Goal: Task Accomplishment & Management: Manage account settings

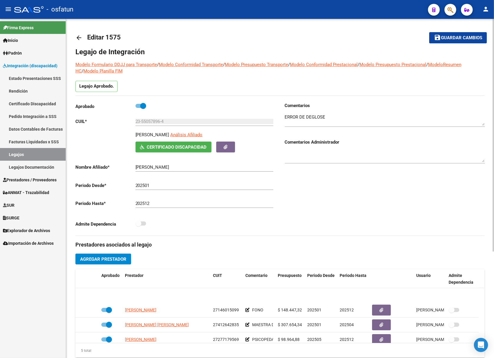
scroll to position [65, 0]
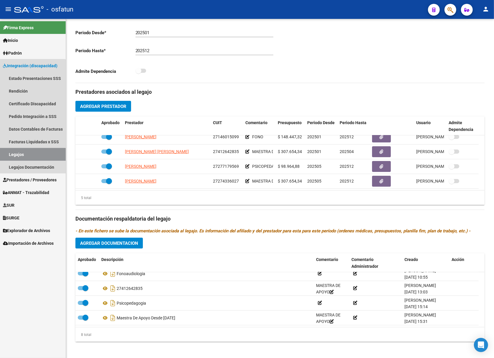
click at [17, 155] on link "Legajos" at bounding box center [33, 154] width 66 height 13
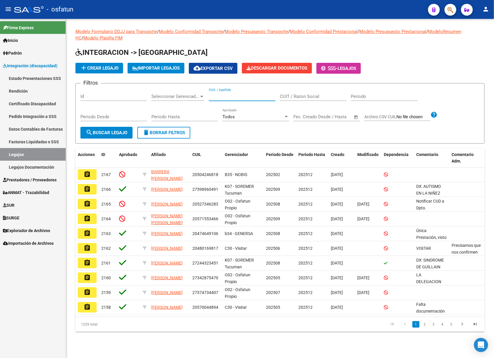
click at [240, 97] on input "CUIL / Apellido" at bounding box center [242, 96] width 67 height 5
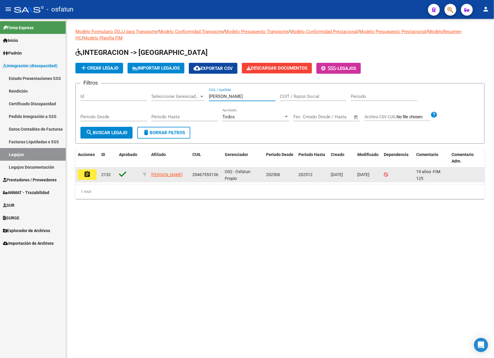
type input "[PERSON_NAME]"
click at [91, 176] on button "assignment" at bounding box center [87, 174] width 19 height 11
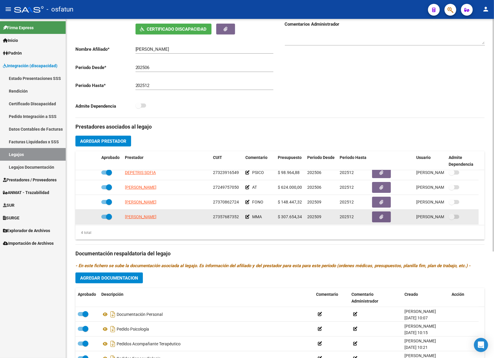
scroll to position [6, 0]
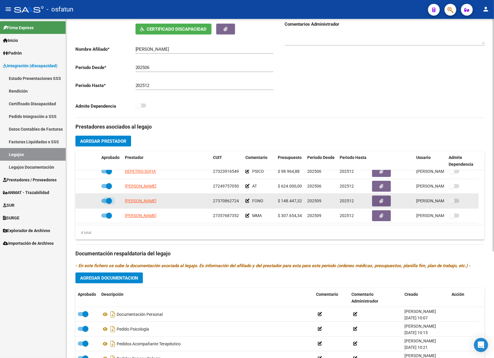
click at [104, 202] on span at bounding box center [106, 201] width 11 height 4
click at [104, 203] on input "checkbox" at bounding box center [104, 203] width 0 height 0
checkbox input "false"
click at [91, 202] on icon at bounding box center [90, 201] width 4 height 4
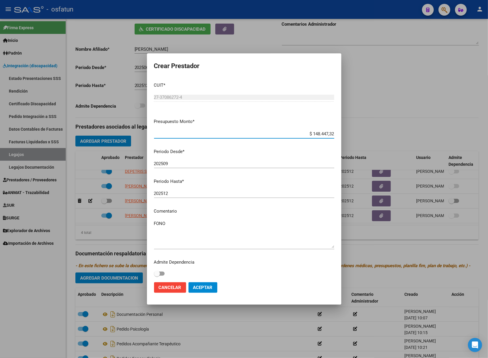
click at [185, 163] on input "202509" at bounding box center [244, 163] width 180 height 5
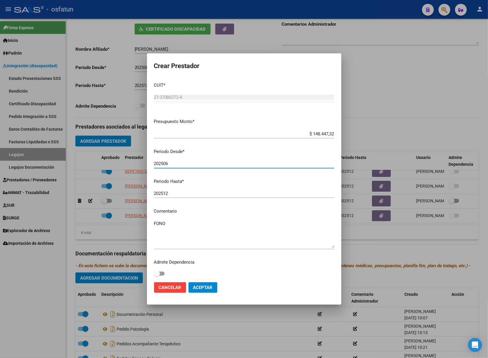
type input "202506"
drag, startPoint x: 201, startPoint y: 290, endPoint x: 195, endPoint y: 282, distance: 9.9
click at [200, 289] on span "Aceptar" at bounding box center [202, 287] width 19 height 5
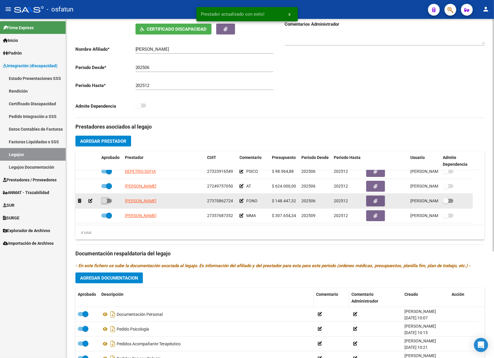
click at [111, 203] on span at bounding box center [106, 201] width 11 height 4
click at [104, 203] on input "checkbox" at bounding box center [104, 203] width 0 height 0
checkbox input "true"
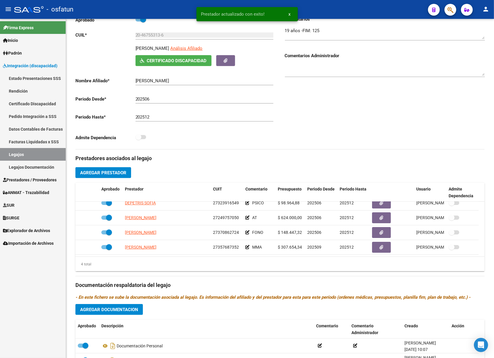
scroll to position [0, 0]
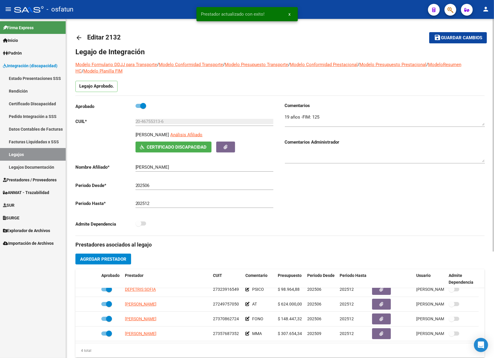
click at [453, 43] on button "save Guardar cambios" at bounding box center [458, 37] width 58 height 11
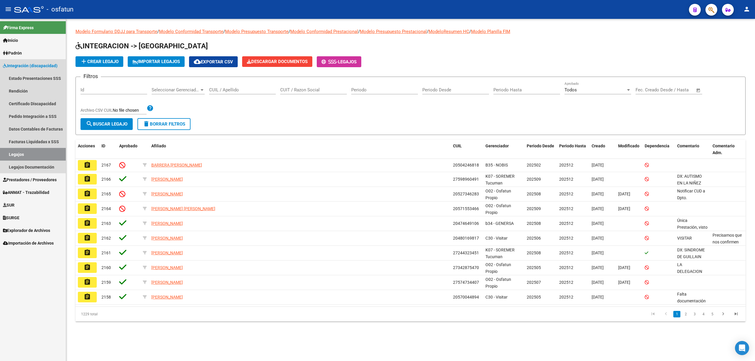
click at [19, 157] on link "Legajos" at bounding box center [33, 154] width 66 height 13
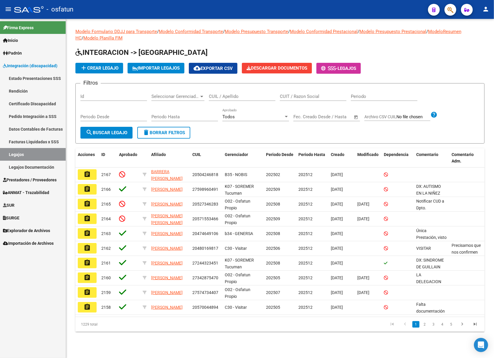
click at [225, 95] on input "CUIL / Apellido" at bounding box center [242, 96] width 67 height 5
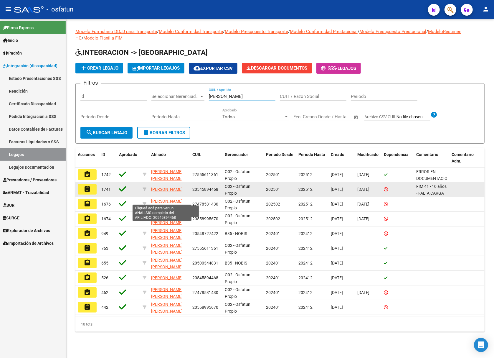
type input "santillan"
click at [159, 192] on span "SANTILLAN ROBERTO ALFREDO" at bounding box center [167, 189] width 32 height 5
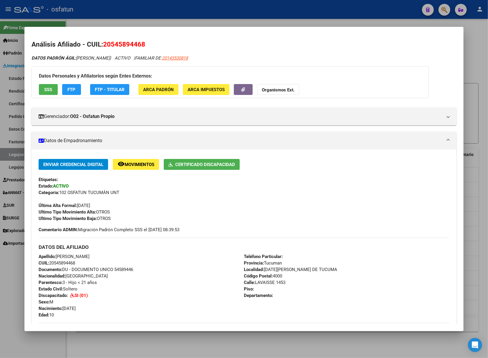
click at [18, 275] on div at bounding box center [244, 179] width 488 height 358
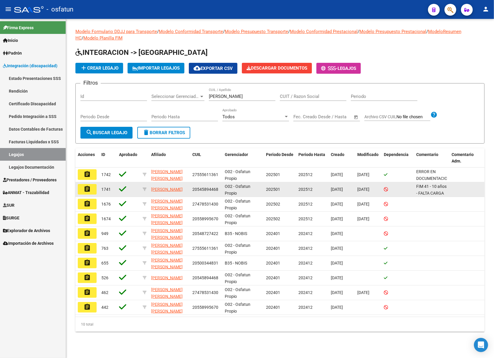
drag, startPoint x: 88, startPoint y: 182, endPoint x: 87, endPoint y: 191, distance: 9.5
click at [88, 194] on datatable-body-cell "assignment" at bounding box center [87, 189] width 24 height 14
click at [87, 191] on mat-icon "assignment" at bounding box center [87, 188] width 7 height 7
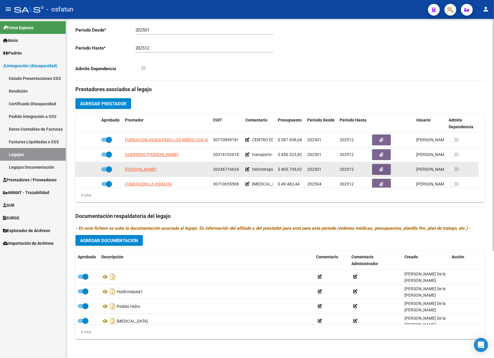
click at [78, 170] on datatable-body-cell at bounding box center [87, 169] width 24 height 14
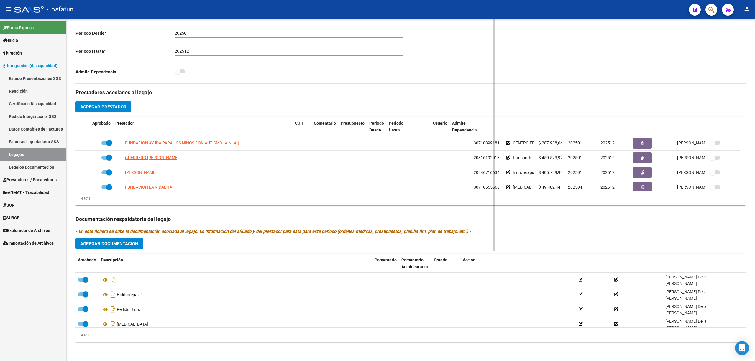
scroll to position [146, 0]
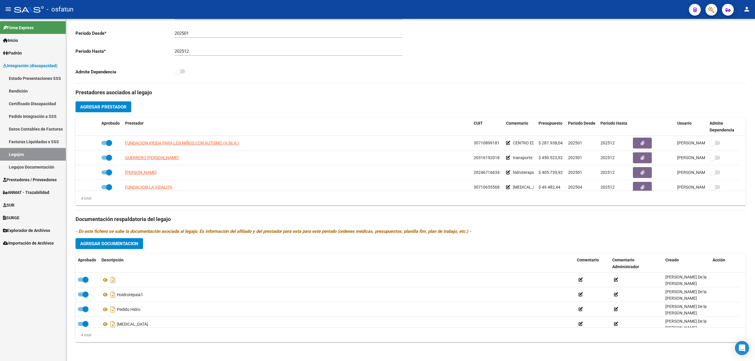
click at [20, 156] on link "Legajos" at bounding box center [33, 154] width 66 height 13
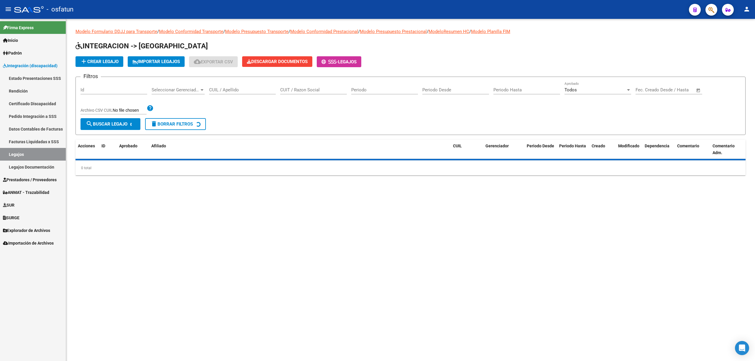
click at [252, 93] on div "CUIL / Apellido" at bounding box center [242, 88] width 67 height 13
paste input "54497404"
type input "54497404"
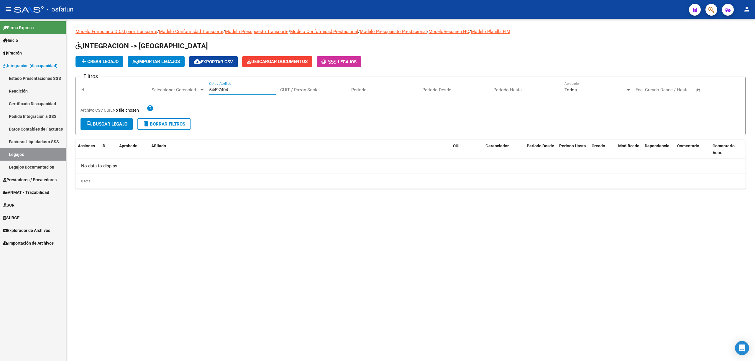
click at [250, 88] on input "54497404" at bounding box center [242, 89] width 67 height 5
click at [300, 89] on input "CUIT / Razon Social" at bounding box center [313, 89] width 67 height 5
paste input "54497404"
click at [303, 87] on div "54497404 CUIT / Razon Social" at bounding box center [313, 88] width 67 height 13
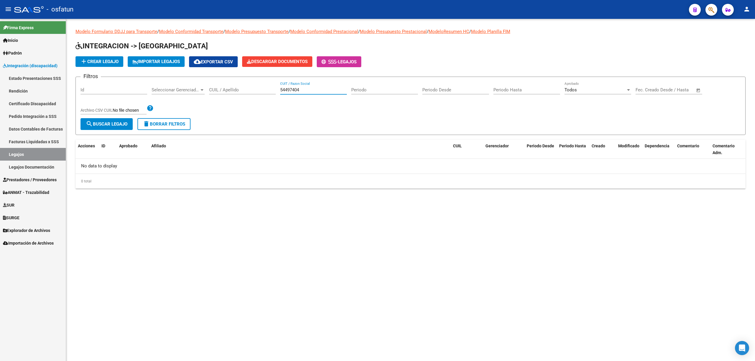
click at [303, 87] on div "54497404 CUIT / Razon Social" at bounding box center [313, 88] width 67 height 13
type input "5"
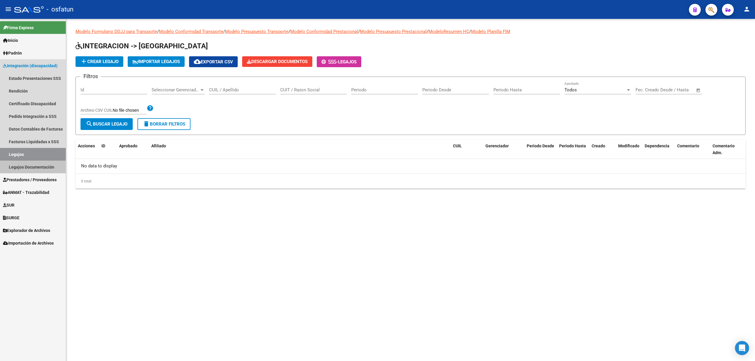
click at [35, 164] on link "Legajos Documentación" at bounding box center [33, 167] width 66 height 13
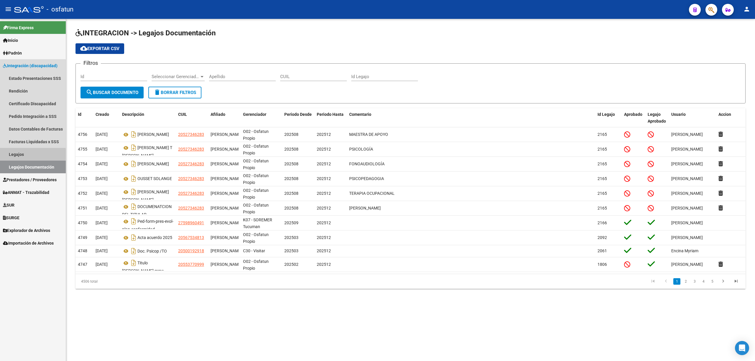
click at [19, 154] on link "Legajos" at bounding box center [33, 154] width 66 height 13
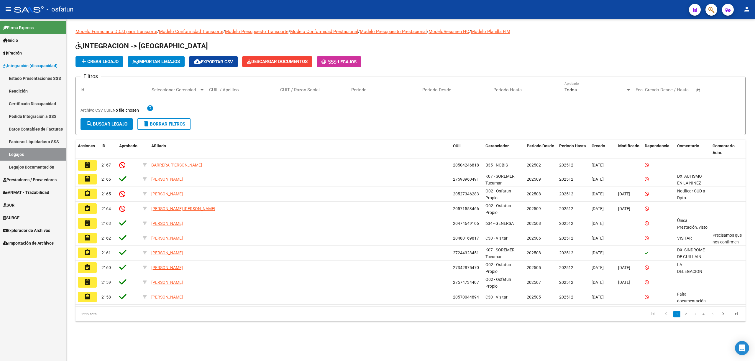
click at [223, 91] on input "CUIL / Apellido" at bounding box center [242, 89] width 67 height 5
paste input "54497404"
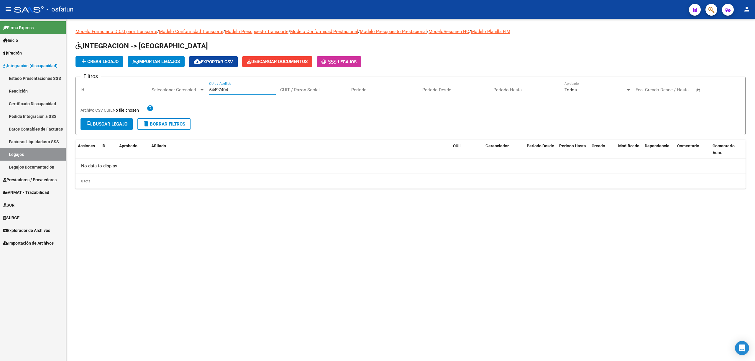
click at [214, 88] on input "54497404" at bounding box center [242, 89] width 67 height 5
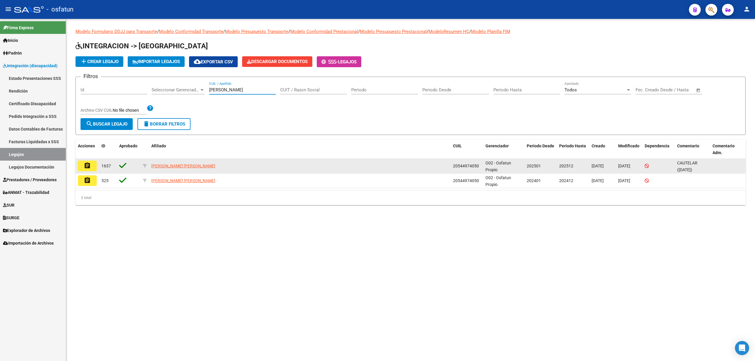
type input "kevin"
click at [95, 166] on button "assignment" at bounding box center [87, 166] width 19 height 11
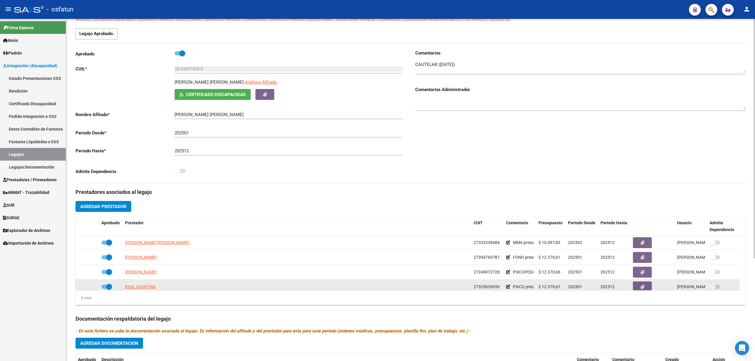
scroll to position [28, 0]
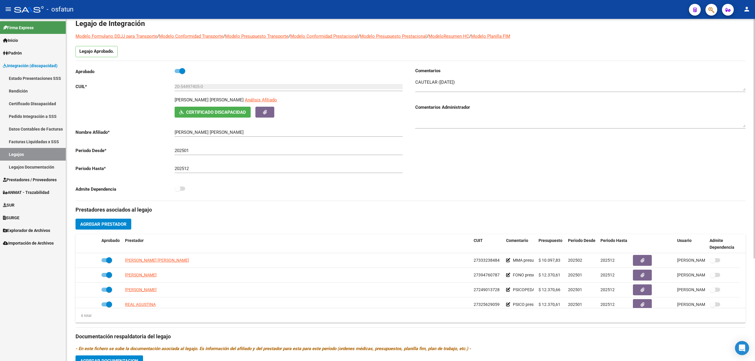
click at [190, 88] on input "20-54497405-0" at bounding box center [289, 86] width 228 height 5
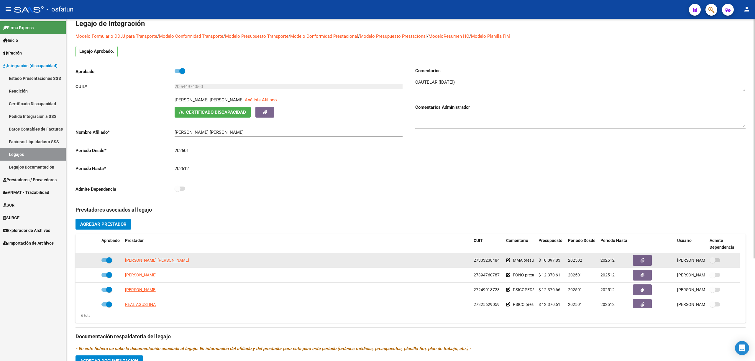
click at [173, 264] on div "MOSONI MARIA EMILIA" at bounding box center [297, 260] width 344 height 7
click at [486, 259] on span "27333238484" at bounding box center [486, 260] width 26 height 5
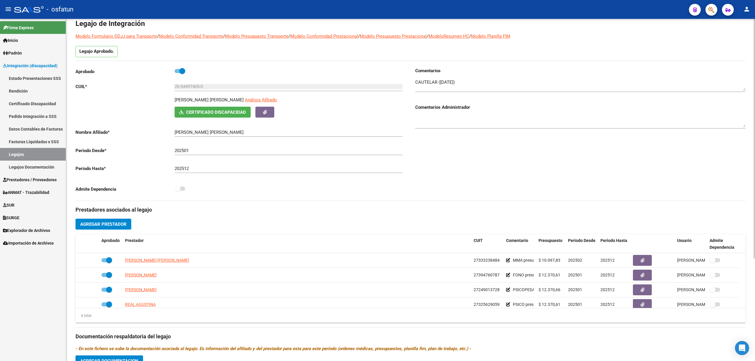
copy span "27333238484"
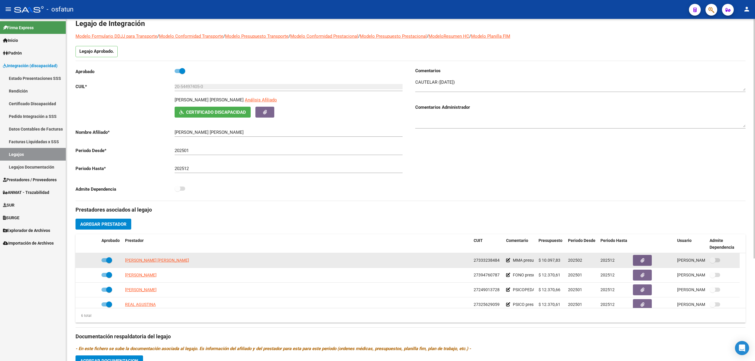
click at [480, 268] on datatable-body-cell "27333238484" at bounding box center [487, 260] width 32 height 14
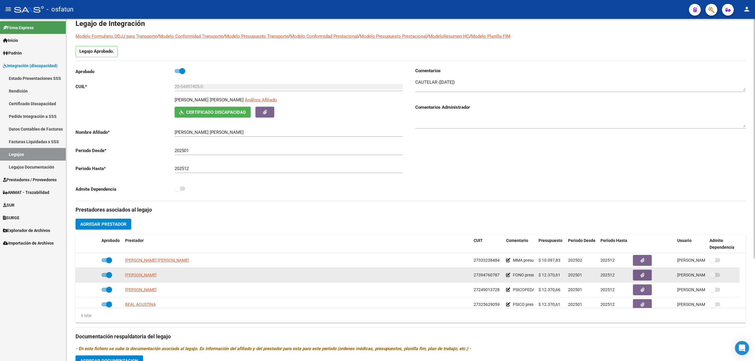
click at [483, 274] on span "27394760787" at bounding box center [486, 275] width 26 height 5
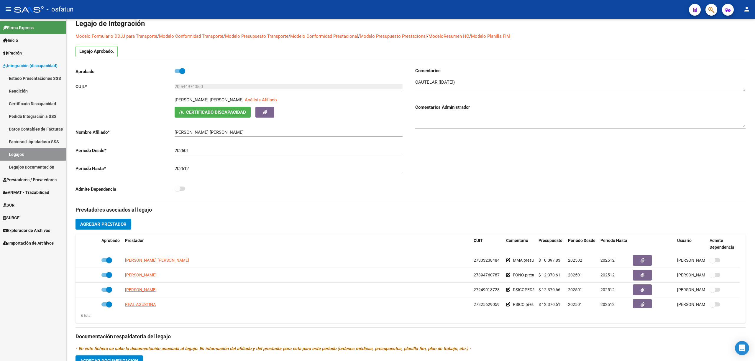
copy span "27394760787"
click at [309, 71] on div "Aprobado" at bounding box center [240, 73] width 330 height 11
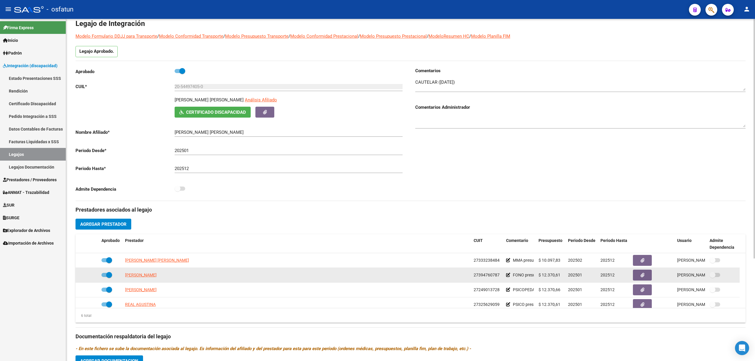
click at [473, 270] on datatable-body-cell "27394760787" at bounding box center [487, 275] width 32 height 14
click at [476, 275] on span "27394760787" at bounding box center [486, 275] width 26 height 5
copy span "27394760787"
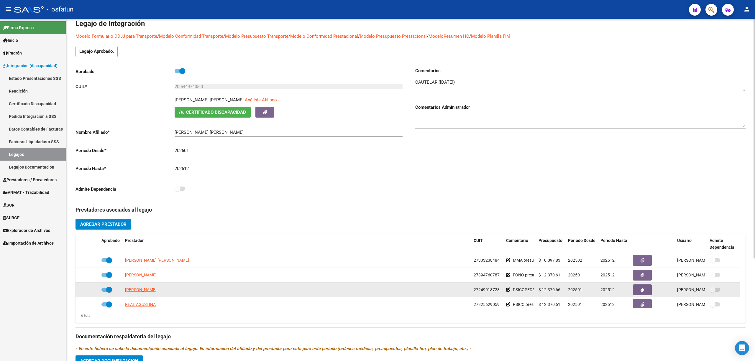
click at [488, 292] on span "27249013728" at bounding box center [486, 289] width 26 height 5
copy span "27249013728"
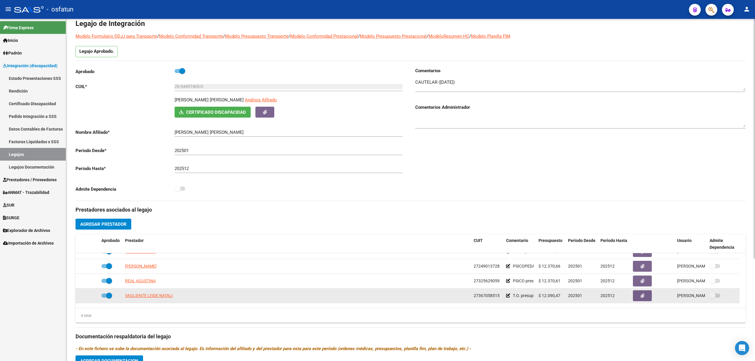
scroll to position [35, 0]
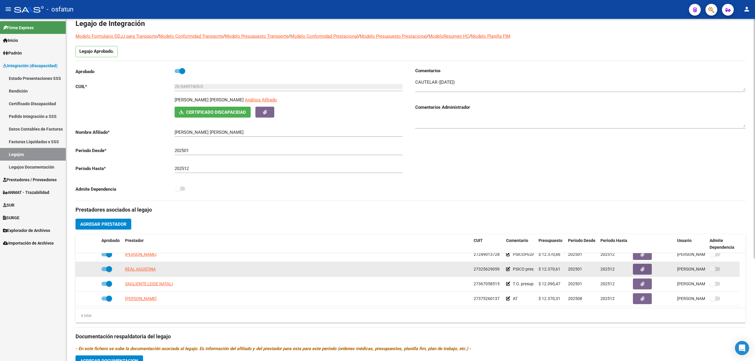
click at [488, 270] on span "27325629059" at bounding box center [486, 269] width 26 height 5
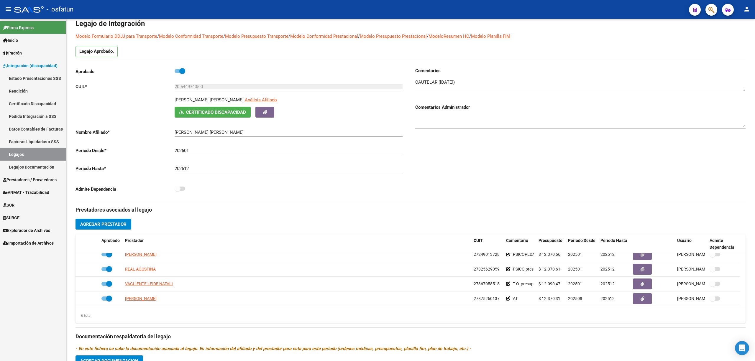
copy span "27325629059"
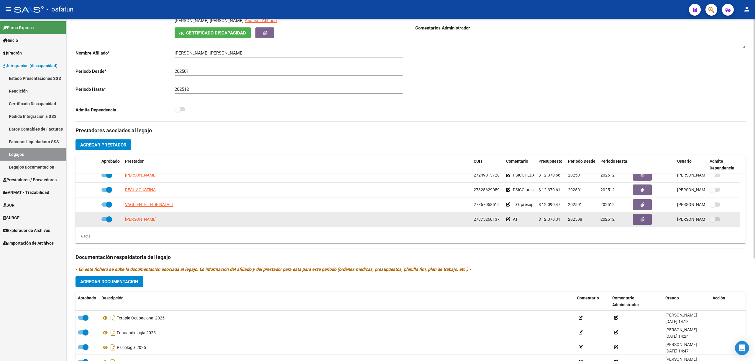
scroll to position [146, 0]
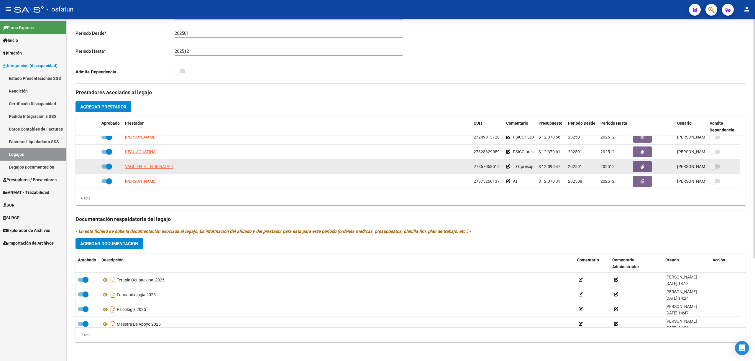
click at [479, 163] on div "27367058515" at bounding box center [487, 166] width 28 height 7
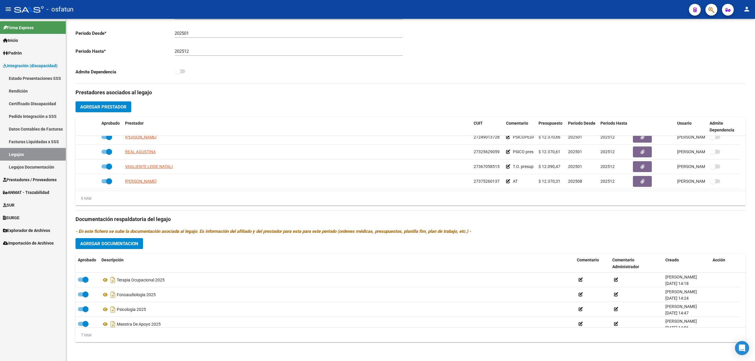
copy span "27367058515"
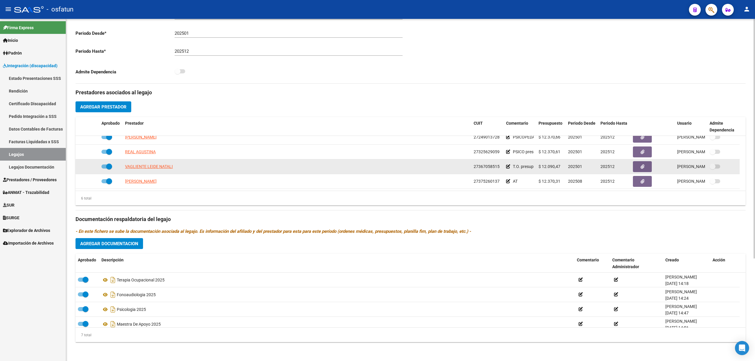
click at [479, 167] on span "27367058515" at bounding box center [486, 166] width 26 height 5
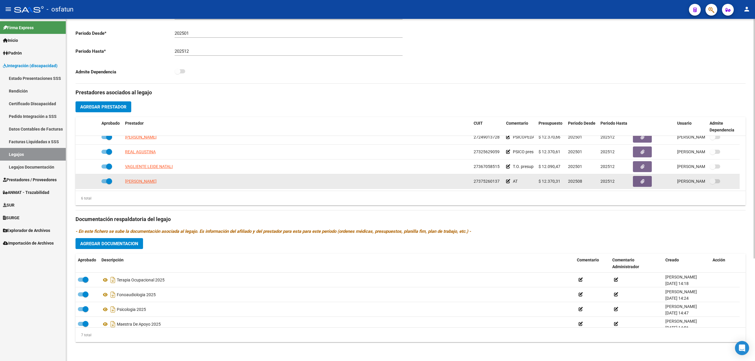
click at [489, 179] on span "27375260137" at bounding box center [486, 181] width 26 height 5
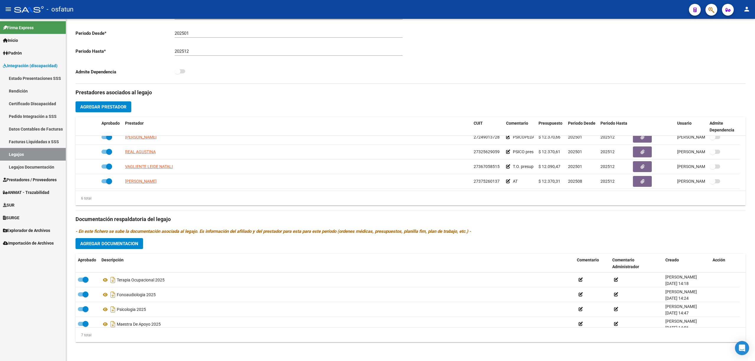
copy span "27375260137"
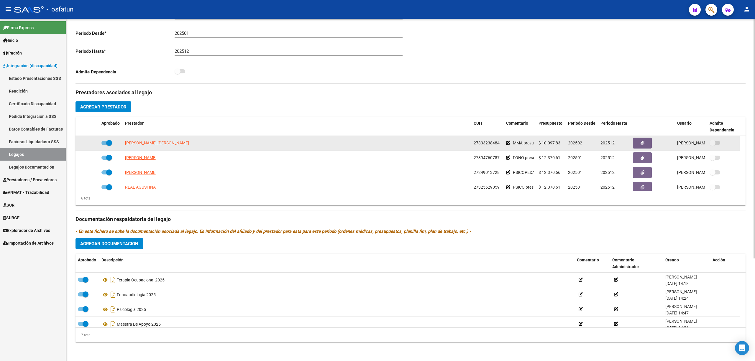
click at [488, 142] on span "27333238484" at bounding box center [486, 143] width 26 height 5
drag, startPoint x: 488, startPoint y: 142, endPoint x: 405, endPoint y: 42, distance: 130.4
click at [488, 141] on span "27333238484" at bounding box center [486, 143] width 26 height 5
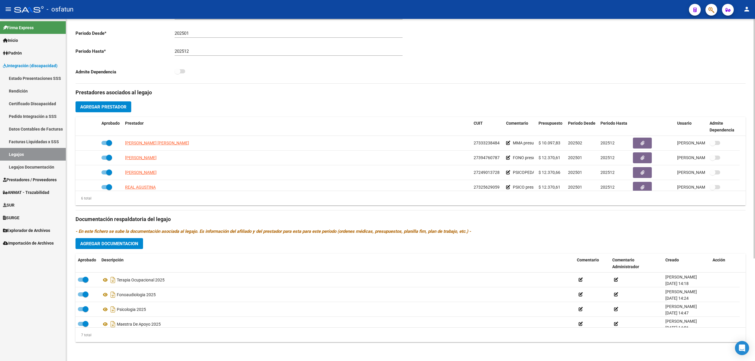
copy span "27333238484"
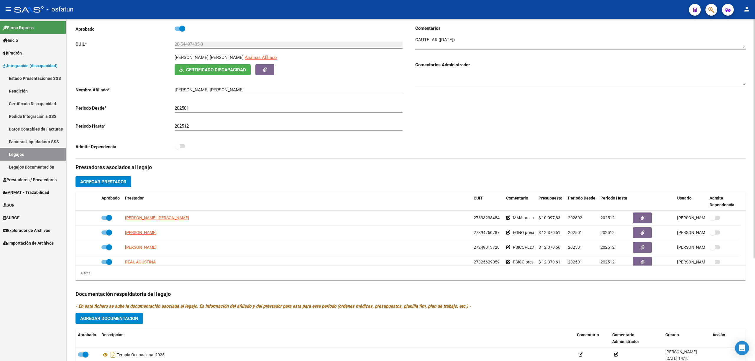
scroll to position [68, 0]
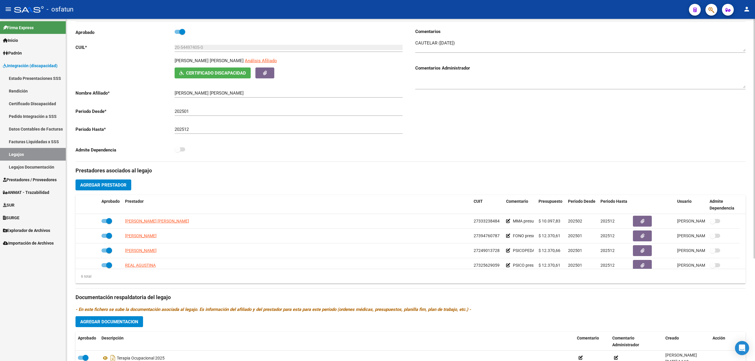
click at [187, 45] on input "20-54497405-0" at bounding box center [289, 47] width 228 height 5
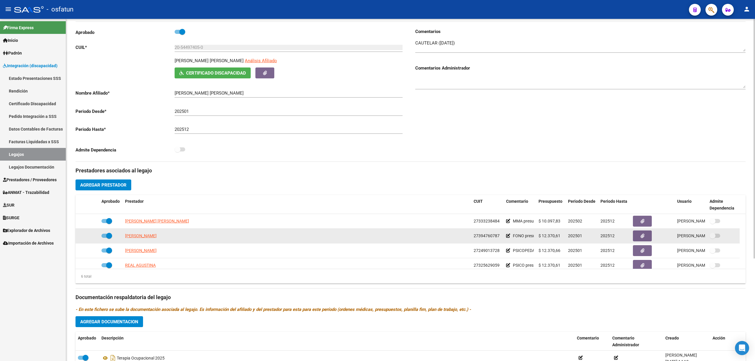
click at [477, 234] on span "27394760787" at bounding box center [486, 235] width 26 height 5
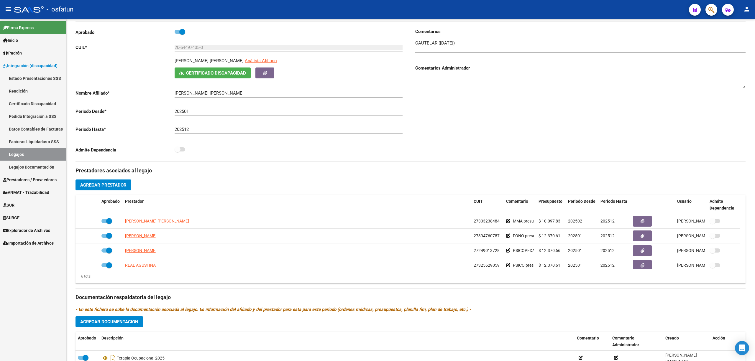
copy span "27394760787"
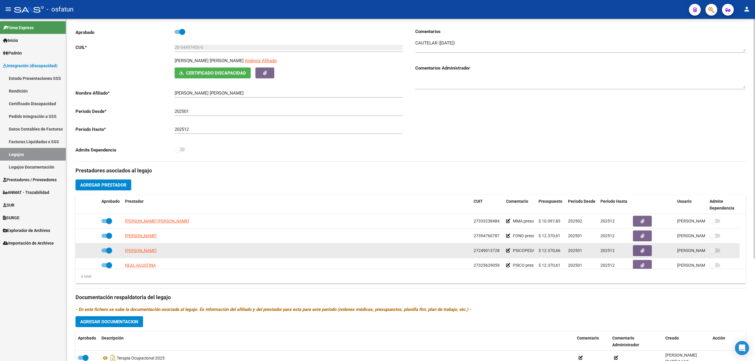
click at [486, 256] on datatable-body-cell "27249013728" at bounding box center [487, 250] width 32 height 14
click at [489, 249] on span "27249013728" at bounding box center [486, 250] width 26 height 5
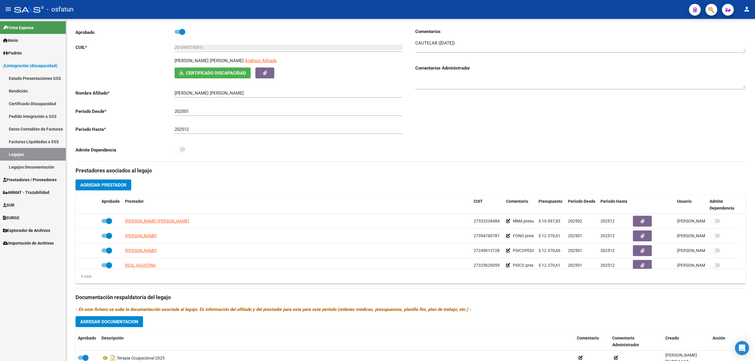
copy span "27249013728"
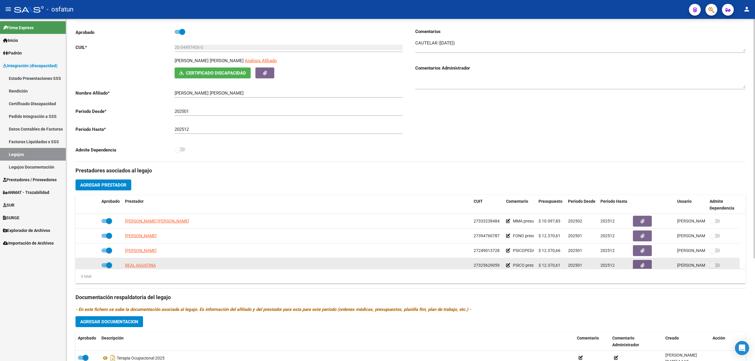
click at [491, 268] on span "27325629059" at bounding box center [486, 265] width 26 height 5
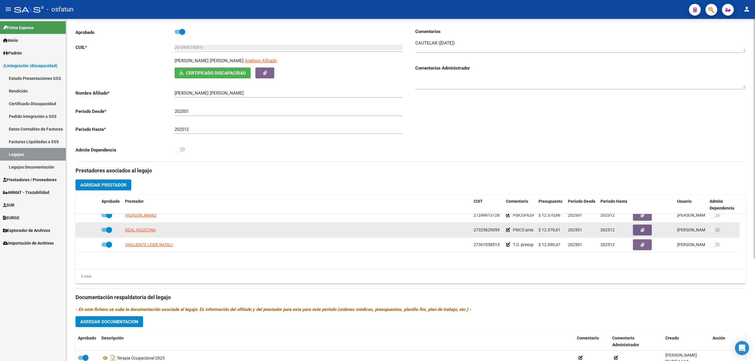
click at [491, 268] on datatable-selection "MOSONI MARIA EMILIA 27333238484 MMA presupuesto mensual $307.654.34 3 dias a la…" at bounding box center [410, 265] width 670 height 5
click at [493, 227] on datatable-body-cell "27325629059" at bounding box center [487, 230] width 32 height 14
click at [486, 232] on span "27325629059" at bounding box center [486, 230] width 26 height 5
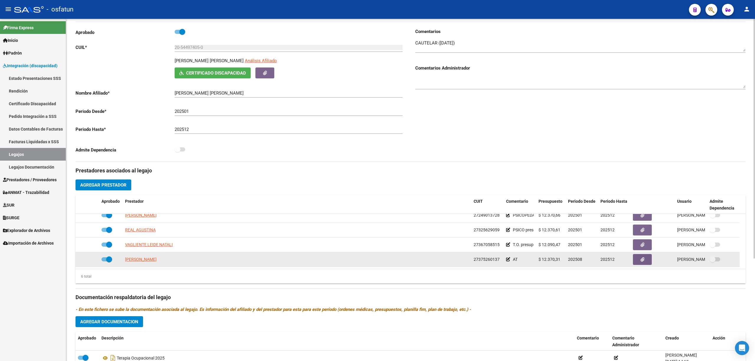
click at [488, 262] on span "27375260137" at bounding box center [486, 259] width 26 height 5
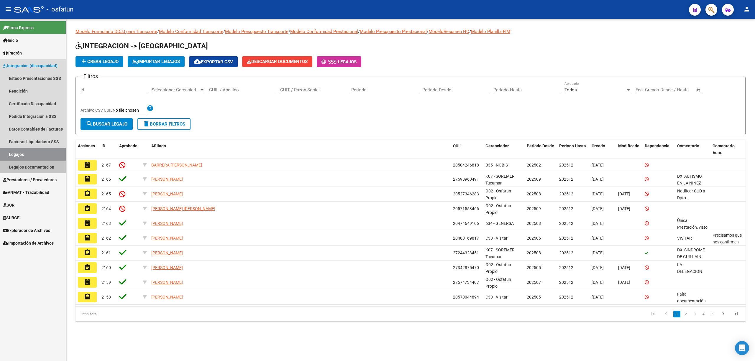
click at [26, 163] on link "Legajos Documentación" at bounding box center [33, 167] width 66 height 13
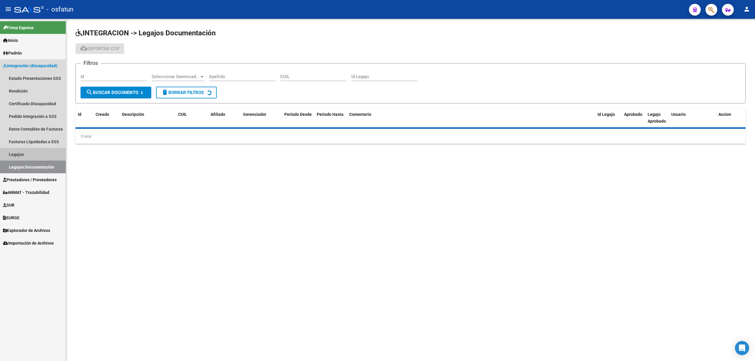
click at [23, 152] on link "Legajos" at bounding box center [33, 154] width 66 height 13
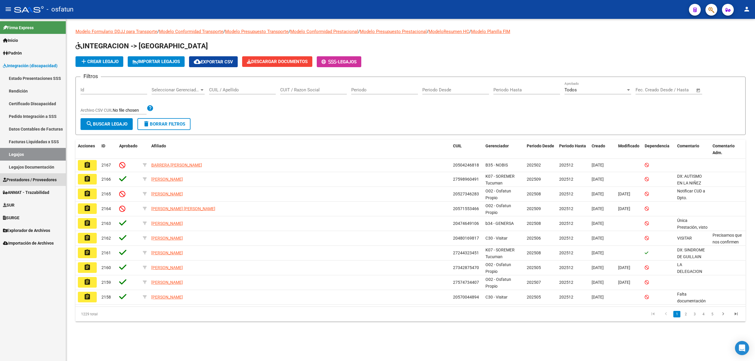
click at [45, 180] on span "Prestadores / Proveedores" at bounding box center [30, 180] width 54 height 6
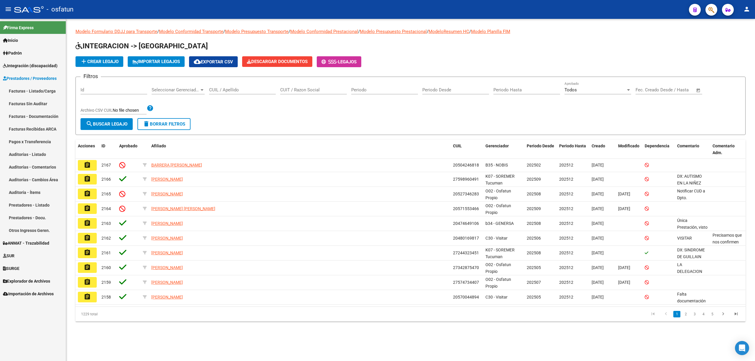
click at [39, 93] on link "Facturas - Listado/Carga" at bounding box center [33, 91] width 66 height 13
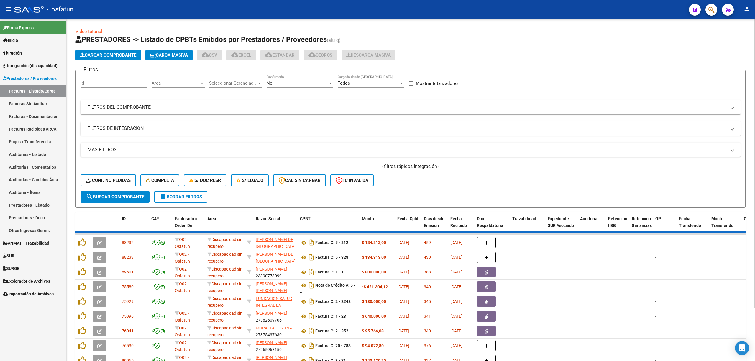
click at [128, 130] on mat-panel-title "FILTROS DE INTEGRACION" at bounding box center [407, 128] width 639 height 6
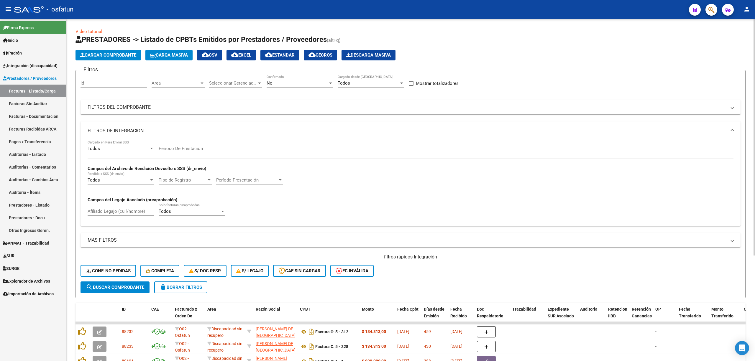
click at [113, 211] on input "Afiliado Legajo (cuil/nombre)" at bounding box center [121, 211] width 67 height 5
paste input "54497405"
type input "54497405"
click at [274, 86] on div "No Confirmado" at bounding box center [299, 81] width 67 height 13
click at [276, 60] on span "Todos" at bounding box center [299, 56] width 67 height 13
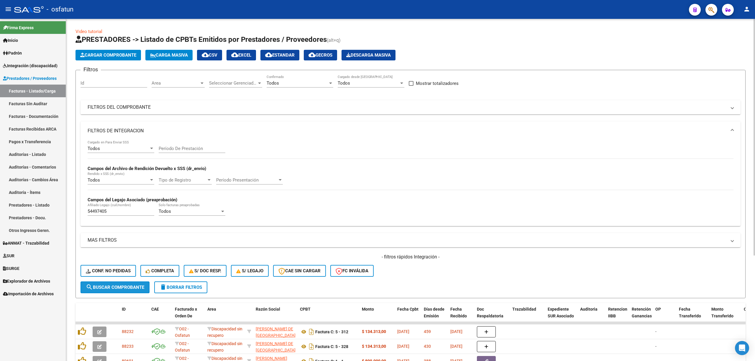
click at [129, 288] on span "search Buscar Comprobante" at bounding box center [115, 287] width 58 height 5
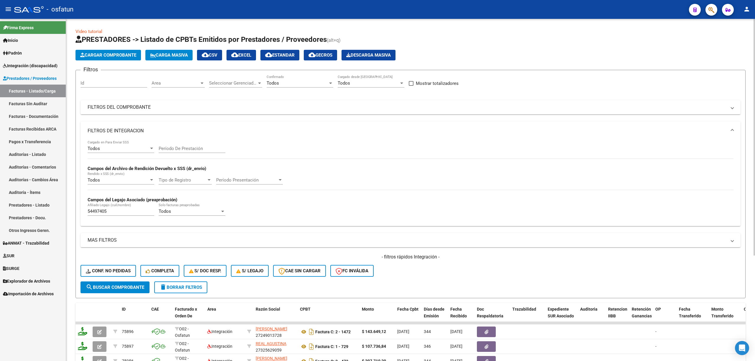
click at [188, 147] on input "Período De Prestación" at bounding box center [192, 148] width 67 height 5
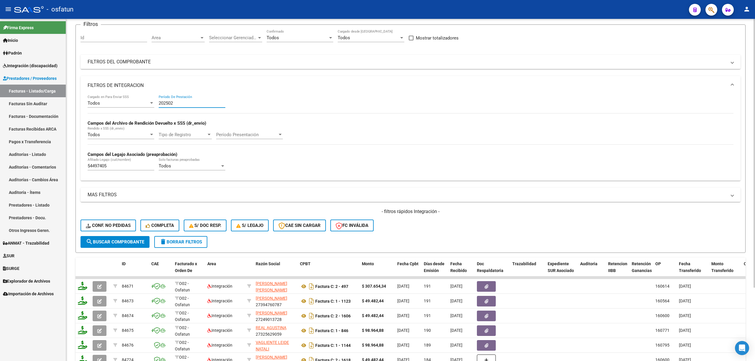
scroll to position [93, 0]
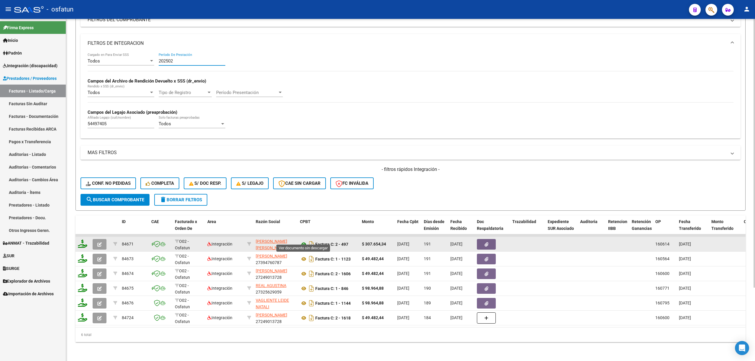
type input "202502"
click at [303, 241] on icon at bounding box center [304, 244] width 8 height 7
click at [490, 242] on button "button" at bounding box center [486, 244] width 19 height 11
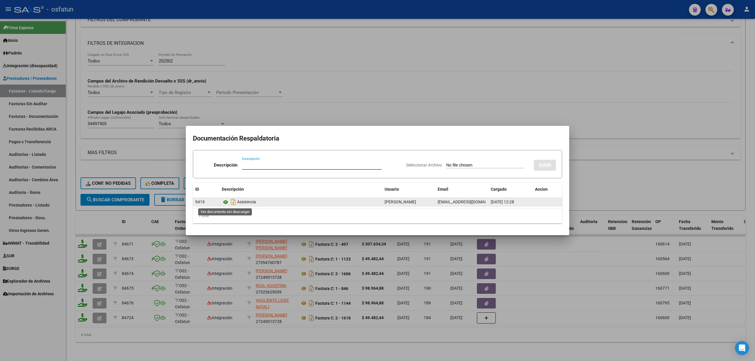
click at [225, 202] on icon at bounding box center [226, 202] width 8 height 7
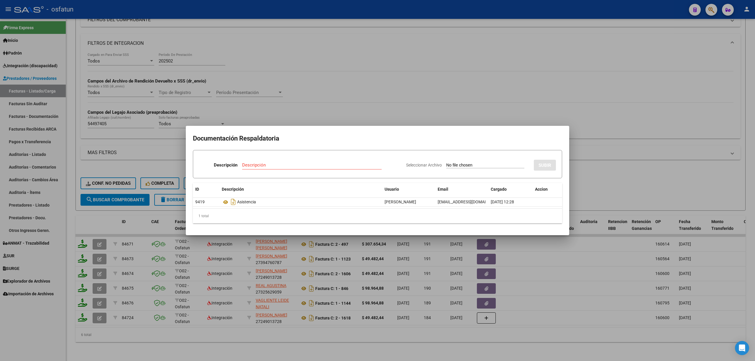
click at [455, 89] on div at bounding box center [377, 180] width 755 height 361
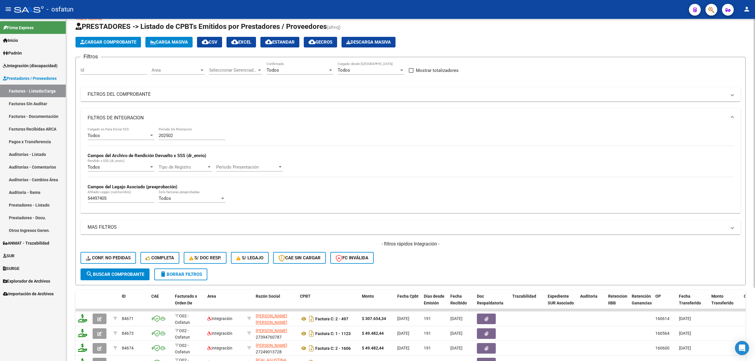
scroll to position [0, 0]
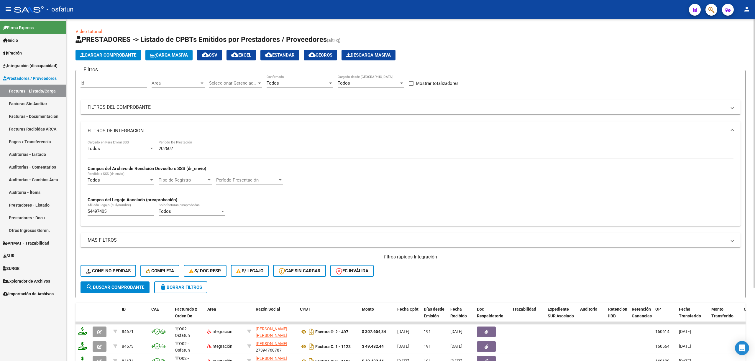
click at [128, 111] on mat-expansion-panel-header "FILTROS DEL COMPROBANTE" at bounding box center [410, 107] width 660 height 14
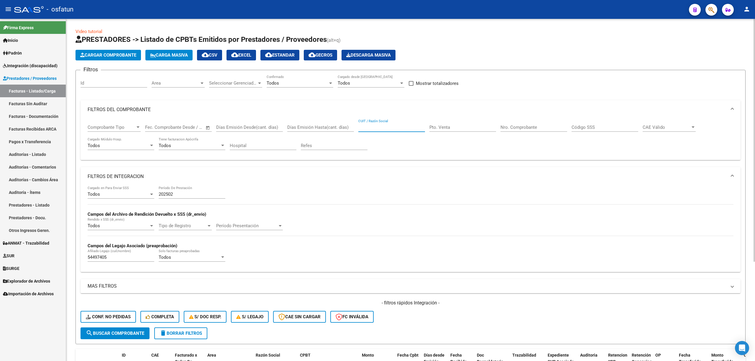
click at [393, 125] on input "CUIT / Razón Social" at bounding box center [391, 127] width 67 height 5
paste input "27333238484"
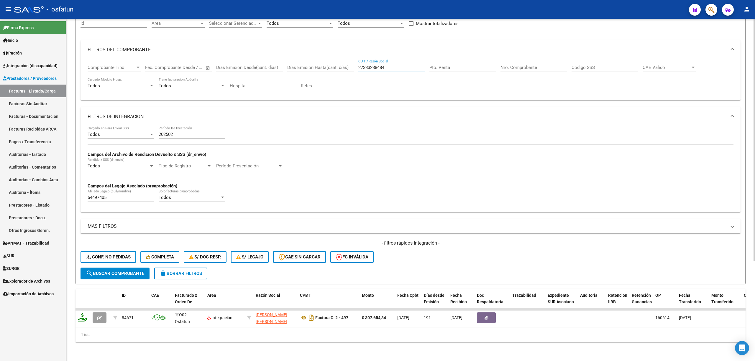
scroll to position [65, 0]
type input "27333238484"
click at [182, 126] on div "202502 Período De Prestación" at bounding box center [192, 132] width 67 height 13
click at [183, 134] on div "202502 Período De Prestación" at bounding box center [192, 135] width 67 height 18
click at [183, 132] on input "202502" at bounding box center [192, 134] width 67 height 5
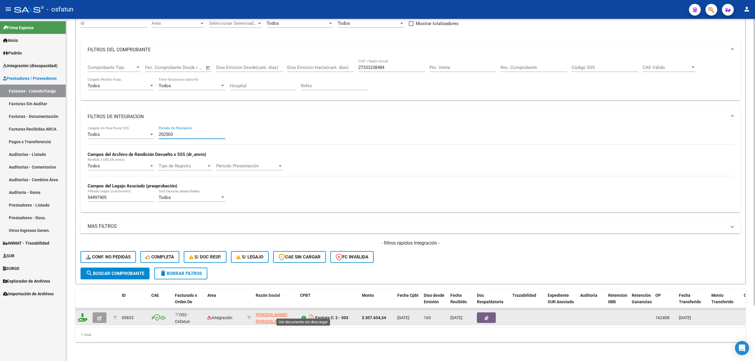
click at [302, 314] on icon at bounding box center [304, 317] width 8 height 7
click at [484, 316] on button "button" at bounding box center [486, 317] width 19 height 11
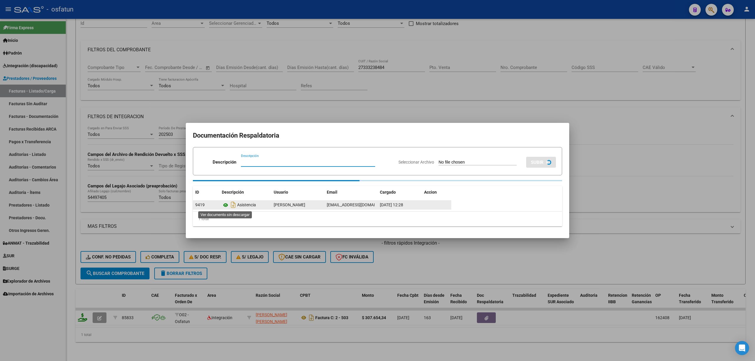
click at [223, 205] on icon at bounding box center [226, 205] width 8 height 7
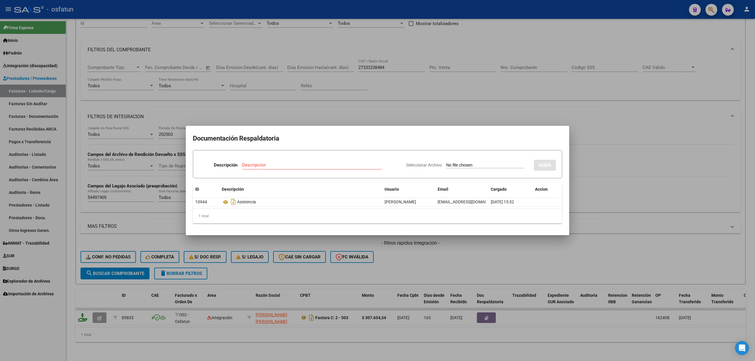
click at [343, 116] on div at bounding box center [377, 180] width 755 height 361
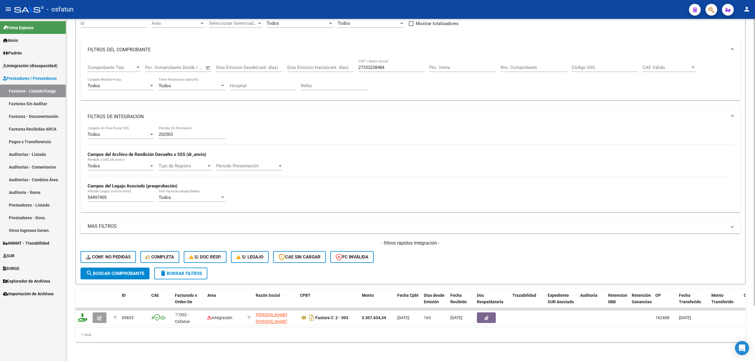
click at [181, 132] on div "202503 Período De Prestación" at bounding box center [192, 132] width 67 height 13
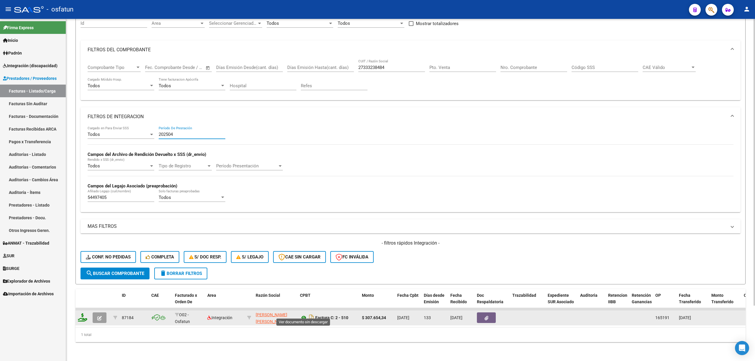
click at [303, 314] on icon at bounding box center [304, 317] width 8 height 7
click at [482, 313] on button "button" at bounding box center [486, 317] width 19 height 11
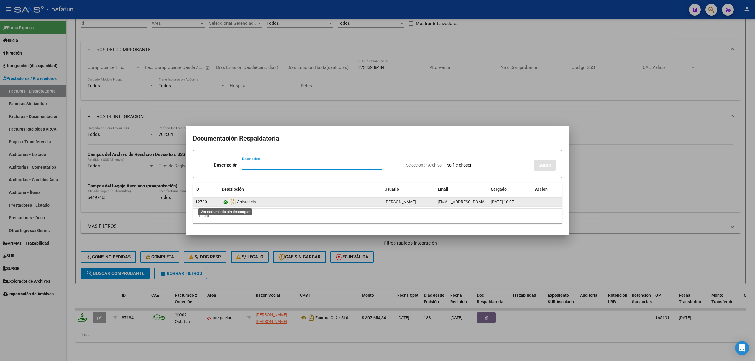
click at [225, 205] on icon at bounding box center [226, 202] width 8 height 7
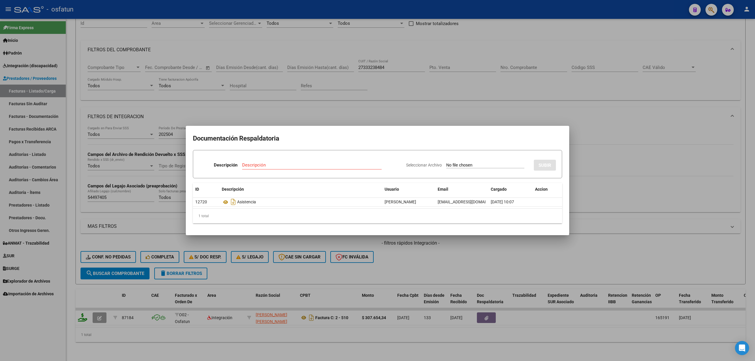
click at [307, 108] on div at bounding box center [377, 180] width 755 height 361
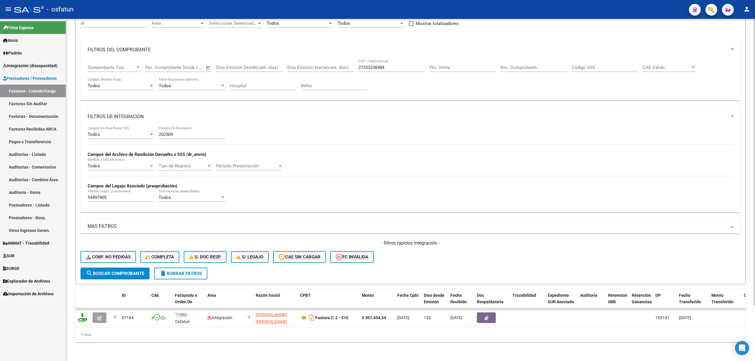
click at [198, 132] on div "202504 Período De Prestación" at bounding box center [192, 132] width 67 height 13
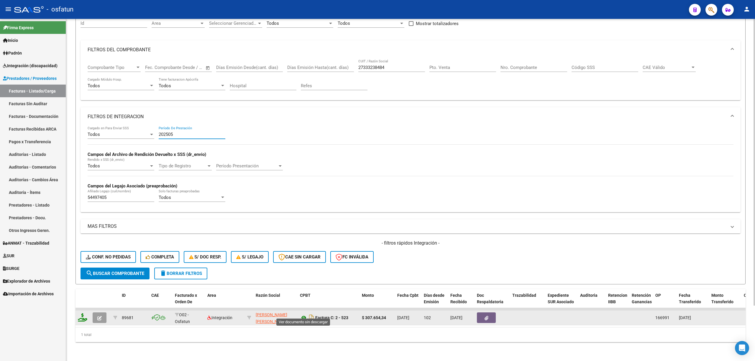
click at [303, 314] on icon at bounding box center [304, 317] width 8 height 7
click at [492, 314] on button "button" at bounding box center [486, 317] width 19 height 11
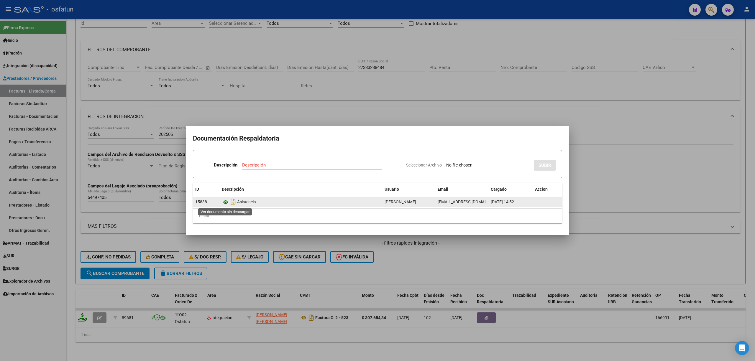
click at [226, 205] on icon at bounding box center [226, 202] width 8 height 7
click at [299, 106] on div at bounding box center [377, 180] width 755 height 361
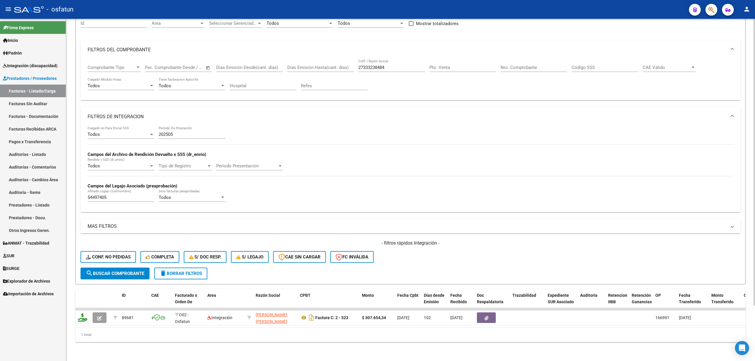
click at [189, 126] on div "202505 Período De Prestación" at bounding box center [192, 132] width 67 height 13
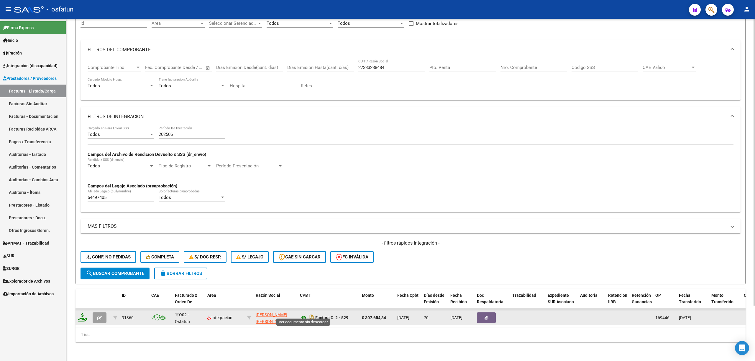
click at [302, 314] on icon at bounding box center [304, 317] width 8 height 7
click at [483, 312] on button "button" at bounding box center [486, 317] width 19 height 11
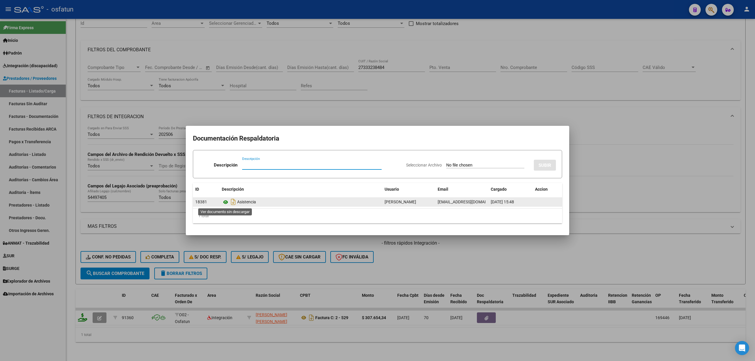
click at [226, 204] on icon at bounding box center [226, 202] width 8 height 7
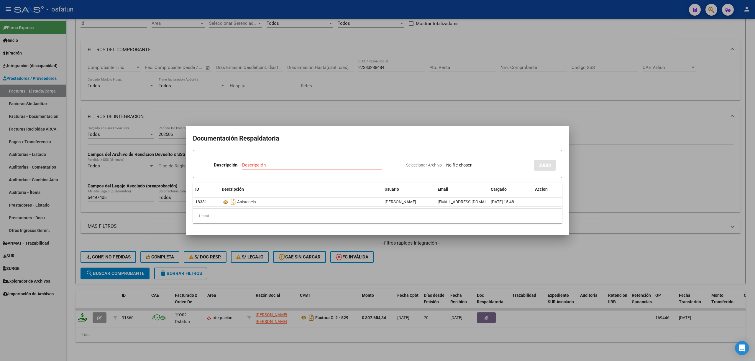
click at [312, 88] on div at bounding box center [377, 180] width 755 height 361
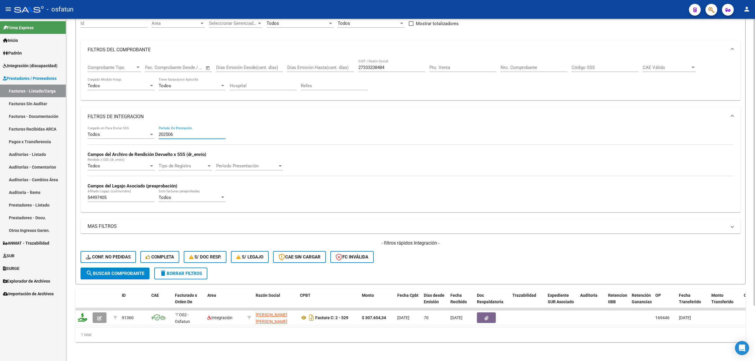
click at [197, 132] on input "202506" at bounding box center [192, 134] width 67 height 5
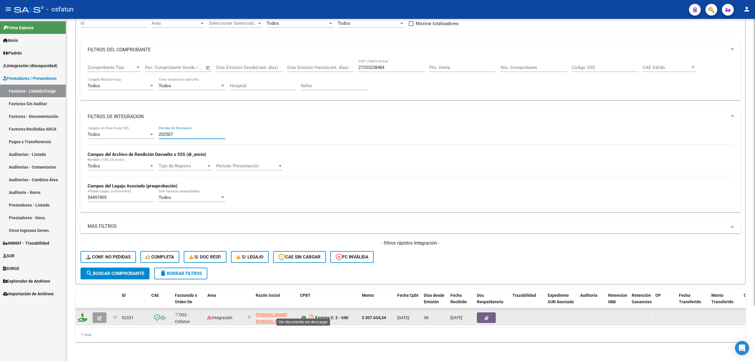
click at [302, 314] on icon at bounding box center [304, 317] width 8 height 7
click at [488, 314] on button "button" at bounding box center [486, 317] width 19 height 11
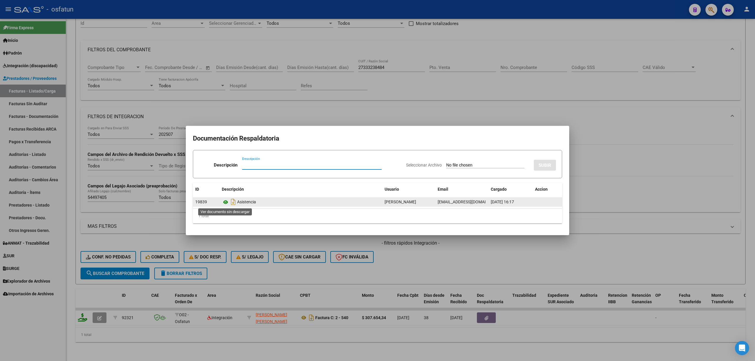
click at [224, 202] on icon at bounding box center [226, 202] width 8 height 7
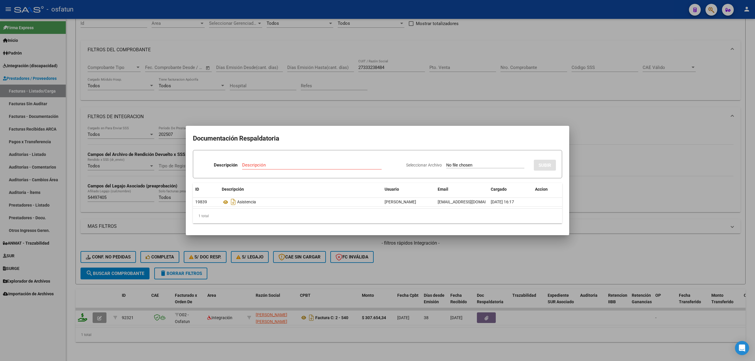
click at [315, 112] on div at bounding box center [377, 180] width 755 height 361
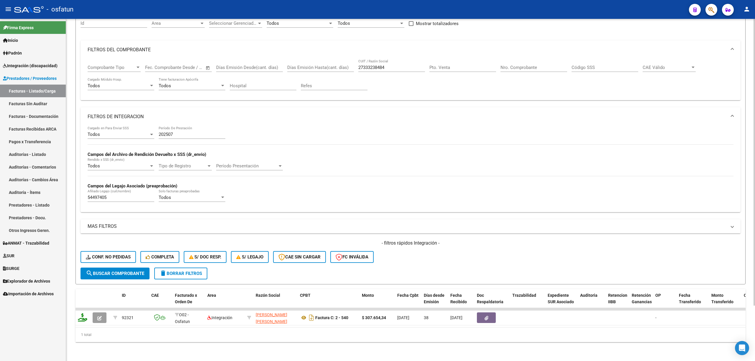
click at [189, 132] on input "202507" at bounding box center [192, 134] width 67 height 5
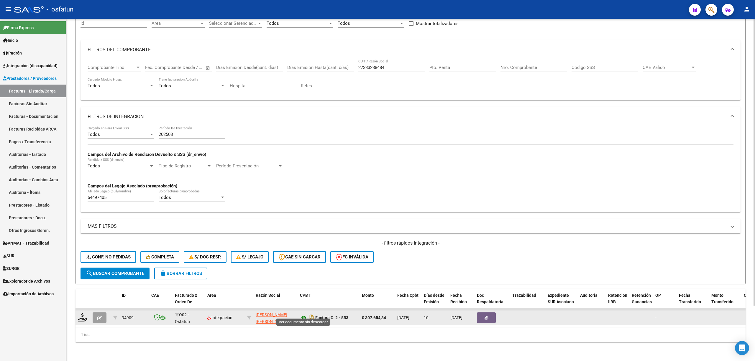
click at [303, 314] on icon at bounding box center [304, 317] width 8 height 7
click at [486, 316] on icon "button" at bounding box center [486, 318] width 4 height 4
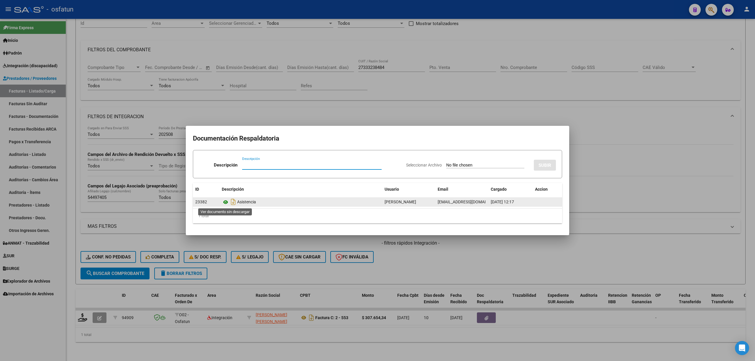
click at [226, 202] on icon at bounding box center [226, 202] width 8 height 7
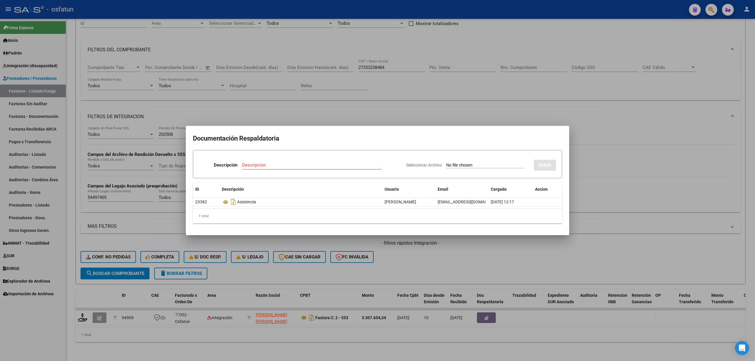
click at [314, 109] on div at bounding box center [377, 180] width 755 height 361
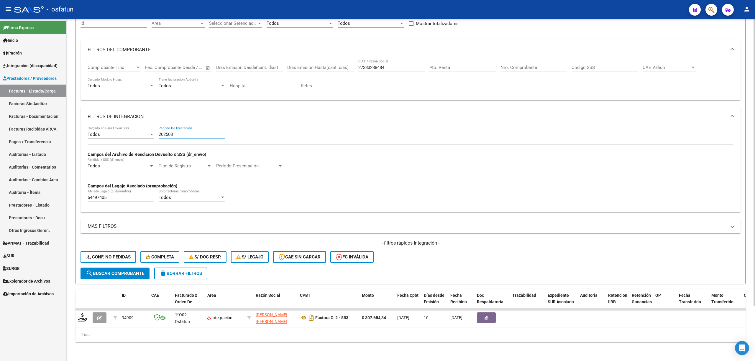
click at [183, 132] on input "202508" at bounding box center [192, 134] width 67 height 5
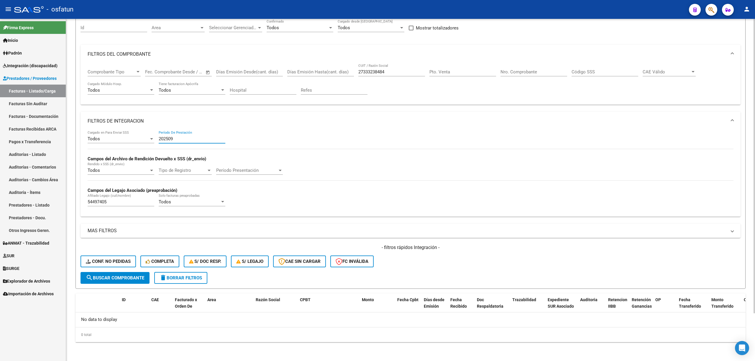
scroll to position [55, 0]
type input "20250"
click at [384, 69] on input "27333238484" at bounding box center [391, 71] width 67 height 5
paste input "94760787"
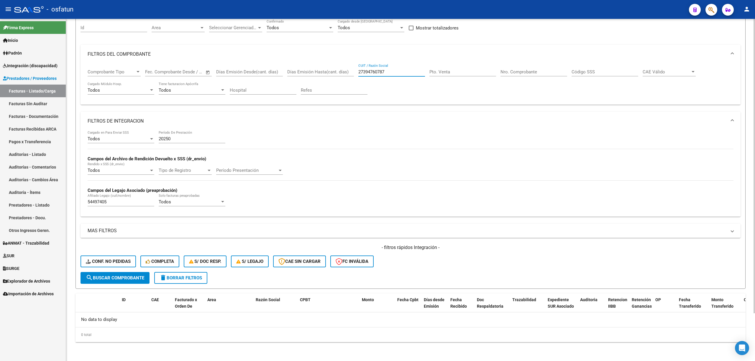
type input "27394760787"
click at [176, 139] on input "20250" at bounding box center [192, 138] width 67 height 5
click at [184, 139] on input "202501" at bounding box center [192, 138] width 67 height 5
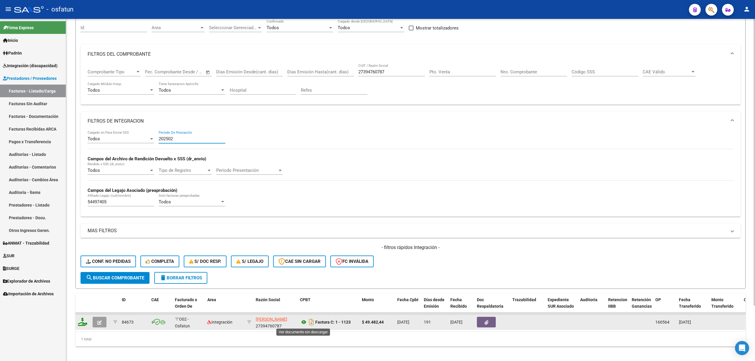
click at [302, 322] on icon at bounding box center [304, 322] width 8 height 7
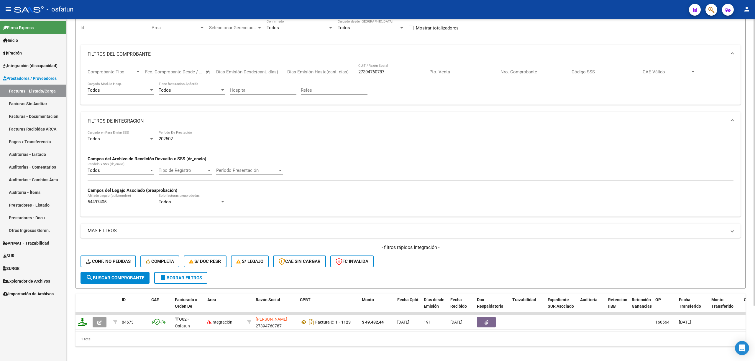
click at [370, 65] on div "27394760787 CUIT / Razón Social" at bounding box center [391, 70] width 67 height 13
click at [371, 71] on input "27394760787" at bounding box center [391, 71] width 67 height 5
click at [183, 143] on div "202502 Período De Prestación" at bounding box center [192, 137] width 67 height 13
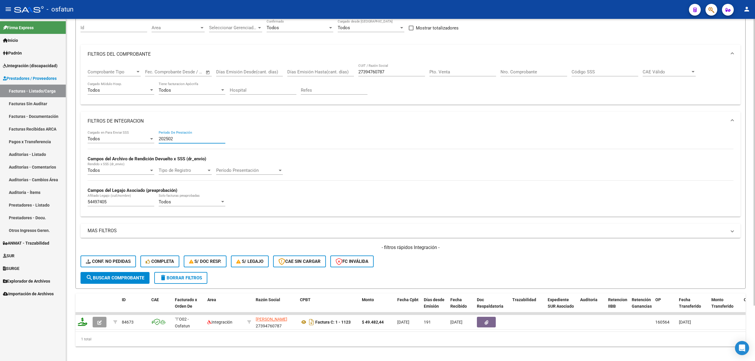
click at [183, 140] on input "202502" at bounding box center [192, 138] width 67 height 5
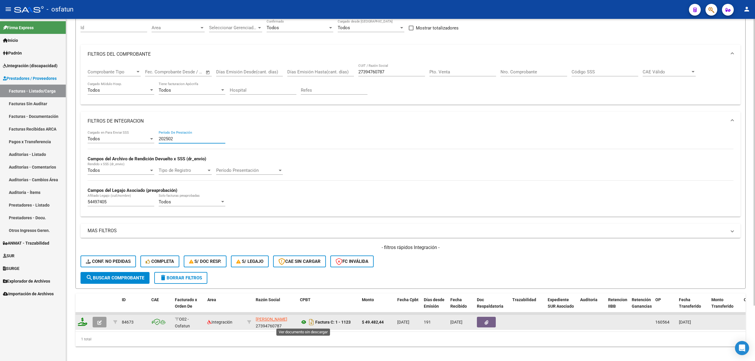
click at [301, 322] on icon at bounding box center [304, 322] width 8 height 7
click at [487, 325] on icon "button" at bounding box center [486, 322] width 4 height 4
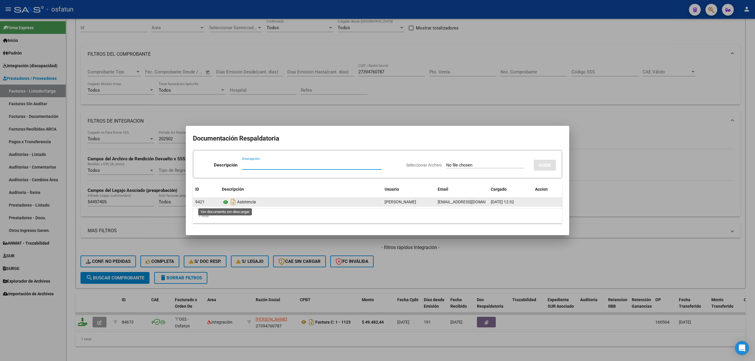
click at [226, 202] on icon at bounding box center [226, 202] width 8 height 7
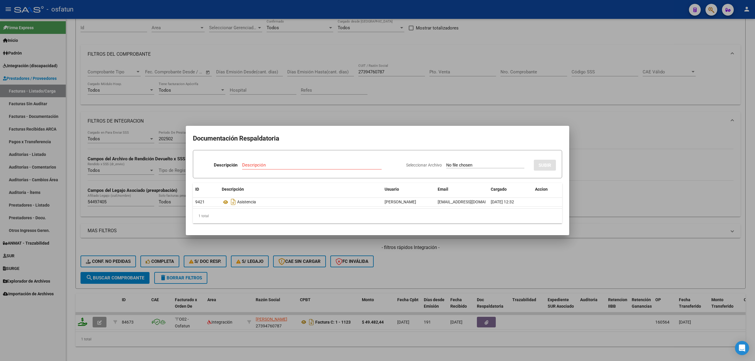
click at [361, 114] on div at bounding box center [377, 180] width 755 height 361
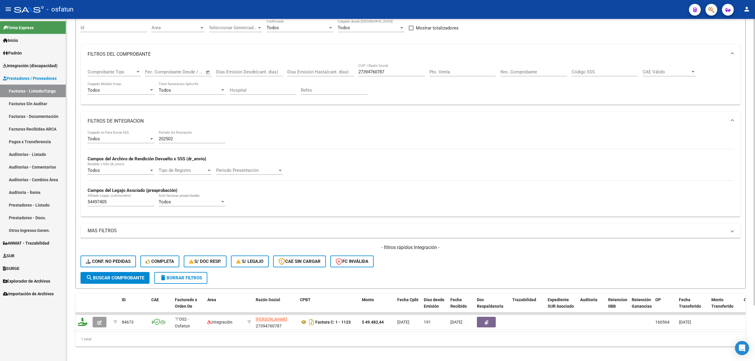
click at [182, 134] on div "202502 Período De Prestación" at bounding box center [192, 137] width 67 height 13
click at [183, 136] on div "202502 Período De Prestación" at bounding box center [192, 137] width 67 height 13
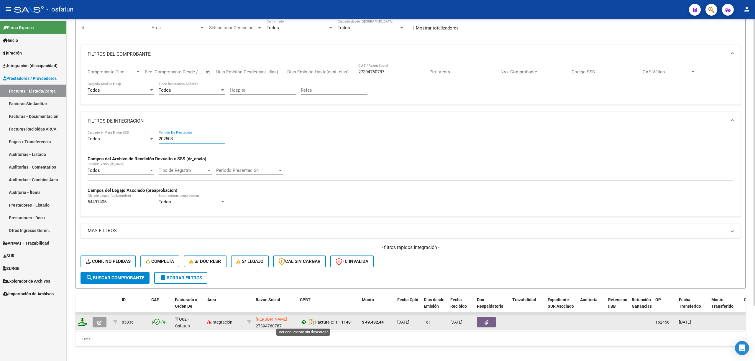
click at [302, 322] on icon at bounding box center [304, 322] width 8 height 7
click at [487, 322] on icon "button" at bounding box center [486, 322] width 4 height 4
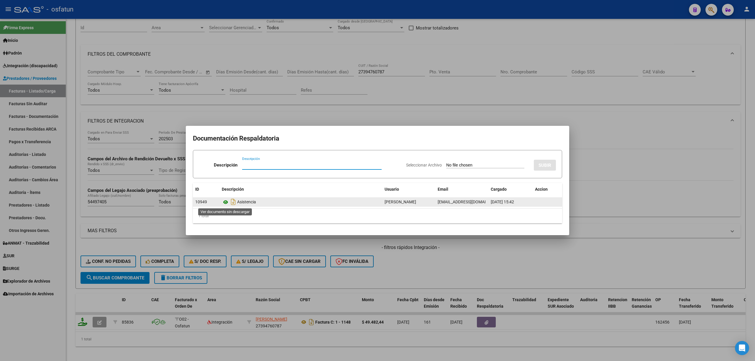
click at [225, 202] on icon at bounding box center [226, 202] width 8 height 7
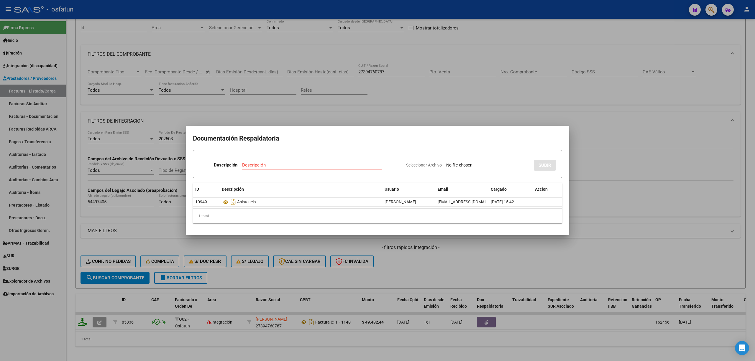
click at [269, 108] on div at bounding box center [377, 180] width 755 height 361
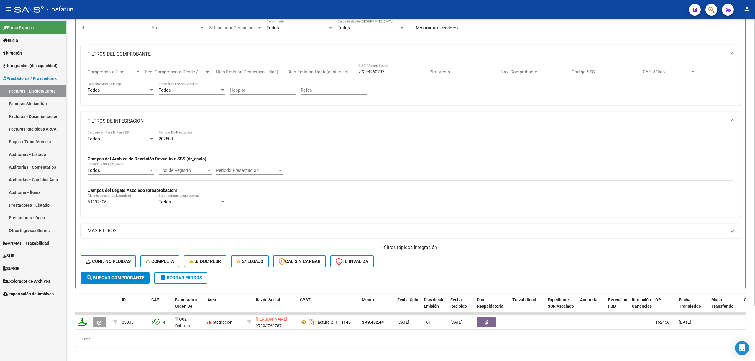
click at [205, 136] on div "202503 Período De Prestación" at bounding box center [192, 137] width 67 height 13
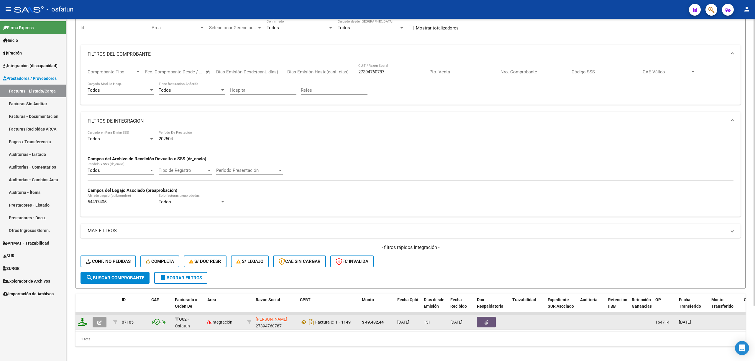
click at [486, 321] on icon "button" at bounding box center [486, 322] width 4 height 4
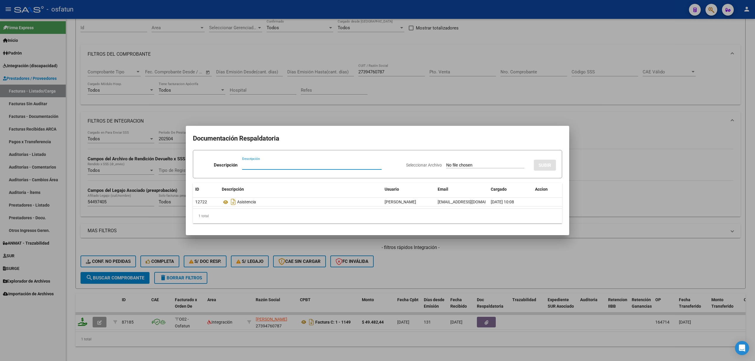
click at [693, 150] on div at bounding box center [377, 180] width 755 height 361
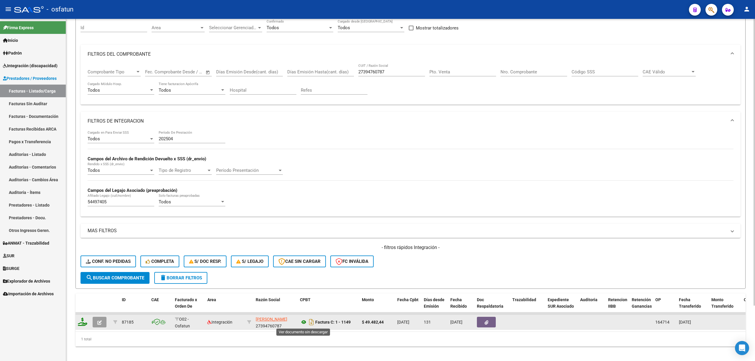
click at [302, 324] on icon at bounding box center [304, 322] width 8 height 7
click at [484, 321] on icon "button" at bounding box center [486, 322] width 4 height 4
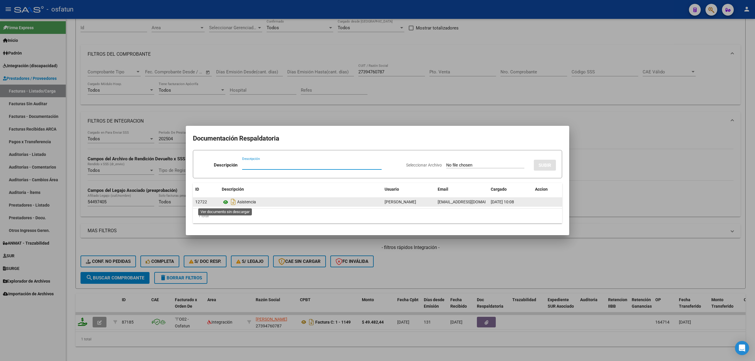
click at [226, 203] on icon at bounding box center [226, 202] width 8 height 7
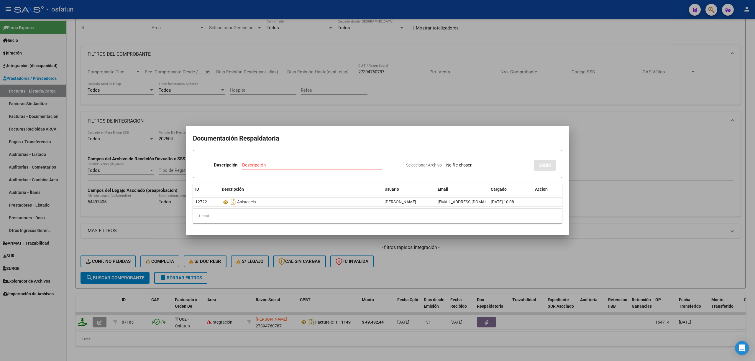
click at [595, 104] on div at bounding box center [377, 180] width 755 height 361
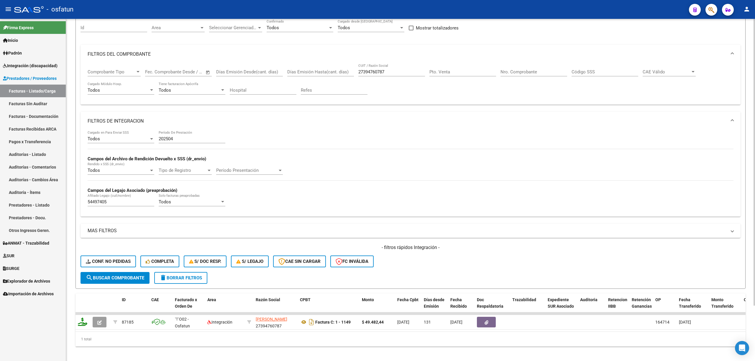
click at [705, 183] on div "Todos Cargado en Para Enviar SSS 202504 Período De Prestación Campos del Archiv…" at bounding box center [411, 171] width 646 height 81
click at [181, 139] on input "202504" at bounding box center [192, 138] width 67 height 5
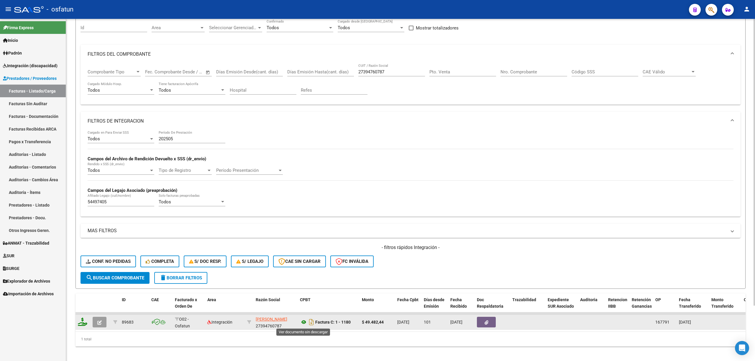
click at [304, 320] on icon at bounding box center [304, 322] width 8 height 7
click at [480, 322] on button "button" at bounding box center [486, 322] width 19 height 11
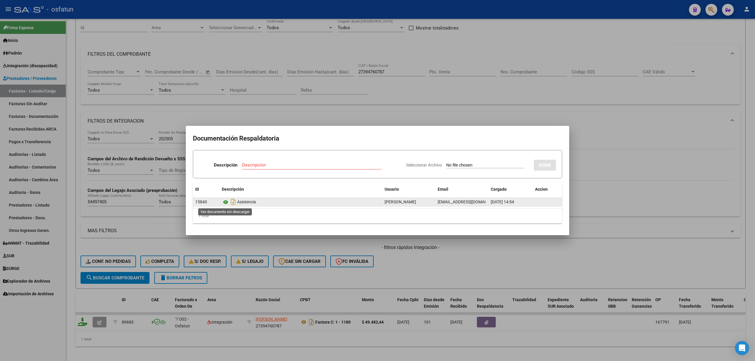
click at [226, 202] on icon at bounding box center [226, 202] width 8 height 7
click at [227, 201] on icon at bounding box center [226, 202] width 8 height 7
click at [139, 222] on div at bounding box center [377, 180] width 755 height 361
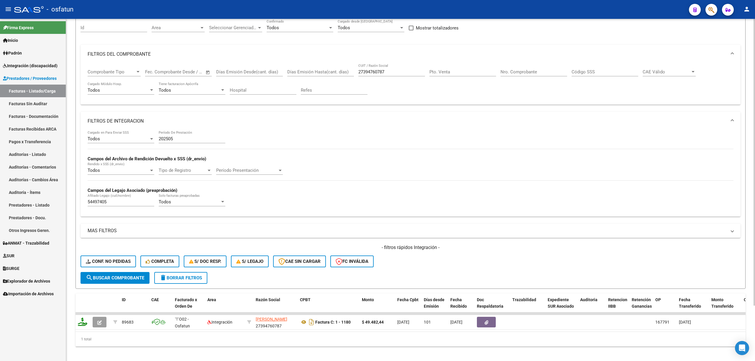
click at [183, 139] on input "202505" at bounding box center [192, 138] width 67 height 5
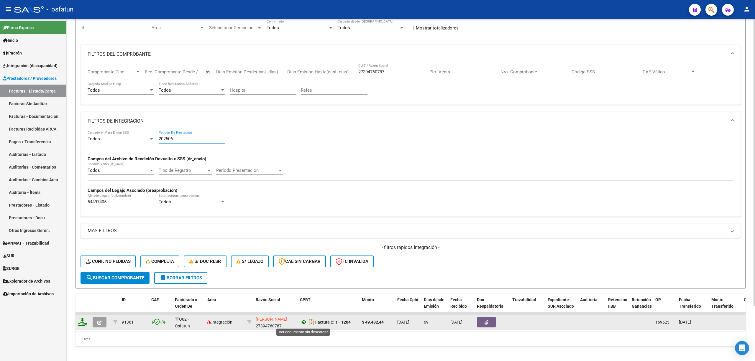
type input "202506"
click at [302, 321] on icon at bounding box center [304, 322] width 8 height 7
click at [481, 324] on button "button" at bounding box center [486, 322] width 19 height 11
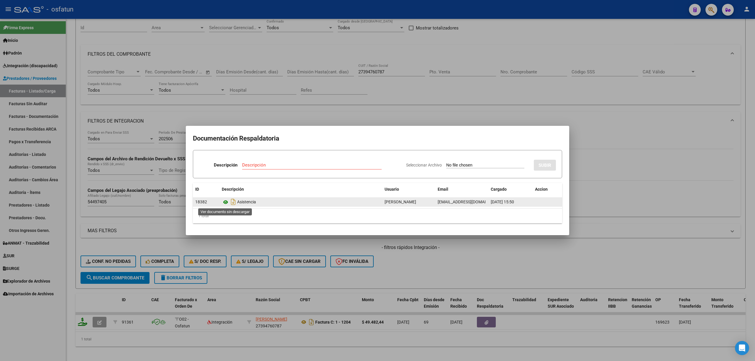
click at [227, 201] on icon at bounding box center [226, 202] width 8 height 7
click at [313, 273] on div at bounding box center [377, 180] width 755 height 361
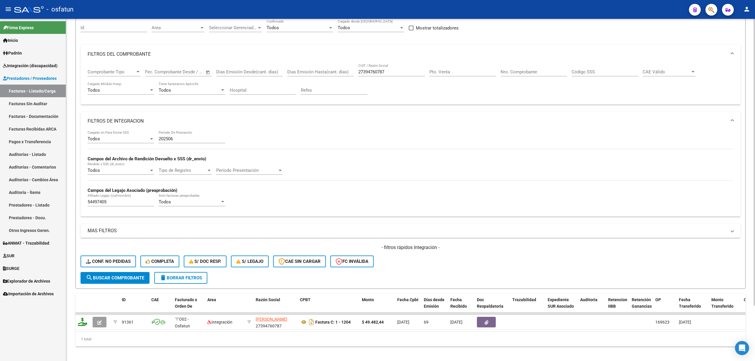
click at [182, 143] on div "202506 Período De Prestación" at bounding box center [192, 137] width 67 height 13
click at [180, 141] on input "202506" at bounding box center [192, 138] width 67 height 5
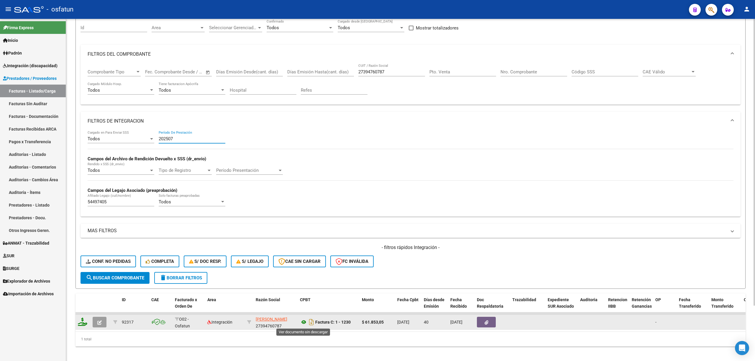
click at [305, 324] on icon at bounding box center [304, 322] width 8 height 7
click at [484, 315] on datatable-body-cell at bounding box center [491, 322] width 35 height 14
click at [485, 321] on icon "button" at bounding box center [486, 322] width 4 height 4
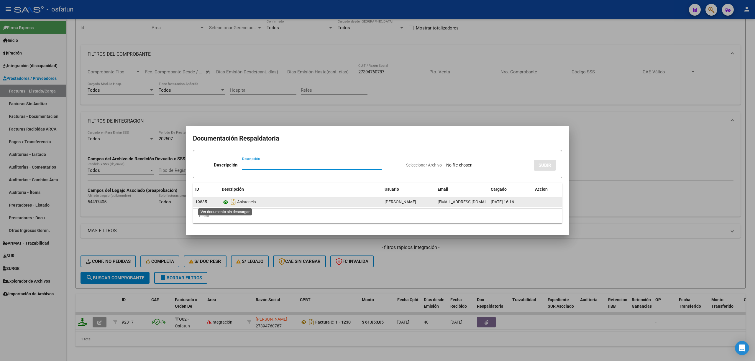
click at [226, 204] on icon at bounding box center [226, 202] width 8 height 7
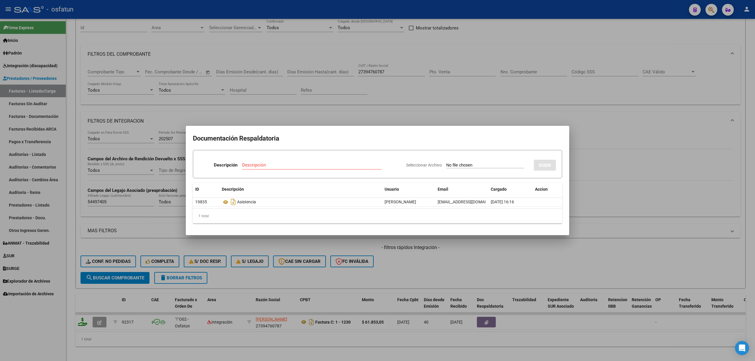
click at [313, 139] on h2 "Documentación Respaldatoria" at bounding box center [377, 138] width 369 height 11
click at [299, 126] on mat-dialog-container "Documentación Respaldatoria Descripción Descripción Seleccionar Archivo SUBIR I…" at bounding box center [377, 180] width 383 height 109
click at [247, 103] on div at bounding box center [377, 180] width 755 height 361
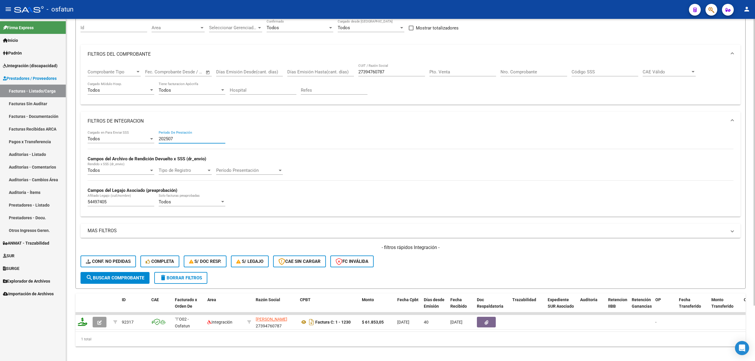
click at [184, 140] on input "202507" at bounding box center [192, 138] width 67 height 5
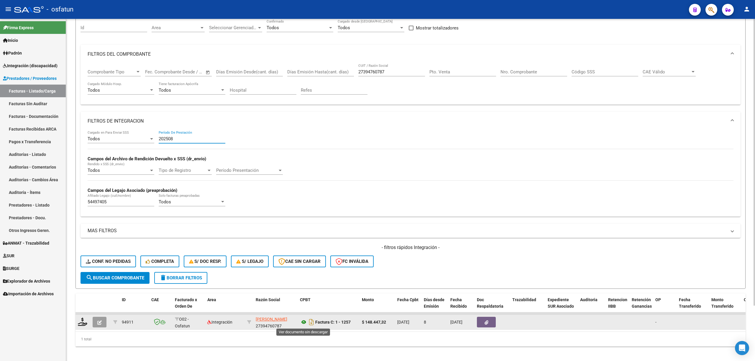
type input "202508"
click at [304, 323] on icon at bounding box center [304, 322] width 8 height 7
click at [486, 319] on button "button" at bounding box center [486, 322] width 19 height 11
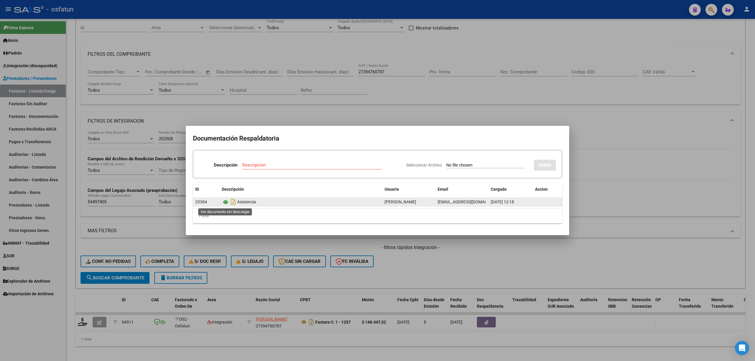
click at [226, 203] on icon at bounding box center [226, 202] width 8 height 7
click at [223, 201] on icon at bounding box center [226, 202] width 8 height 7
drag, startPoint x: 341, startPoint y: 97, endPoint x: 338, endPoint y: 102, distance: 5.3
click at [341, 98] on div at bounding box center [377, 180] width 755 height 361
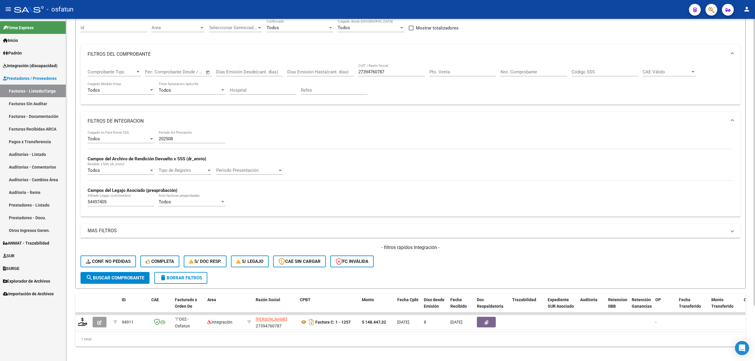
click at [379, 75] on input "27394760787" at bounding box center [391, 71] width 67 height 5
drag, startPoint x: 379, startPoint y: 75, endPoint x: 379, endPoint y: 78, distance: 3.8
click at [378, 75] on div "27394760787 CUIT / Razón Social" at bounding box center [391, 70] width 67 height 13
paste input "249013728"
type input "27249013728"
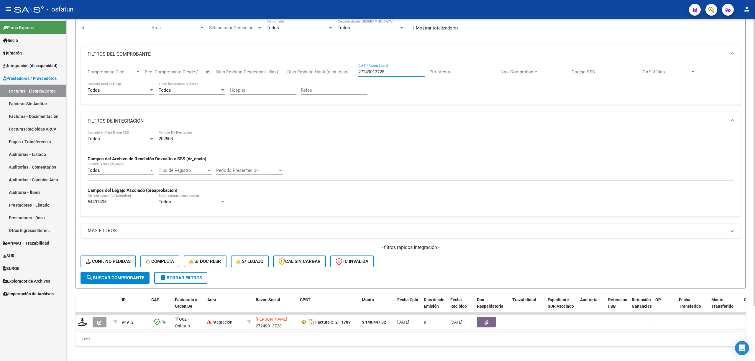
click at [177, 141] on input "202508" at bounding box center [192, 138] width 67 height 5
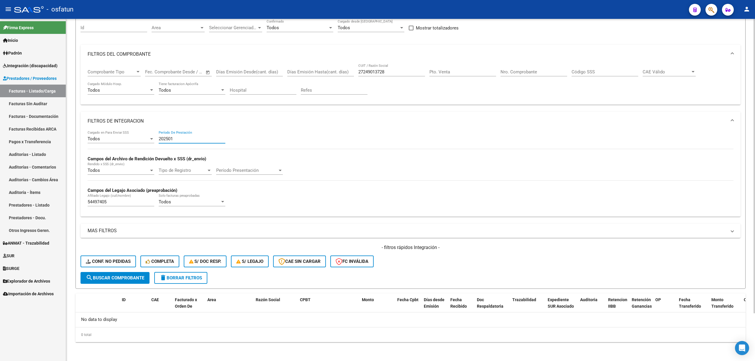
click at [188, 137] on input "202501" at bounding box center [192, 138] width 67 height 5
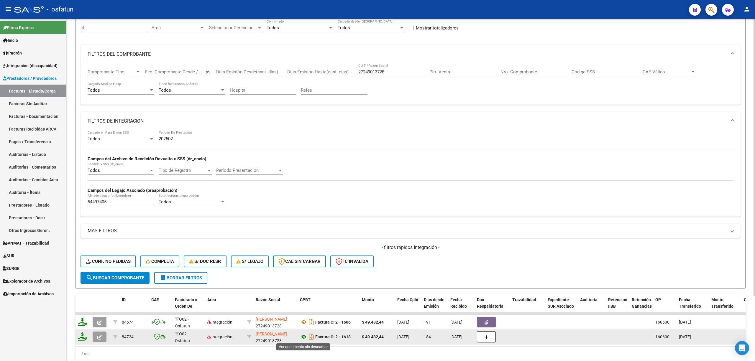
click at [302, 337] on icon at bounding box center [304, 336] width 8 height 7
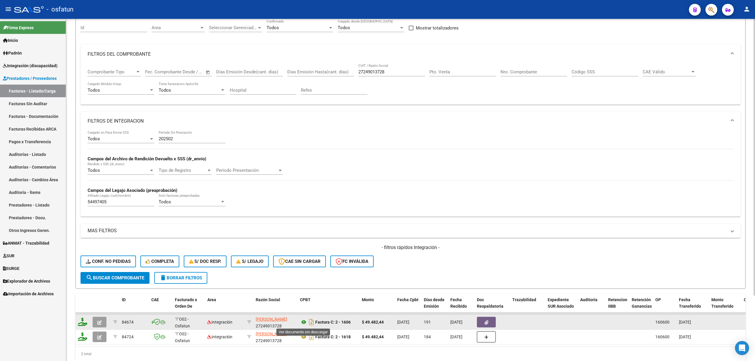
click at [304, 325] on icon at bounding box center [304, 322] width 8 height 7
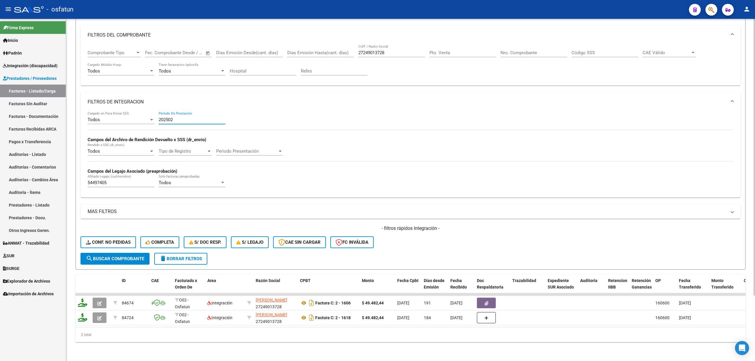
click at [182, 117] on input "202502" at bounding box center [192, 119] width 67 height 5
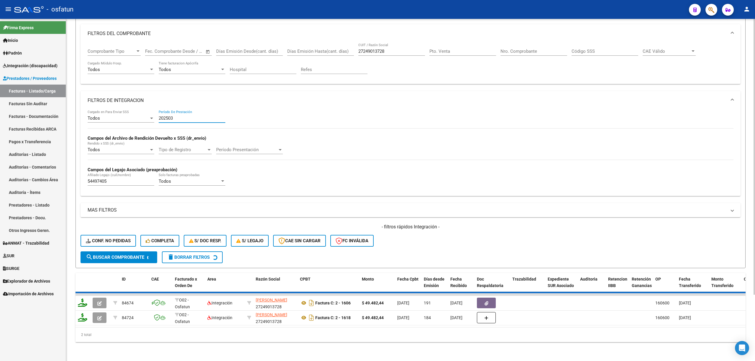
scroll to position [65, 0]
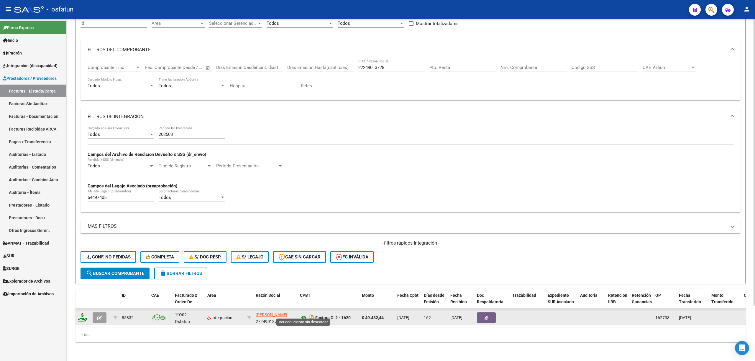
click at [303, 314] on icon at bounding box center [304, 317] width 8 height 7
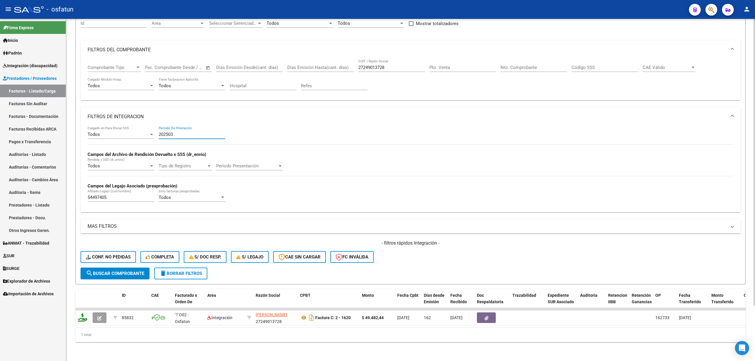
click at [179, 132] on input "202503" at bounding box center [192, 134] width 67 height 5
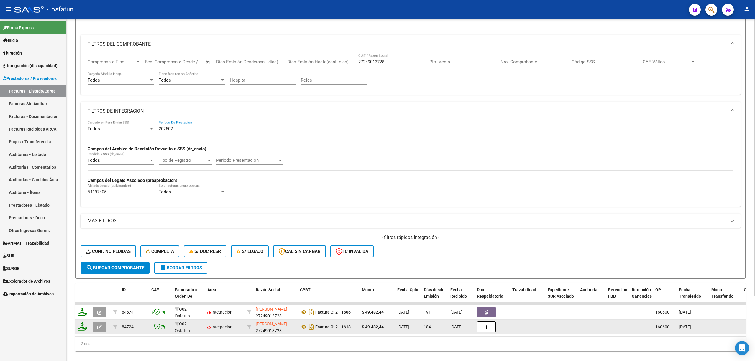
scroll to position [80, 0]
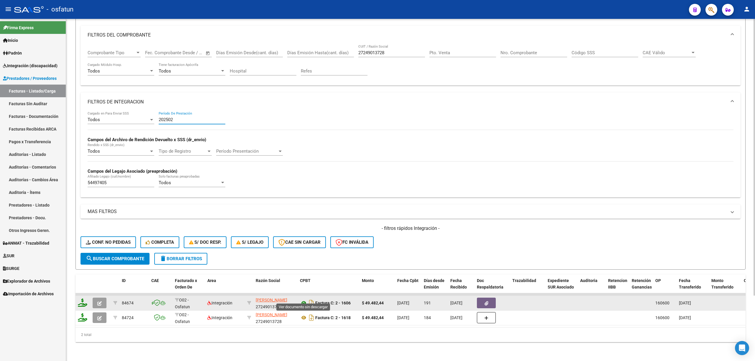
click at [304, 299] on icon at bounding box center [304, 302] width 8 height 7
click at [489, 301] on button "button" at bounding box center [486, 303] width 19 height 11
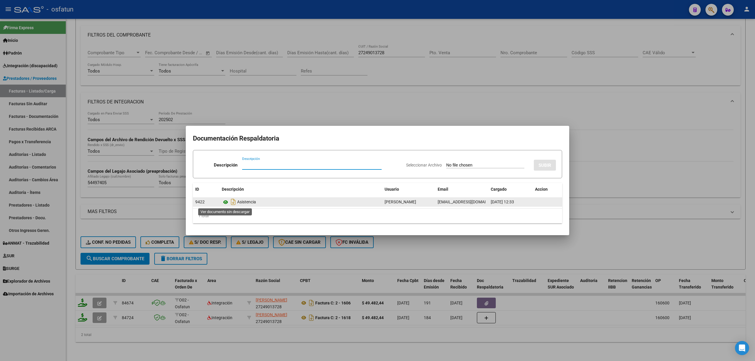
click at [224, 199] on icon at bounding box center [226, 202] width 8 height 7
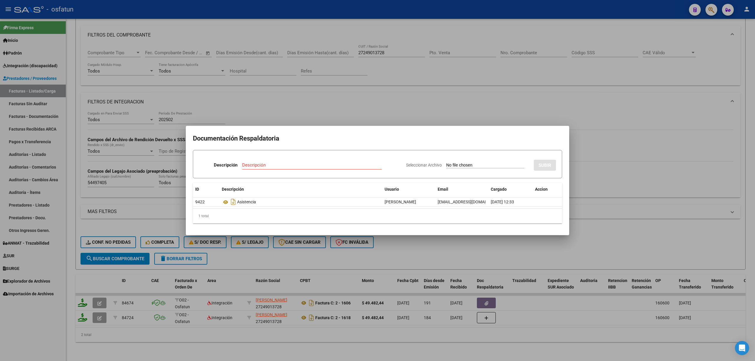
click at [281, 255] on div at bounding box center [377, 180] width 755 height 361
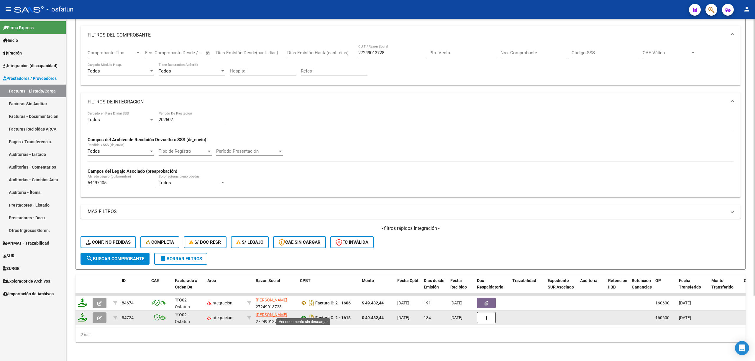
click at [306, 314] on icon at bounding box center [304, 317] width 8 height 7
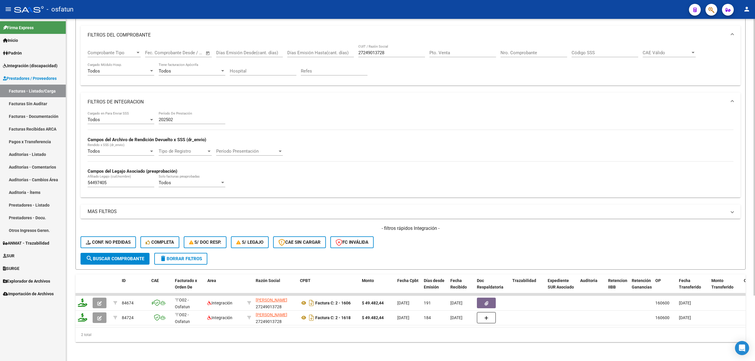
click at [185, 105] on mat-expansion-panel-header "FILTROS DE INTEGRACION" at bounding box center [410, 102] width 660 height 19
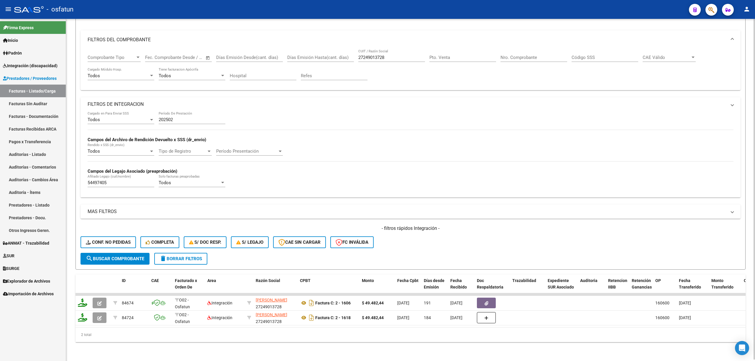
scroll to position [0, 0]
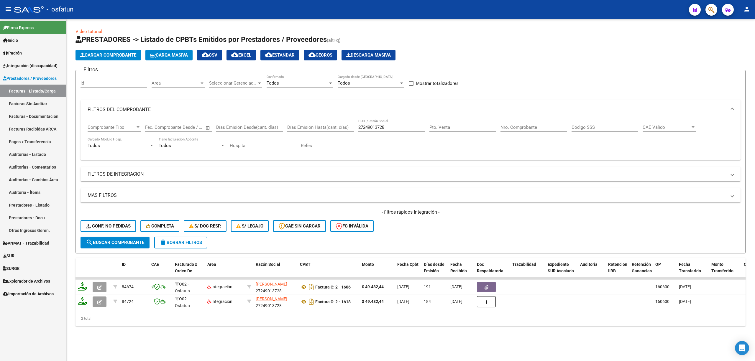
click at [142, 175] on mat-panel-title "FILTROS DE INTEGRACION" at bounding box center [407, 174] width 639 height 6
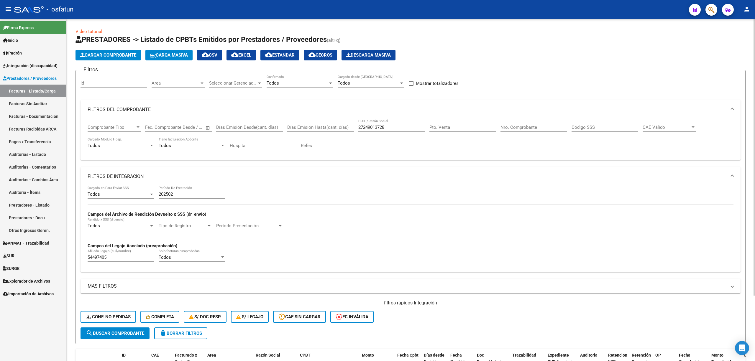
click at [179, 198] on div "202502 Período De Prestación" at bounding box center [192, 192] width 67 height 13
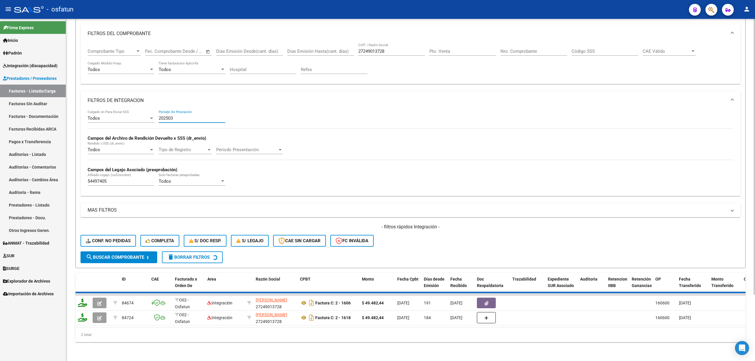
scroll to position [65, 0]
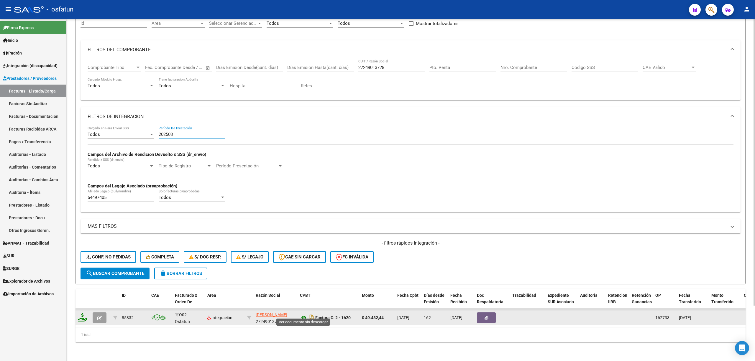
click at [301, 314] on icon at bounding box center [304, 317] width 8 height 7
click at [486, 316] on icon "button" at bounding box center [486, 318] width 4 height 4
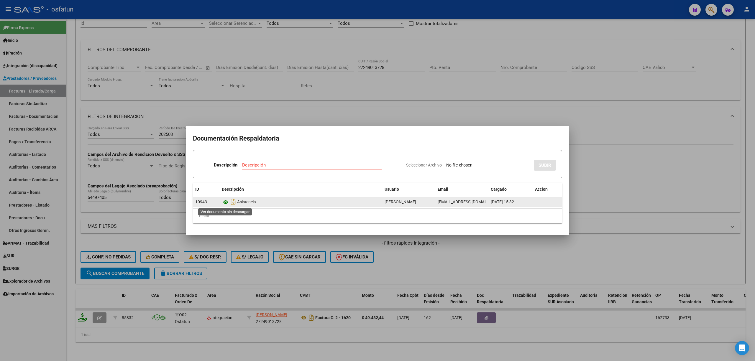
click at [224, 205] on icon at bounding box center [226, 202] width 8 height 7
click at [406, 257] on div at bounding box center [377, 180] width 755 height 361
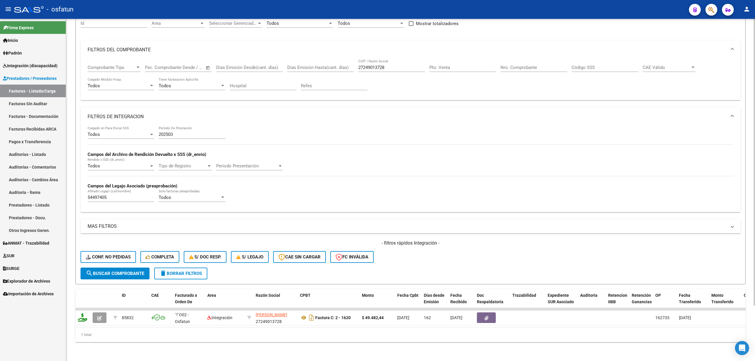
click at [202, 132] on input "202503" at bounding box center [192, 134] width 67 height 5
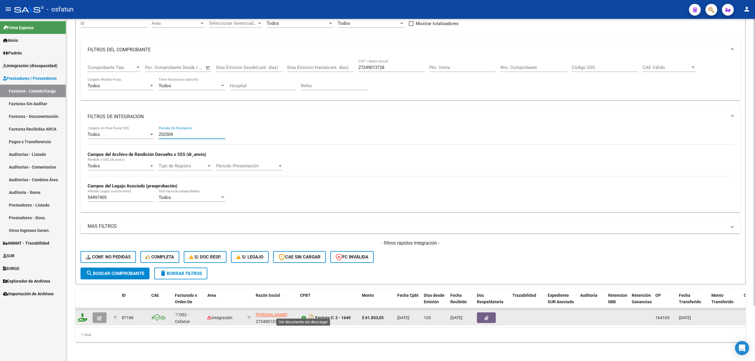
click at [302, 314] on icon at bounding box center [304, 317] width 8 height 7
click at [488, 317] on datatable-body-cell at bounding box center [491, 318] width 35 height 14
click at [491, 316] on button "button" at bounding box center [486, 317] width 19 height 11
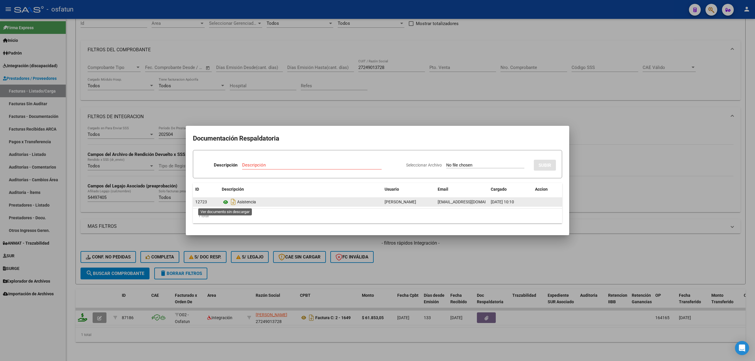
click at [223, 201] on icon at bounding box center [226, 202] width 8 height 7
drag, startPoint x: 312, startPoint y: 90, endPoint x: 214, endPoint y: 110, distance: 99.6
click at [310, 90] on div at bounding box center [377, 180] width 755 height 361
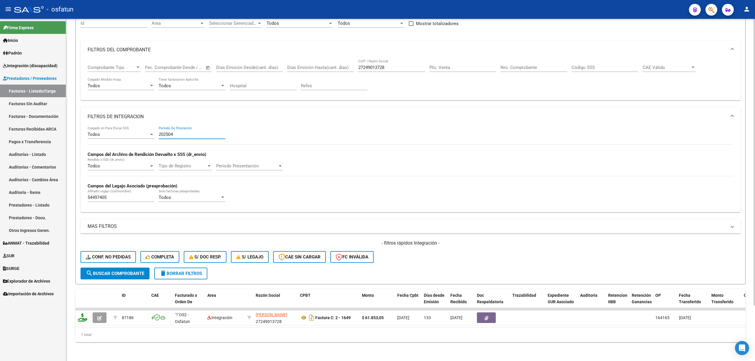
click at [194, 132] on input "202504" at bounding box center [192, 134] width 67 height 5
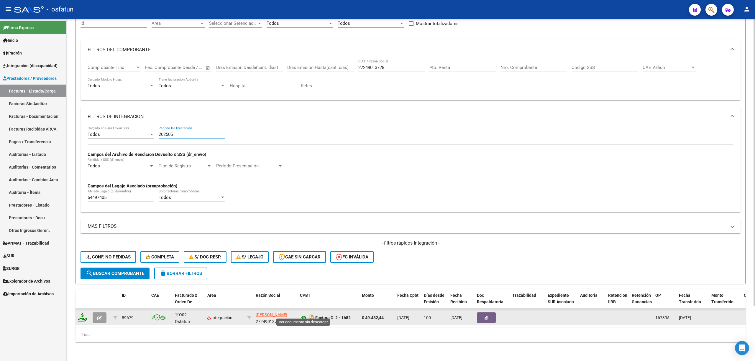
click at [303, 314] on icon at bounding box center [304, 317] width 8 height 7
click at [486, 316] on icon "button" at bounding box center [486, 318] width 4 height 4
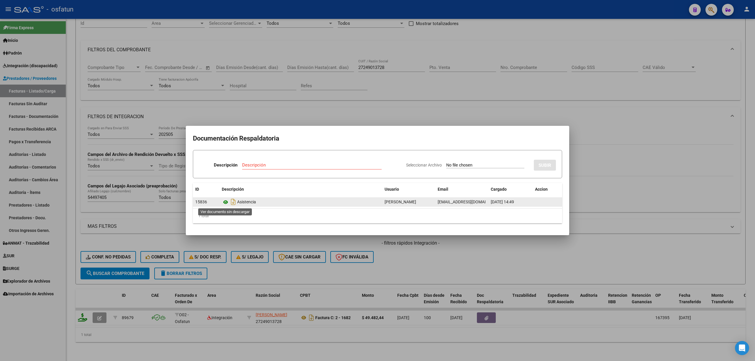
click at [226, 203] on icon at bounding box center [226, 202] width 8 height 7
drag, startPoint x: 290, startPoint y: 85, endPoint x: 288, endPoint y: 88, distance: 3.8
click at [288, 88] on div at bounding box center [377, 180] width 755 height 361
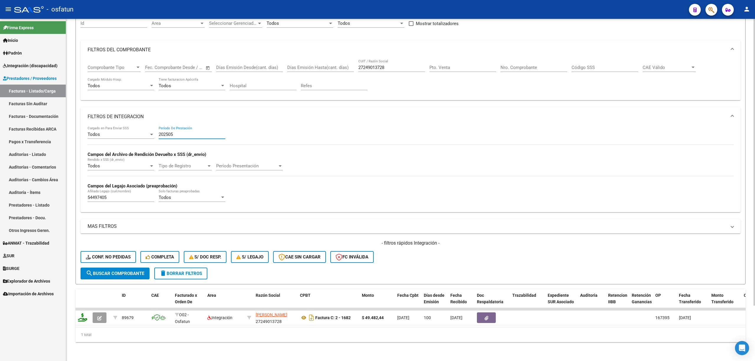
click at [184, 132] on input "202505" at bounding box center [192, 134] width 67 height 5
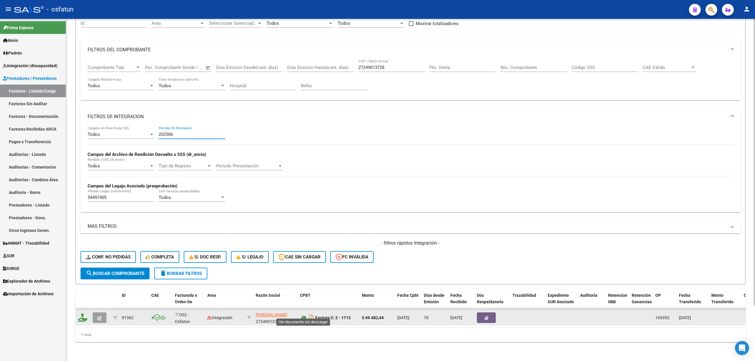
click at [301, 314] on icon at bounding box center [304, 317] width 8 height 7
click at [485, 316] on icon "button" at bounding box center [486, 318] width 4 height 4
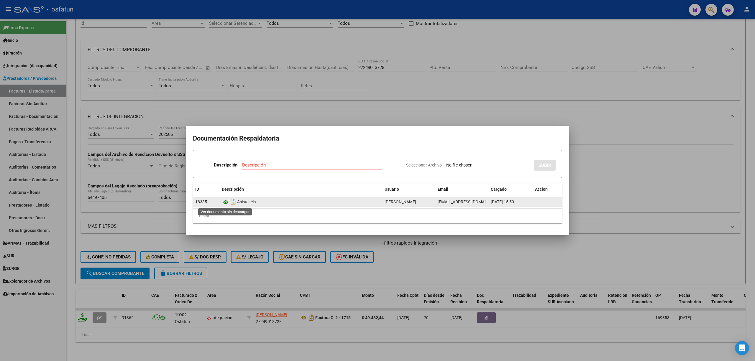
click at [223, 203] on icon at bounding box center [226, 202] width 8 height 7
click at [356, 108] on div at bounding box center [377, 180] width 755 height 361
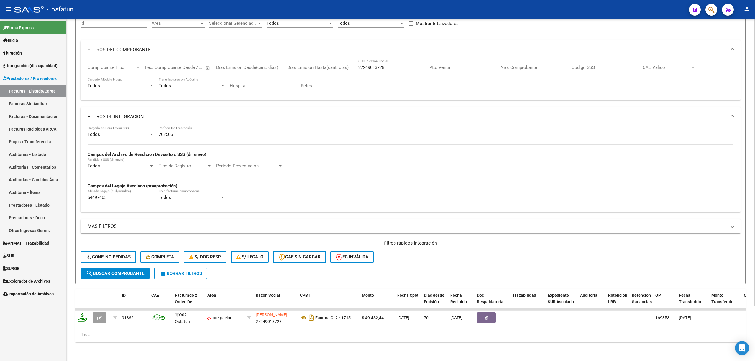
click at [176, 132] on input "202506" at bounding box center [192, 134] width 67 height 5
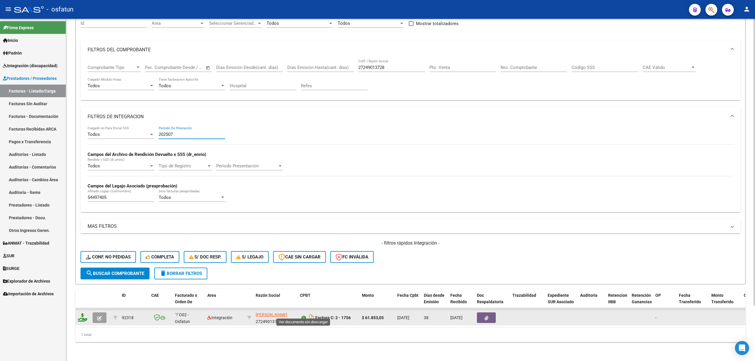
click at [302, 314] on icon at bounding box center [304, 317] width 8 height 7
click at [487, 316] on button "button" at bounding box center [486, 317] width 19 height 11
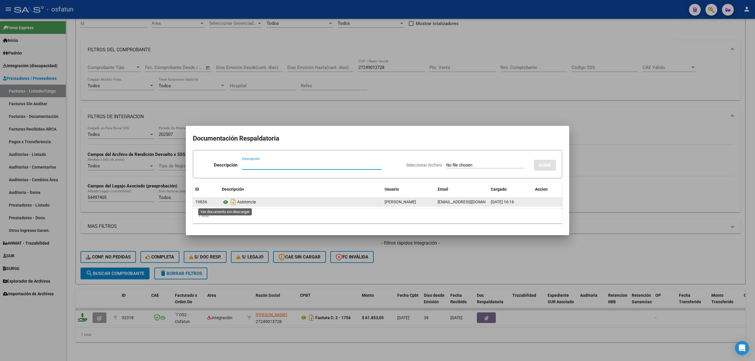
click at [223, 203] on icon at bounding box center [226, 202] width 8 height 7
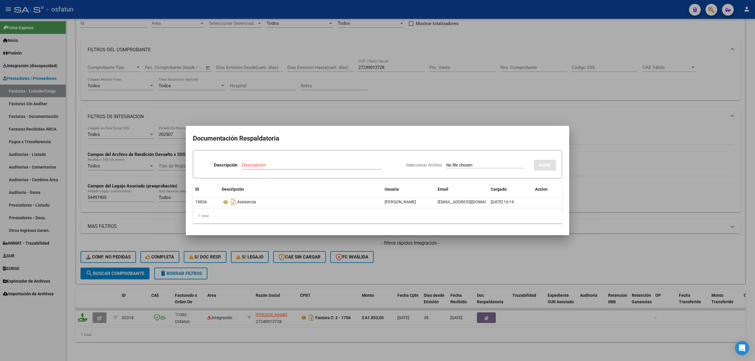
click at [434, 253] on div at bounding box center [377, 180] width 755 height 361
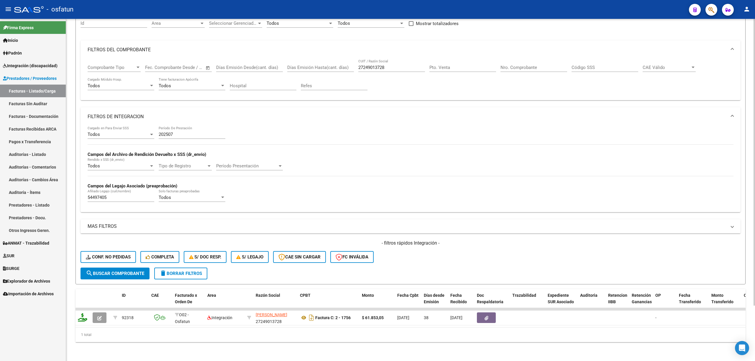
click at [204, 132] on input "202507" at bounding box center [192, 134] width 67 height 5
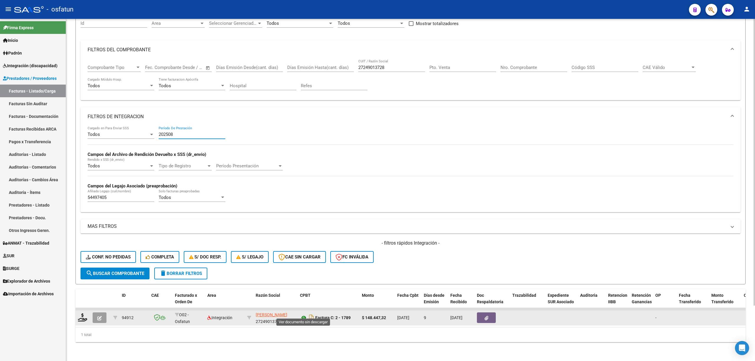
type input "202508"
click at [305, 314] on icon at bounding box center [304, 317] width 8 height 7
click at [488, 315] on button "button" at bounding box center [486, 317] width 19 height 11
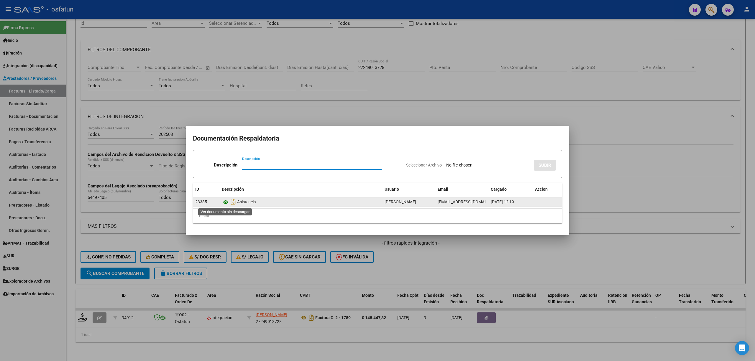
click at [225, 204] on icon at bounding box center [226, 202] width 8 height 7
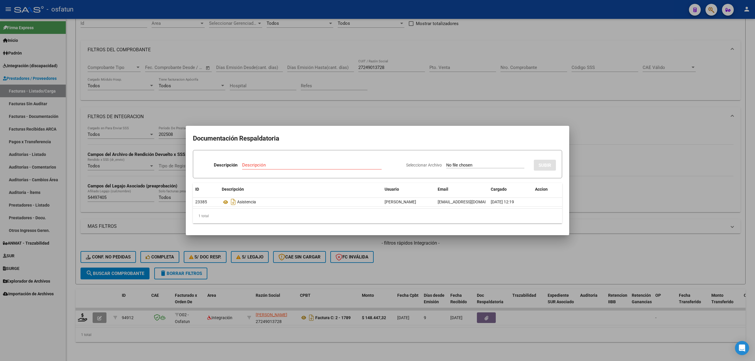
click at [468, 113] on div at bounding box center [377, 180] width 755 height 361
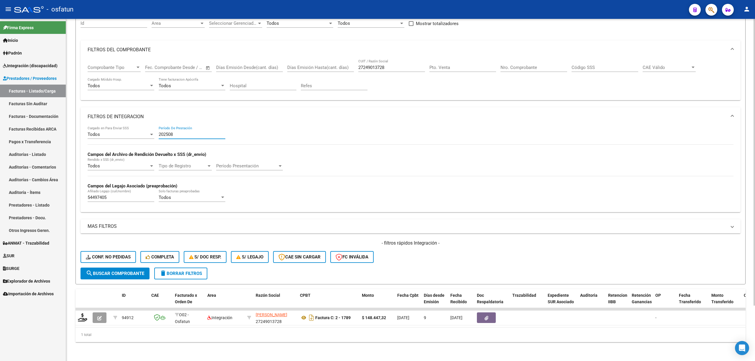
click at [198, 132] on input "202508" at bounding box center [192, 134] width 67 height 5
click at [376, 65] on input "27249013728" at bounding box center [391, 67] width 67 height 5
paste input "325629059"
type input "27325629059"
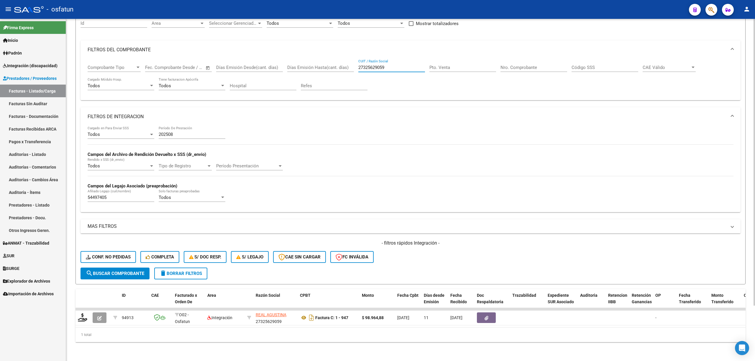
click at [172, 126] on div "202508 Período De Prestación" at bounding box center [192, 132] width 67 height 13
click at [175, 132] on input "202508" at bounding box center [192, 134] width 67 height 5
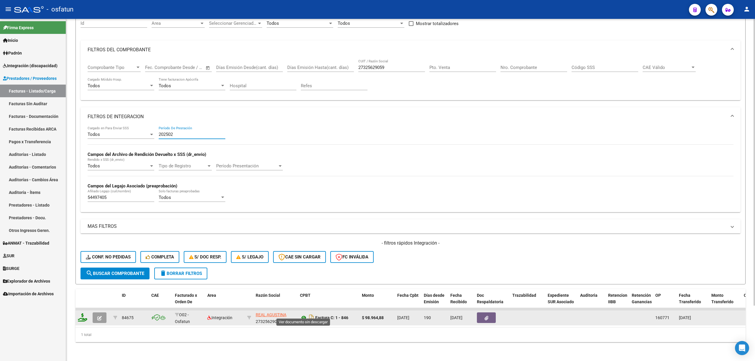
click at [304, 314] on icon at bounding box center [304, 317] width 8 height 7
click at [484, 315] on button "button" at bounding box center [486, 317] width 19 height 11
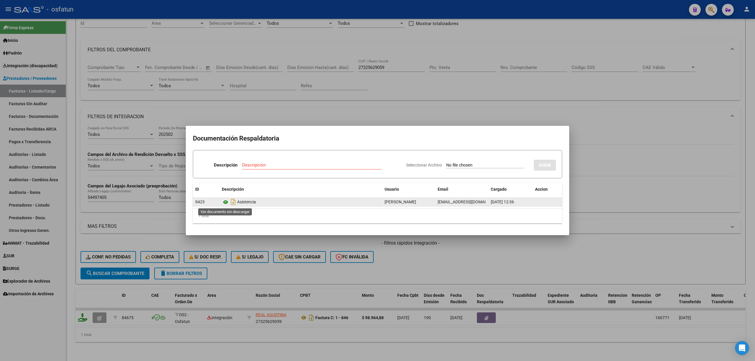
click at [223, 204] on icon at bounding box center [226, 202] width 8 height 7
click at [139, 217] on div at bounding box center [377, 180] width 755 height 361
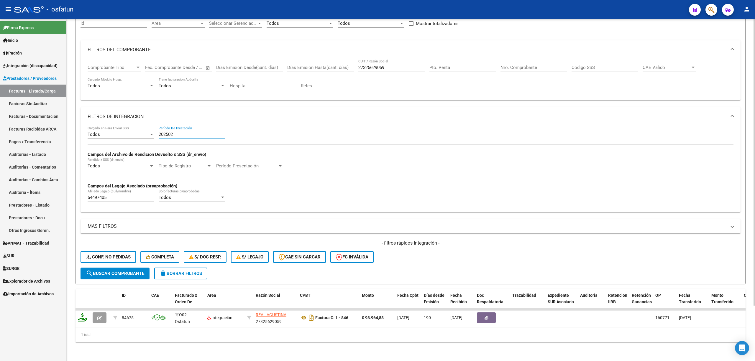
click at [183, 132] on input "202502" at bounding box center [192, 134] width 67 height 5
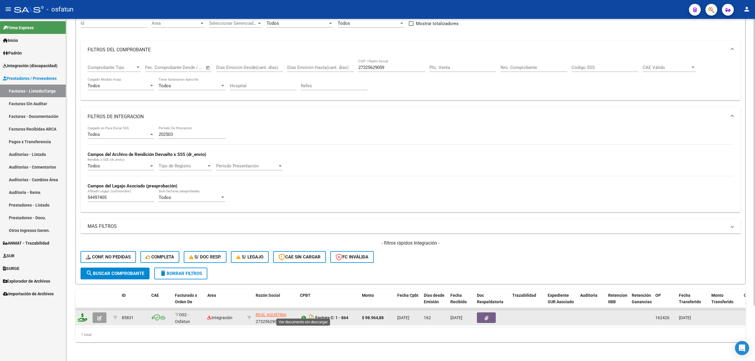
click at [306, 314] on icon at bounding box center [304, 317] width 8 height 7
click at [486, 316] on icon "button" at bounding box center [486, 318] width 4 height 4
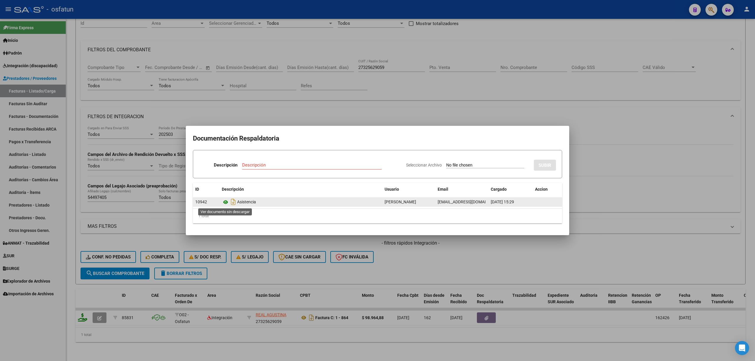
click at [224, 202] on icon at bounding box center [226, 202] width 8 height 7
click at [256, 114] on div at bounding box center [377, 180] width 755 height 361
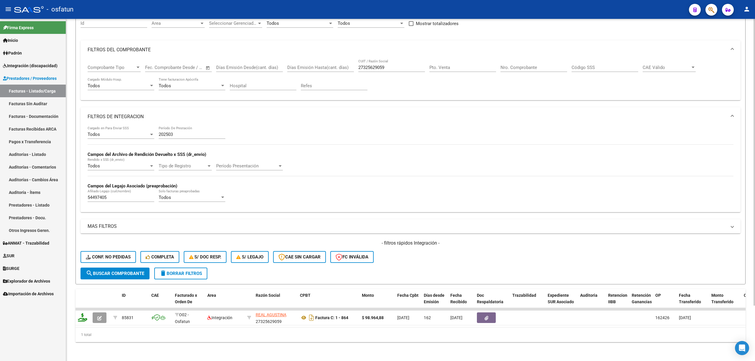
drag, startPoint x: 183, startPoint y: 133, endPoint x: 185, endPoint y: 130, distance: 4.0
click at [184, 131] on div "202503 Período De Prestación" at bounding box center [192, 132] width 67 height 13
click at [186, 132] on input "202503" at bounding box center [192, 134] width 67 height 5
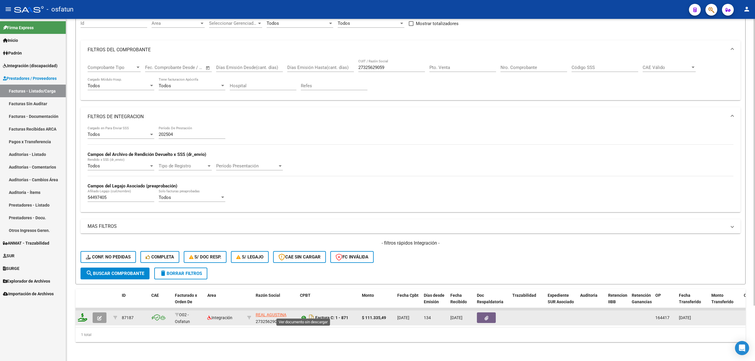
click at [305, 314] on icon at bounding box center [304, 317] width 8 height 7
click at [480, 313] on button "button" at bounding box center [486, 317] width 19 height 11
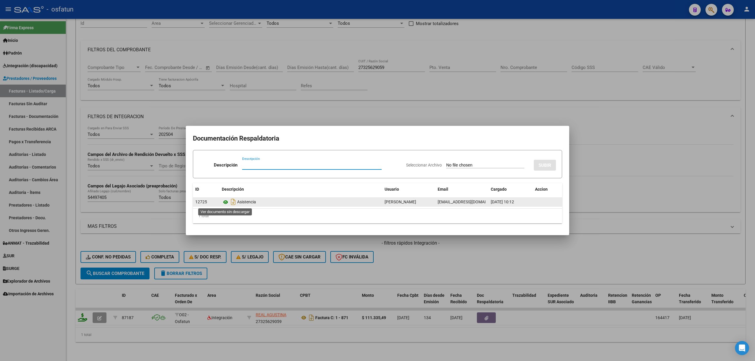
click at [227, 204] on icon at bounding box center [226, 202] width 8 height 7
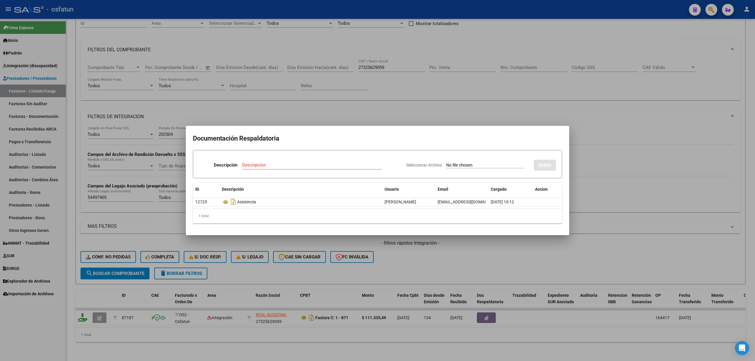
click at [654, 217] on div at bounding box center [377, 180] width 755 height 361
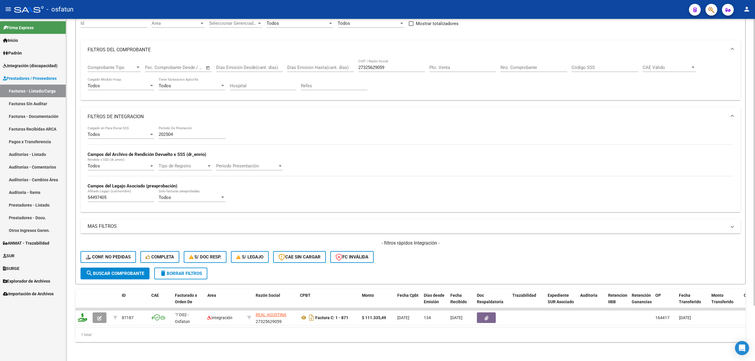
click at [209, 132] on input "202504" at bounding box center [192, 134] width 67 height 5
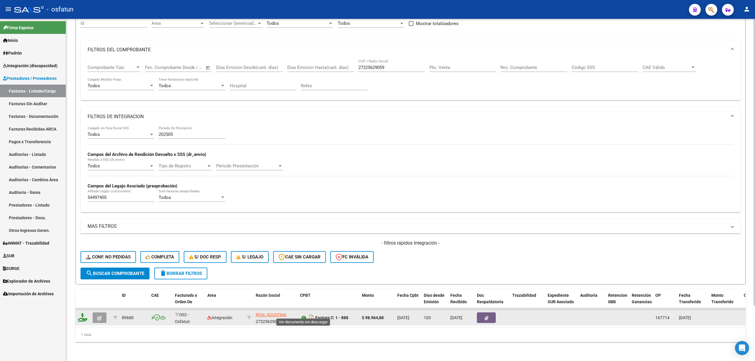
click at [303, 314] on icon at bounding box center [304, 317] width 8 height 7
click at [486, 316] on icon "button" at bounding box center [486, 318] width 4 height 4
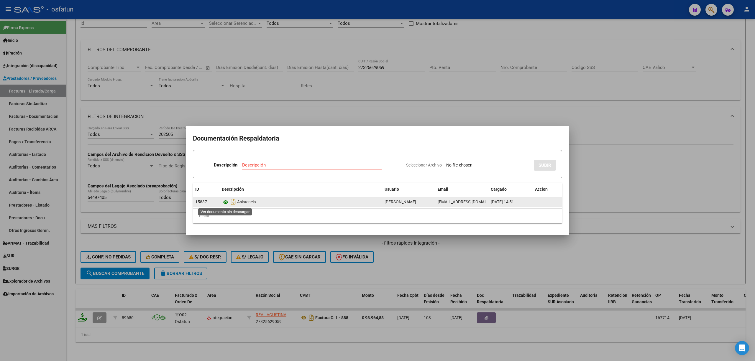
click at [228, 204] on icon at bounding box center [226, 202] width 8 height 7
click at [302, 90] on div at bounding box center [377, 180] width 755 height 361
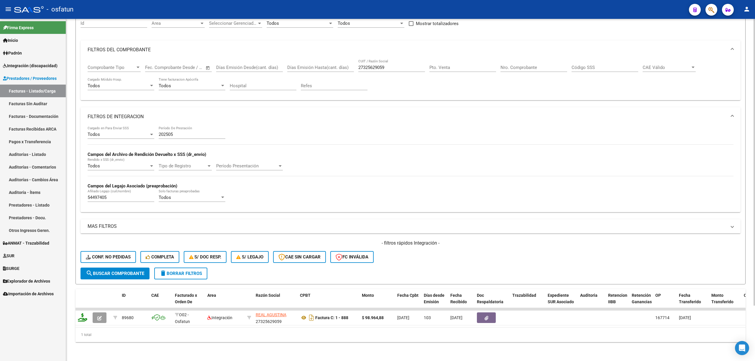
drag, startPoint x: 208, startPoint y: 124, endPoint x: 206, endPoint y: 127, distance: 3.0
click at [208, 126] on div "202505 Período De Prestación" at bounding box center [192, 132] width 67 height 13
click at [206, 132] on input "202505" at bounding box center [192, 134] width 67 height 5
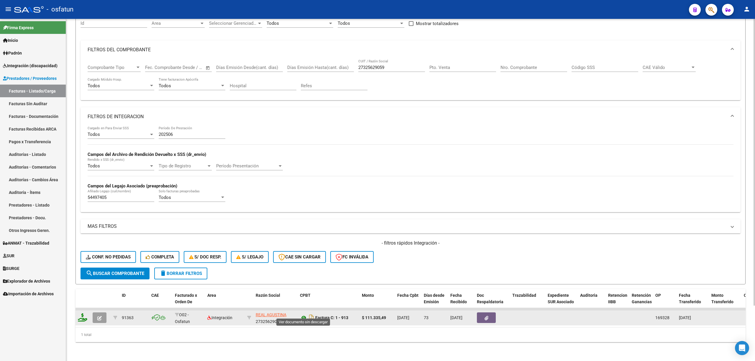
click at [301, 314] on icon at bounding box center [304, 317] width 8 height 7
click at [483, 312] on button "button" at bounding box center [486, 317] width 19 height 11
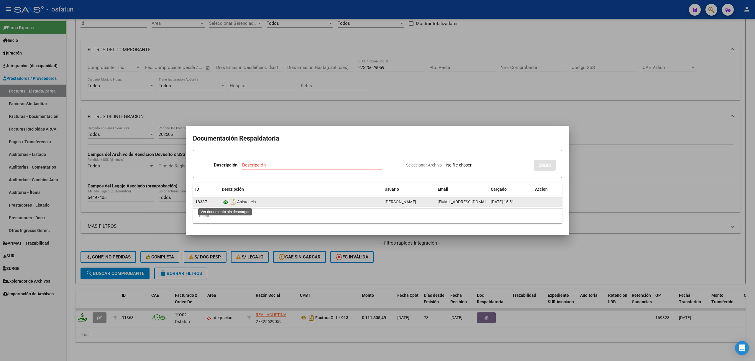
click at [227, 200] on icon at bounding box center [226, 202] width 8 height 7
click at [289, 88] on div at bounding box center [377, 180] width 755 height 361
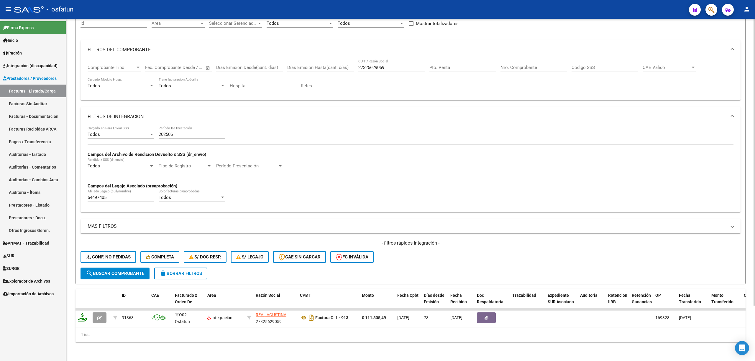
click at [192, 135] on div "202506 Período De Prestación" at bounding box center [192, 135] width 67 height 18
click at [193, 126] on div "202506 Período De Prestación" at bounding box center [192, 132] width 67 height 13
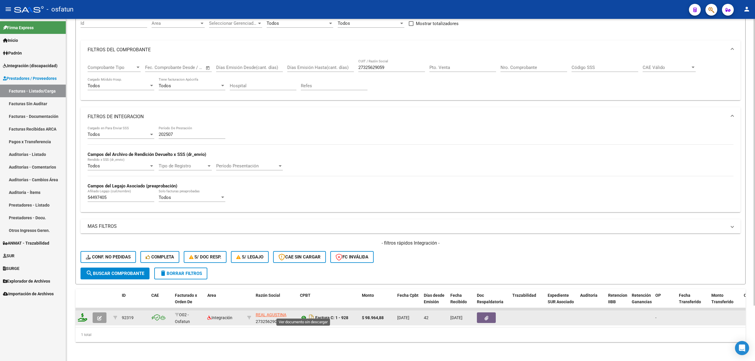
click at [302, 314] on icon at bounding box center [304, 317] width 8 height 7
click at [486, 316] on icon "button" at bounding box center [486, 318] width 4 height 4
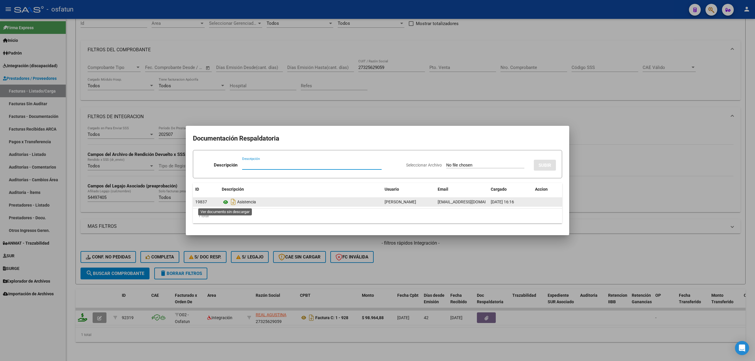
click at [226, 204] on icon at bounding box center [226, 202] width 8 height 7
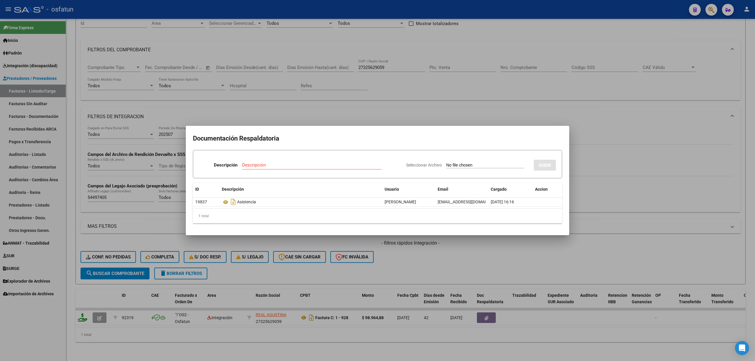
drag, startPoint x: 376, startPoint y: 97, endPoint x: 238, endPoint y: 123, distance: 140.0
click at [376, 97] on div at bounding box center [377, 180] width 755 height 361
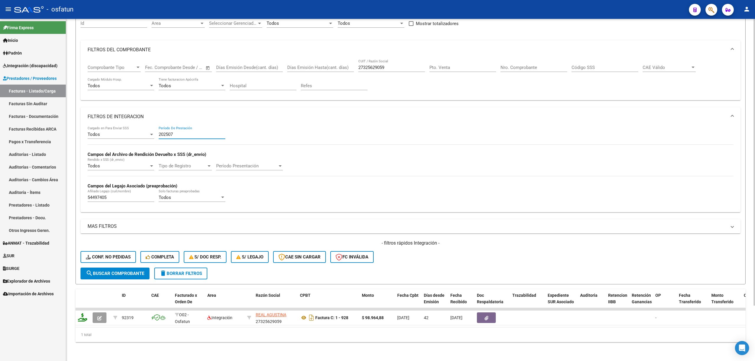
click at [211, 132] on input "202507" at bounding box center [192, 134] width 67 height 5
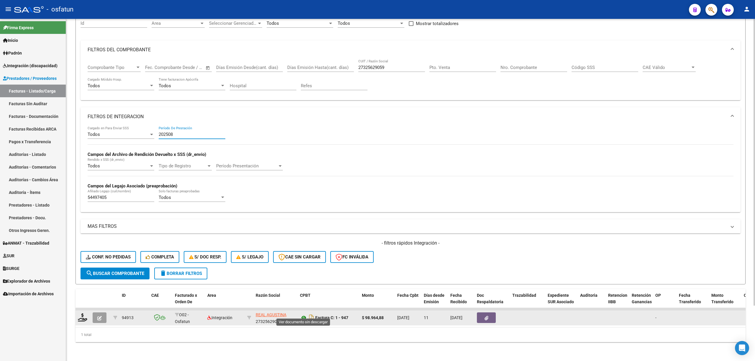
type input "202508"
click at [305, 314] on icon at bounding box center [304, 317] width 8 height 7
click at [484, 317] on button "button" at bounding box center [486, 317] width 19 height 11
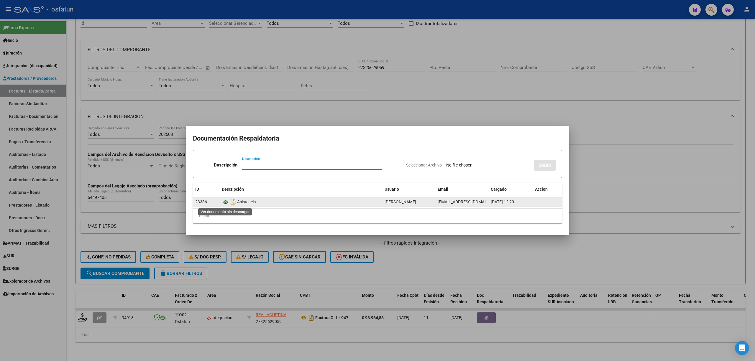
click at [224, 201] on icon at bounding box center [226, 202] width 8 height 7
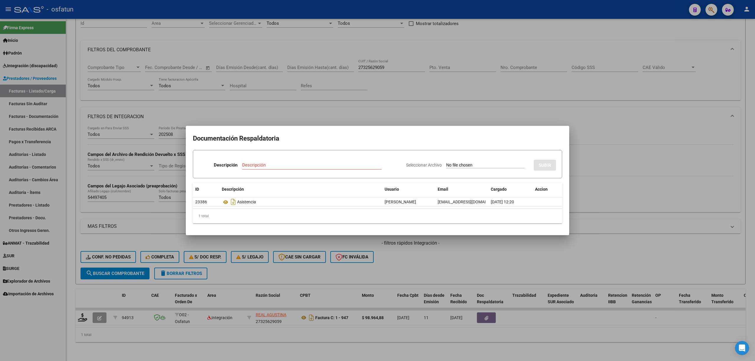
click at [236, 106] on div at bounding box center [377, 180] width 755 height 361
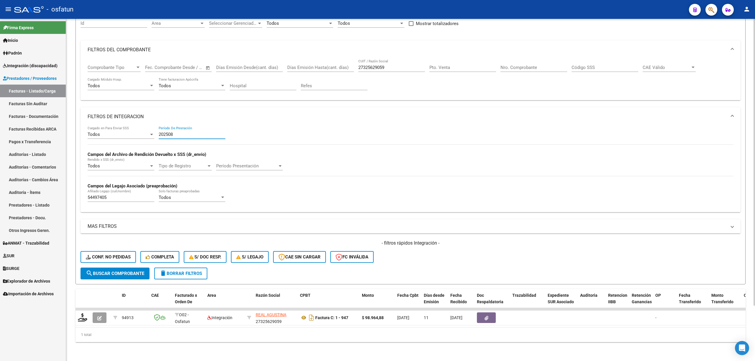
click at [185, 132] on input "202508" at bounding box center [192, 134] width 67 height 5
click at [384, 59] on div "27325629059 CUIT / Razón Social" at bounding box center [391, 65] width 67 height 13
click at [383, 68] on div "27325629059 CUIT / Razón Social" at bounding box center [391, 68] width 67 height 18
click at [383, 65] on input "27325629059" at bounding box center [391, 67] width 67 height 5
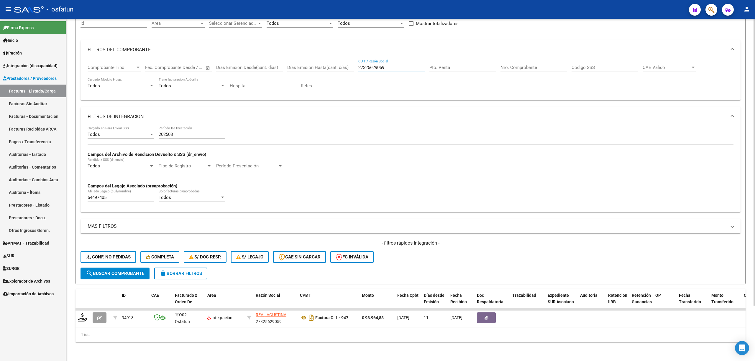
paste input "67058515"
type input "27367058515"
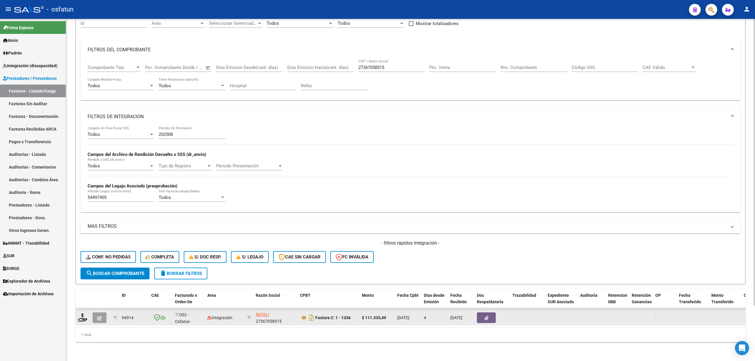
scroll to position [0, 0]
drag, startPoint x: 275, startPoint y: 315, endPoint x: 254, endPoint y: 311, distance: 21.7
click at [254, 311] on datatable-body-cell "VAGLIENTE LEIDE NATALI 27367058515" at bounding box center [275, 318] width 44 height 14
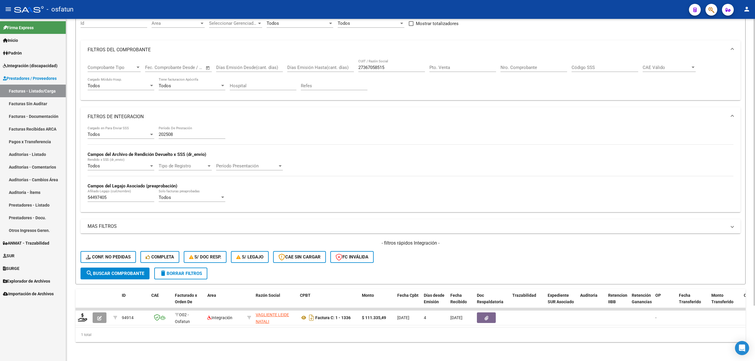
copy span "VAGLIENTE LEIDE NATALI"
click at [597, 183] on div "Todos Cargado en Para Enviar SSS 202508 Período De Prestación Campos del Archiv…" at bounding box center [411, 166] width 646 height 81
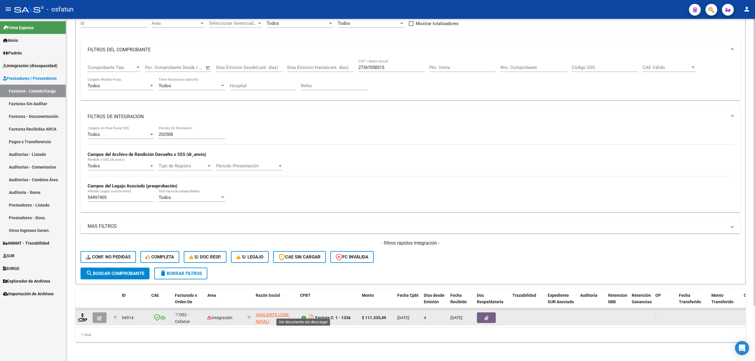
click at [303, 314] on icon at bounding box center [304, 317] width 8 height 7
click at [263, 312] on app-link-go-to "VAGLIENTE LEIDE NATALI" at bounding box center [276, 319] width 40 height 14
drag, startPoint x: 266, startPoint y: 307, endPoint x: 306, endPoint y: 312, distance: 40.4
click at [306, 314] on icon at bounding box center [304, 317] width 8 height 7
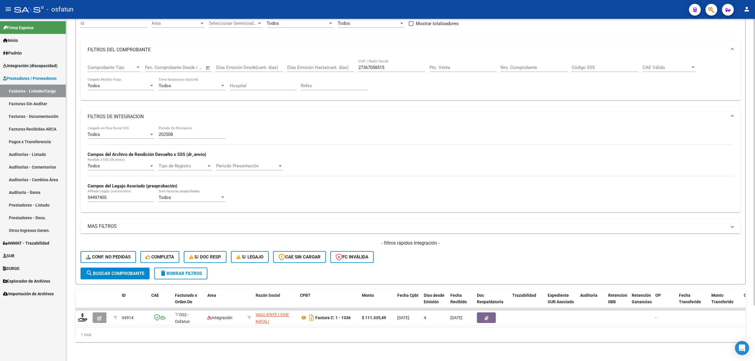
click at [376, 65] on input "27367058515" at bounding box center [391, 67] width 67 height 5
click at [174, 132] on input "202508" at bounding box center [192, 134] width 67 height 5
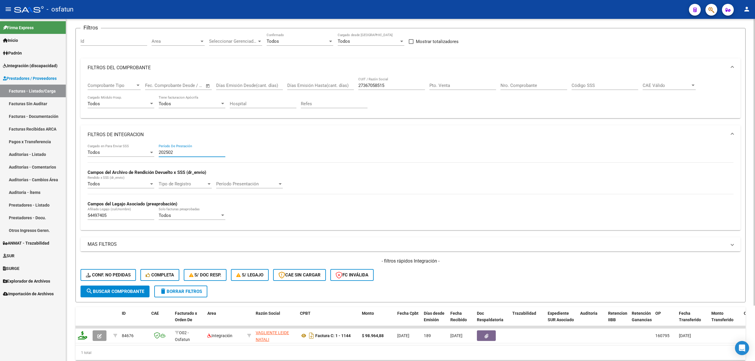
scroll to position [65, 0]
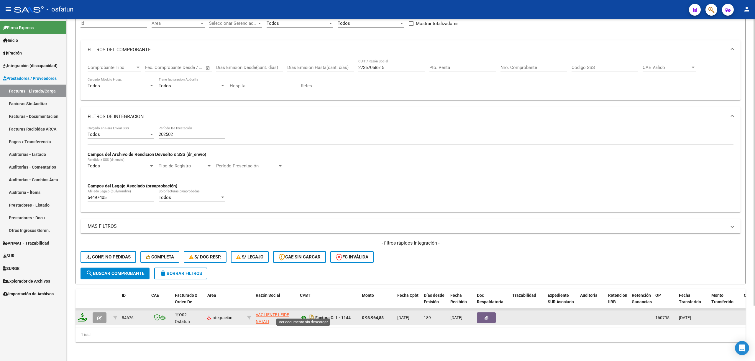
click at [302, 314] on icon at bounding box center [304, 317] width 8 height 7
click at [488, 316] on icon "button" at bounding box center [486, 318] width 4 height 4
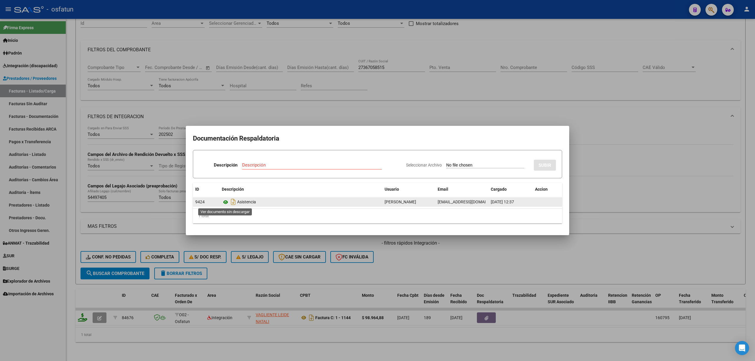
click at [227, 201] on icon at bounding box center [226, 202] width 8 height 7
click at [400, 98] on div at bounding box center [377, 180] width 755 height 361
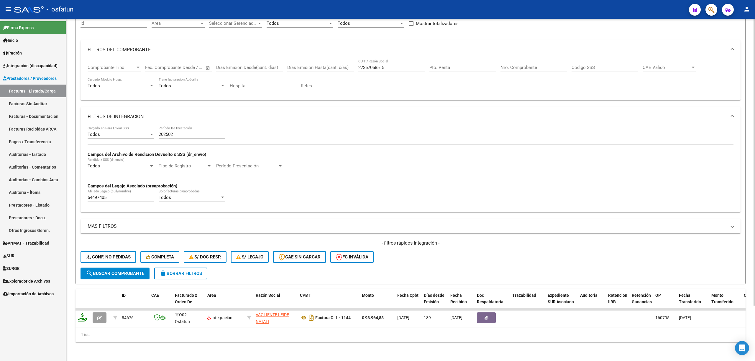
click at [184, 132] on input "202502" at bounding box center [192, 134] width 67 height 5
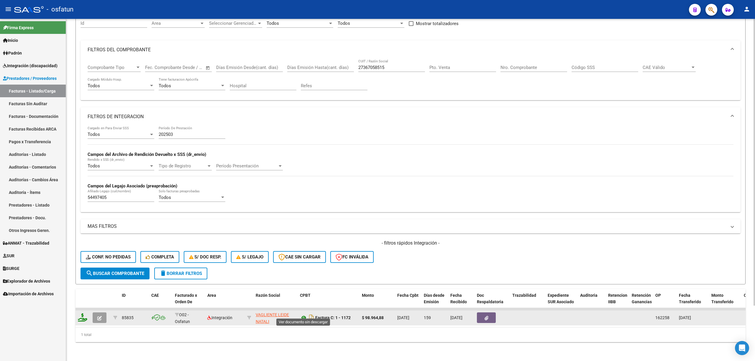
click at [305, 314] on icon at bounding box center [304, 317] width 8 height 7
click at [493, 312] on button "button" at bounding box center [486, 317] width 19 height 11
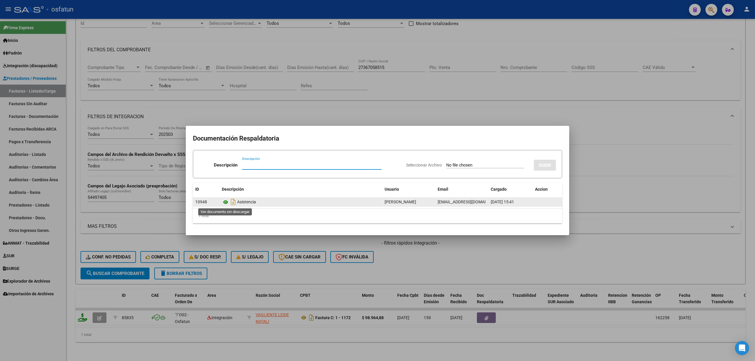
click at [226, 204] on icon at bounding box center [226, 202] width 8 height 7
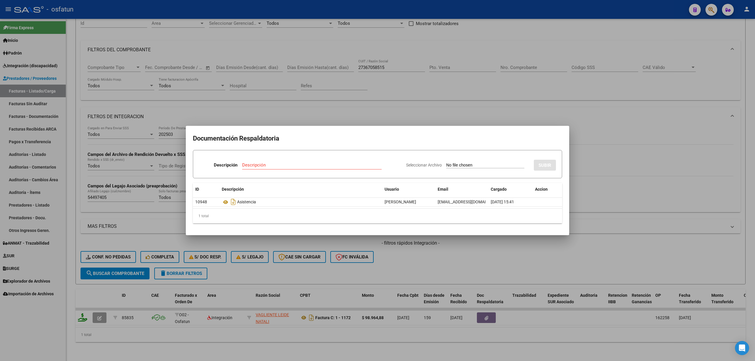
click at [192, 104] on div at bounding box center [377, 180] width 755 height 361
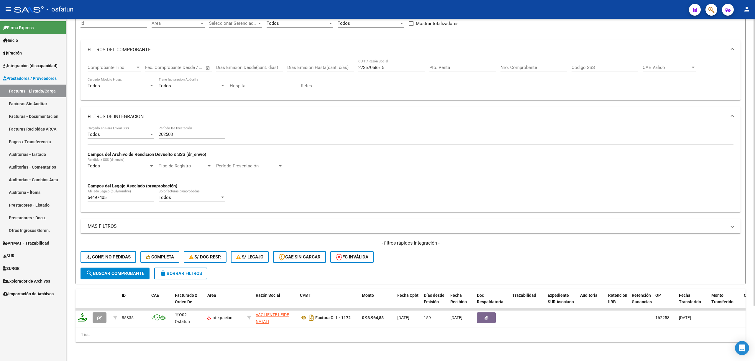
click at [176, 132] on input "202503" at bounding box center [192, 134] width 67 height 5
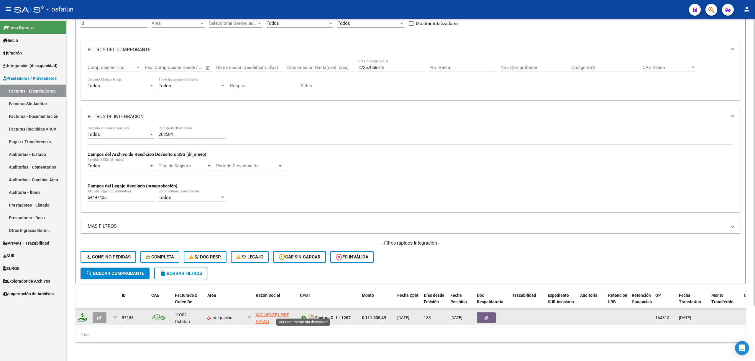
click at [305, 314] on icon at bounding box center [304, 317] width 8 height 7
click at [488, 312] on button "button" at bounding box center [486, 317] width 19 height 11
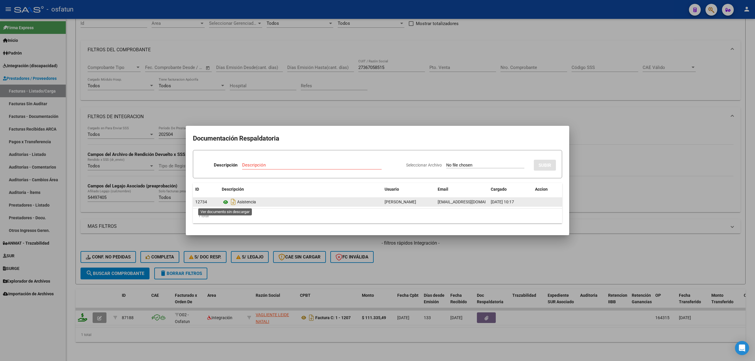
click at [223, 202] on icon at bounding box center [226, 202] width 8 height 7
click at [268, 104] on div at bounding box center [377, 180] width 755 height 361
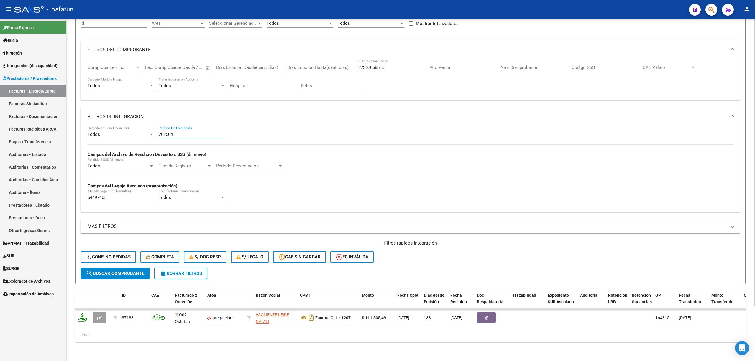
click at [183, 132] on input "202504" at bounding box center [192, 134] width 67 height 5
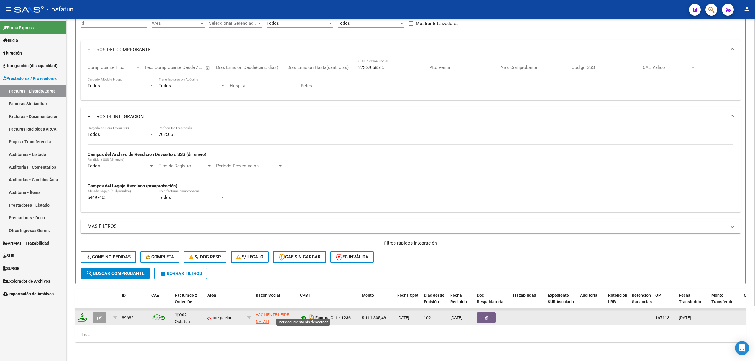
click at [305, 314] on icon at bounding box center [304, 317] width 8 height 7
click at [485, 316] on icon "button" at bounding box center [486, 318] width 4 height 4
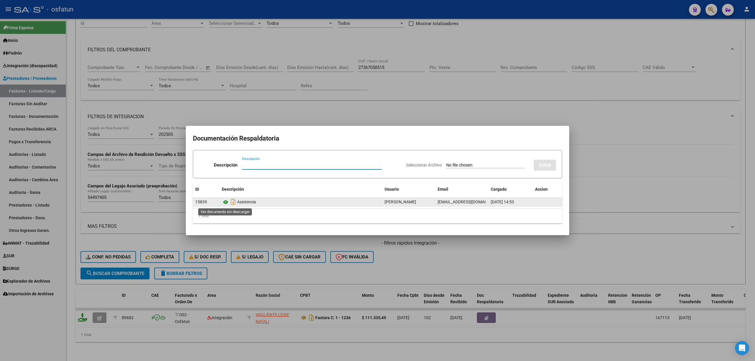
click at [226, 203] on icon at bounding box center [226, 202] width 8 height 7
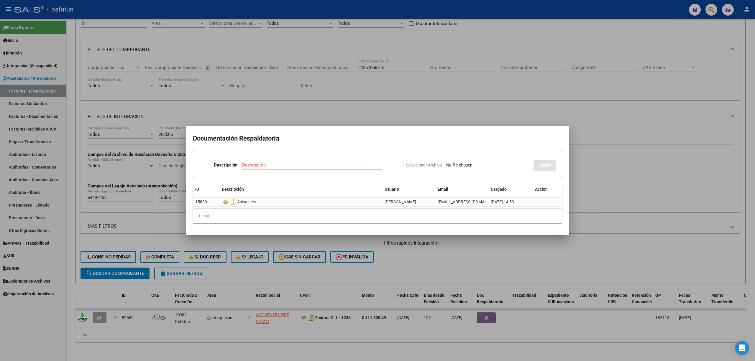
click at [297, 106] on div at bounding box center [377, 180] width 755 height 361
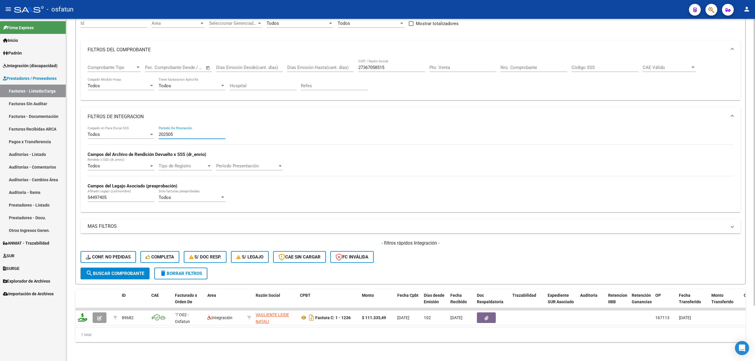
click at [193, 132] on input "202505" at bounding box center [192, 134] width 67 height 5
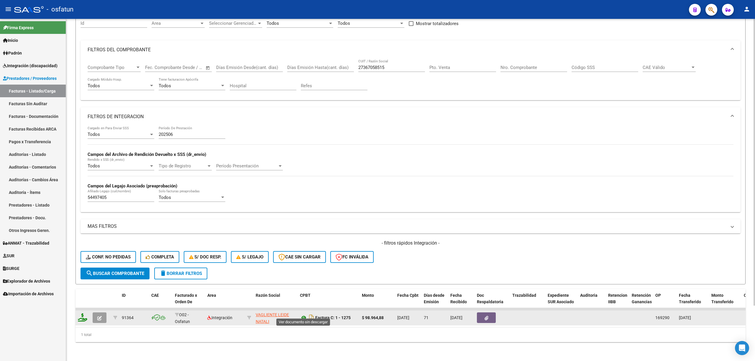
click at [304, 315] on icon at bounding box center [304, 317] width 8 height 7
click at [484, 316] on icon "button" at bounding box center [486, 318] width 4 height 4
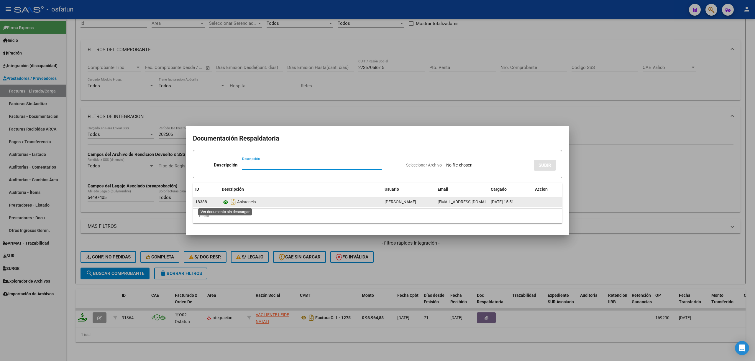
click at [226, 201] on icon at bounding box center [226, 202] width 8 height 7
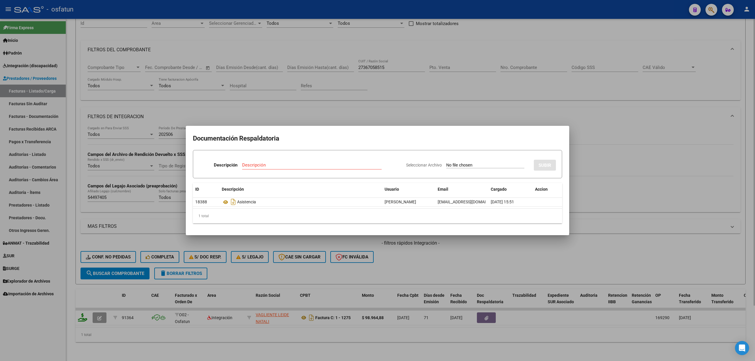
drag, startPoint x: 341, startPoint y: 252, endPoint x: 337, endPoint y: 249, distance: 4.8
click at [341, 252] on div at bounding box center [377, 180] width 755 height 361
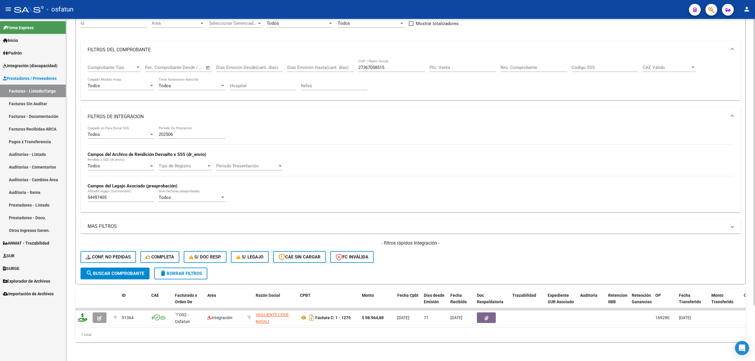
click at [190, 132] on input "202506" at bounding box center [192, 134] width 67 height 5
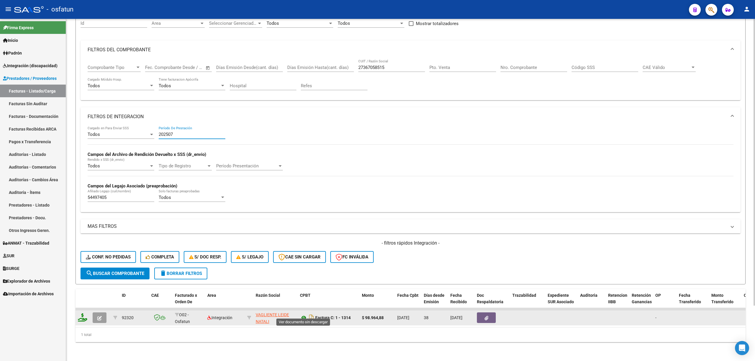
click at [300, 314] on icon at bounding box center [304, 317] width 8 height 7
click at [482, 313] on button "button" at bounding box center [486, 317] width 19 height 11
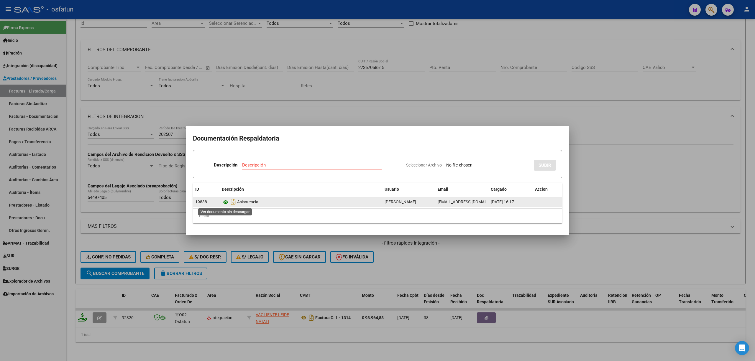
click at [224, 203] on icon at bounding box center [226, 202] width 8 height 7
click at [317, 117] on div at bounding box center [377, 180] width 755 height 361
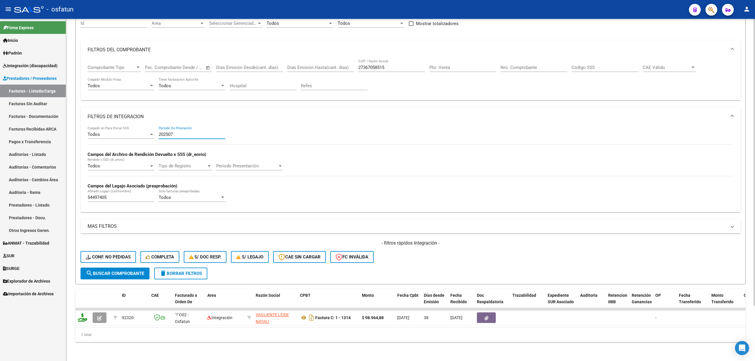
click at [183, 132] on input "202507" at bounding box center [192, 134] width 67 height 5
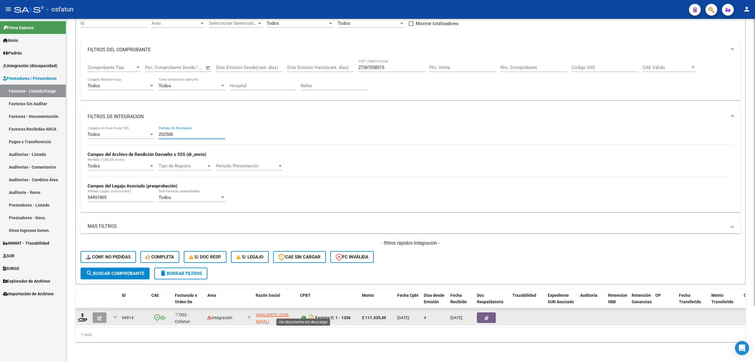
type input "202508"
click at [303, 314] on icon at bounding box center [304, 317] width 8 height 7
click at [301, 314] on icon at bounding box center [304, 317] width 8 height 7
click at [496, 312] on div at bounding box center [492, 317] width 31 height 11
click at [489, 313] on button "button" at bounding box center [486, 317] width 19 height 11
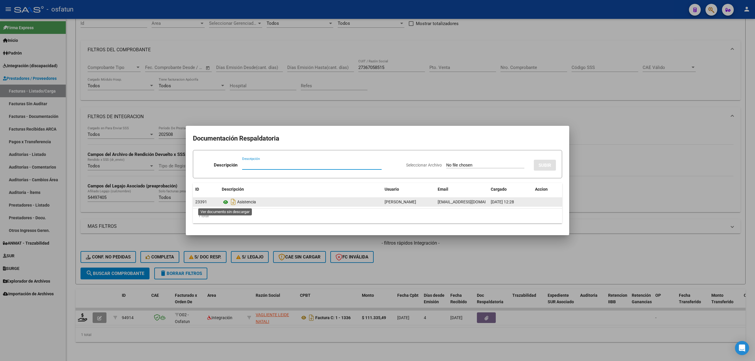
click at [226, 205] on icon at bounding box center [226, 202] width 8 height 7
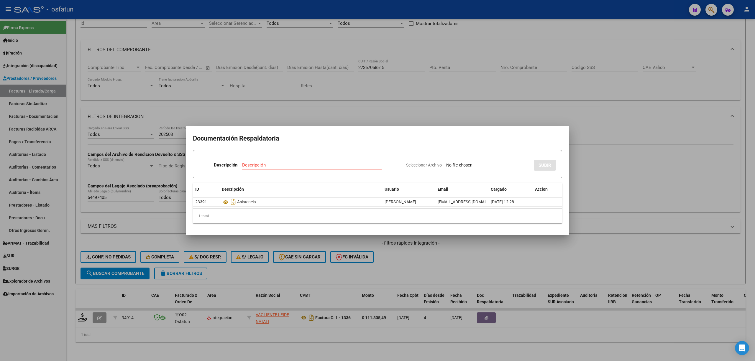
click at [152, 118] on div at bounding box center [377, 180] width 755 height 361
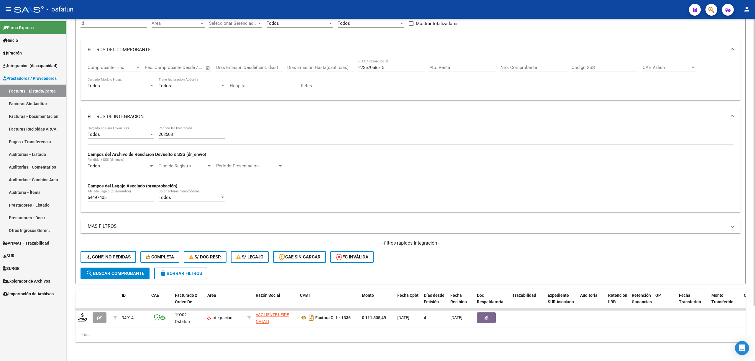
click at [177, 132] on input "202508" at bounding box center [192, 134] width 67 height 5
click at [370, 65] on input "27367058515" at bounding box center [391, 67] width 67 height 5
paste input "75260137"
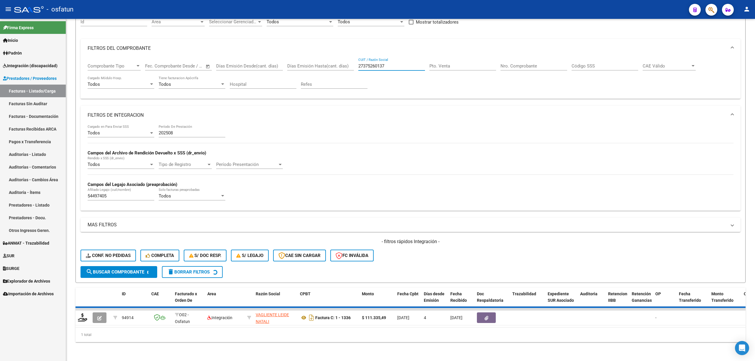
type input "27375260137"
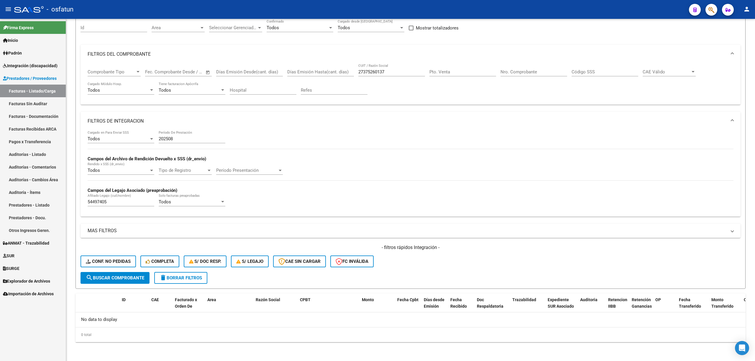
scroll to position [55, 0]
click at [198, 133] on div "202508 Período De Prestación" at bounding box center [192, 137] width 67 height 13
click at [198, 139] on input "202508" at bounding box center [192, 138] width 67 height 5
click at [198, 139] on input "202501" at bounding box center [192, 138] width 67 height 5
type input "202505"
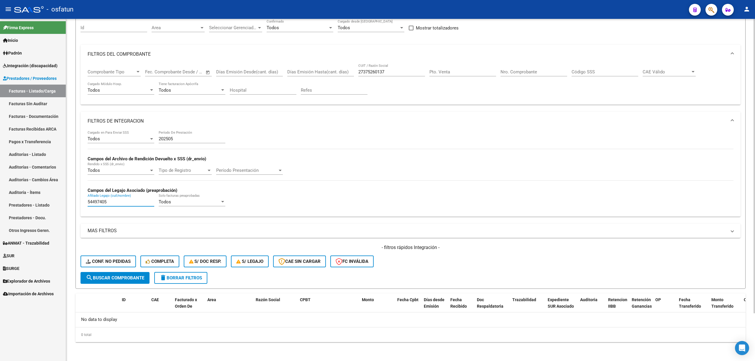
click at [104, 205] on input "54497405" at bounding box center [121, 201] width 67 height 5
click at [167, 141] on input "202505" at bounding box center [192, 138] width 67 height 5
click at [167, 141] on input "Período De Prestación" at bounding box center [192, 138] width 67 height 5
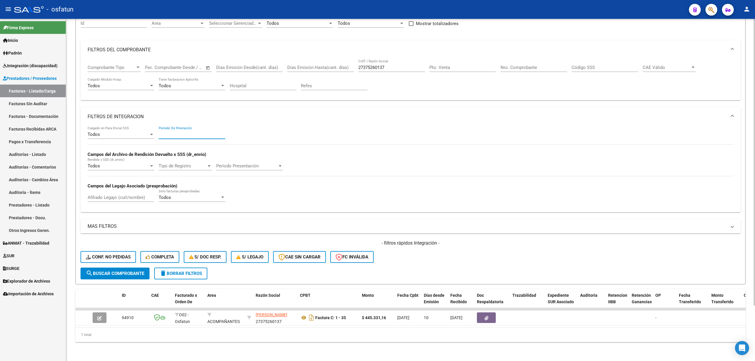
scroll to position [65, 0]
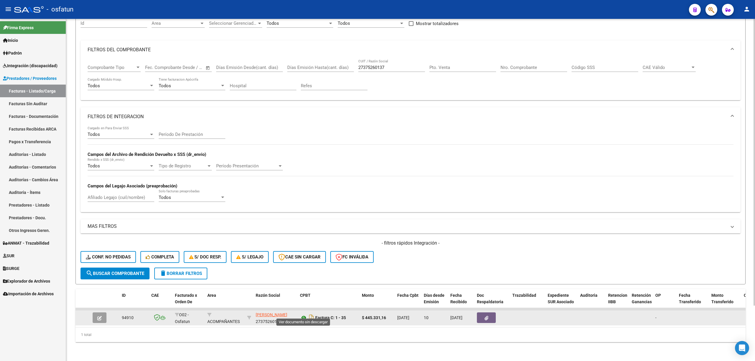
click at [301, 314] on icon at bounding box center [304, 317] width 8 height 7
click at [483, 316] on button "button" at bounding box center [486, 317] width 19 height 11
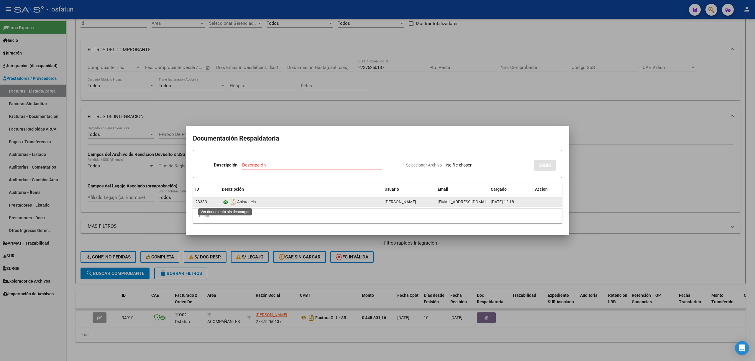
click at [228, 202] on icon at bounding box center [226, 202] width 8 height 7
click at [260, 127] on mat-dialog-container "Documentación Respaldatoria Descripción Descripción Seleccionar Archivo SUBIR I…" at bounding box center [377, 180] width 383 height 109
click at [297, 86] on div at bounding box center [377, 180] width 755 height 361
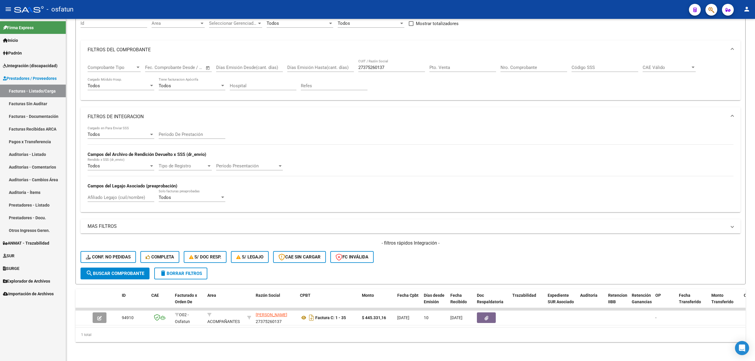
click at [47, 103] on link "Facturas Sin Auditar" at bounding box center [33, 103] width 66 height 13
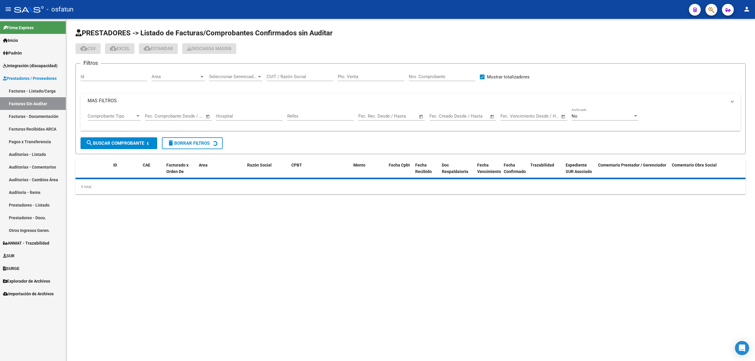
click at [46, 87] on link "Facturas - Listado/Carga" at bounding box center [33, 91] width 66 height 13
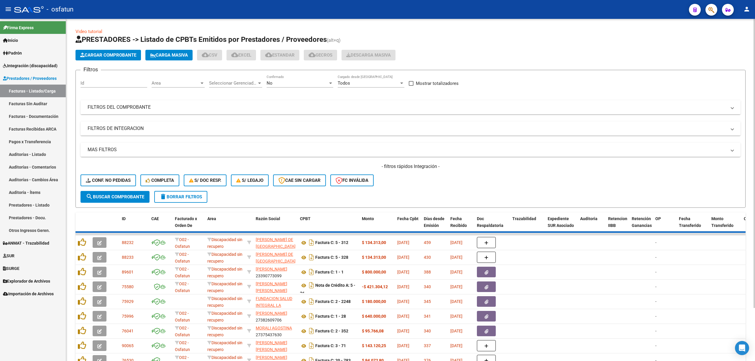
click at [226, 103] on mat-expansion-panel-header "FILTROS DEL COMPROBANTE" at bounding box center [410, 107] width 660 height 14
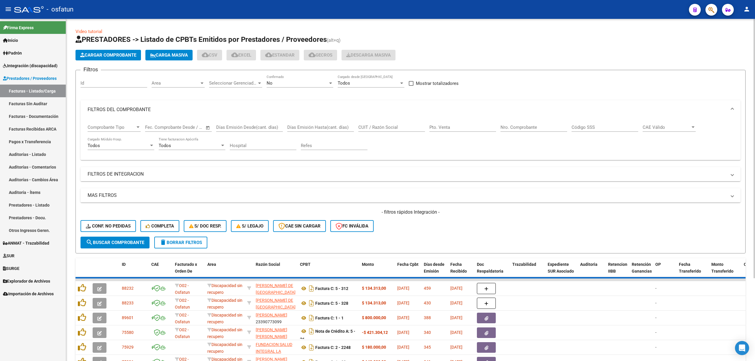
click at [372, 121] on div "CUIT / Razón Social" at bounding box center [391, 125] width 67 height 13
paste input "27333238484"
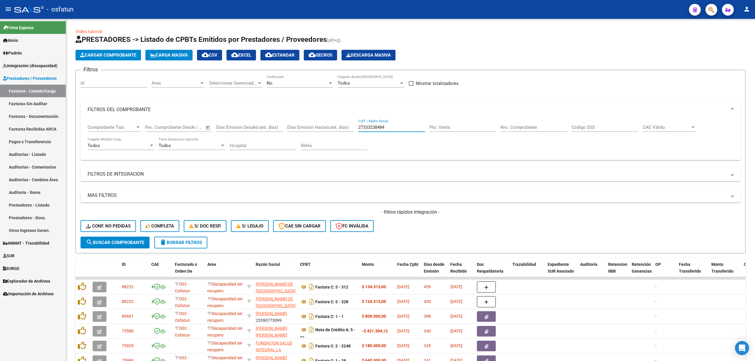
type input "27333238484"
click at [104, 195] on mat-panel-title "MAS FILTROS" at bounding box center [407, 195] width 639 height 6
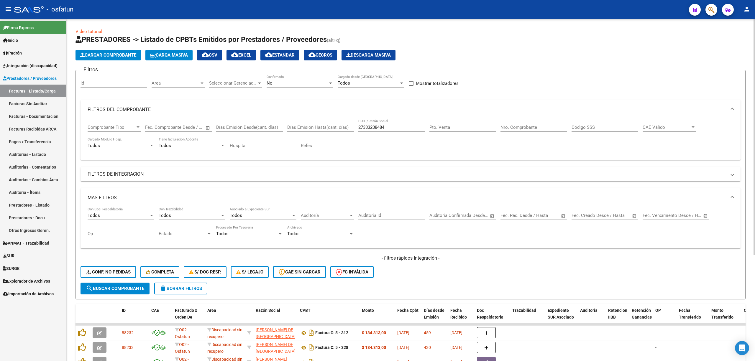
click at [117, 169] on mat-expansion-panel-header "FILTROS DE INTEGRACION" at bounding box center [410, 174] width 660 height 14
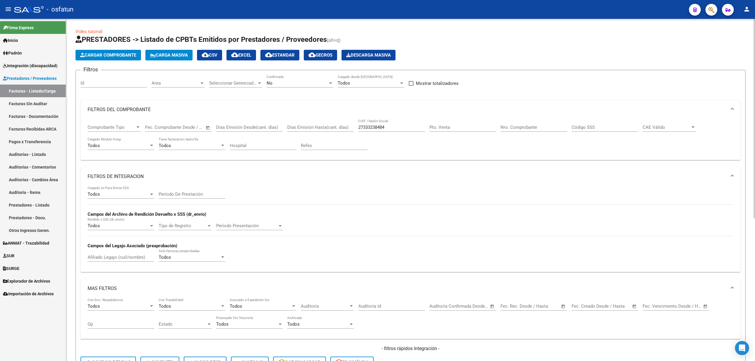
click at [108, 256] on input "Afiliado Legajo (cuil/nombre)" at bounding box center [121, 257] width 67 height 5
paste input "54497405"
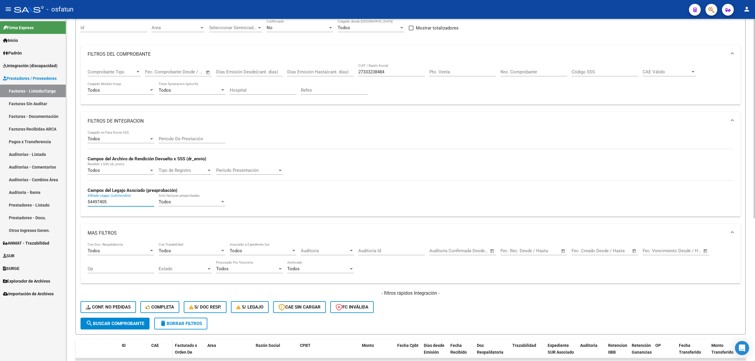
scroll to position [157, 0]
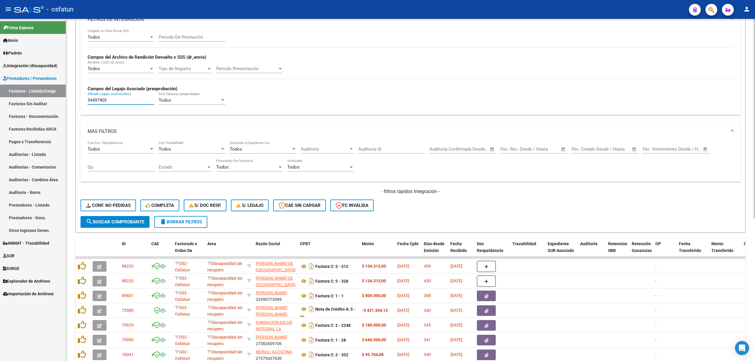
type input "54497405"
click at [126, 220] on span "search Buscar Comprobante" at bounding box center [115, 221] width 58 height 5
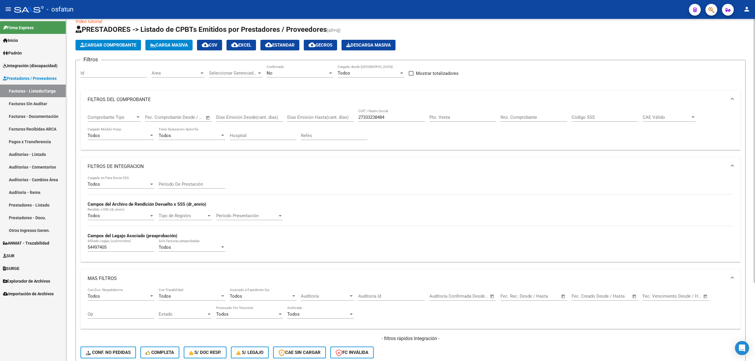
scroll to position [0, 0]
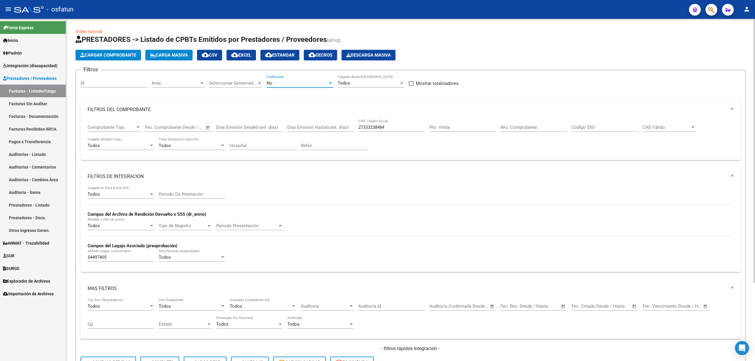
click at [289, 81] on div "No" at bounding box center [296, 82] width 61 height 5
click at [275, 59] on span "Todos" at bounding box center [299, 56] width 67 height 13
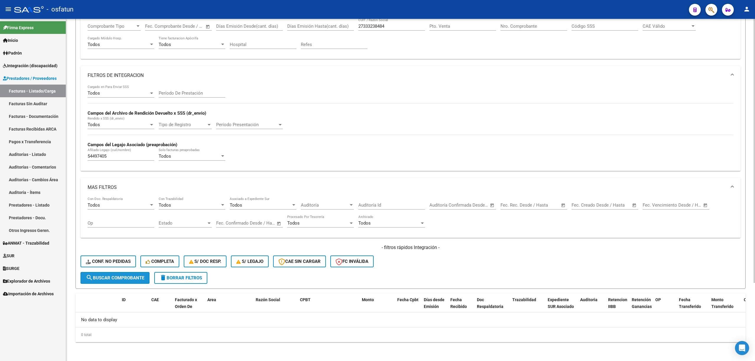
click at [117, 277] on span "search Buscar Comprobante" at bounding box center [115, 277] width 58 height 5
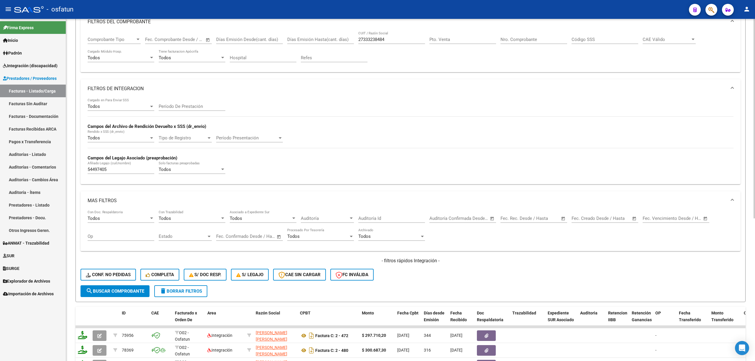
scroll to position [87, 0]
click at [367, 38] on input "27333238484" at bounding box center [391, 39] width 67 height 5
paste input "94760787"
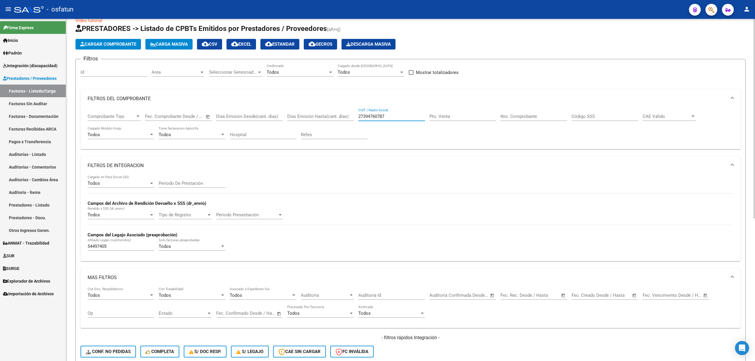
scroll to position [9, 0]
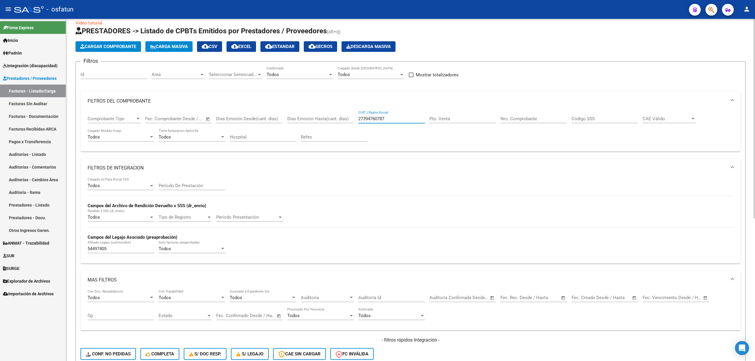
click at [369, 119] on input "27394760787" at bounding box center [391, 118] width 67 height 5
click at [370, 119] on input "27394760787" at bounding box center [391, 118] width 67 height 5
paste input "249013728"
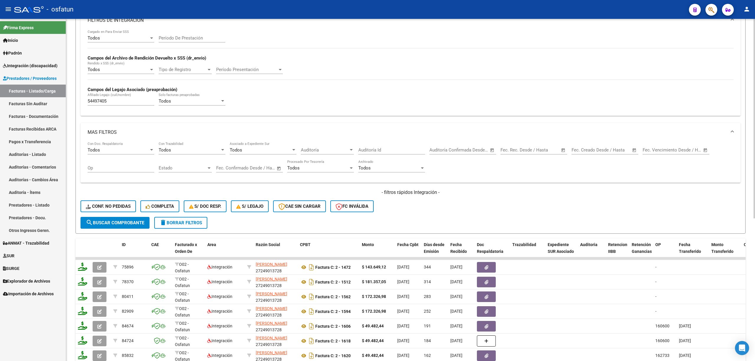
scroll to position [87, 0]
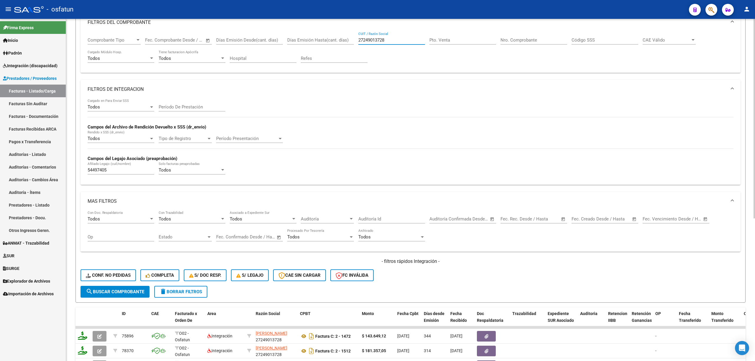
click at [390, 42] on input "27249013728" at bounding box center [391, 39] width 67 height 5
paste input "325629059"
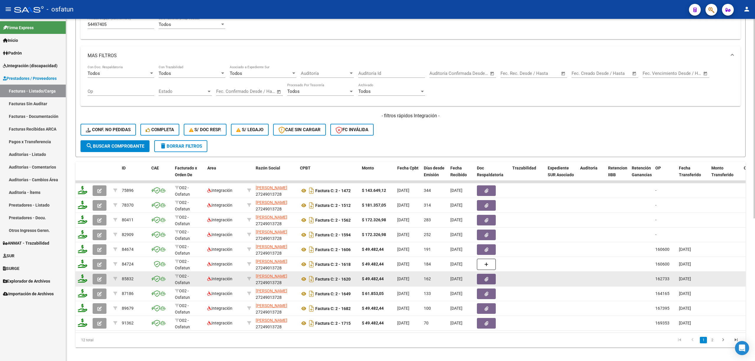
scroll to position [244, 0]
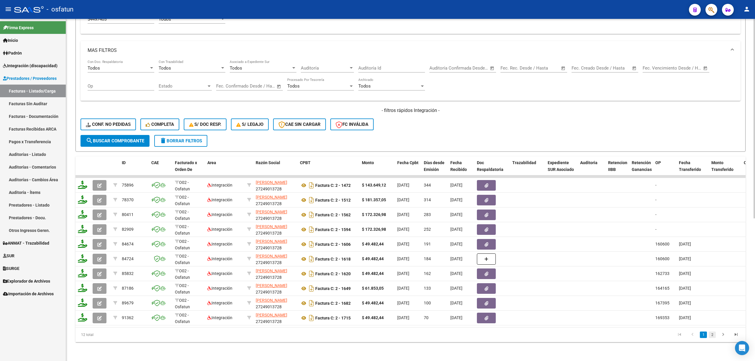
type input "27325629059"
click at [711, 337] on link "2" at bounding box center [711, 335] width 7 height 6
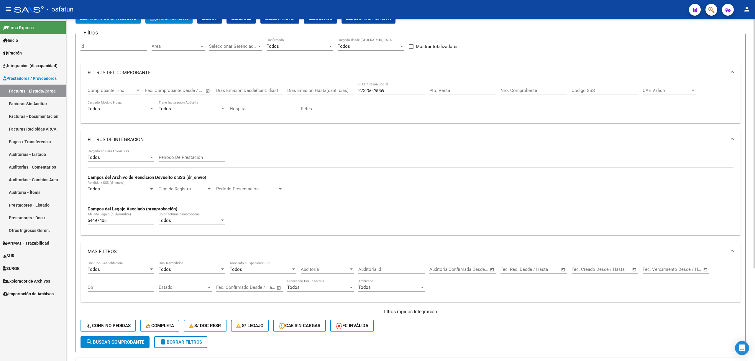
scroll to position [87, 0]
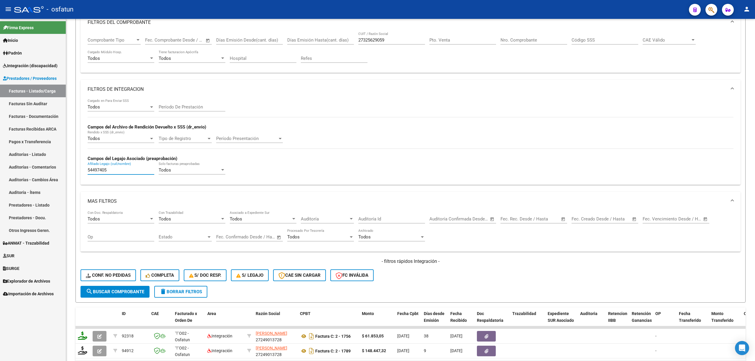
drag, startPoint x: 116, startPoint y: 170, endPoint x: 58, endPoint y: 167, distance: 57.6
click at [58, 167] on mat-sidenav-container "Firma Express Inicio Calendario SSS Instructivos Contacto OS Padrón Análisis Af…" at bounding box center [377, 190] width 755 height 342
click at [380, 40] on input "27325629059" at bounding box center [391, 39] width 67 height 5
click at [185, 111] on div "Período De Prestación" at bounding box center [192, 105] width 67 height 13
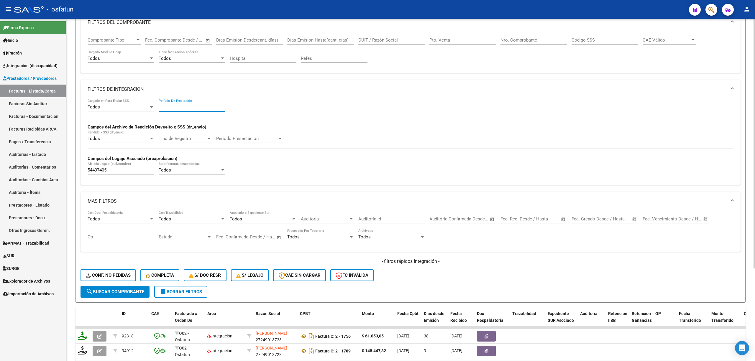
click at [184, 110] on input "Período De Prestación" at bounding box center [192, 106] width 67 height 5
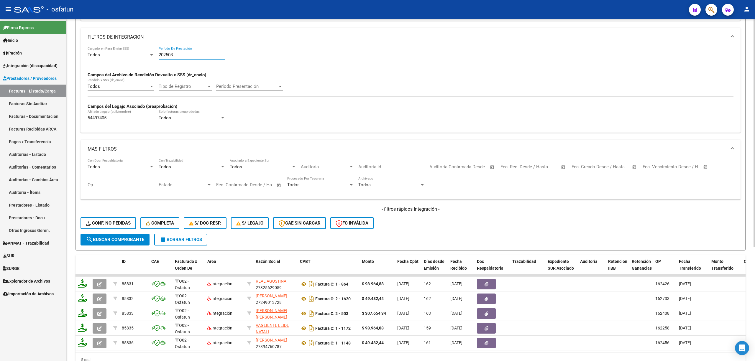
scroll to position [171, 0]
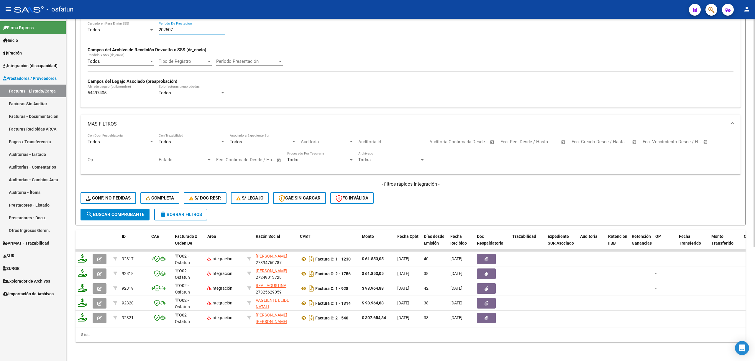
click at [183, 22] on div "202507 Período De Prestación" at bounding box center [192, 28] width 67 height 13
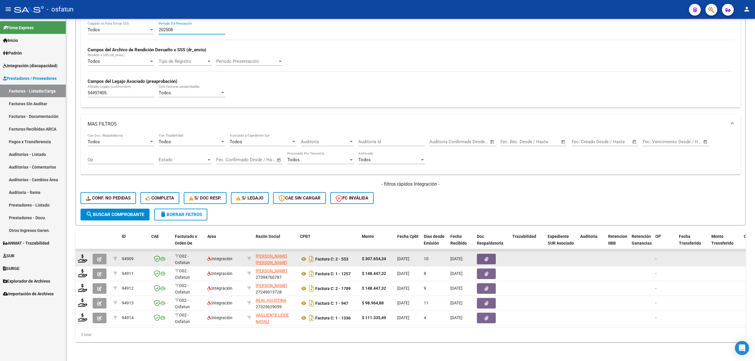
type input "202508"
click at [101, 257] on icon "button" at bounding box center [99, 259] width 4 height 4
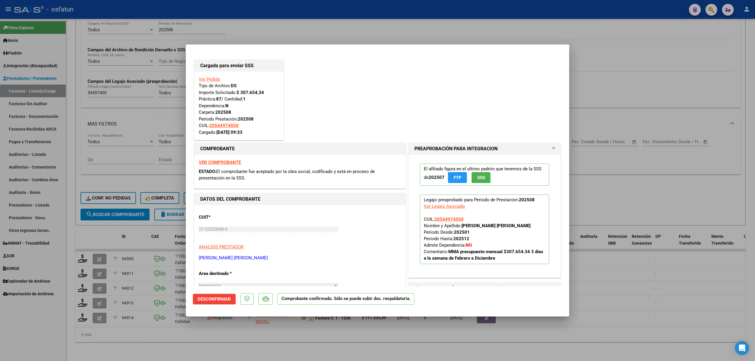
click at [663, 117] on div at bounding box center [377, 180] width 755 height 361
type input "$ 0,00"
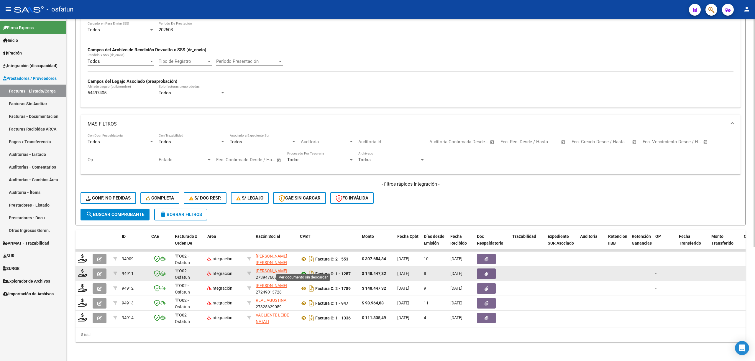
click at [301, 270] on icon at bounding box center [304, 273] width 8 height 7
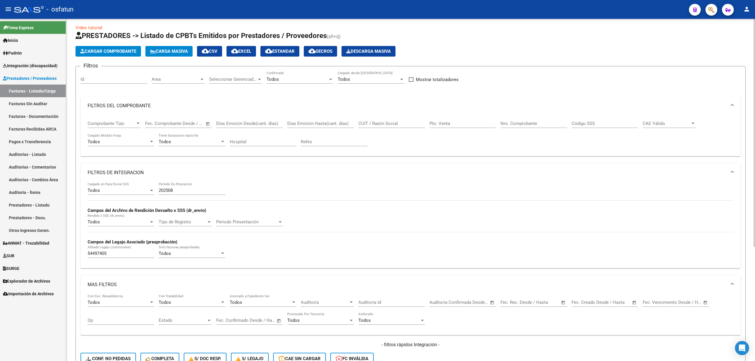
scroll to position [0, 0]
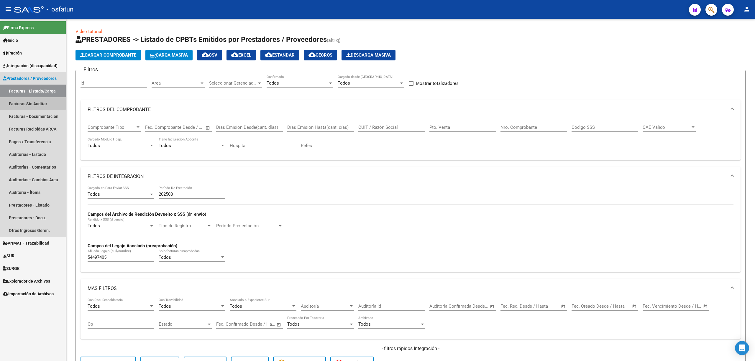
click at [30, 103] on link "Facturas Sin Auditar" at bounding box center [33, 103] width 66 height 13
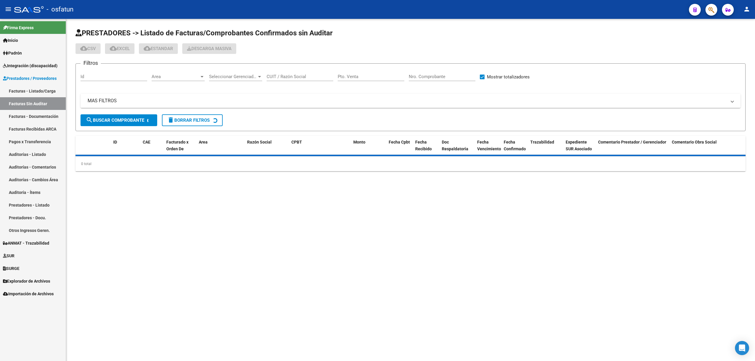
click at [236, 105] on mat-expansion-panel-header "MAS FILTROS" at bounding box center [410, 101] width 660 height 14
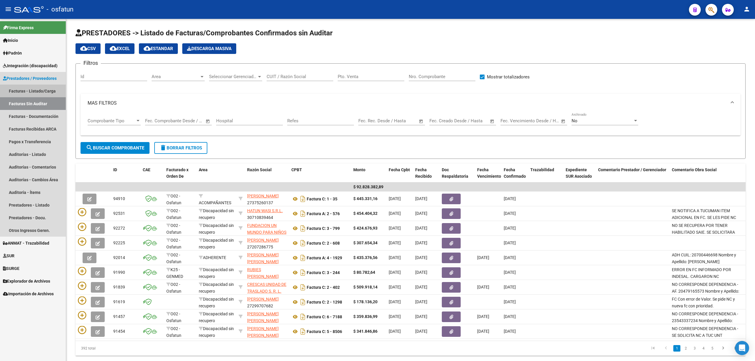
click at [44, 90] on link "Facturas - Listado/Carga" at bounding box center [33, 91] width 66 height 13
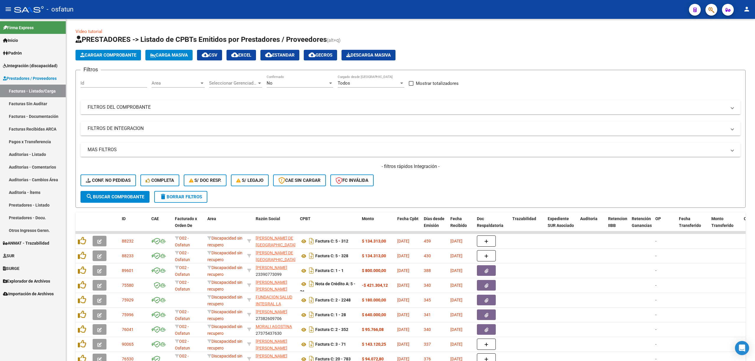
click at [278, 105] on mat-panel-title "FILTROS DEL COMPROBANTE" at bounding box center [407, 107] width 639 height 6
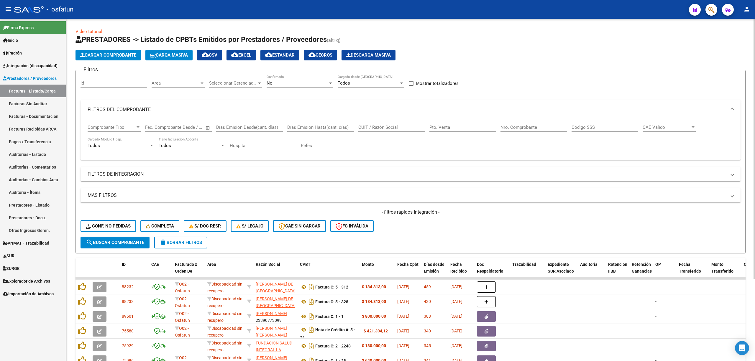
click at [394, 130] on div "CUIT / Razón Social" at bounding box center [391, 125] width 67 height 13
paste input "27375260137"
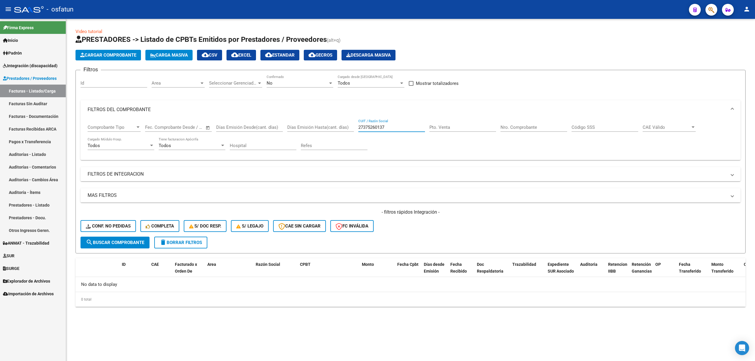
type input "27375260137"
click at [276, 82] on div "No" at bounding box center [296, 82] width 61 height 5
click at [287, 60] on span "Todos" at bounding box center [299, 56] width 67 height 13
click at [141, 235] on div "- filtros rápidos Integración - Conf. no pedidas Completa S/ Doc Resp. S/ legaj…" at bounding box center [410, 223] width 660 height 28
click at [141, 240] on span "search Buscar Comprobante" at bounding box center [115, 242] width 58 height 5
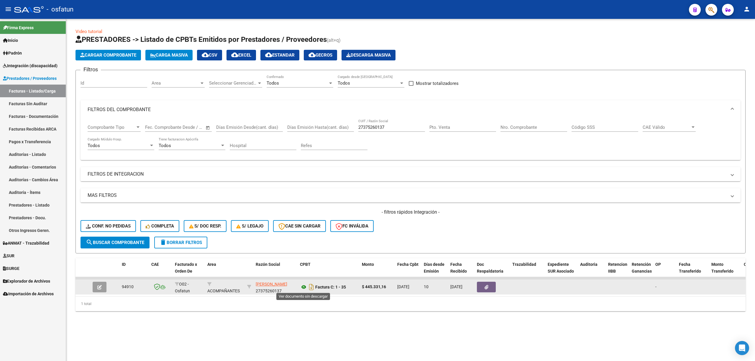
click at [302, 287] on icon at bounding box center [304, 287] width 8 height 7
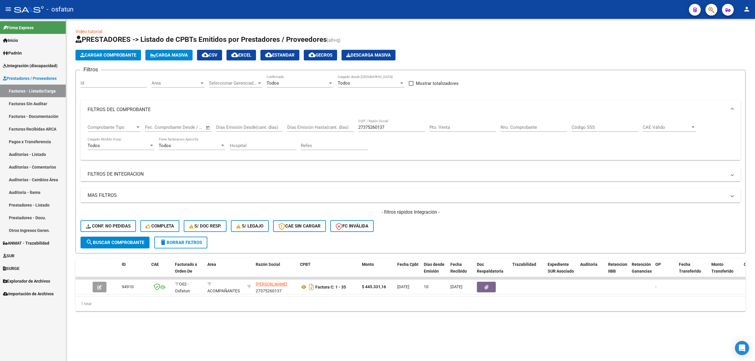
click at [343, 149] on div "Refes" at bounding box center [334, 143] width 67 height 13
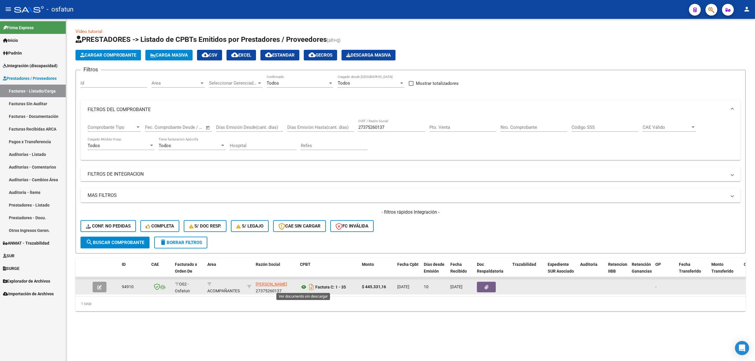
click at [305, 285] on icon at bounding box center [304, 287] width 8 height 7
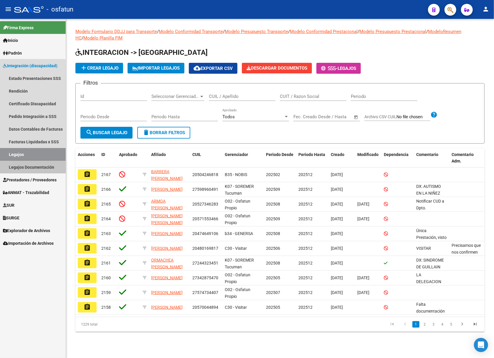
click at [21, 169] on link "Legajos Documentación" at bounding box center [33, 167] width 66 height 13
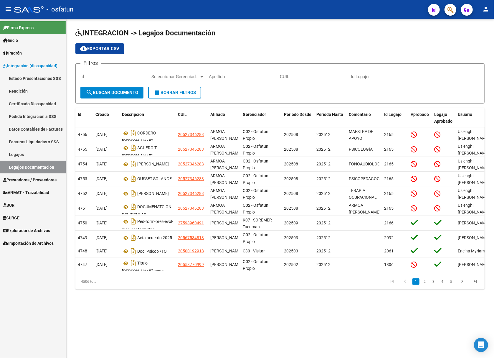
click at [19, 156] on link "Legajos" at bounding box center [33, 154] width 66 height 13
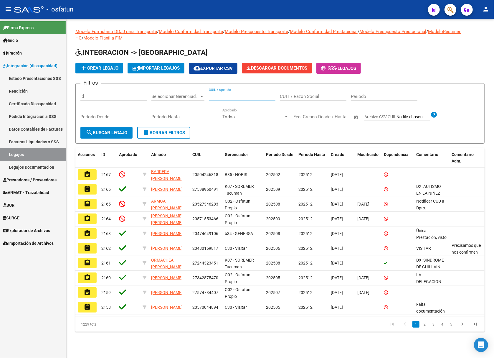
click at [235, 96] on input "CUIL / Apellido" at bounding box center [242, 96] width 67 height 5
click at [34, 178] on span "Prestadores / Proveedores" at bounding box center [30, 180] width 54 height 6
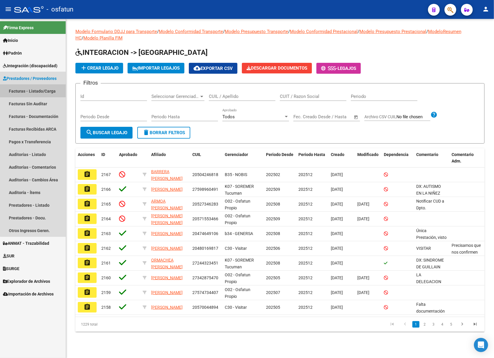
click at [48, 87] on link "Facturas - Listado/Carga" at bounding box center [33, 91] width 66 height 13
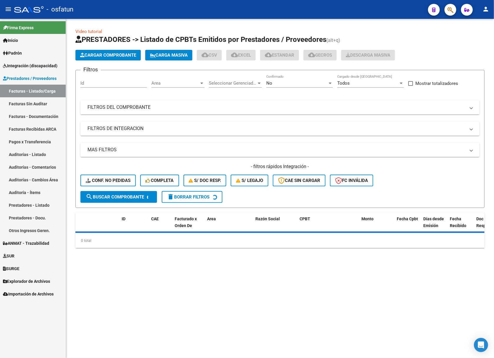
click at [154, 101] on mat-expansion-panel-header "FILTROS DEL COMPROBANTE" at bounding box center [279, 107] width 399 height 14
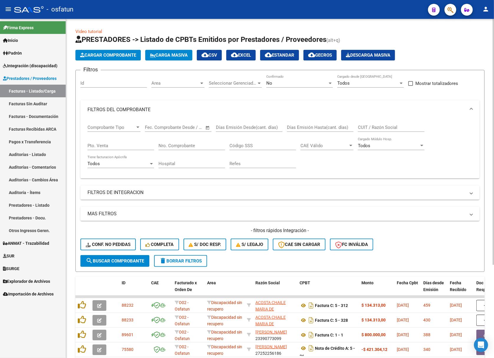
click at [319, 88] on div "No Confirmado" at bounding box center [299, 84] width 67 height 18
click at [286, 83] on div "No" at bounding box center [296, 82] width 61 height 5
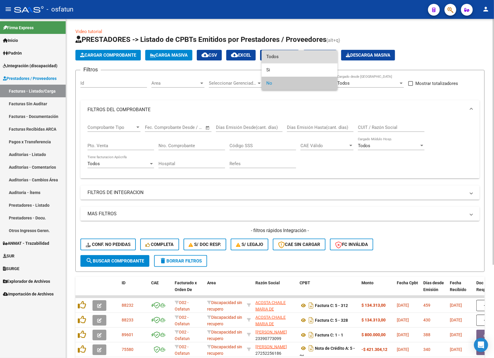
drag, startPoint x: 276, startPoint y: 56, endPoint x: 242, endPoint y: 84, distance: 44.4
click at [276, 56] on span "Todos" at bounding box center [299, 56] width 67 height 13
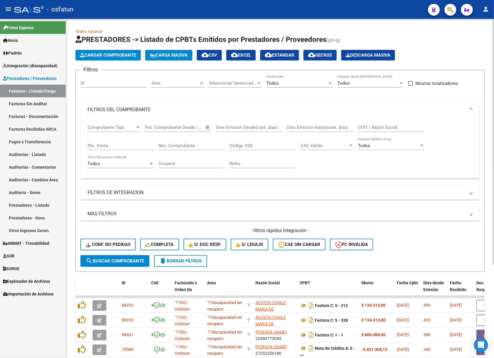
click at [149, 196] on mat-expansion-panel-header "FILTROS DE INTEGRACION" at bounding box center [279, 192] width 399 height 14
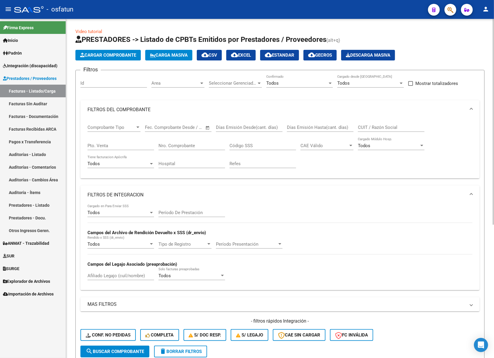
click at [200, 148] on input "Nro. Comprobante" at bounding box center [192, 145] width 67 height 5
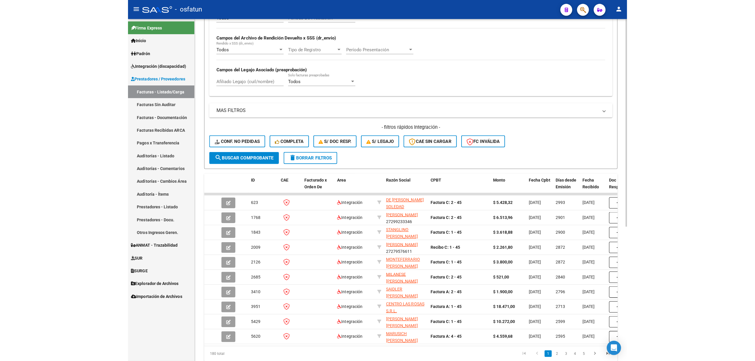
scroll to position [220, 0]
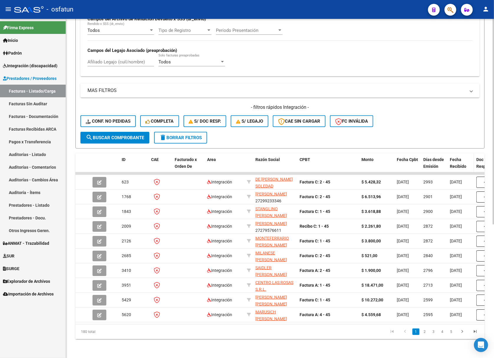
type input "45"
click at [453, 163] on span "Fecha Recibido" at bounding box center [458, 162] width 17 height 11
click at [466, 156] on div "Fecha Recibido" at bounding box center [461, 163] width 22 height 14
click at [462, 157] on div "Fecha Recibido" at bounding box center [461, 163] width 22 height 14
click at [458, 160] on span "Fecha Recibido" at bounding box center [458, 162] width 17 height 11
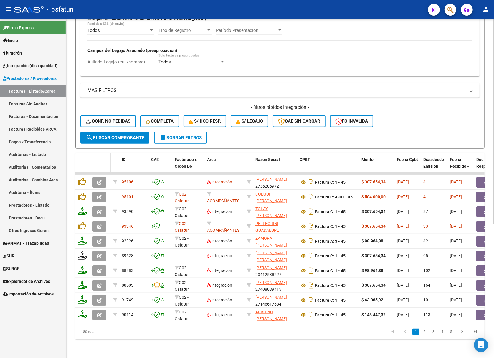
click at [93, 154] on datatable-header-cell at bounding box center [100, 166] width 21 height 26
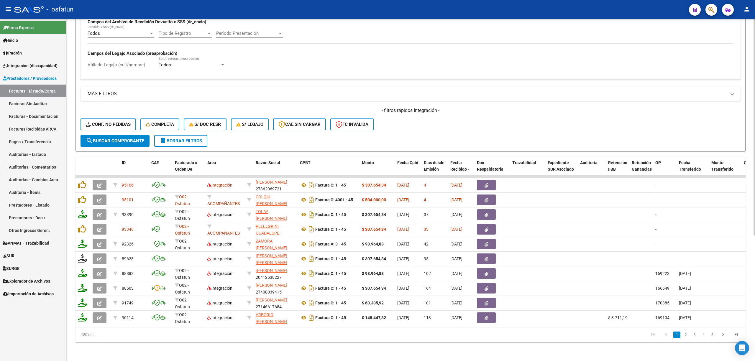
scroll to position [198, 0]
click at [38, 95] on link "Facturas - Listado/Carga" at bounding box center [33, 91] width 66 height 13
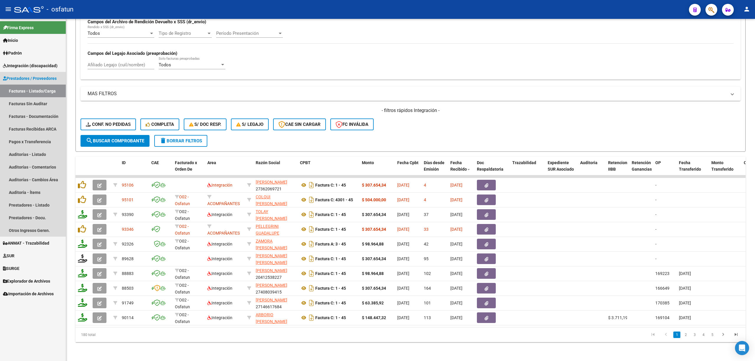
click at [38, 104] on link "Facturas Sin Auditar" at bounding box center [33, 103] width 66 height 13
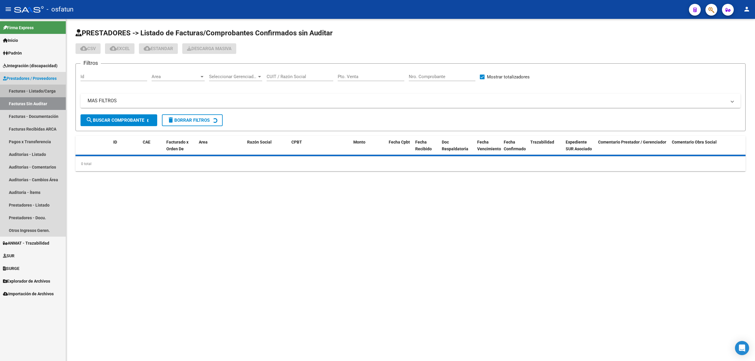
click at [46, 91] on link "Facturas - Listado/Carga" at bounding box center [33, 91] width 66 height 13
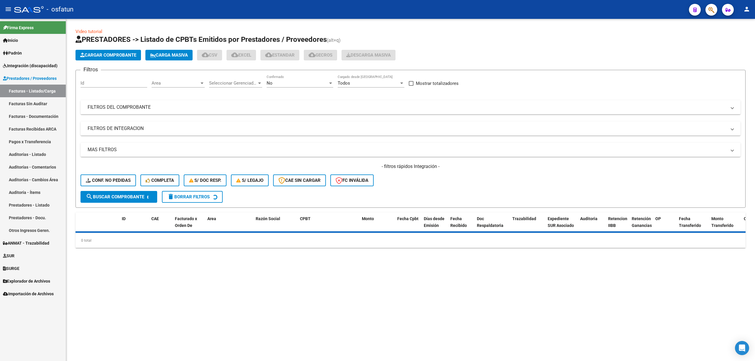
click at [185, 115] on div "Filtros Id Area Area Seleccionar Gerenciador Seleccionar Gerenciador No Confirm…" at bounding box center [410, 133] width 660 height 116
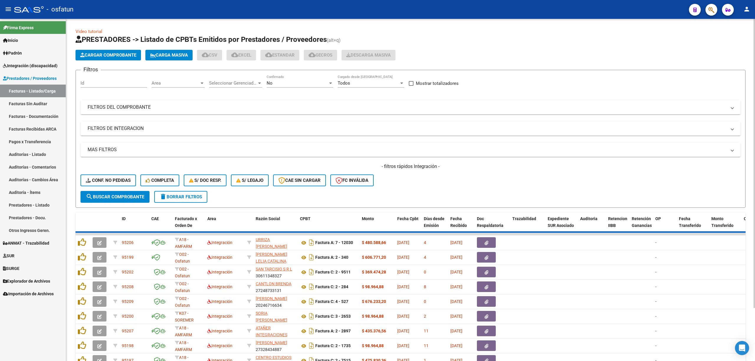
click at [184, 111] on mat-expansion-panel-header "FILTROS DEL COMPROBANTE" at bounding box center [410, 107] width 660 height 14
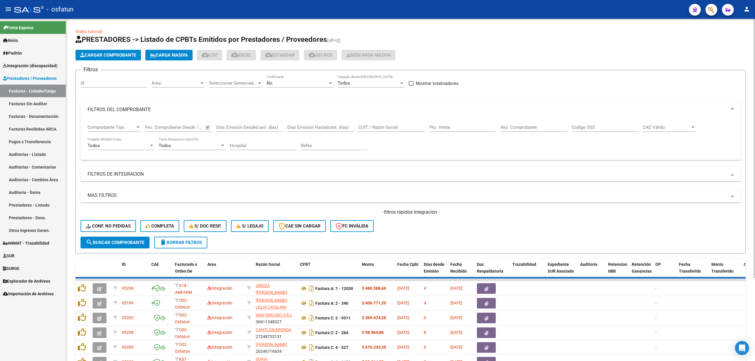
click at [341, 125] on input "Días Emisión Hasta(cant. días)" at bounding box center [320, 127] width 67 height 5
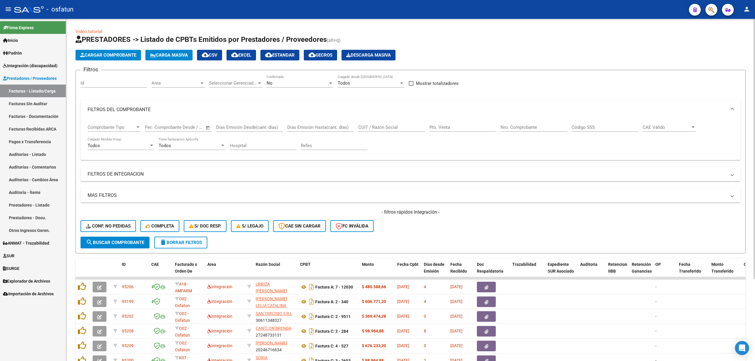
click at [367, 130] on div "CUIT / Razón Social" at bounding box center [391, 125] width 67 height 13
click at [369, 124] on div "CUIT / Razón Social" at bounding box center [391, 125] width 67 height 13
paste input "71617077"
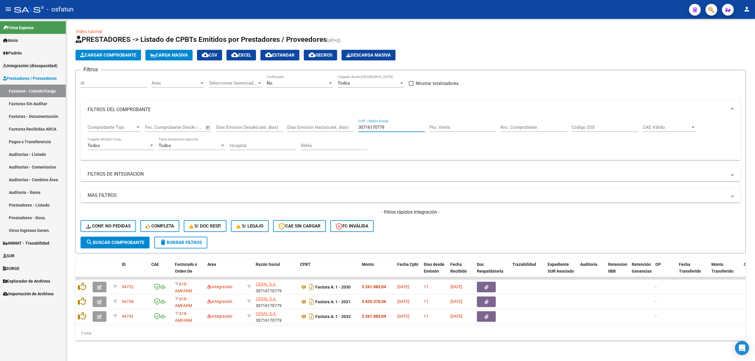
type input "30716170779"
click at [123, 179] on mat-expansion-panel-header "FILTROS DE INTEGRACION" at bounding box center [410, 174] width 660 height 14
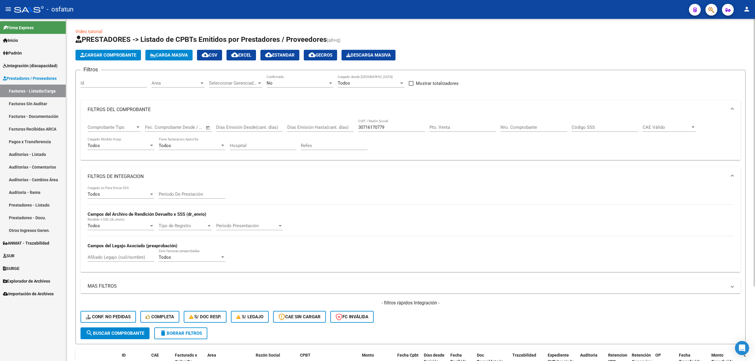
click at [295, 84] on div "No" at bounding box center [296, 82] width 61 height 5
click at [282, 53] on span "Todos" at bounding box center [299, 56] width 67 height 13
click at [179, 200] on div "Período De Prestación" at bounding box center [192, 195] width 67 height 18
click at [125, 260] on input "Afiliado Legajo (cuil/nombre)" at bounding box center [121, 257] width 67 height 5
paste input "52941174"
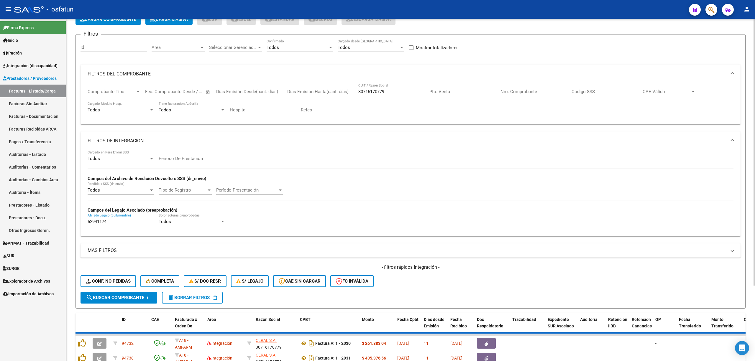
scroll to position [97, 0]
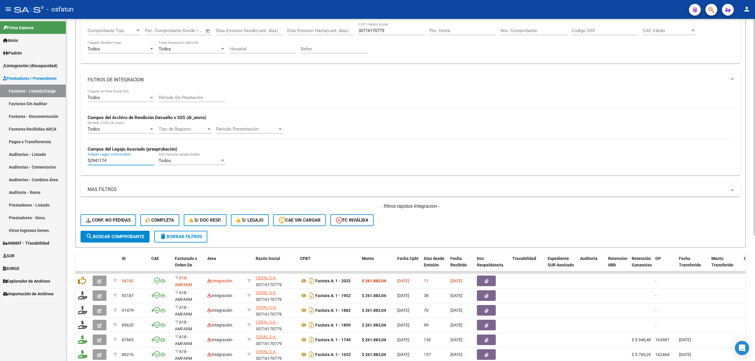
type input "52941174"
click at [187, 98] on input "Período De Prestación" at bounding box center [192, 97] width 67 height 5
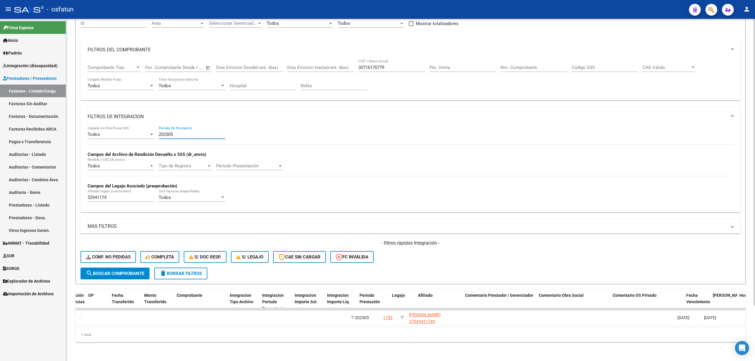
scroll to position [0, 0]
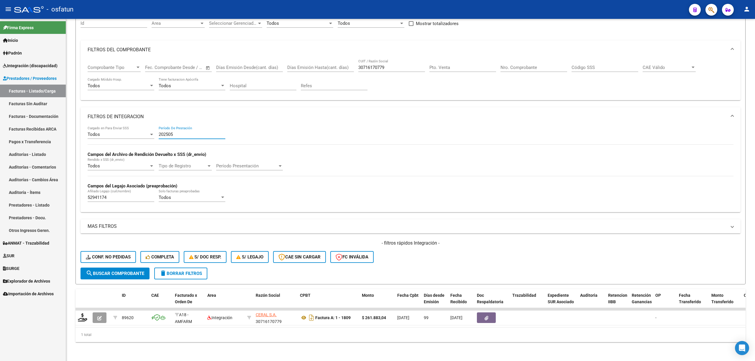
type input "202505"
click at [168, 132] on input "202505" at bounding box center [192, 134] width 67 height 5
click at [96, 195] on input "52941174" at bounding box center [121, 197] width 67 height 5
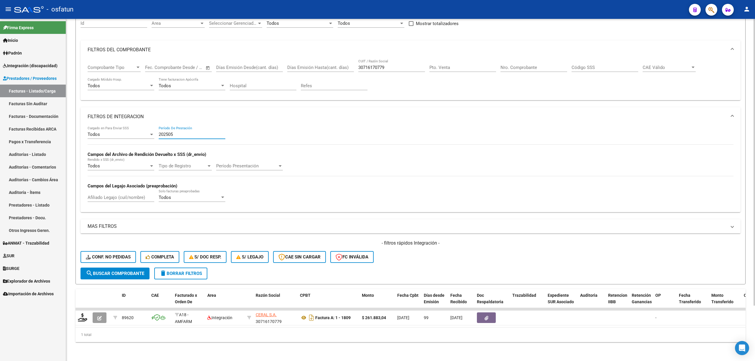
click at [162, 132] on input "202505" at bounding box center [192, 134] width 67 height 5
click at [494, 65] on input "Nro. Comprobante" at bounding box center [533, 67] width 67 height 5
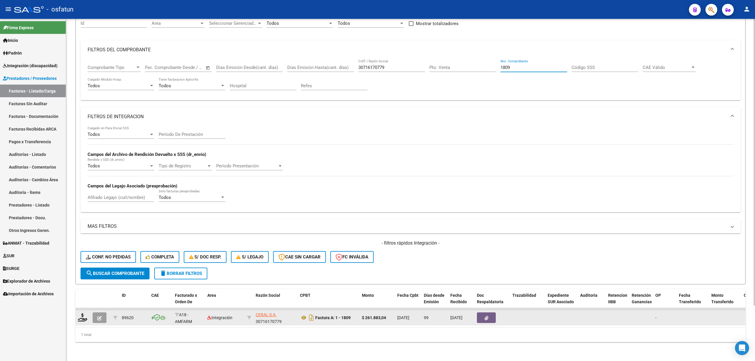
type input "1809"
click at [97, 312] on button "button" at bounding box center [100, 317] width 14 height 11
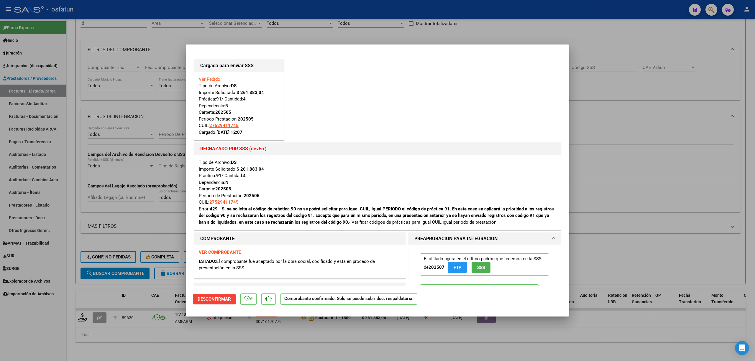
click at [494, 159] on div at bounding box center [377, 180] width 755 height 361
type input "$ 0,00"
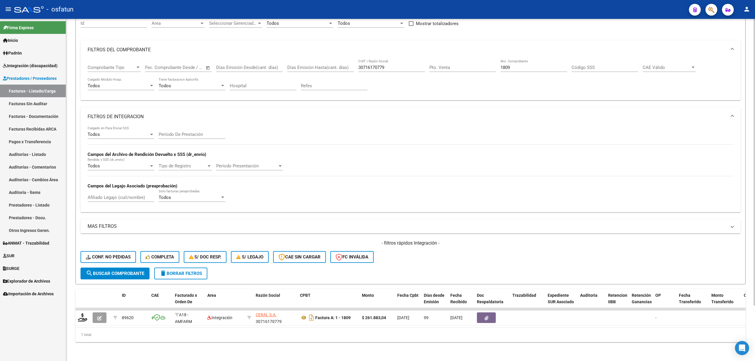
click at [494, 59] on div "1809 Nro. Comprobante" at bounding box center [533, 65] width 67 height 13
click at [494, 65] on input "1809" at bounding box center [533, 67] width 67 height 5
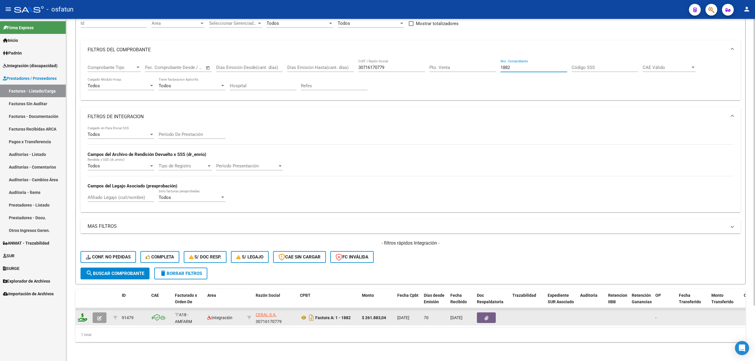
type input "1882"
click at [85, 314] on icon at bounding box center [82, 317] width 9 height 8
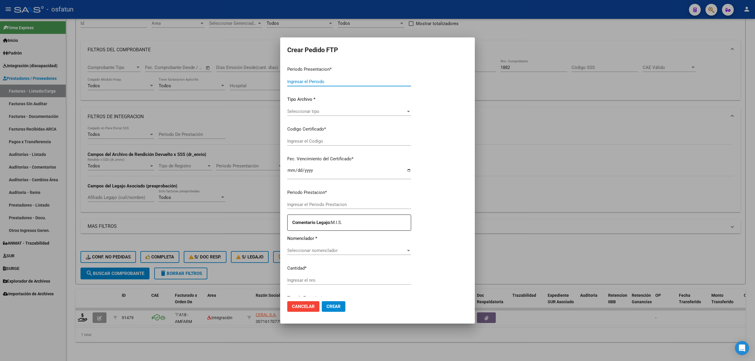
type input "202508"
type input "202506"
type input "$ 261.883,04"
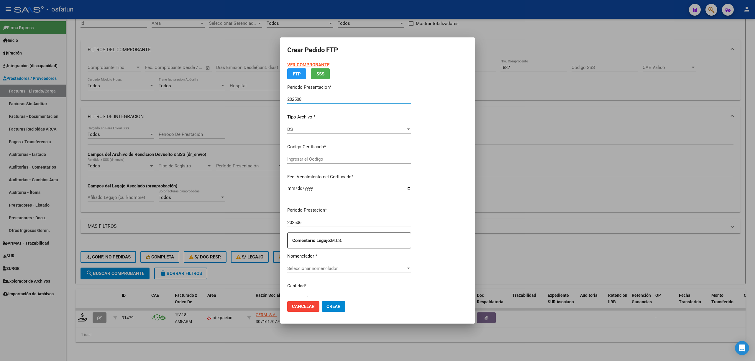
type input "ARG01000529411742022111120271111MZA202"
type input "2027-11-11"
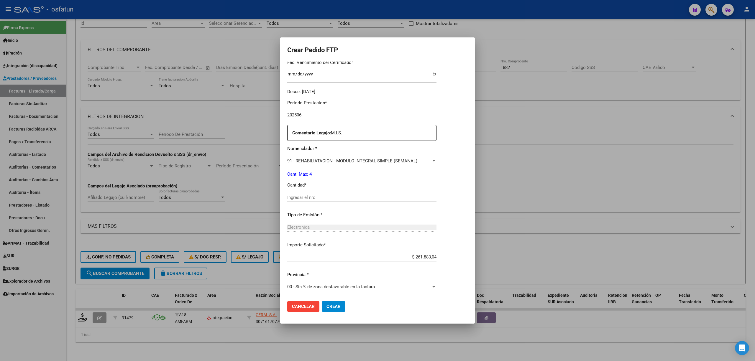
scroll to position [160, 0]
click at [494, 213] on div at bounding box center [377, 180] width 755 height 361
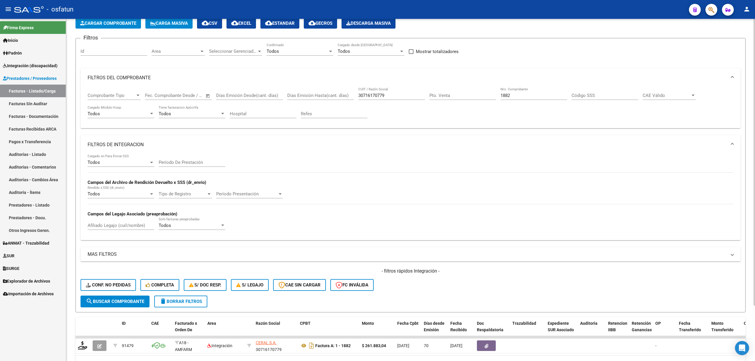
scroll to position [0, 0]
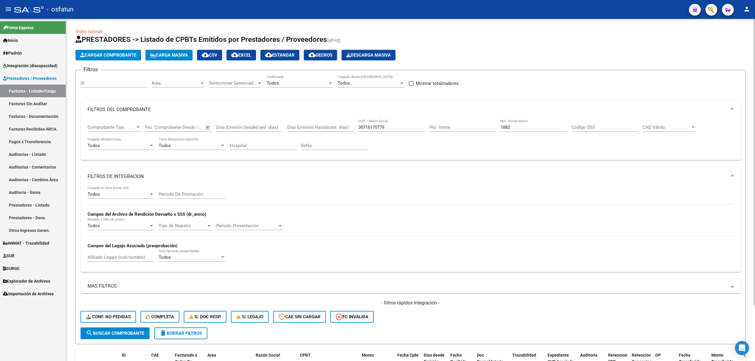
click at [494, 126] on input "1882" at bounding box center [533, 127] width 67 height 5
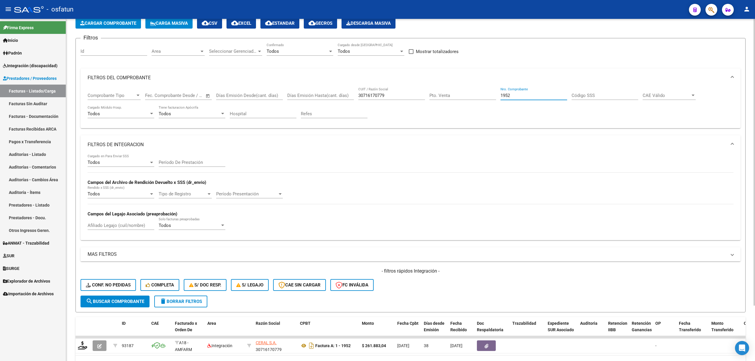
scroll to position [65, 0]
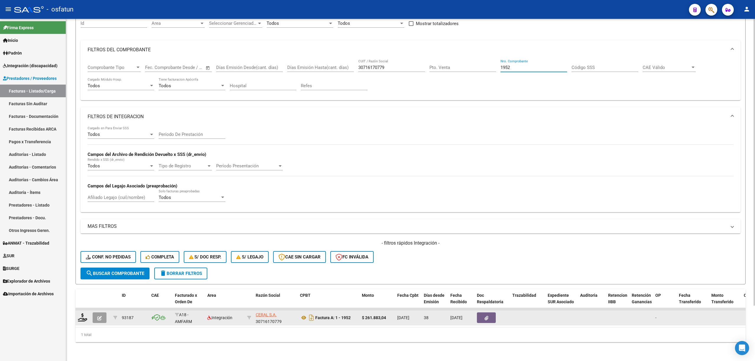
type input "1952"
click at [97, 316] on icon "button" at bounding box center [99, 318] width 4 height 4
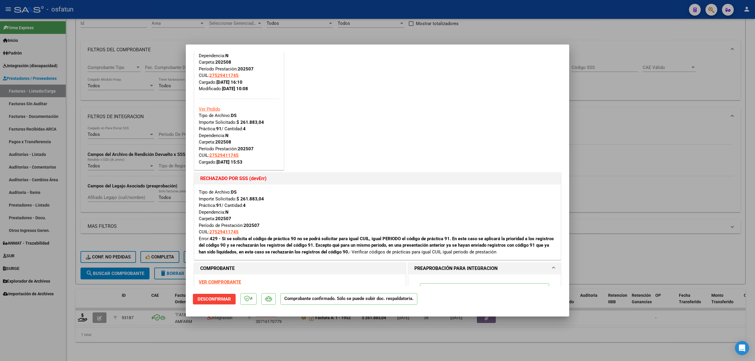
scroll to position [157, 0]
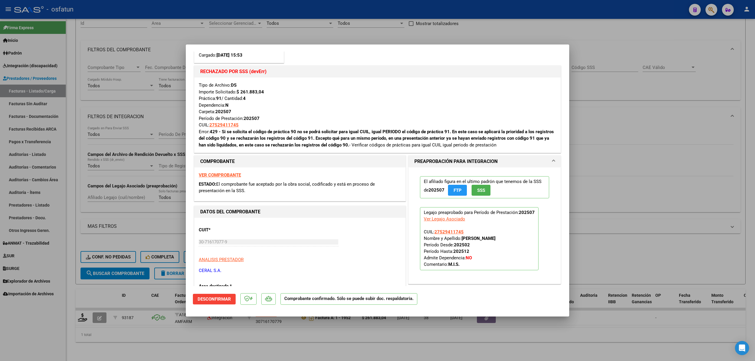
click at [494, 206] on div at bounding box center [377, 180] width 755 height 361
type input "$ 0,00"
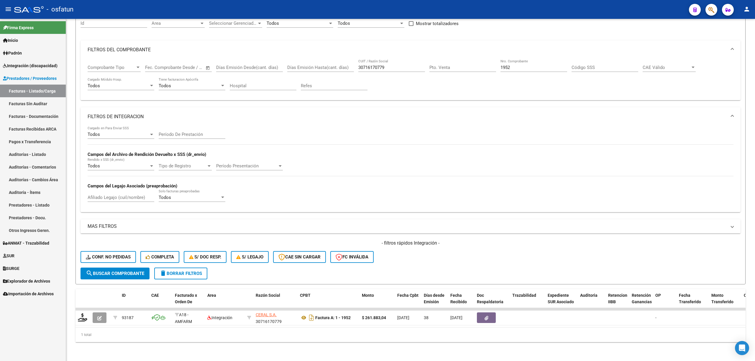
click at [25, 102] on link "Facturas Sin Auditar" at bounding box center [33, 103] width 66 height 13
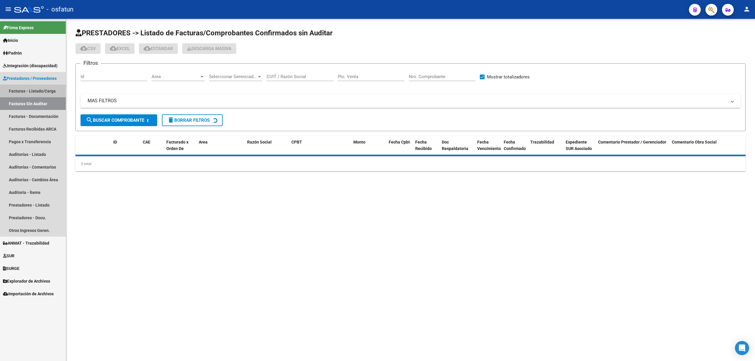
click at [25, 94] on link "Facturas - Listado/Carga" at bounding box center [33, 91] width 66 height 13
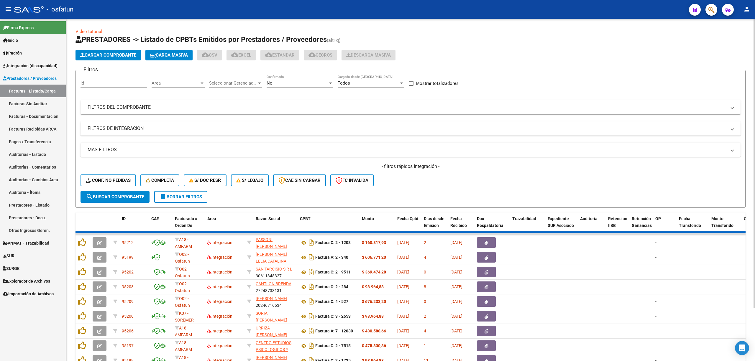
click at [128, 124] on mat-expansion-panel-header "FILTROS DE INTEGRACION" at bounding box center [410, 128] width 660 height 14
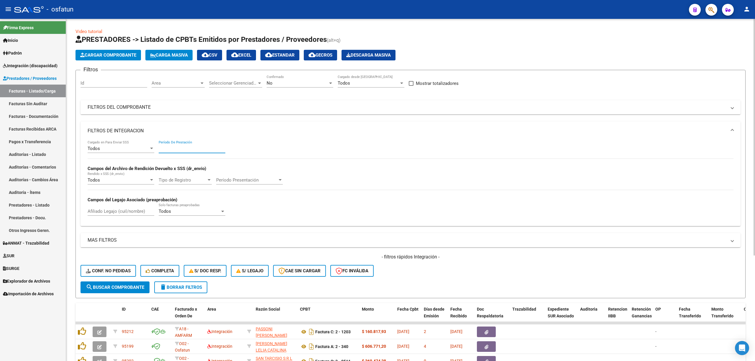
click at [180, 150] on input "Período De Prestación" at bounding box center [192, 148] width 67 height 5
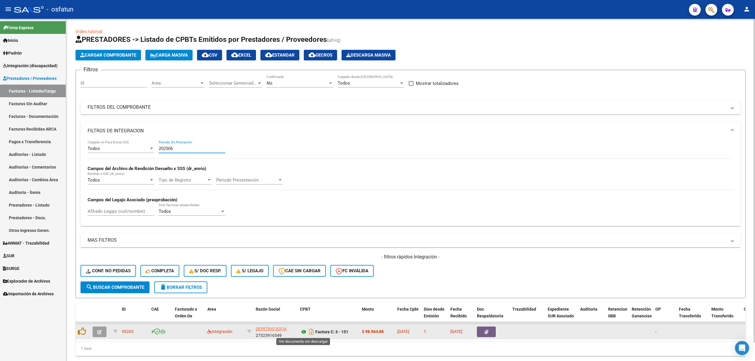
type input "202506"
click at [302, 330] on icon at bounding box center [304, 331] width 8 height 7
click at [97, 330] on icon "button" at bounding box center [99, 332] width 4 height 4
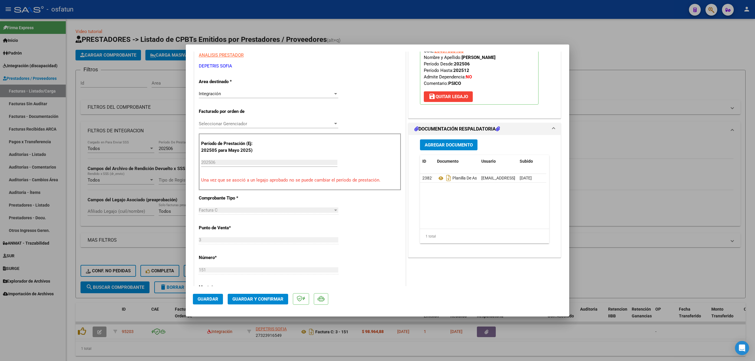
scroll to position [157, 0]
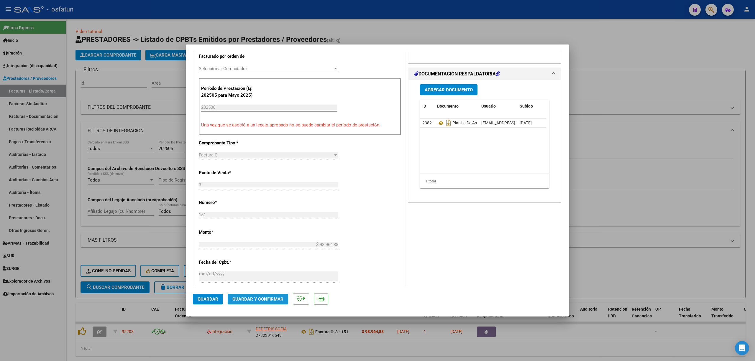
click at [259, 297] on span "Guardar y Confirmar" at bounding box center [257, 299] width 51 height 5
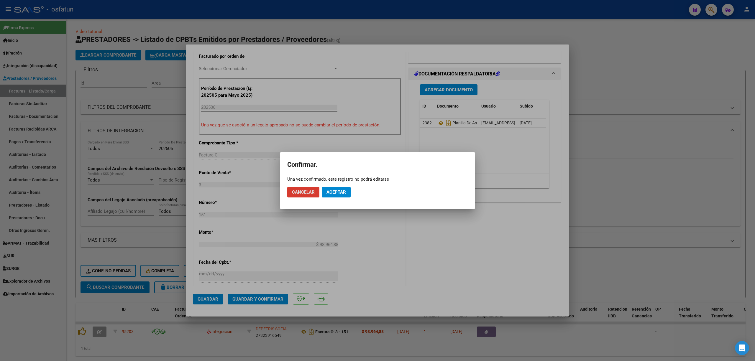
click at [340, 197] on button "Aceptar" at bounding box center [336, 192] width 29 height 11
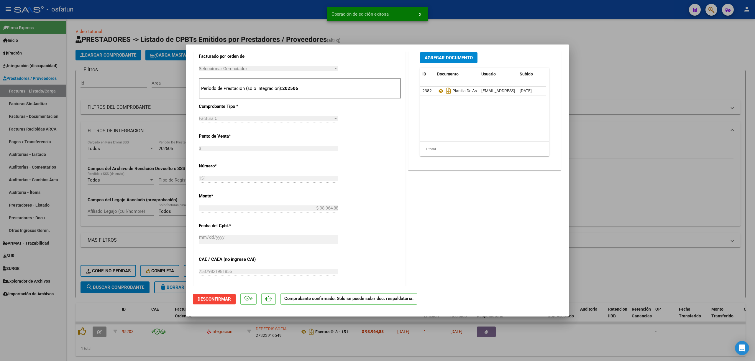
click at [494, 140] on div at bounding box center [377, 180] width 755 height 361
type input "$ 0,00"
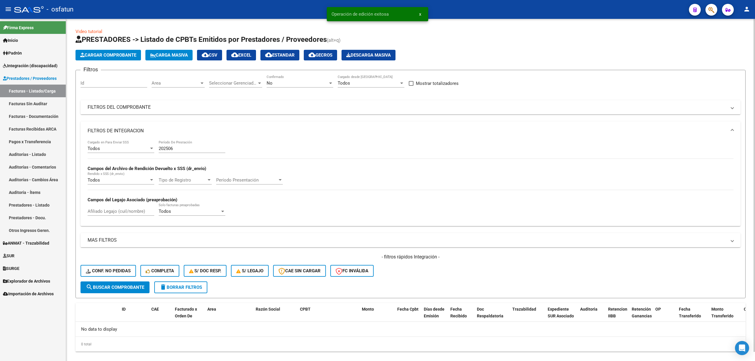
click at [175, 148] on input "202506" at bounding box center [192, 148] width 67 height 5
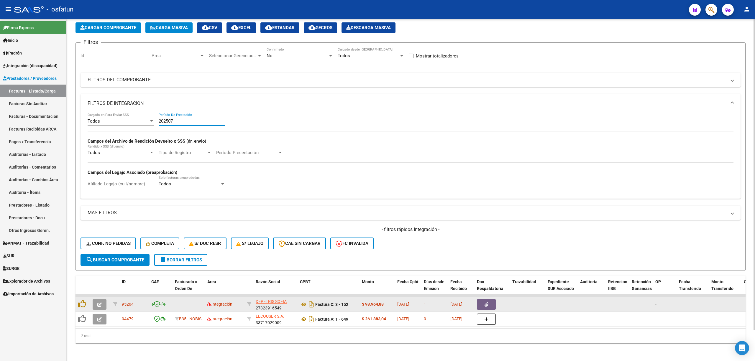
scroll to position [34, 0]
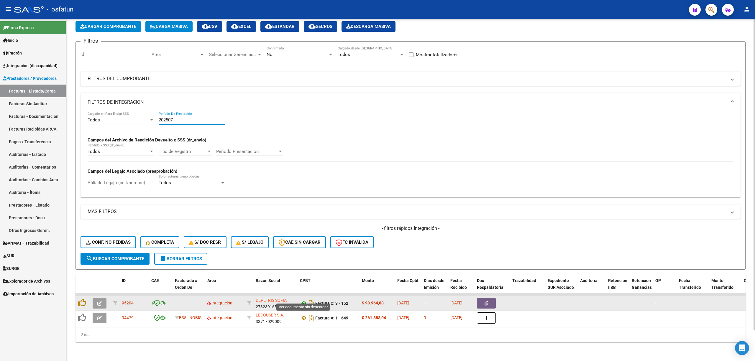
type input "202507"
click at [302, 300] on icon at bounding box center [304, 303] width 8 height 7
click at [99, 298] on button "button" at bounding box center [100, 303] width 14 height 11
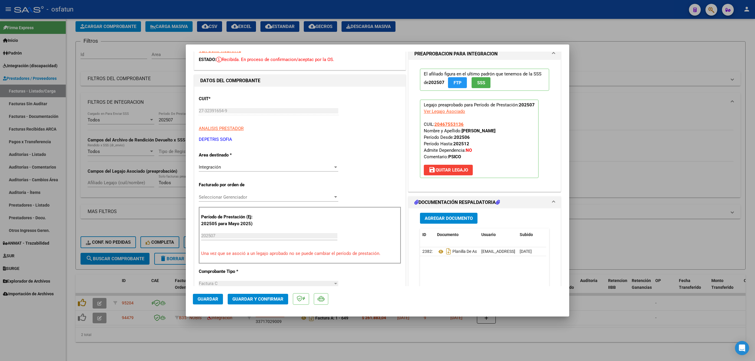
scroll to position [157, 0]
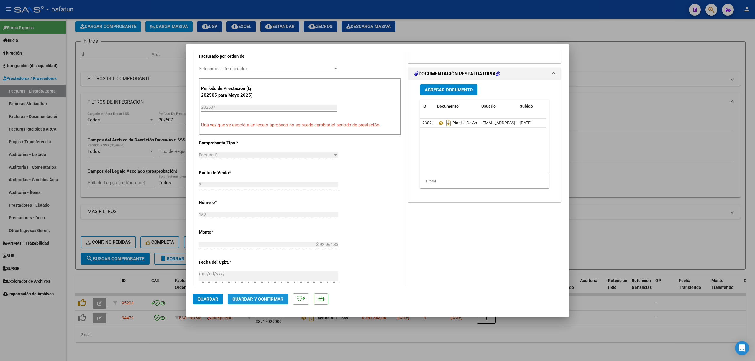
click at [261, 298] on span "Guardar y Confirmar" at bounding box center [257, 299] width 51 height 5
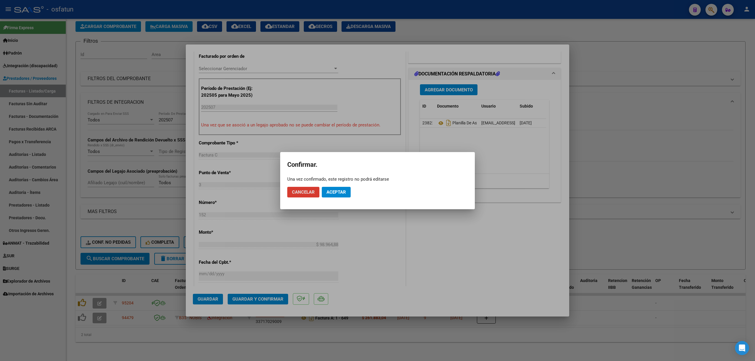
click at [338, 193] on span "Aceptar" at bounding box center [335, 192] width 19 height 5
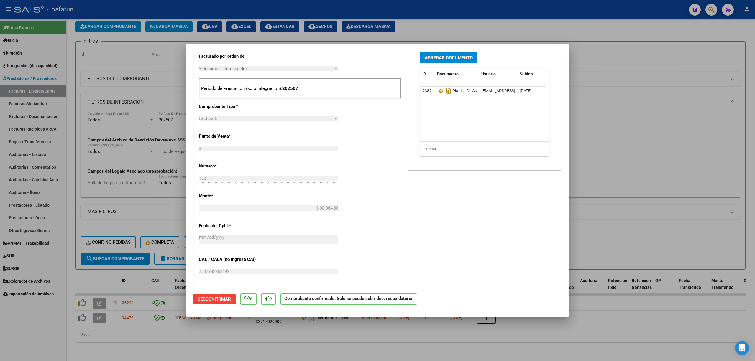
click at [137, 226] on div at bounding box center [377, 180] width 755 height 361
type input "$ 0,00"
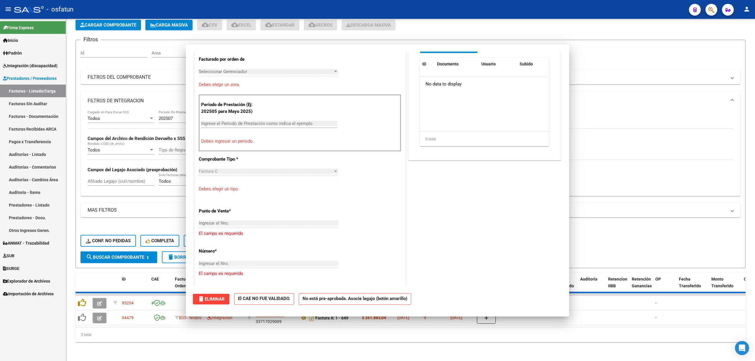
scroll to position [168, 0]
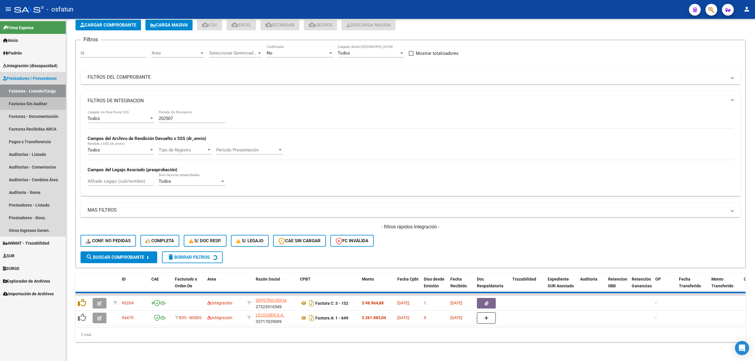
click at [14, 103] on link "Facturas Sin Auditar" at bounding box center [33, 103] width 66 height 13
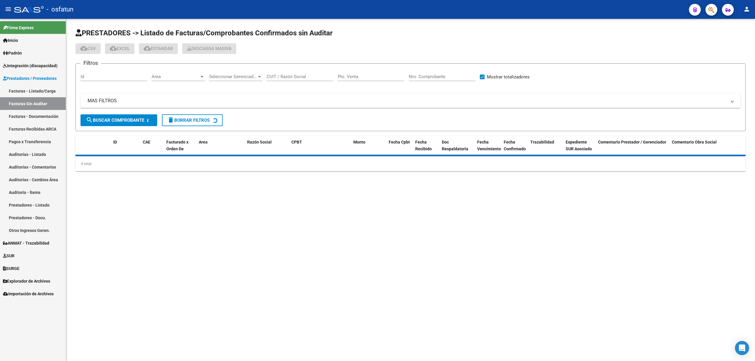
click at [24, 88] on link "Facturas - Listado/Carga" at bounding box center [33, 91] width 66 height 13
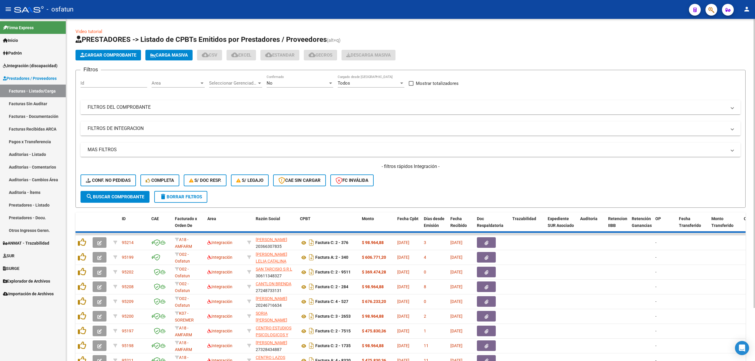
click at [180, 104] on mat-panel-title "FILTROS DEL COMPROBANTE" at bounding box center [407, 107] width 639 height 6
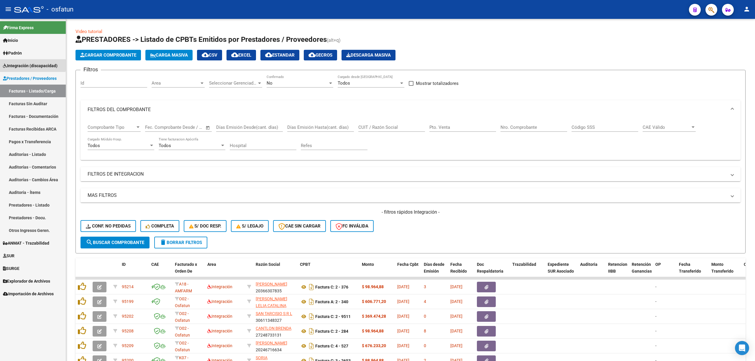
click at [20, 65] on span "Integración (discapacidad)" at bounding box center [30, 65] width 55 height 6
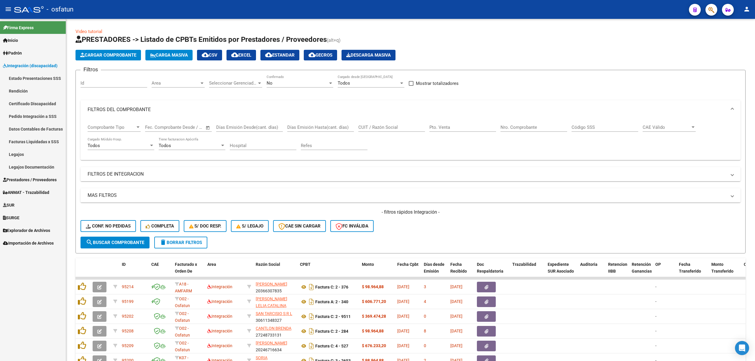
click at [25, 154] on link "Legajos" at bounding box center [33, 154] width 66 height 13
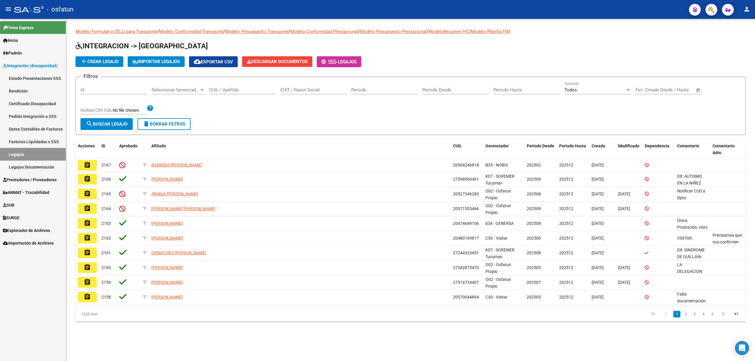
click at [232, 85] on div "CUIL / Apellido" at bounding box center [242, 88] width 67 height 13
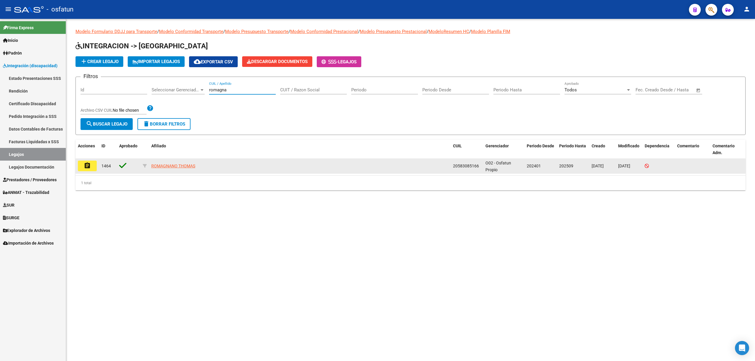
click at [458, 167] on span "20583085166" at bounding box center [466, 166] width 26 height 5
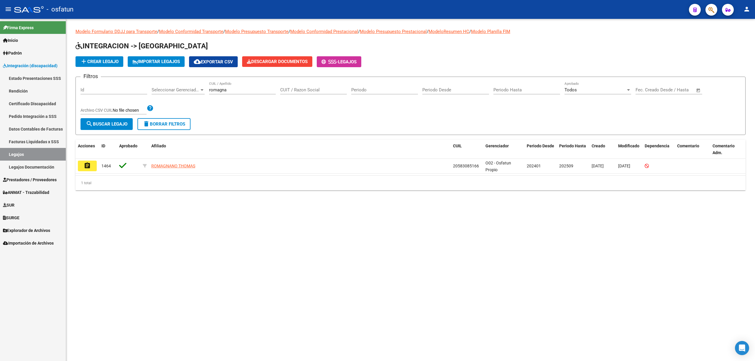
copy span "20583085166"
click at [226, 91] on input "romagna" at bounding box center [242, 89] width 67 height 5
paste input "20583085166"
type input "20583085166"
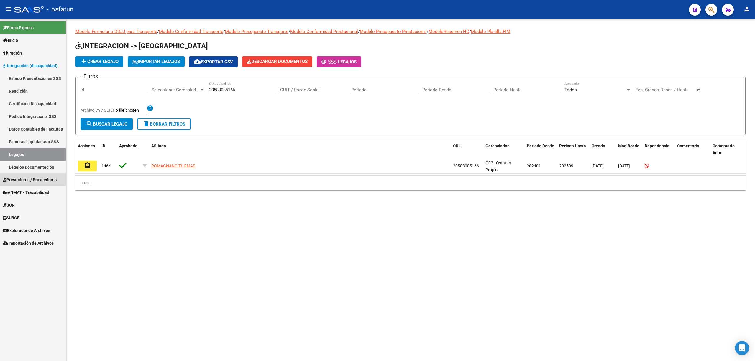
click at [30, 178] on span "Prestadores / Proveedores" at bounding box center [30, 180] width 54 height 6
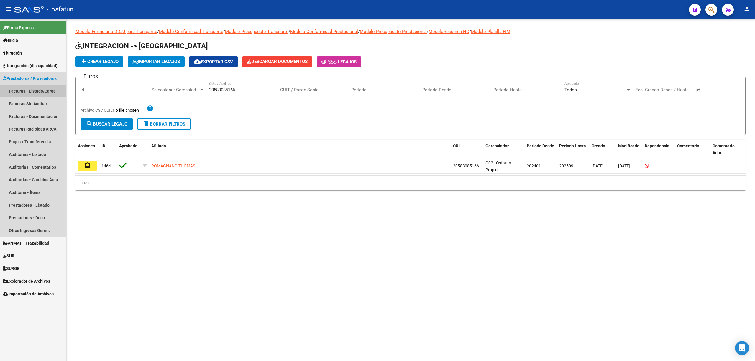
click at [36, 91] on link "Facturas - Listado/Carga" at bounding box center [33, 91] width 66 height 13
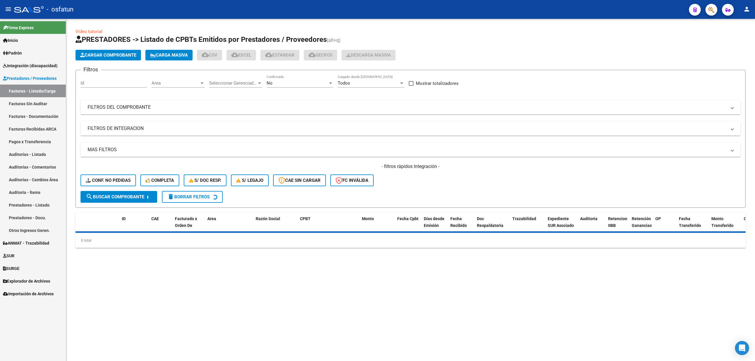
click at [115, 129] on mat-panel-title "FILTROS DE INTEGRACION" at bounding box center [407, 128] width 639 height 6
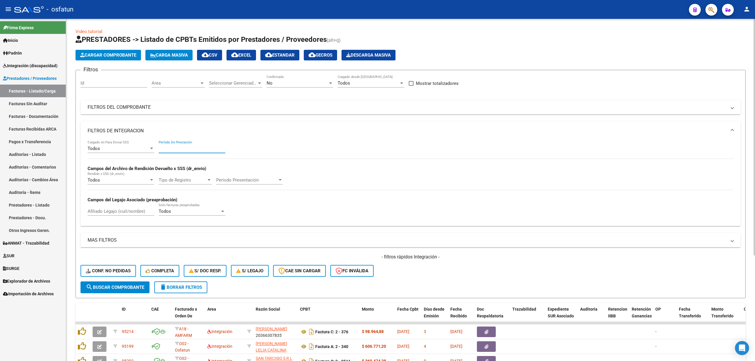
click at [185, 147] on input "Período De Prestación" at bounding box center [192, 148] width 67 height 5
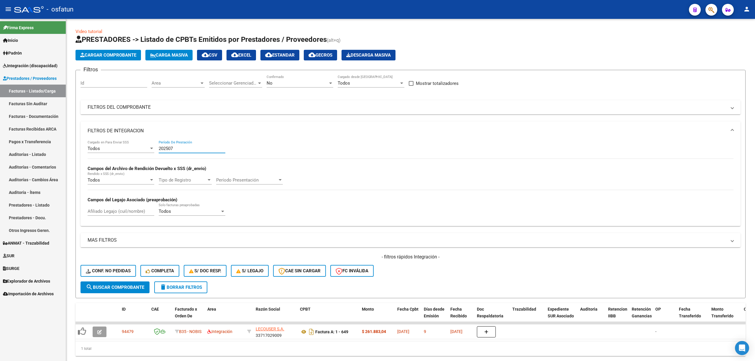
type input "202507"
click at [32, 105] on link "Facturas Sin Auditar" at bounding box center [33, 103] width 66 height 13
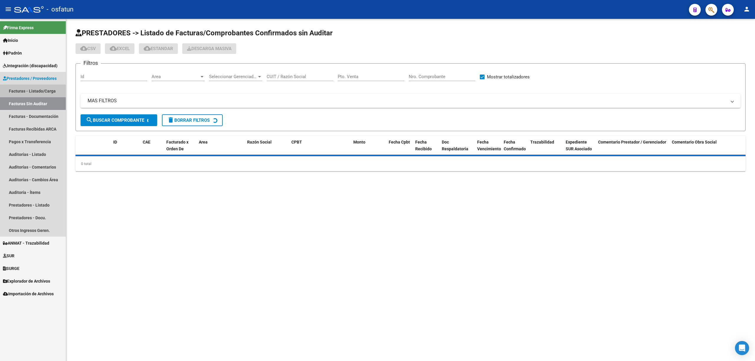
click at [35, 90] on link "Facturas - Listado/Carga" at bounding box center [33, 91] width 66 height 13
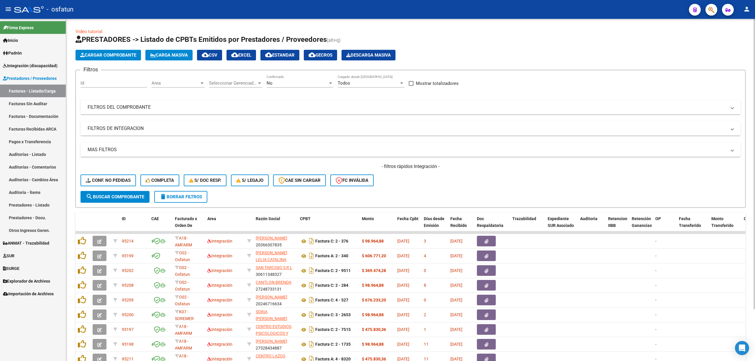
click at [121, 125] on mat-panel-title "FILTROS DE INTEGRACION" at bounding box center [407, 128] width 639 height 6
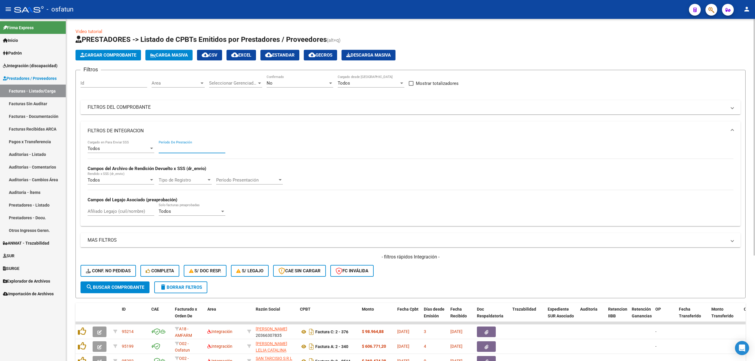
click at [189, 150] on input "Período De Prestación" at bounding box center [192, 148] width 67 height 5
click at [189, 150] on input "202505" at bounding box center [192, 148] width 67 height 5
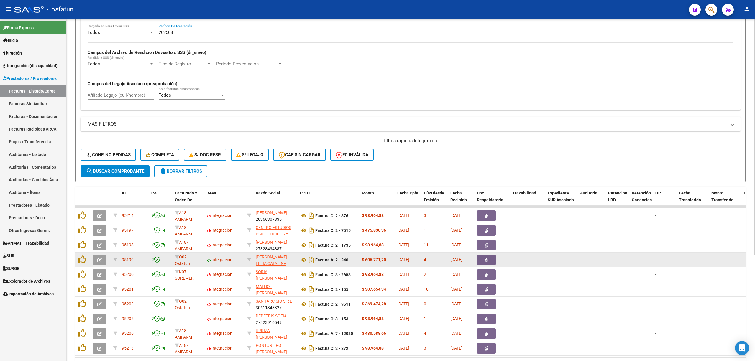
scroll to position [152, 0]
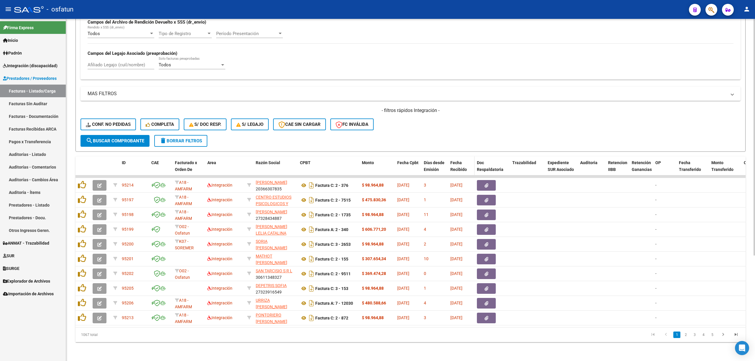
type input "202508"
click at [458, 160] on div "Fecha Recibido" at bounding box center [461, 166] width 22 height 14
click at [452, 159] on div "Fecha Recibido" at bounding box center [461, 166] width 22 height 14
click at [457, 167] on div "Fecha Recibido" at bounding box center [461, 166] width 22 height 14
click at [455, 159] on div "Fecha Recibido" at bounding box center [461, 166] width 22 height 14
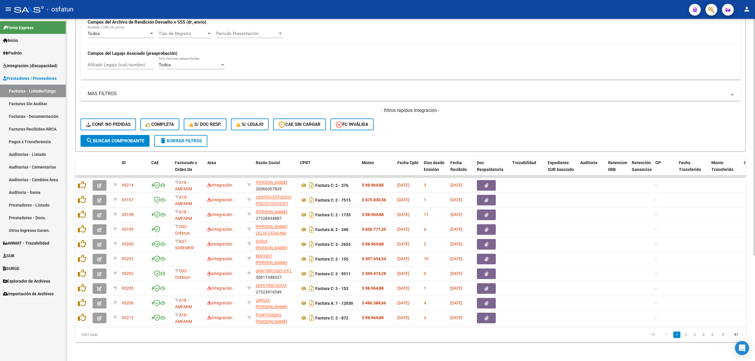
click at [458, 161] on span "Fecha Recibido" at bounding box center [458, 165] width 17 height 11
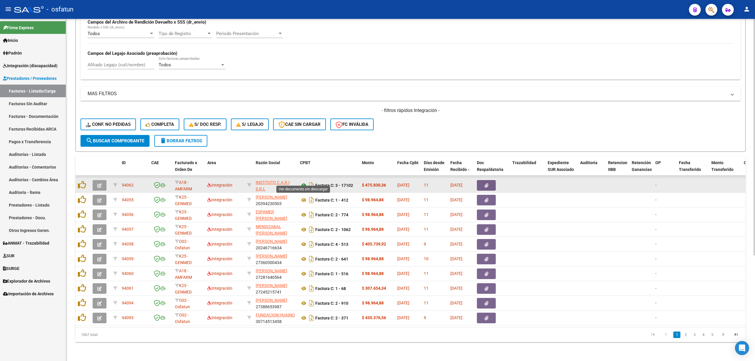
click at [302, 182] on icon at bounding box center [304, 185] width 8 height 7
click at [104, 180] on button "button" at bounding box center [100, 185] width 14 height 11
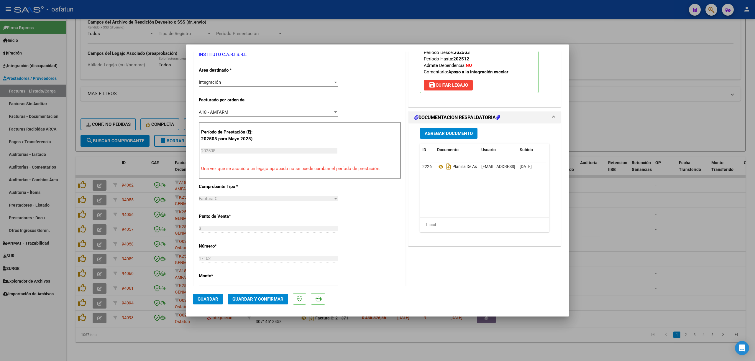
scroll to position [118, 0]
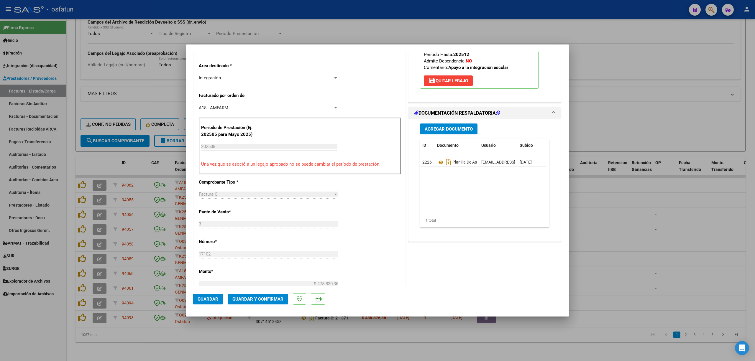
click at [271, 301] on span "Guardar y Confirmar" at bounding box center [257, 299] width 51 height 5
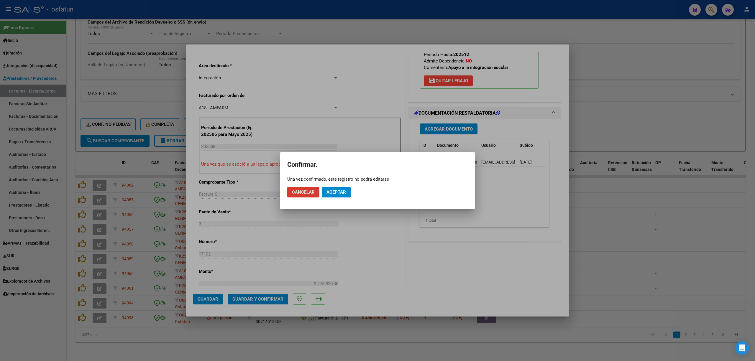
click at [335, 190] on span "Aceptar" at bounding box center [335, 192] width 19 height 5
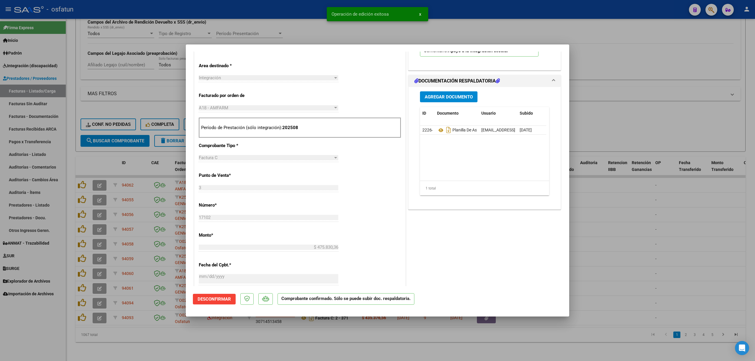
click at [281, 24] on div at bounding box center [377, 180] width 755 height 361
type input "$ 0,00"
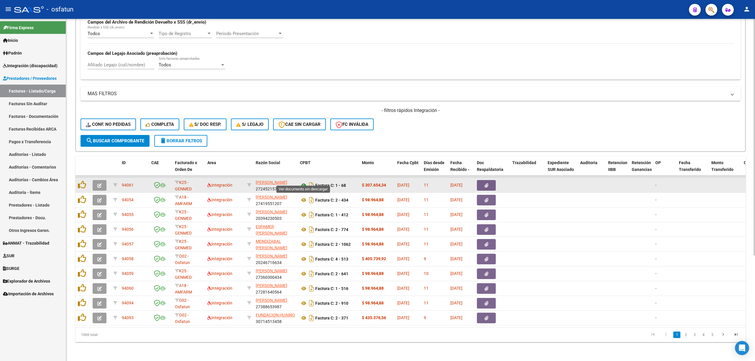
click at [303, 182] on icon at bounding box center [304, 185] width 8 height 7
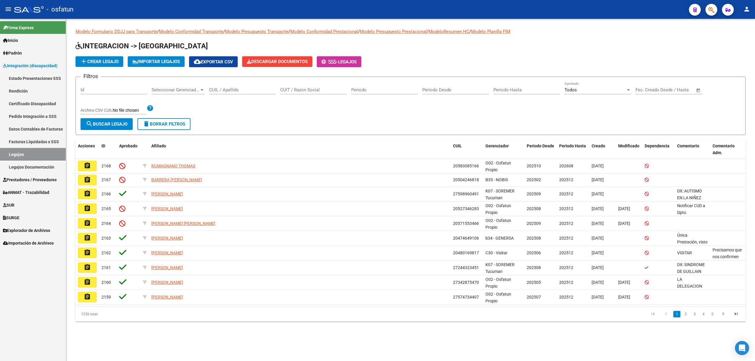
click at [33, 165] on link "Legajos Documentación" at bounding box center [33, 167] width 66 height 13
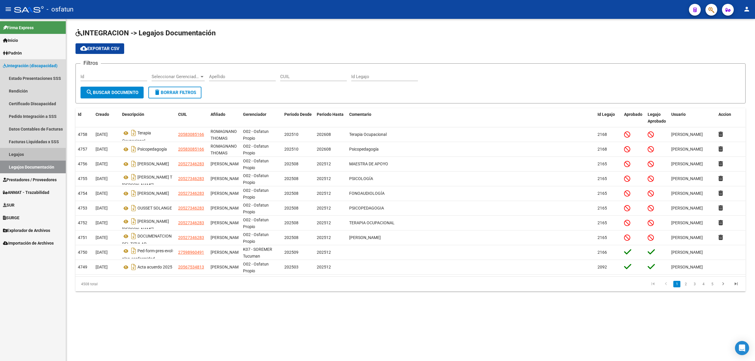
click at [35, 155] on link "Legajos" at bounding box center [33, 154] width 66 height 13
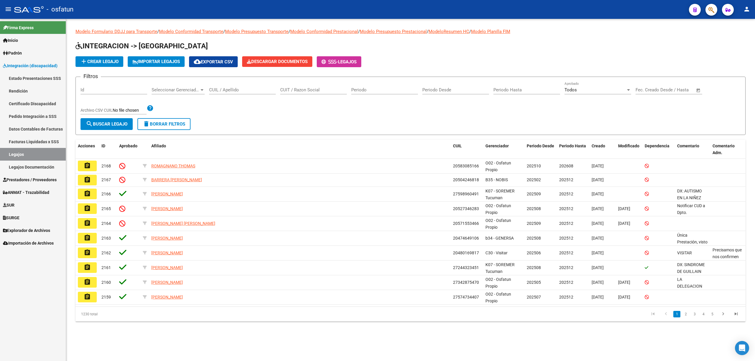
click at [24, 169] on link "Legajos Documentación" at bounding box center [33, 167] width 66 height 13
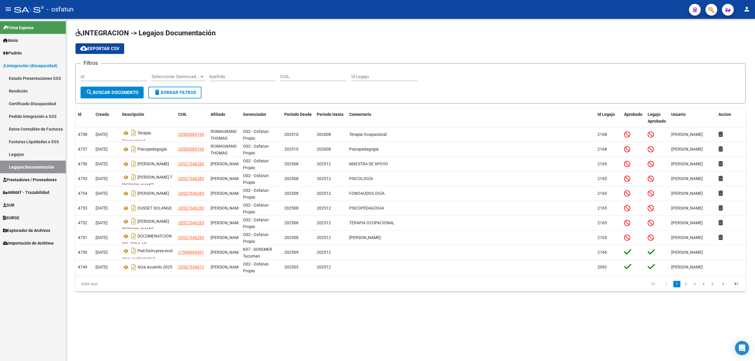
click at [24, 156] on link "Legajos" at bounding box center [33, 154] width 66 height 13
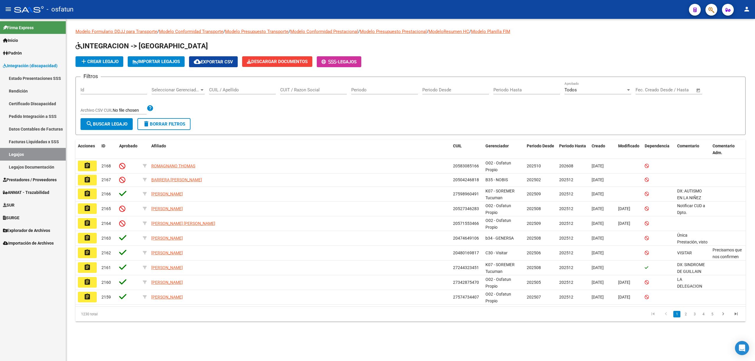
click at [13, 178] on span "Prestadores / Proveedores" at bounding box center [30, 180] width 54 height 6
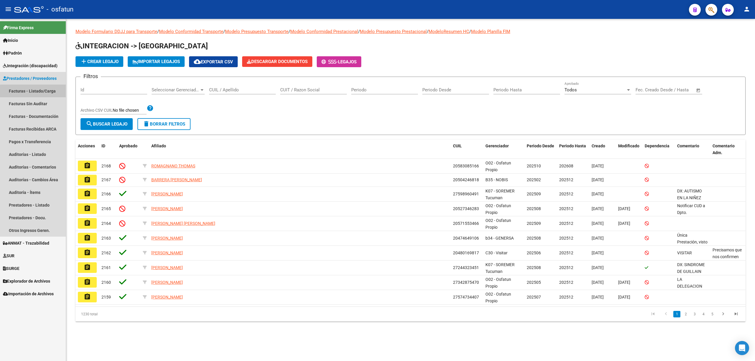
click at [42, 93] on link "Facturas - Listado/Carga" at bounding box center [33, 91] width 66 height 13
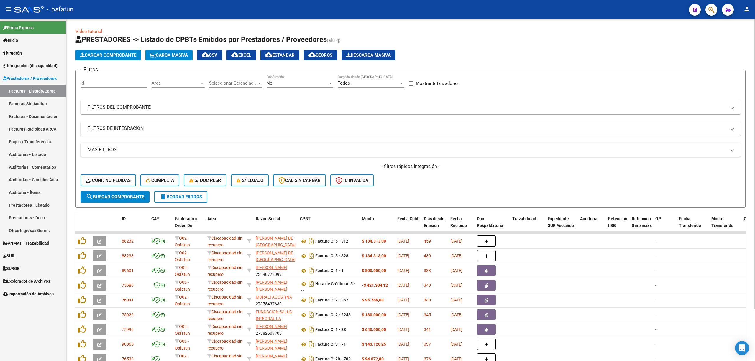
click at [137, 129] on mat-panel-title "FILTROS DE INTEGRACION" at bounding box center [407, 128] width 639 height 6
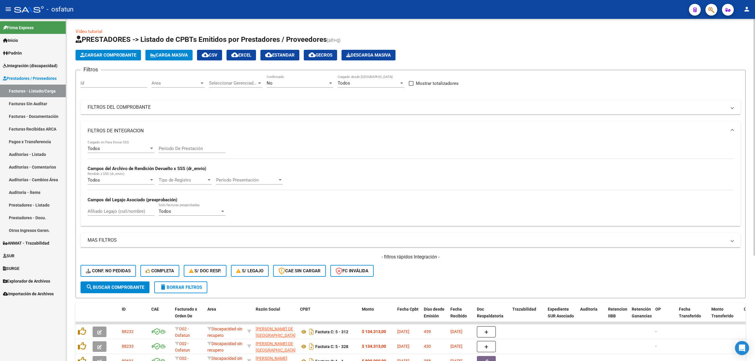
click at [170, 144] on div "Período De Prestación" at bounding box center [192, 146] width 67 height 13
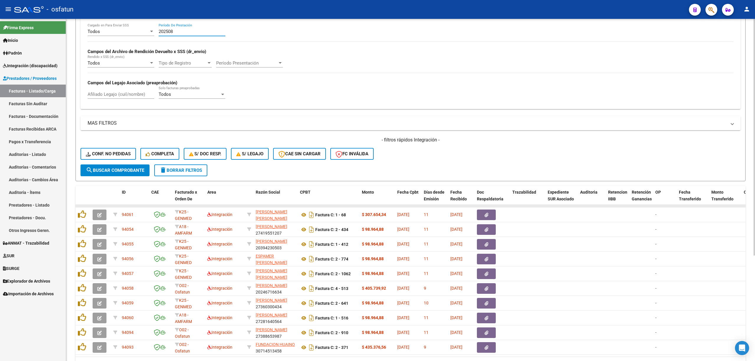
scroll to position [118, 0]
type input "202508"
click at [458, 196] on span "Fecha Recibido" at bounding box center [458, 194] width 17 height 11
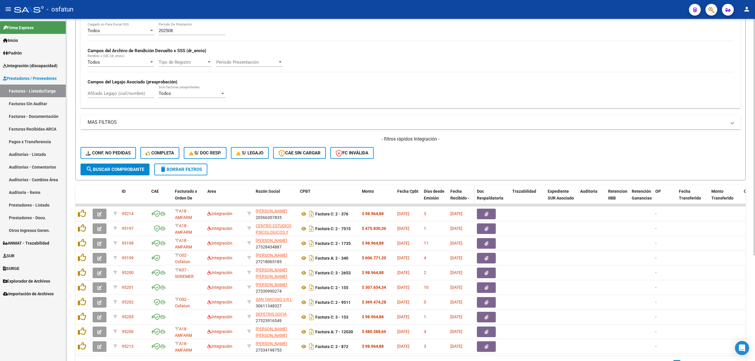
click at [457, 196] on span "Fecha Recibido" at bounding box center [458, 194] width 17 height 11
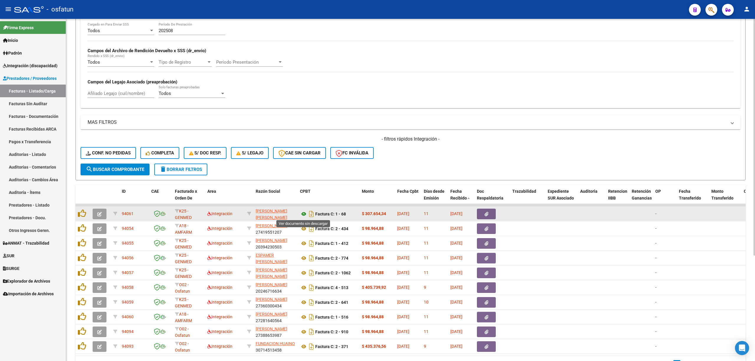
click at [303, 214] on icon at bounding box center [304, 213] width 8 height 7
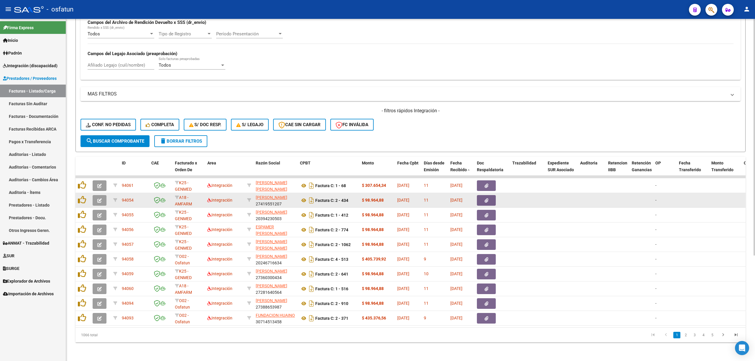
scroll to position [152, 0]
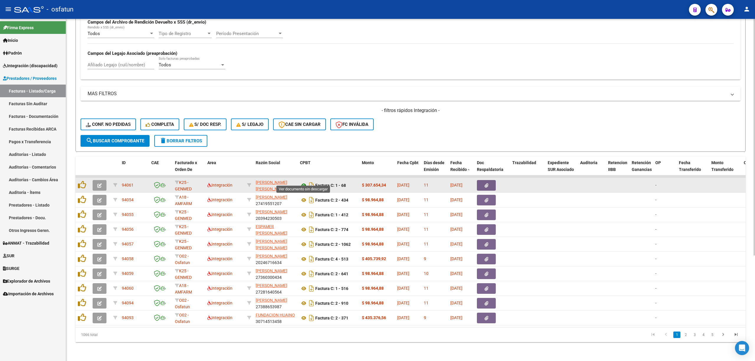
click at [304, 182] on icon at bounding box center [304, 185] width 8 height 7
click at [93, 182] on button "button" at bounding box center [100, 185] width 14 height 11
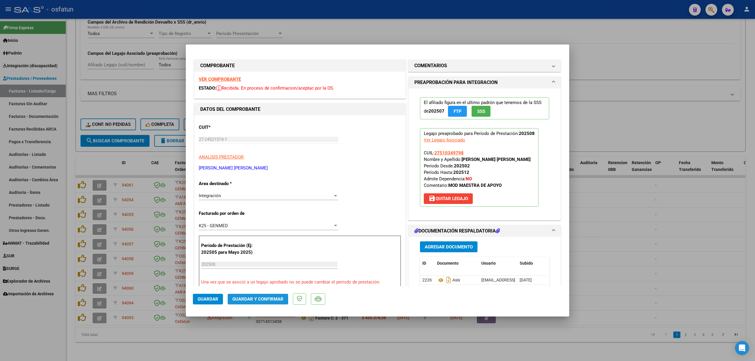
click at [251, 298] on span "Guardar y Confirmar" at bounding box center [257, 299] width 51 height 5
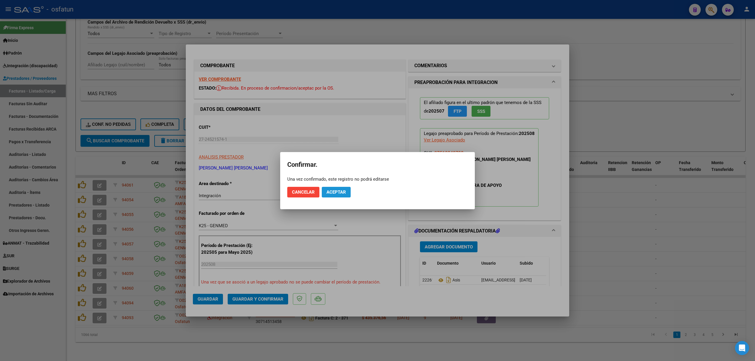
click at [338, 190] on span "Aceptar" at bounding box center [335, 192] width 19 height 5
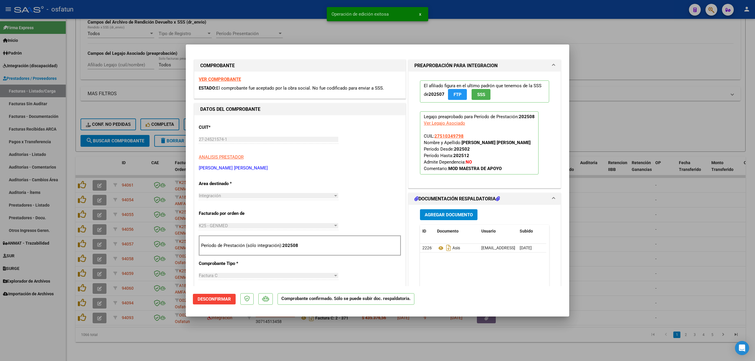
click at [621, 216] on div at bounding box center [377, 180] width 755 height 361
type input "$ 0,00"
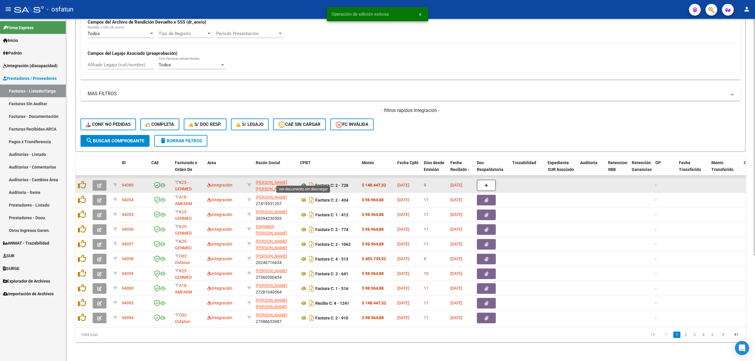
click at [304, 182] on icon at bounding box center [304, 185] width 8 height 7
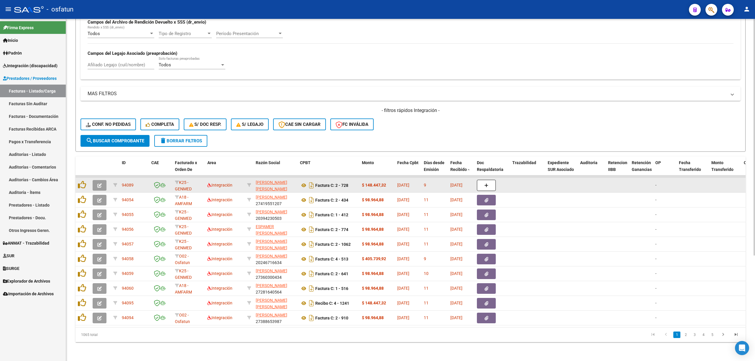
click at [107, 182] on div at bounding box center [101, 185] width 16 height 11
click at [102, 182] on button "button" at bounding box center [100, 185] width 14 height 11
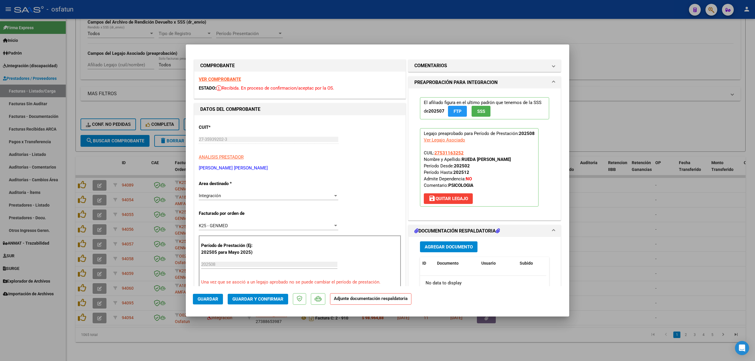
click at [277, 305] on mat-dialog-actions "Guardar Guardar y Confirmar Adjunte documentación respaldatoria" at bounding box center [377, 297] width 369 height 23
click at [276, 301] on button "Guardar y Confirmar" at bounding box center [258, 299] width 60 height 11
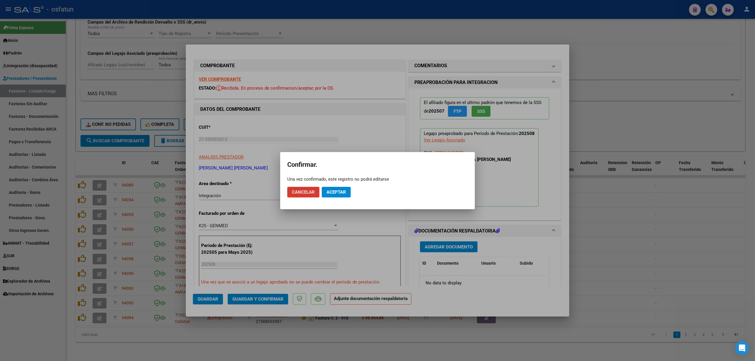
click at [343, 193] on span "Aceptar" at bounding box center [335, 192] width 19 height 5
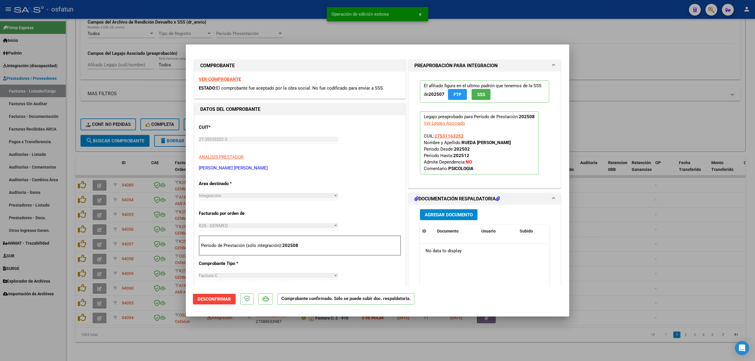
click at [243, 41] on div at bounding box center [377, 180] width 755 height 361
type input "$ 0,00"
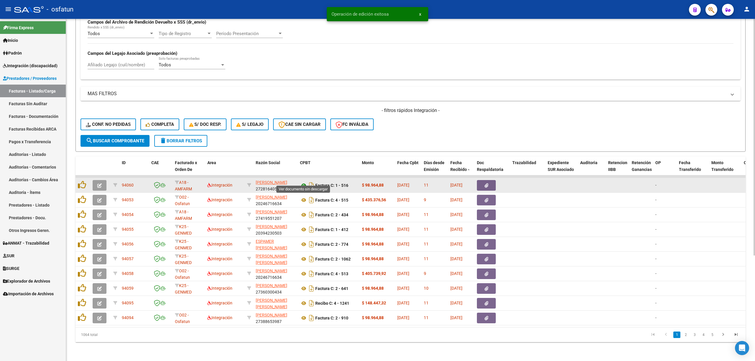
click at [302, 182] on icon at bounding box center [304, 185] width 8 height 7
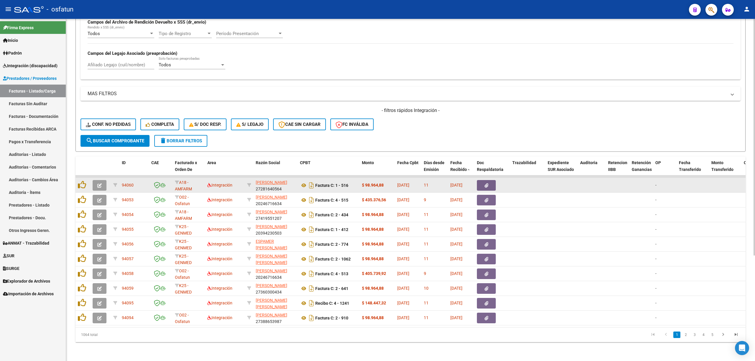
click at [101, 183] on icon "button" at bounding box center [99, 185] width 4 height 4
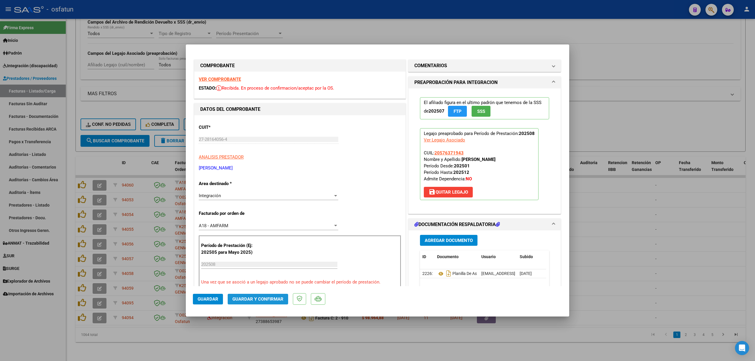
click at [261, 297] on span "Guardar y Confirmar" at bounding box center [257, 299] width 51 height 5
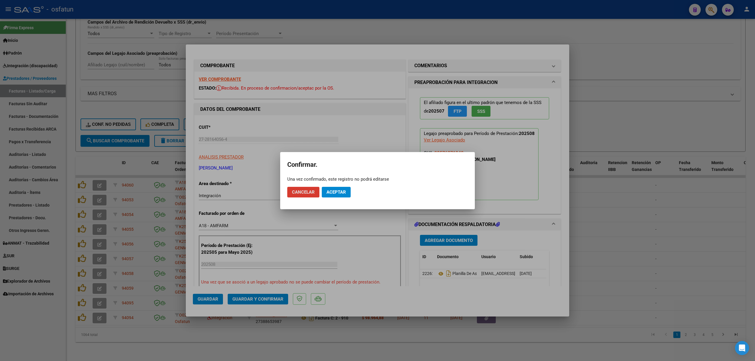
click at [330, 190] on span "Aceptar" at bounding box center [335, 192] width 19 height 5
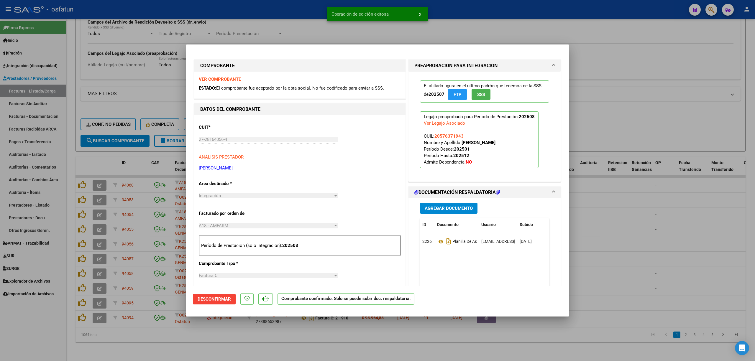
click at [333, 33] on div at bounding box center [377, 180] width 755 height 361
type input "$ 0,00"
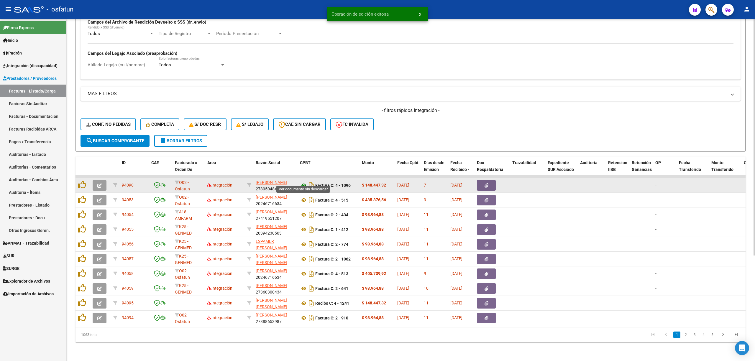
click at [304, 182] on icon at bounding box center [304, 185] width 8 height 7
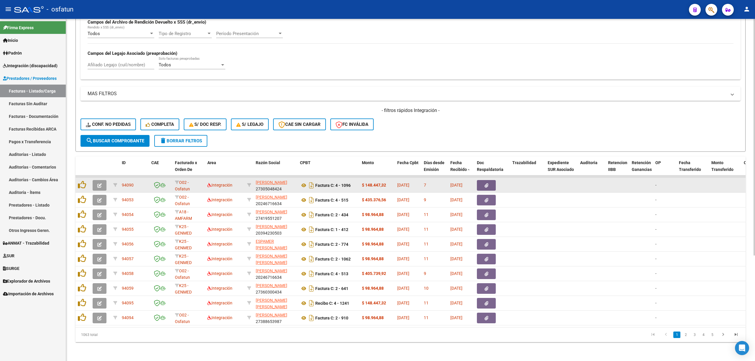
click at [101, 183] on icon "button" at bounding box center [99, 185] width 4 height 4
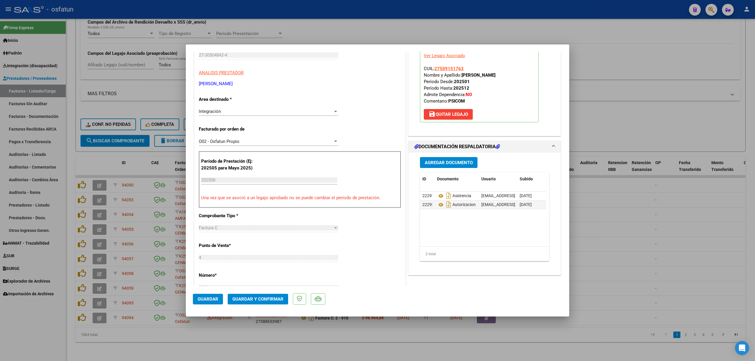
scroll to position [118, 0]
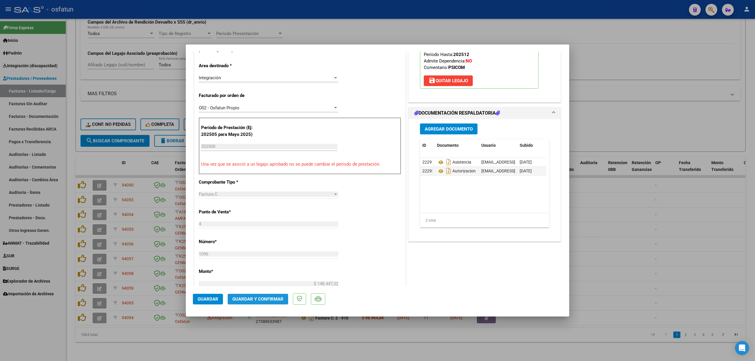
click at [268, 302] on button "Guardar y Confirmar" at bounding box center [258, 299] width 60 height 11
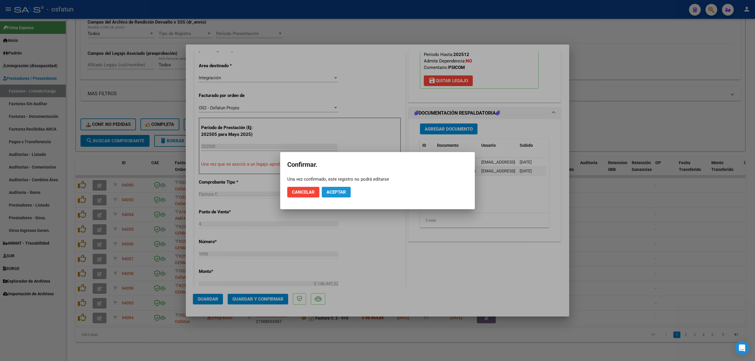
click at [332, 197] on button "Aceptar" at bounding box center [336, 192] width 29 height 11
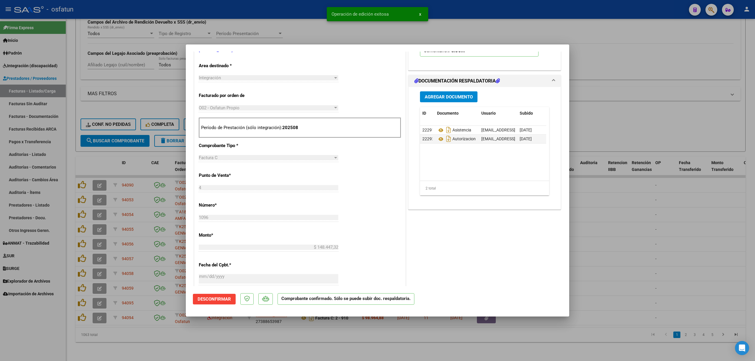
click at [638, 186] on div at bounding box center [377, 180] width 755 height 361
type input "$ 0,00"
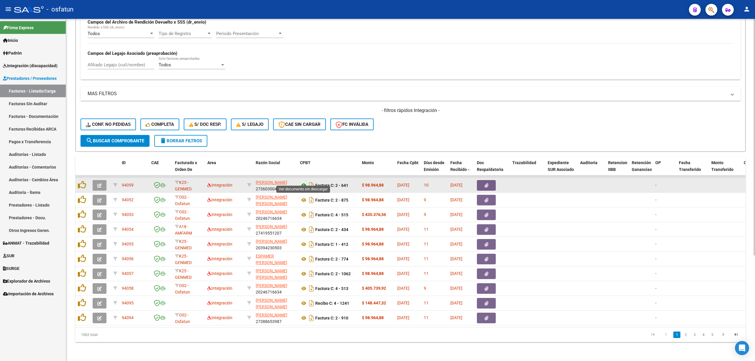
click at [303, 183] on icon at bounding box center [304, 185] width 8 height 7
click at [104, 180] on button "button" at bounding box center [100, 185] width 14 height 11
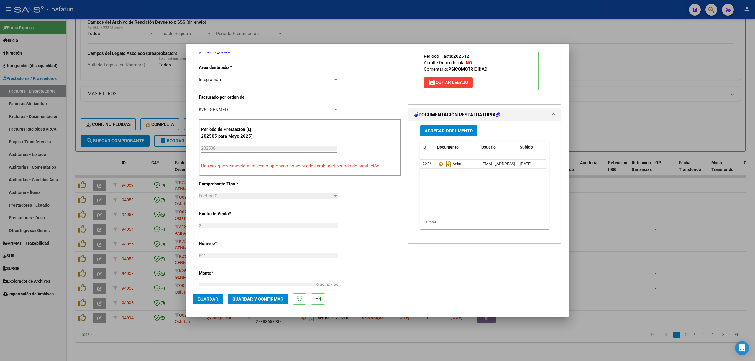
scroll to position [118, 0]
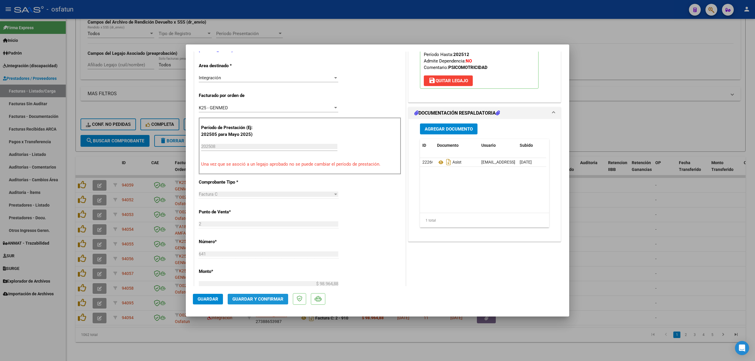
click at [269, 298] on span "Guardar y Confirmar" at bounding box center [257, 299] width 51 height 5
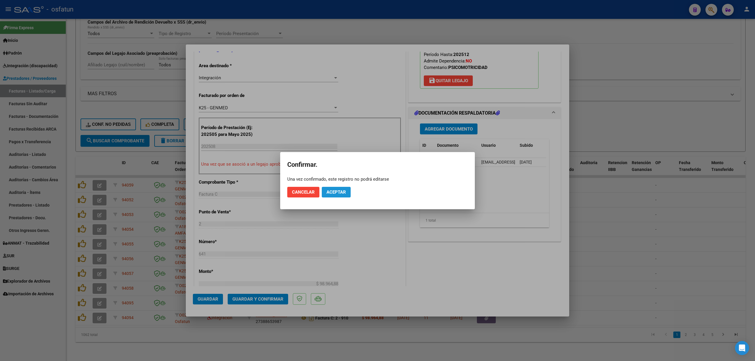
click at [342, 188] on button "Aceptar" at bounding box center [336, 192] width 29 height 11
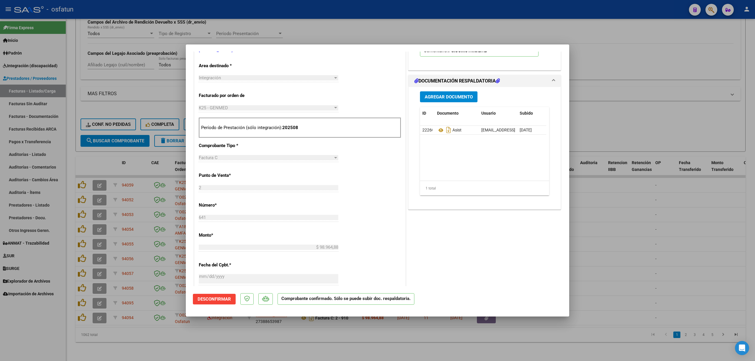
click at [317, 20] on div at bounding box center [377, 180] width 755 height 361
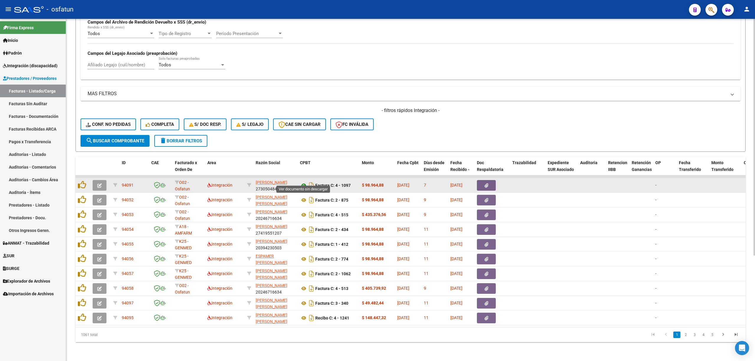
click at [305, 182] on icon at bounding box center [304, 185] width 8 height 7
click at [103, 186] on datatable-body-cell at bounding box center [100, 185] width 21 height 14
click at [98, 182] on button "button" at bounding box center [100, 185] width 14 height 11
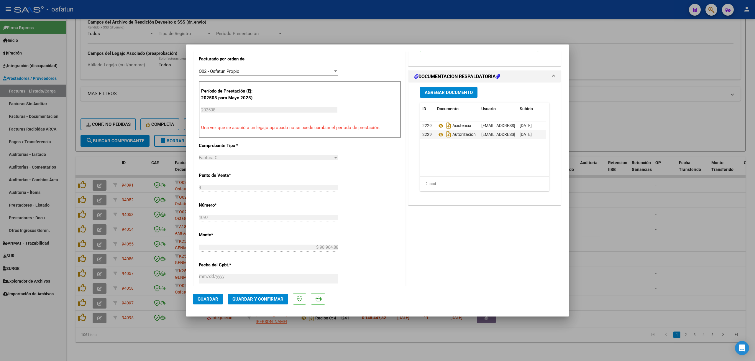
scroll to position [196, 0]
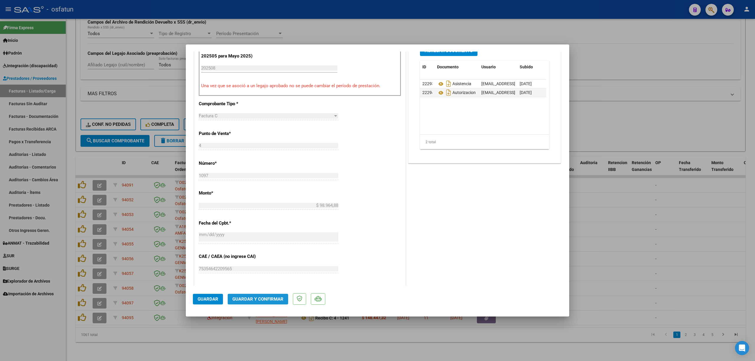
click at [265, 302] on button "Guardar y Confirmar" at bounding box center [258, 299] width 60 height 11
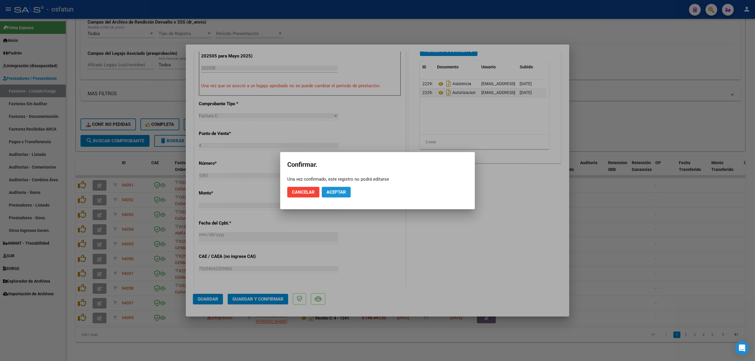
click at [338, 188] on button "Aceptar" at bounding box center [336, 192] width 29 height 11
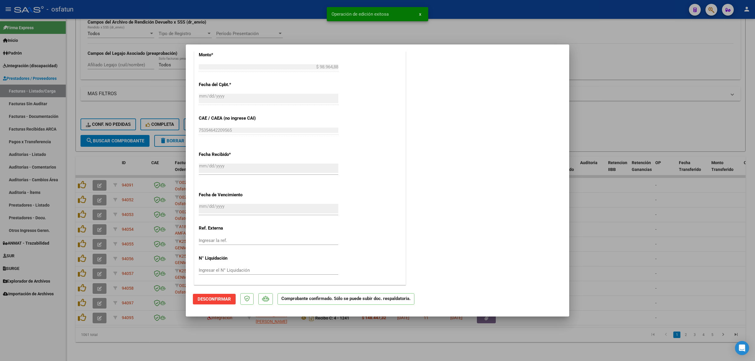
click at [618, 235] on div at bounding box center [377, 180] width 755 height 361
type input "$ 0,00"
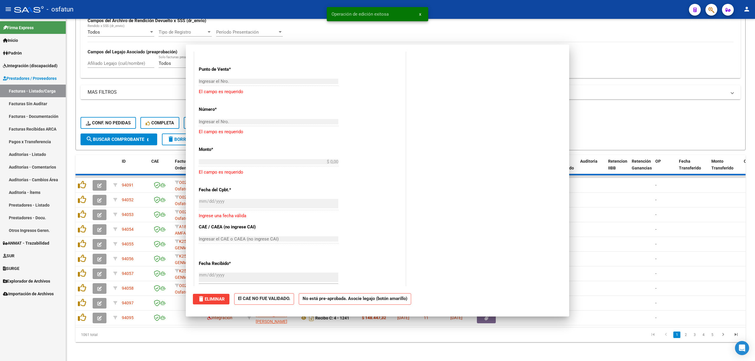
scroll to position [408, 0]
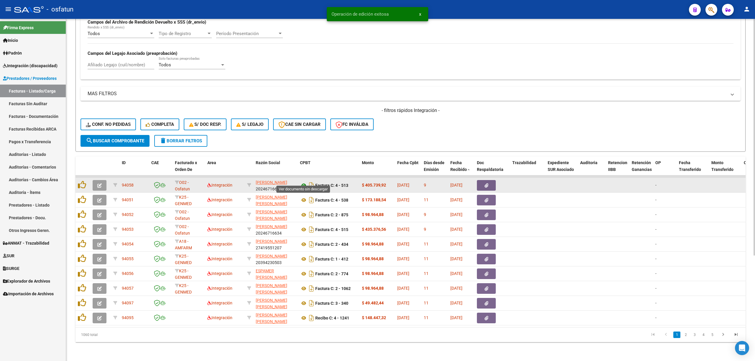
click at [302, 182] on icon at bounding box center [304, 185] width 8 height 7
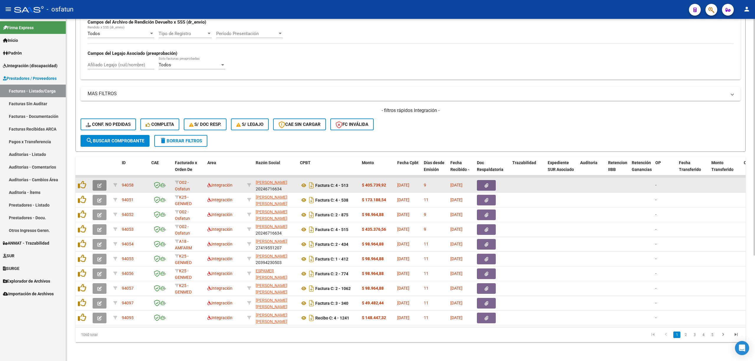
click at [94, 181] on button "button" at bounding box center [100, 185] width 14 height 11
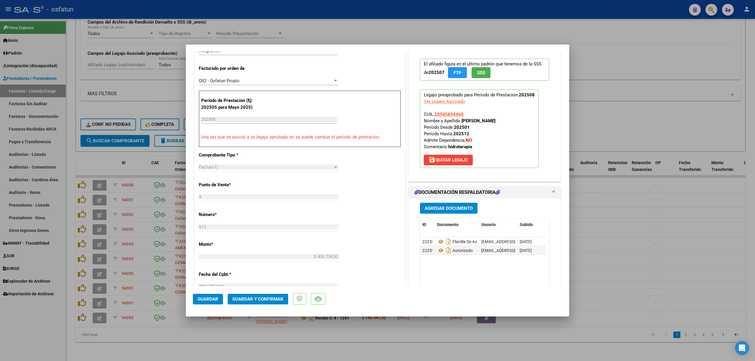
scroll to position [236, 0]
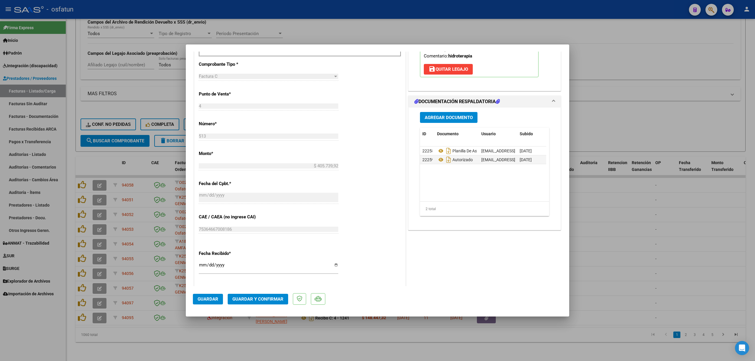
click at [241, 297] on span "Guardar y Confirmar" at bounding box center [257, 299] width 51 height 5
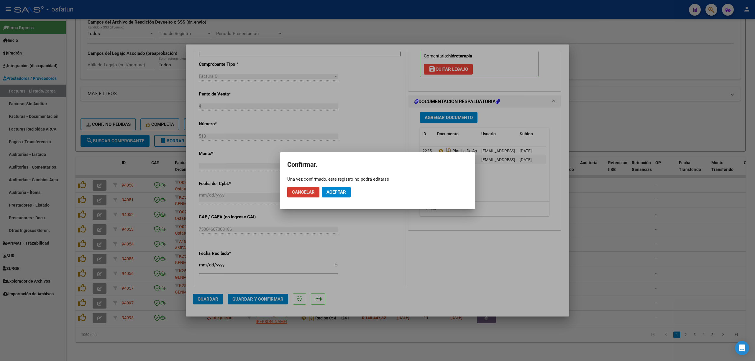
click at [344, 192] on span "Aceptar" at bounding box center [335, 192] width 19 height 5
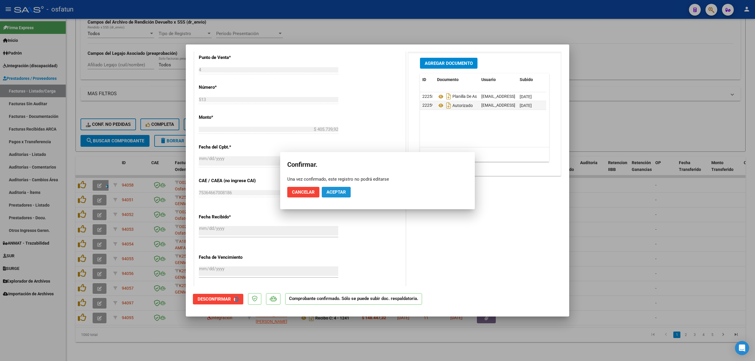
scroll to position [199, 0]
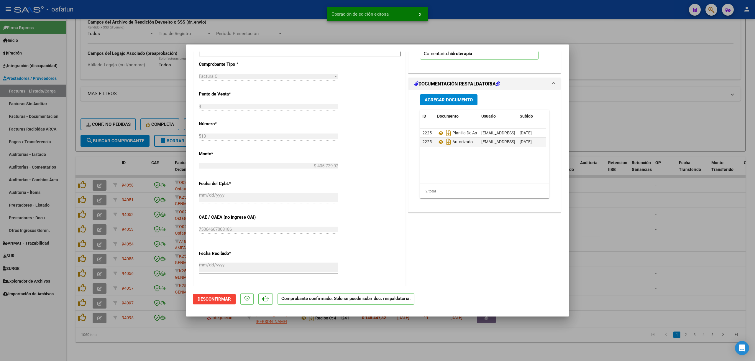
click at [279, 13] on div at bounding box center [377, 180] width 755 height 361
type input "$ 0,00"
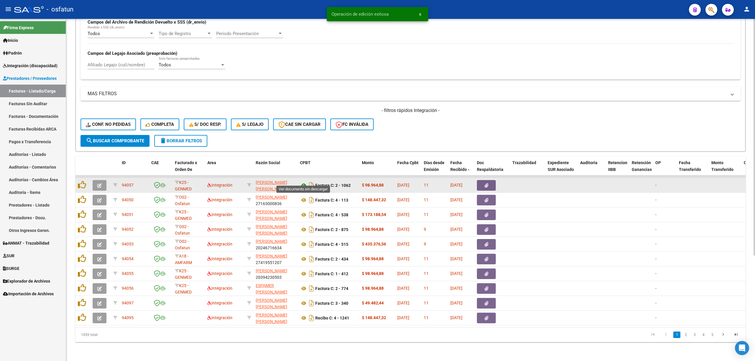
click at [302, 182] on icon at bounding box center [304, 185] width 8 height 7
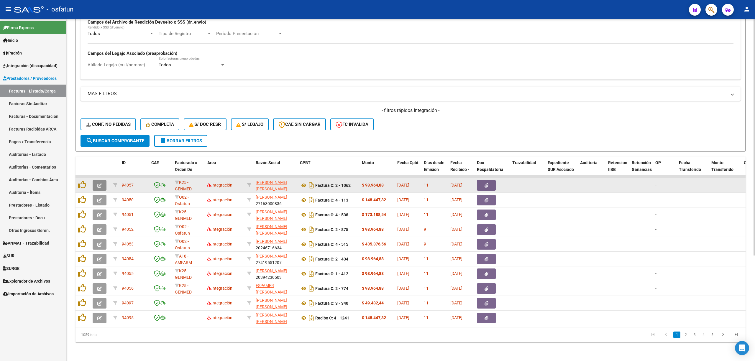
click at [102, 180] on button "button" at bounding box center [100, 185] width 14 height 11
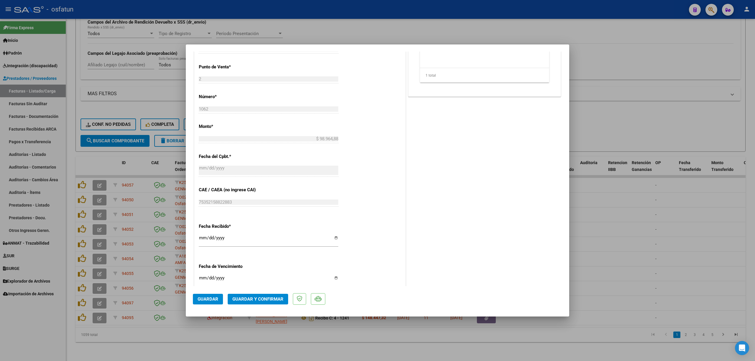
scroll to position [275, 0]
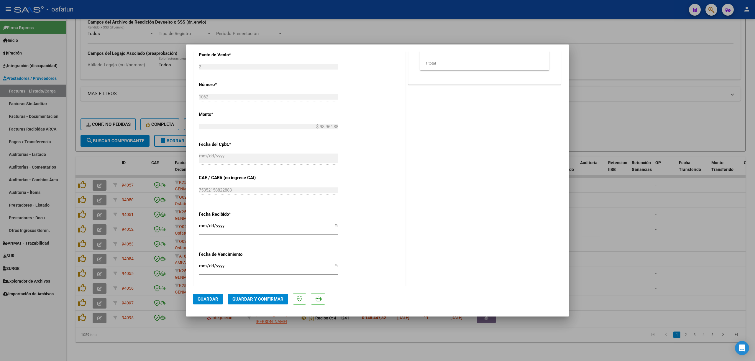
click at [263, 307] on mat-dialog-actions "Guardar Guardar y Confirmar" at bounding box center [377, 297] width 369 height 23
click at [266, 303] on button "Guardar y Confirmar" at bounding box center [258, 299] width 60 height 11
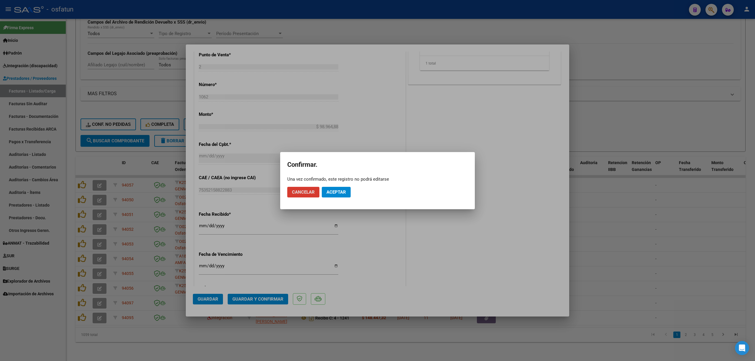
click at [350, 188] on mat-dialog-actions "Cancelar Aceptar" at bounding box center [377, 192] width 180 height 20
click at [349, 189] on button "Aceptar" at bounding box center [336, 192] width 29 height 11
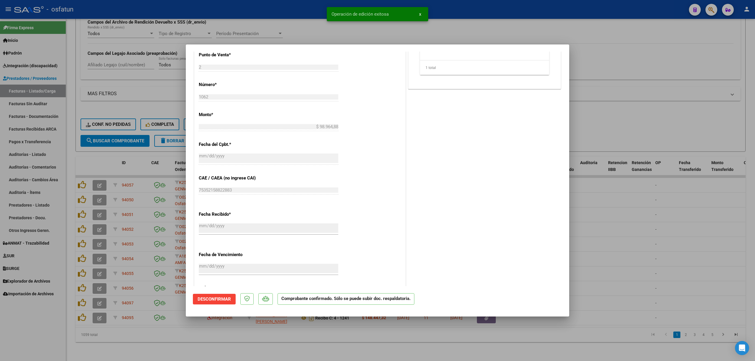
click at [291, 24] on div at bounding box center [377, 180] width 755 height 361
type input "$ 0,00"
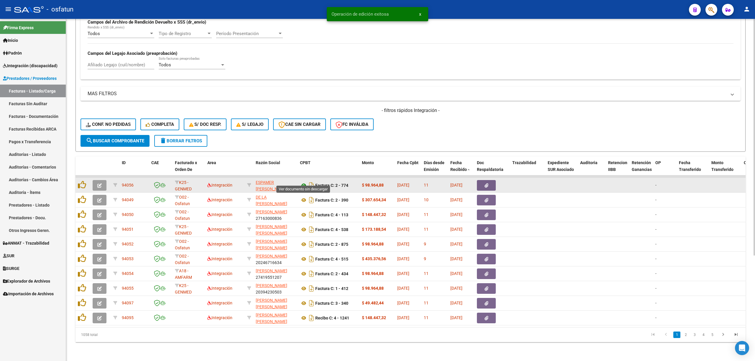
click at [301, 182] on icon at bounding box center [304, 185] width 8 height 7
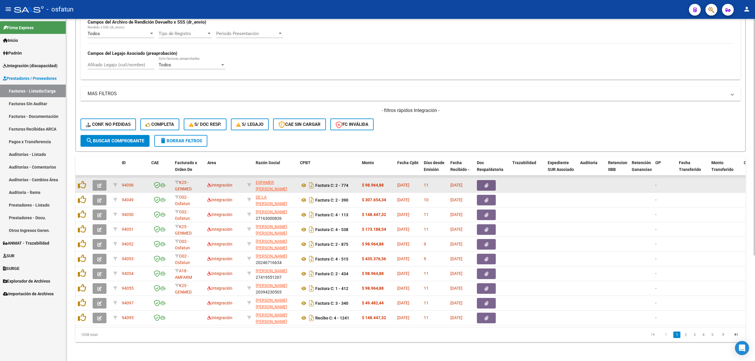
click at [104, 180] on button "button" at bounding box center [100, 185] width 14 height 11
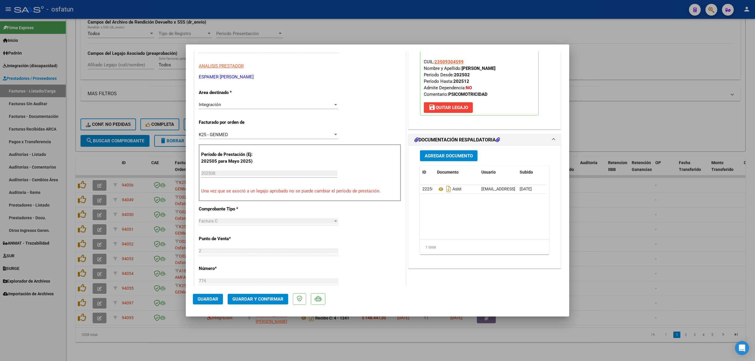
scroll to position [157, 0]
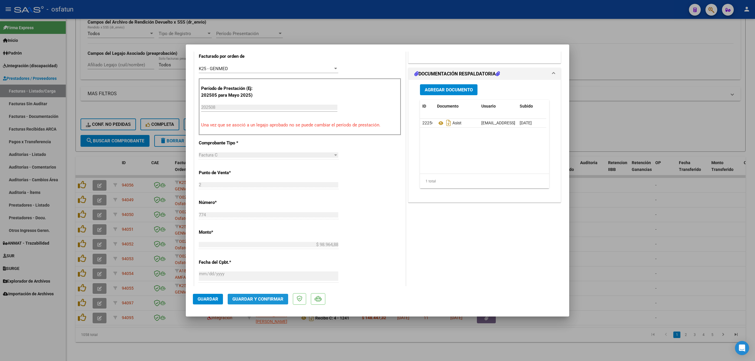
click at [261, 302] on button "Guardar y Confirmar" at bounding box center [258, 299] width 60 height 11
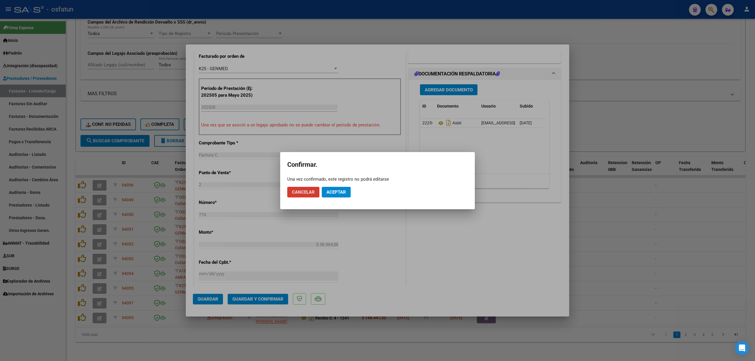
click at [341, 193] on span "Aceptar" at bounding box center [335, 192] width 19 height 5
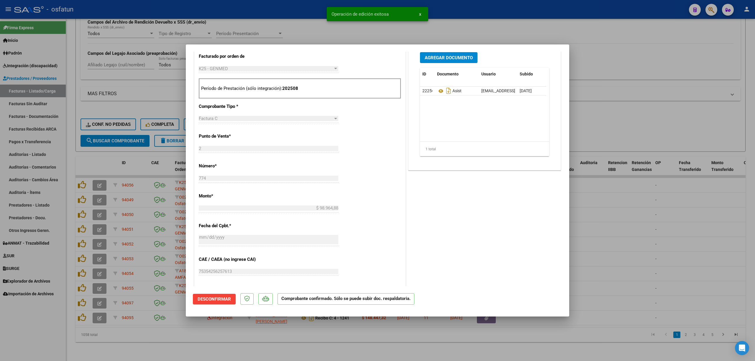
click at [614, 225] on div at bounding box center [377, 180] width 755 height 361
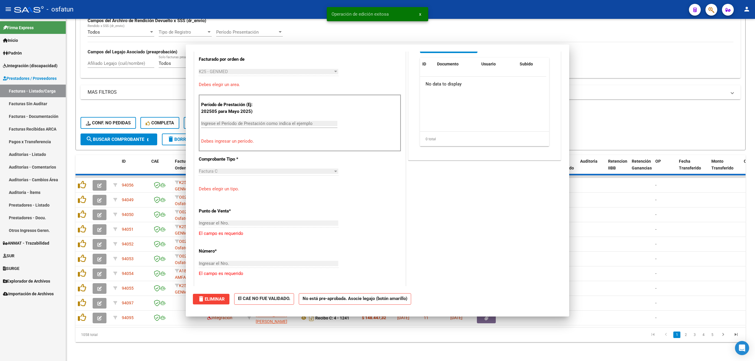
scroll to position [0, 0]
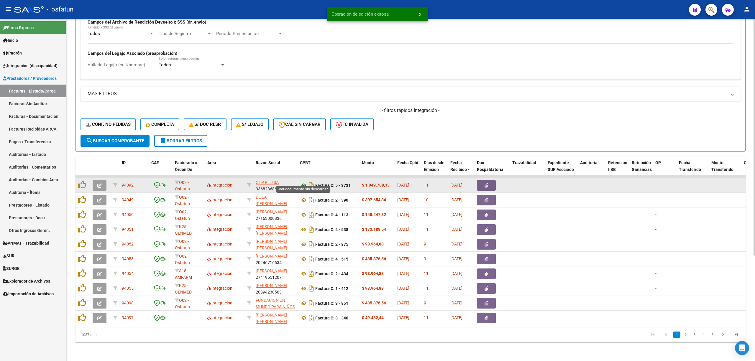
click at [304, 182] on icon at bounding box center [304, 185] width 8 height 7
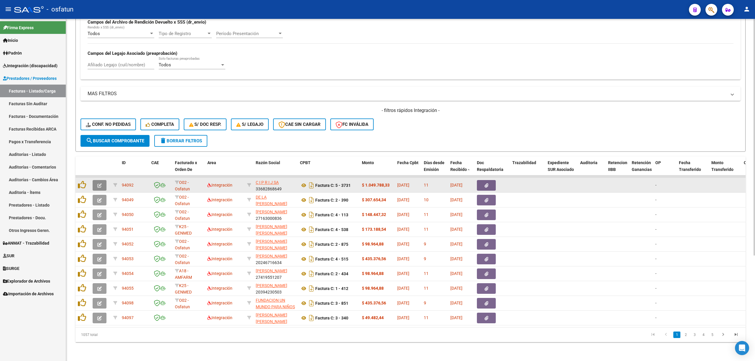
click at [101, 183] on span "button" at bounding box center [99, 185] width 4 height 5
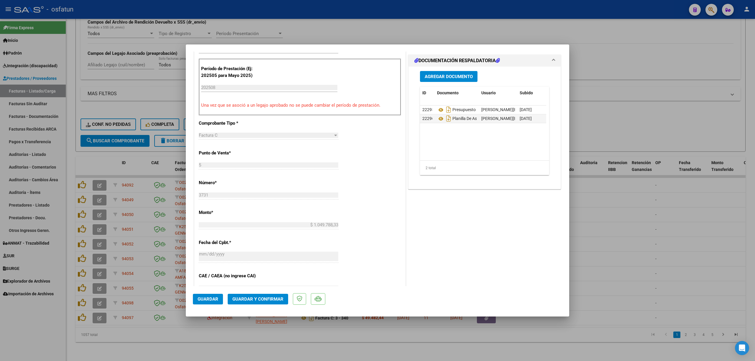
scroll to position [196, 0]
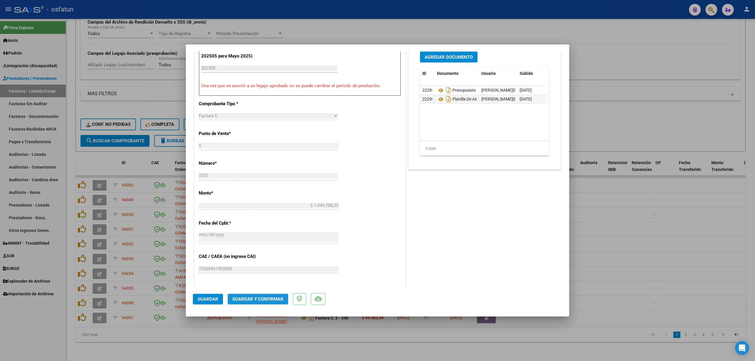
click at [260, 300] on span "Guardar y Confirmar" at bounding box center [257, 299] width 51 height 5
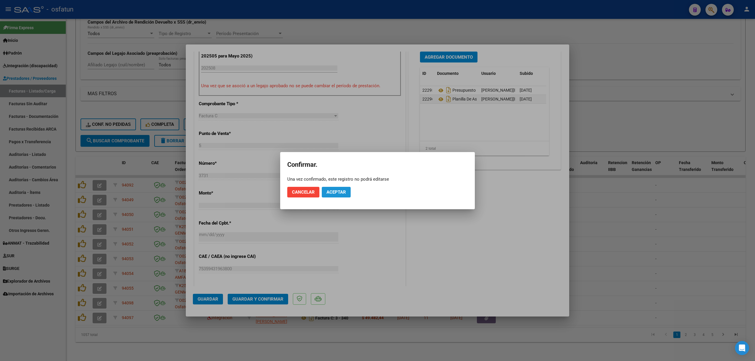
click at [338, 194] on span "Aceptar" at bounding box center [335, 192] width 19 height 5
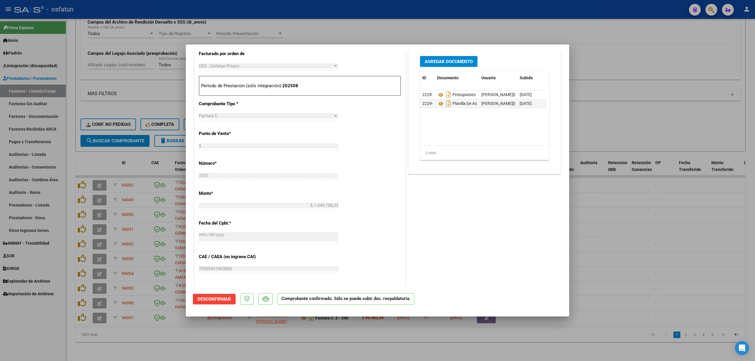
click at [687, 91] on div at bounding box center [377, 180] width 755 height 361
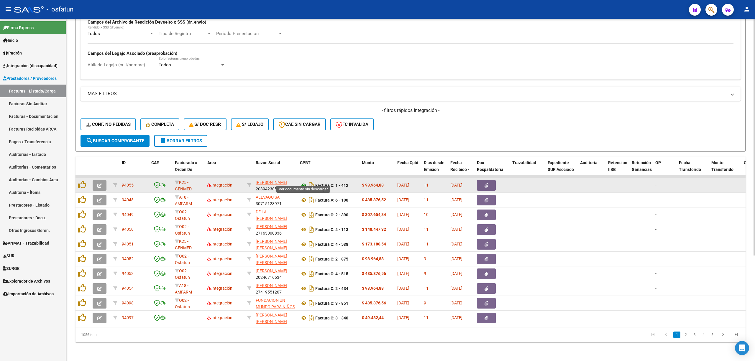
click at [302, 182] on icon at bounding box center [304, 185] width 8 height 7
click at [97, 180] on button "button" at bounding box center [100, 185] width 14 height 11
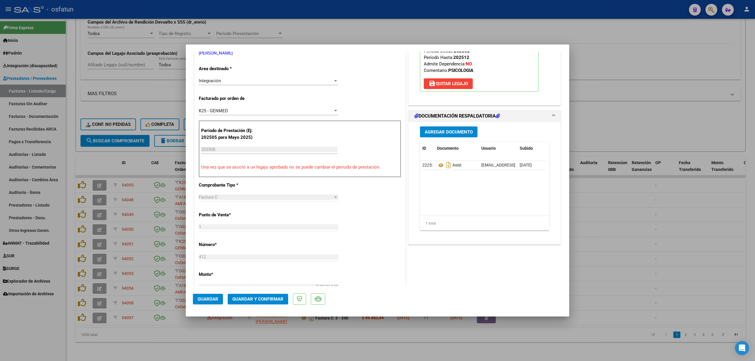
scroll to position [157, 0]
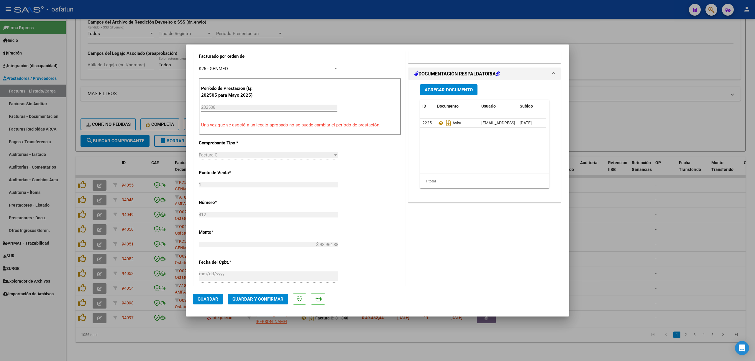
click at [266, 297] on span "Guardar y Confirmar" at bounding box center [257, 299] width 51 height 5
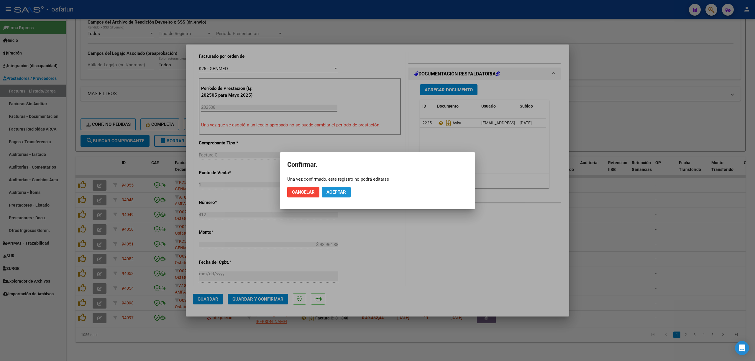
click at [338, 194] on span "Aceptar" at bounding box center [335, 192] width 19 height 5
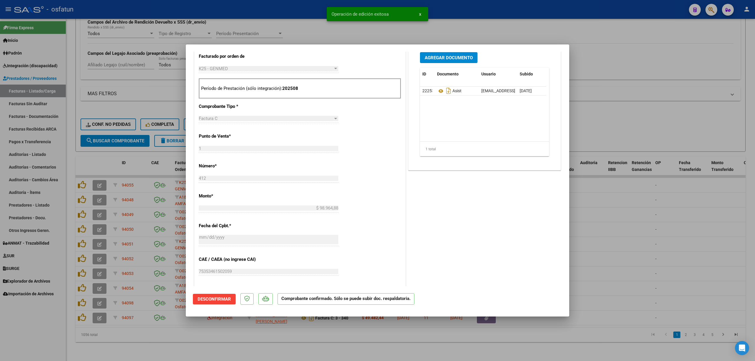
click at [313, 19] on div at bounding box center [377, 180] width 755 height 361
type input "$ 0,00"
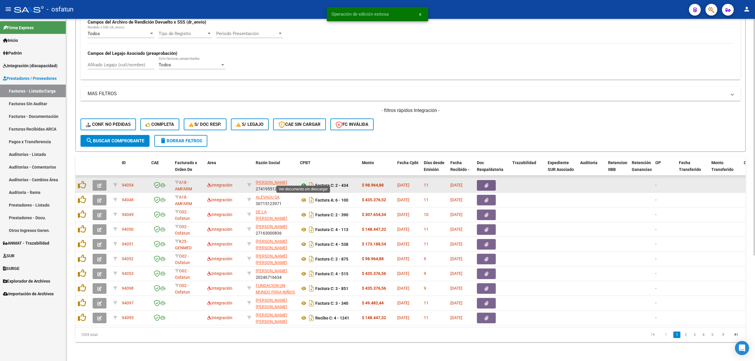
click at [304, 182] on icon at bounding box center [304, 185] width 8 height 7
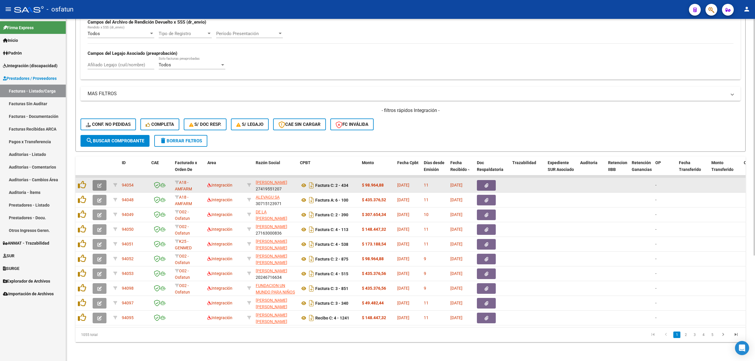
click at [98, 183] on icon "button" at bounding box center [99, 185] width 4 height 4
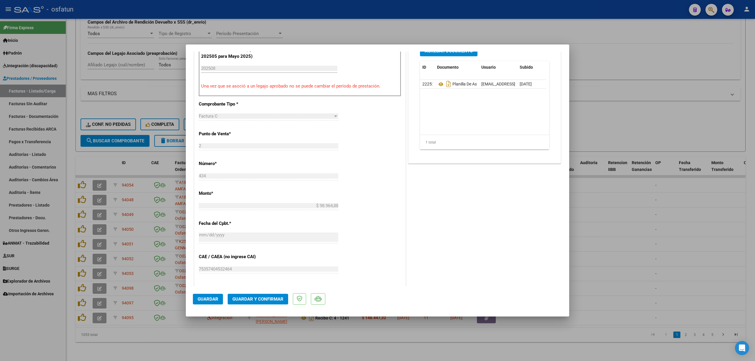
scroll to position [196, 0]
click at [259, 303] on button "Guardar y Confirmar" at bounding box center [258, 299] width 60 height 11
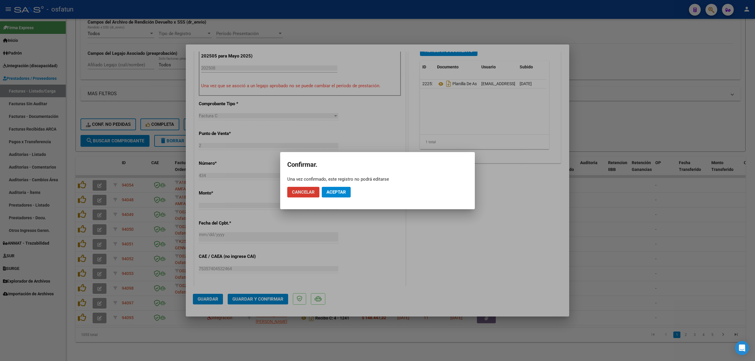
click at [337, 192] on span "Aceptar" at bounding box center [335, 192] width 19 height 5
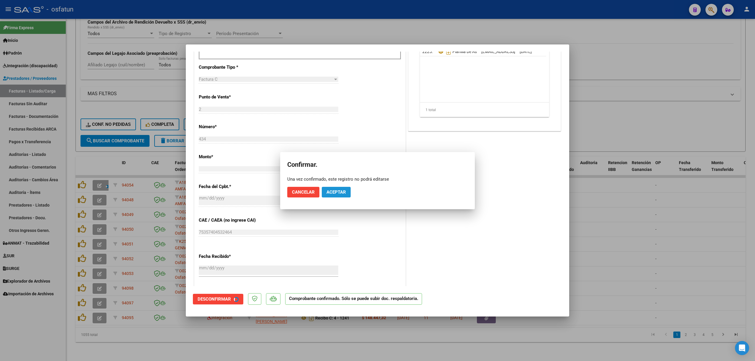
scroll to position [160, 0]
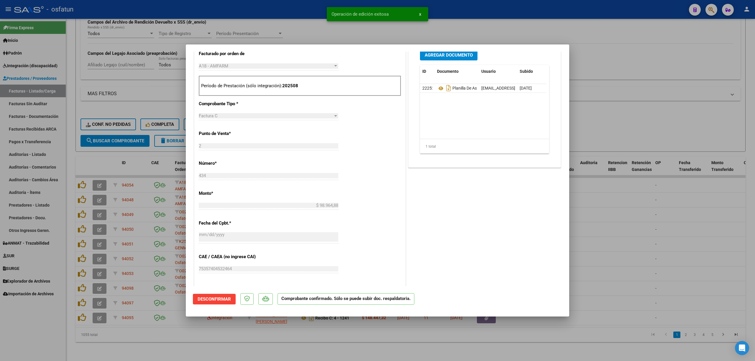
click at [259, 18] on div at bounding box center [377, 180] width 755 height 361
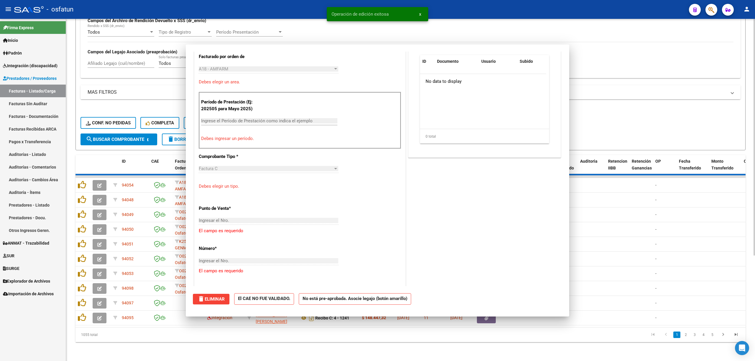
scroll to position [0, 0]
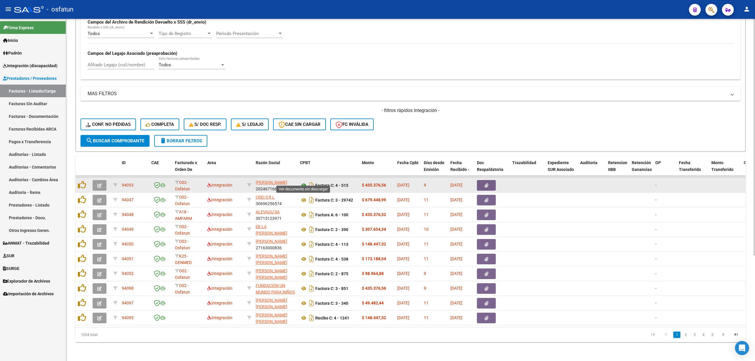
click at [304, 182] on icon at bounding box center [304, 185] width 8 height 7
click at [101, 180] on button "button" at bounding box center [100, 185] width 14 height 11
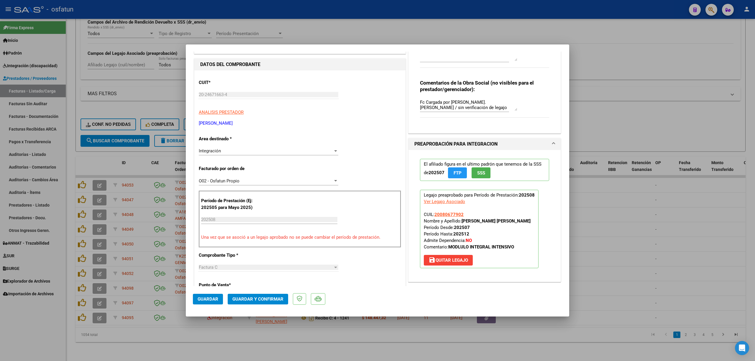
scroll to position [157, 0]
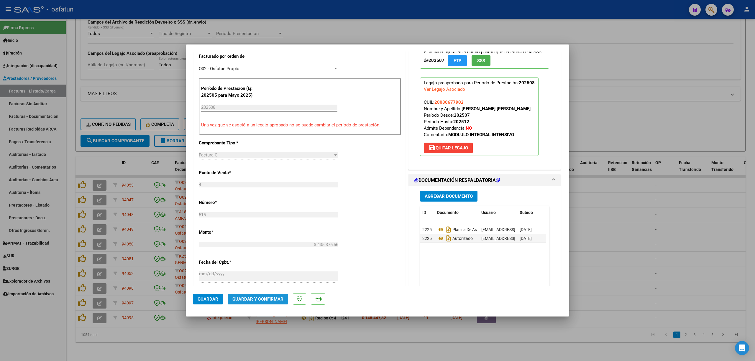
click at [270, 299] on span "Guardar y Confirmar" at bounding box center [257, 299] width 51 height 5
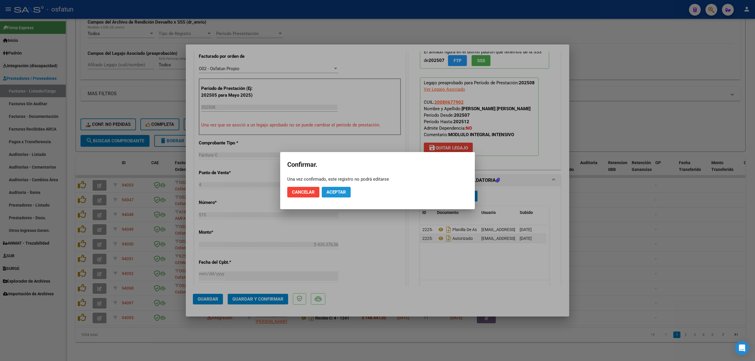
click at [328, 195] on span "Aceptar" at bounding box center [335, 192] width 19 height 5
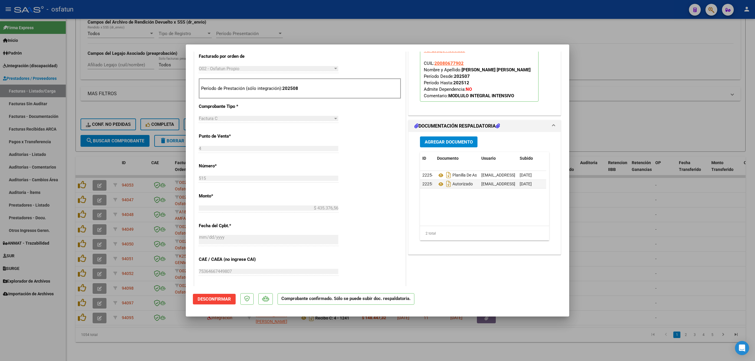
click at [617, 214] on div at bounding box center [377, 180] width 755 height 361
type input "$ 0,00"
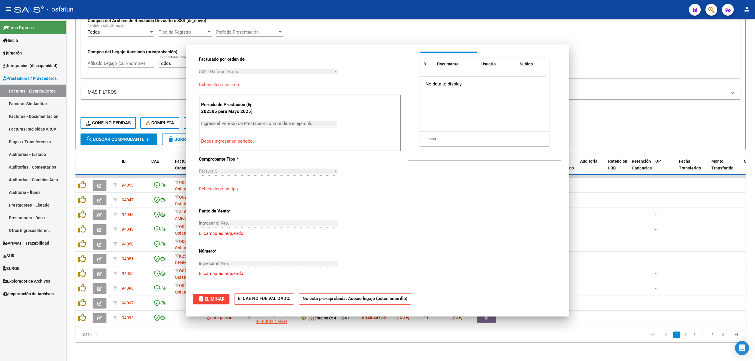
scroll to position [168, 0]
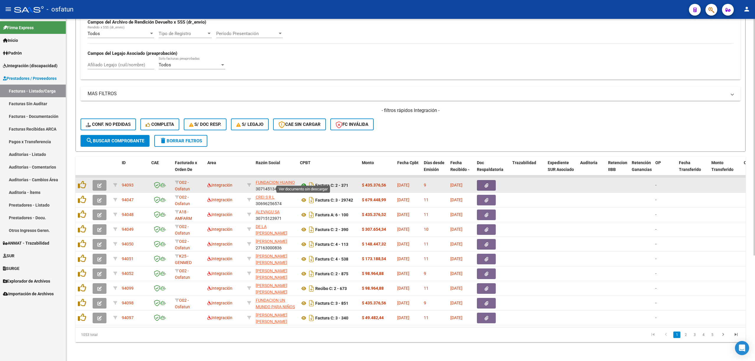
click at [304, 182] on icon at bounding box center [304, 185] width 8 height 7
click at [93, 180] on button "button" at bounding box center [100, 185] width 14 height 11
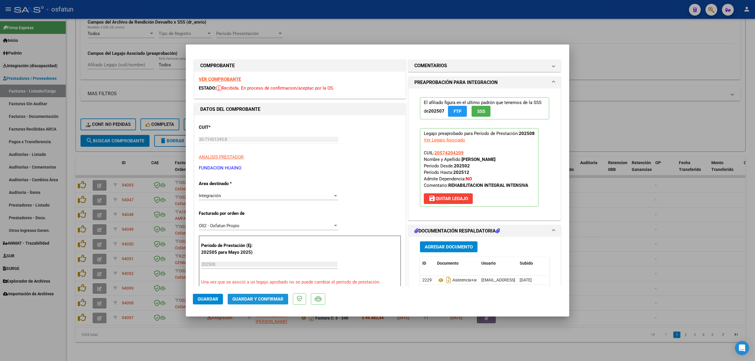
click at [256, 300] on span "Guardar y Confirmar" at bounding box center [257, 299] width 51 height 5
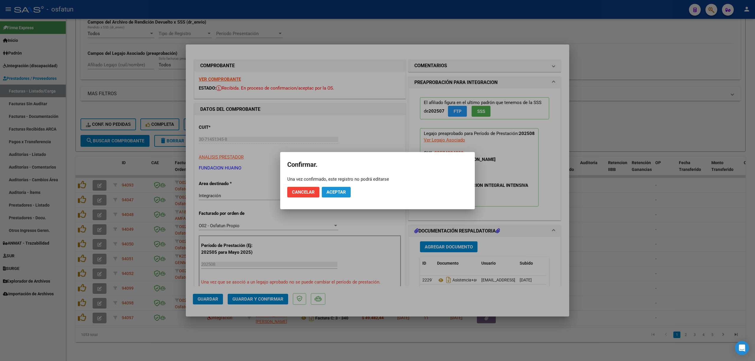
click at [341, 187] on button "Aceptar" at bounding box center [336, 192] width 29 height 11
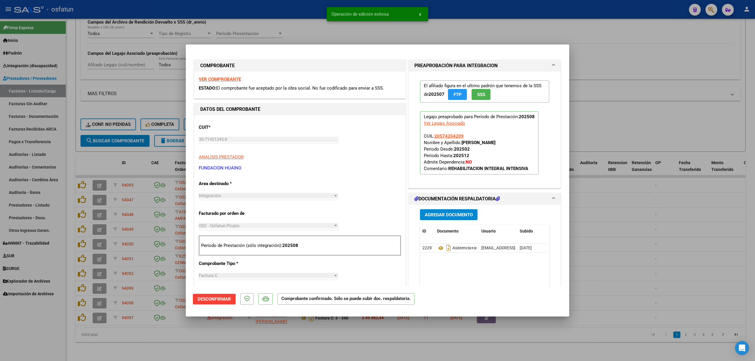
click at [636, 209] on div at bounding box center [377, 180] width 755 height 361
type input "$ 0,00"
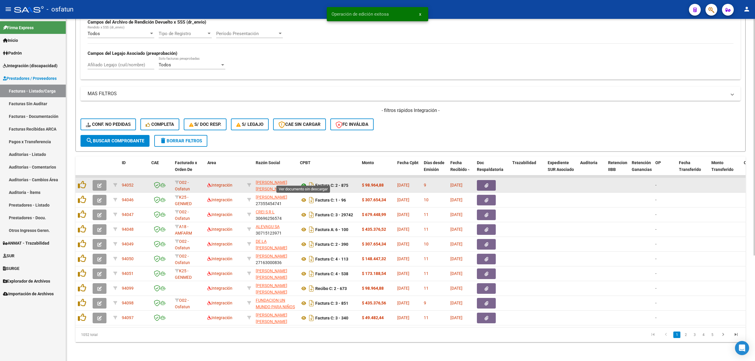
click at [304, 182] on icon at bounding box center [304, 185] width 8 height 7
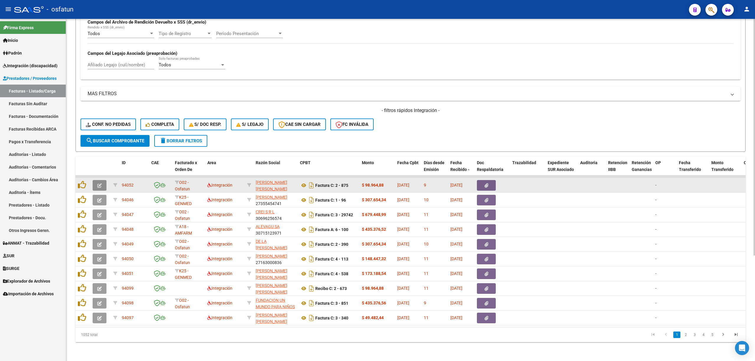
click at [104, 183] on button "button" at bounding box center [100, 185] width 14 height 11
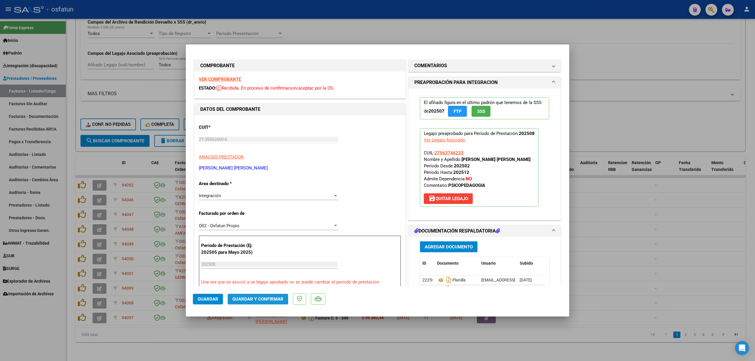
click at [260, 294] on button "Guardar y Confirmar" at bounding box center [258, 299] width 60 height 11
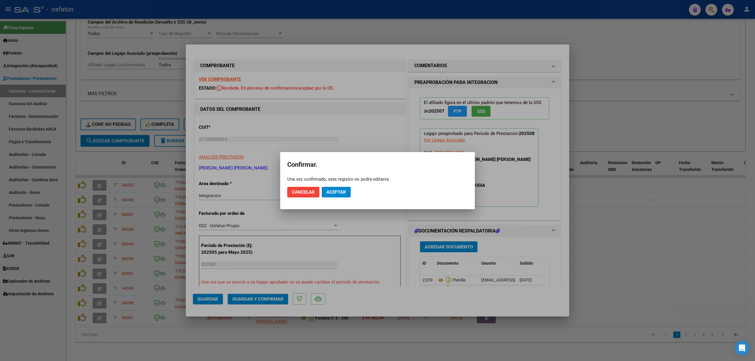
click at [348, 185] on mat-dialog-actions "Cancelar Aceptar" at bounding box center [377, 192] width 180 height 20
click at [336, 196] on button "Aceptar" at bounding box center [336, 192] width 29 height 11
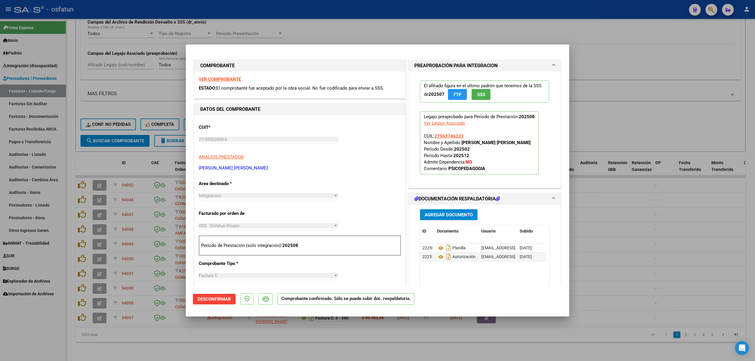
click at [643, 237] on div at bounding box center [377, 180] width 755 height 361
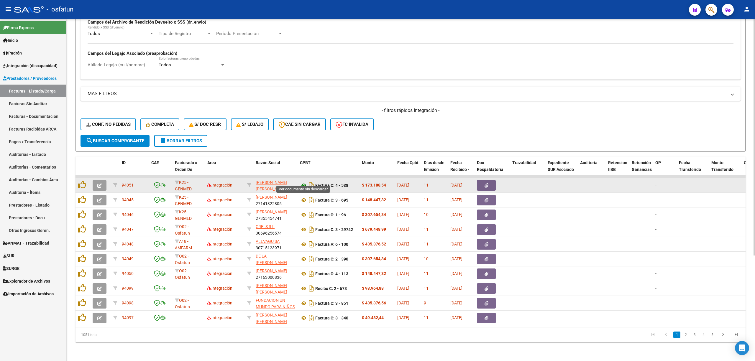
click at [305, 182] on icon at bounding box center [304, 185] width 8 height 7
click at [98, 183] on icon "button" at bounding box center [99, 185] width 4 height 4
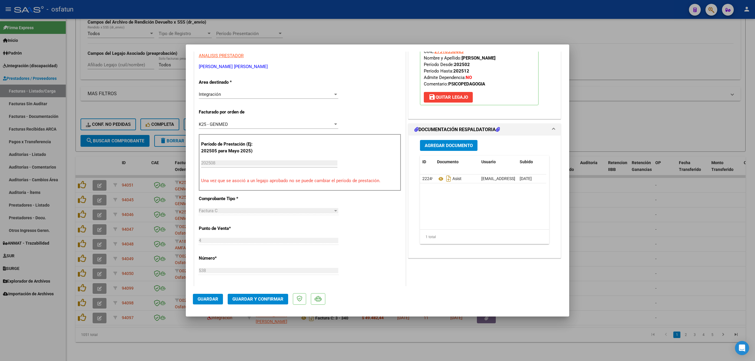
scroll to position [157, 0]
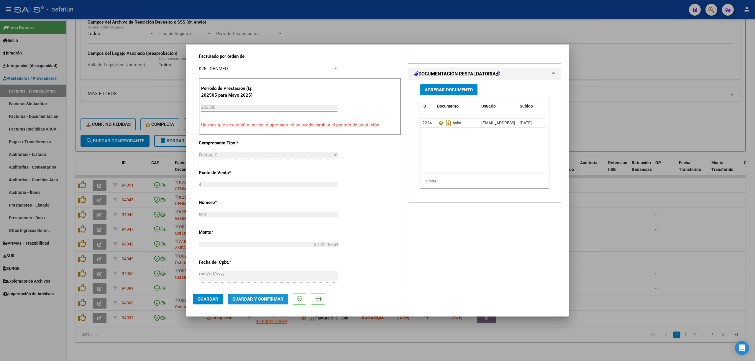
click at [253, 295] on button "Guardar y Confirmar" at bounding box center [258, 299] width 60 height 11
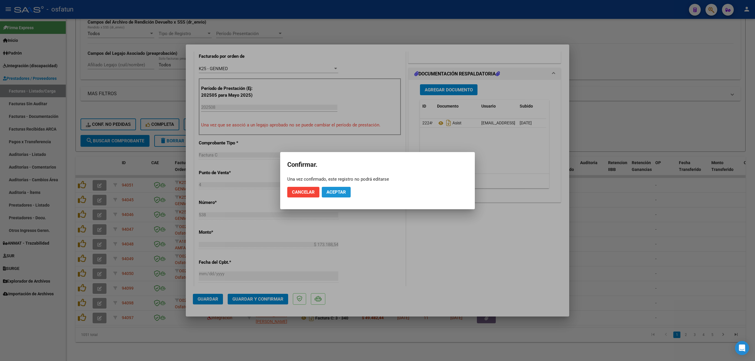
click at [337, 190] on span "Aceptar" at bounding box center [335, 192] width 19 height 5
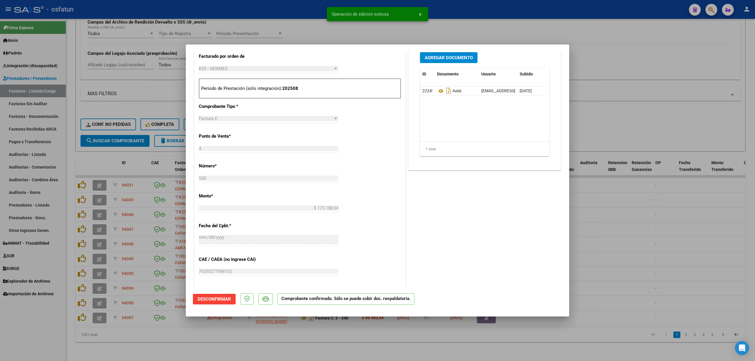
click at [315, 16] on div at bounding box center [377, 180] width 755 height 361
type input "$ 0,00"
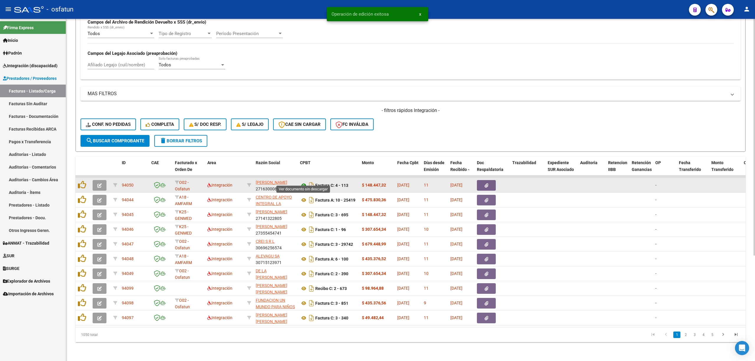
click at [303, 182] on icon at bounding box center [304, 185] width 8 height 7
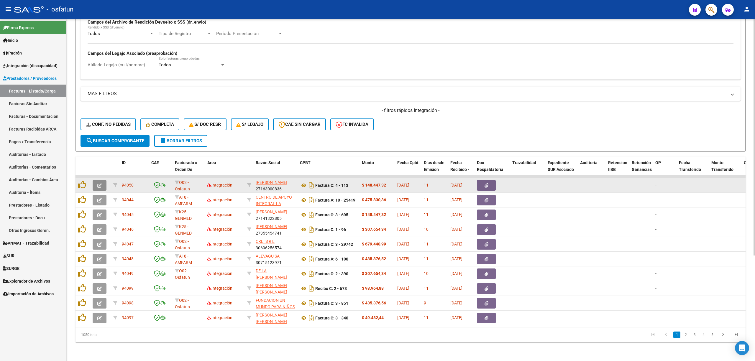
click at [102, 180] on button "button" at bounding box center [100, 185] width 14 height 11
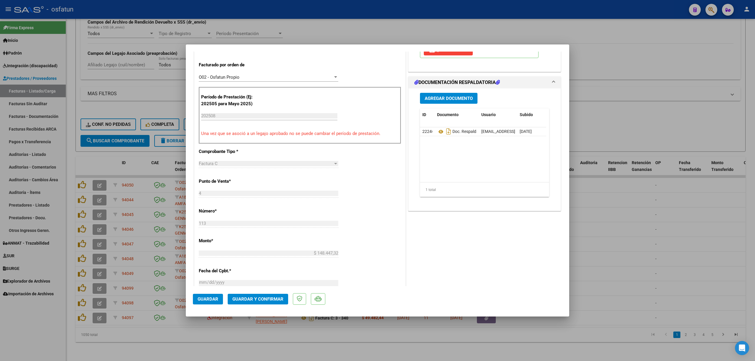
scroll to position [157, 0]
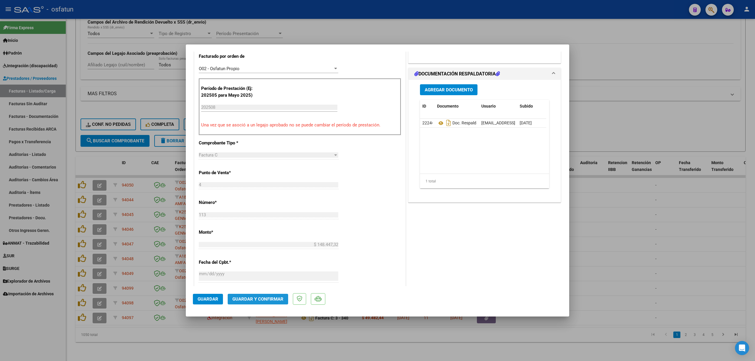
click at [264, 297] on span "Guardar y Confirmar" at bounding box center [257, 299] width 51 height 5
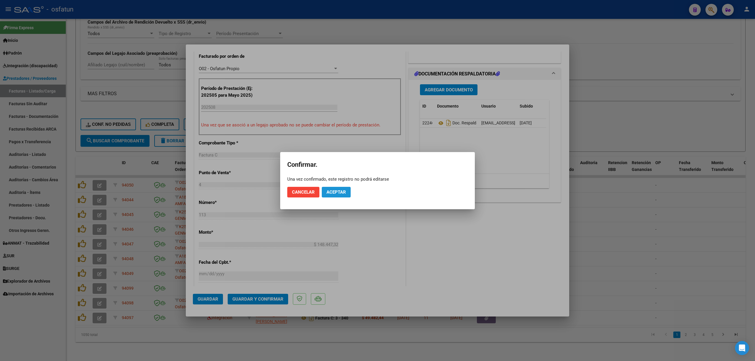
click at [338, 196] on button "Aceptar" at bounding box center [336, 192] width 29 height 11
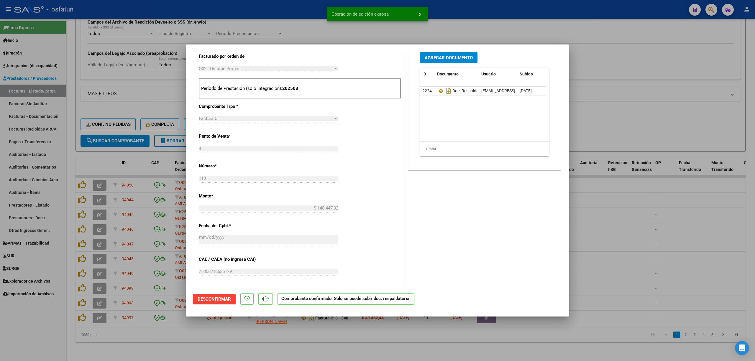
drag, startPoint x: 652, startPoint y: 98, endPoint x: 345, endPoint y: 0, distance: 322.8
click at [651, 98] on div at bounding box center [377, 180] width 755 height 361
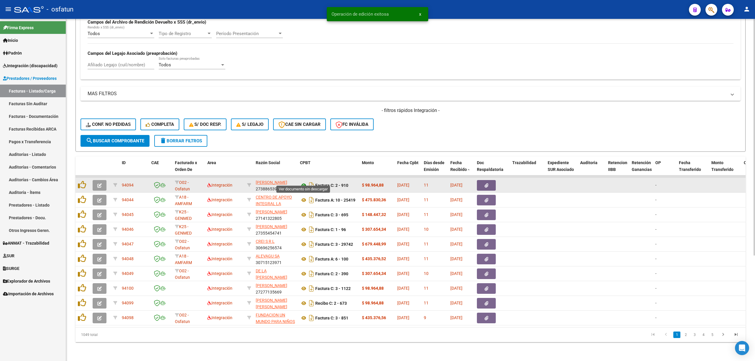
click at [302, 182] on icon at bounding box center [304, 185] width 8 height 7
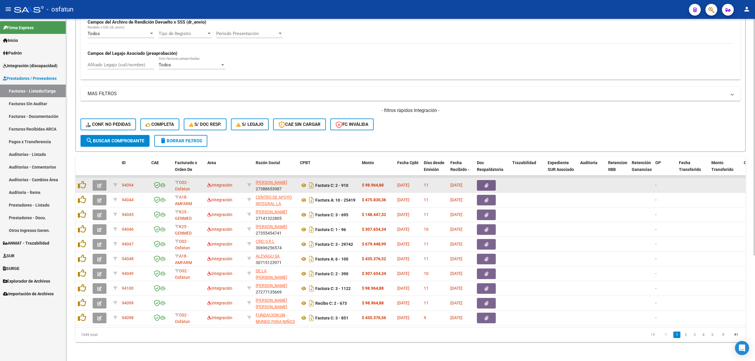
click at [98, 183] on icon "button" at bounding box center [99, 185] width 4 height 4
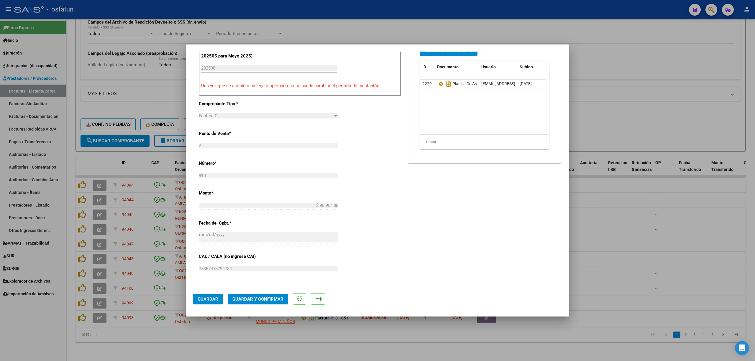
scroll to position [39, 0]
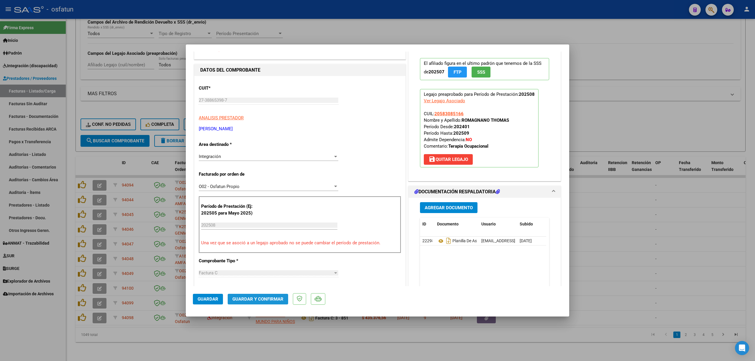
click at [275, 295] on button "Guardar y Confirmar" at bounding box center [258, 299] width 60 height 11
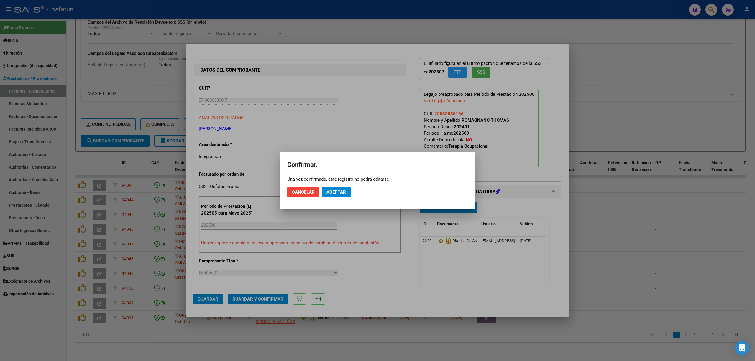
click at [333, 184] on mat-dialog-actions "Cancelar Aceptar" at bounding box center [377, 192] width 180 height 20
click at [336, 191] on span "Aceptar" at bounding box center [335, 192] width 19 height 5
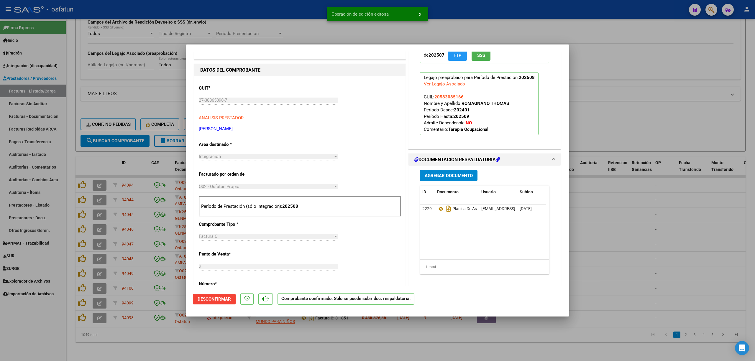
click at [302, 30] on div at bounding box center [377, 180] width 755 height 361
type input "$ 0,00"
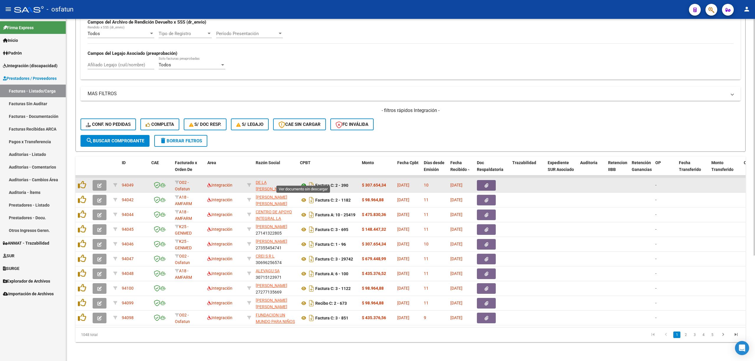
click at [301, 182] on icon at bounding box center [304, 185] width 8 height 7
click at [101, 183] on icon "button" at bounding box center [99, 185] width 4 height 4
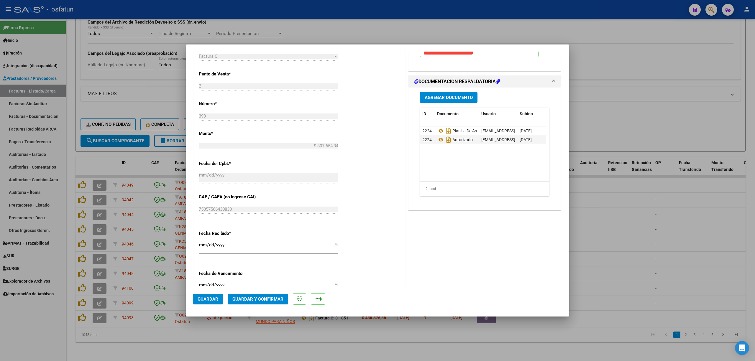
scroll to position [275, 0]
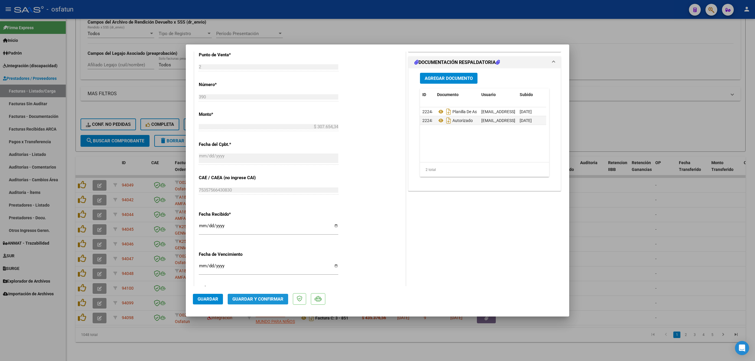
click at [256, 301] on span "Guardar y Confirmar" at bounding box center [257, 299] width 51 height 5
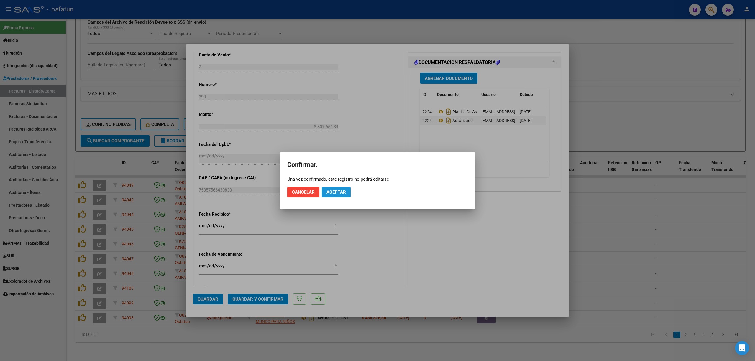
click at [338, 192] on span "Aceptar" at bounding box center [335, 192] width 19 height 5
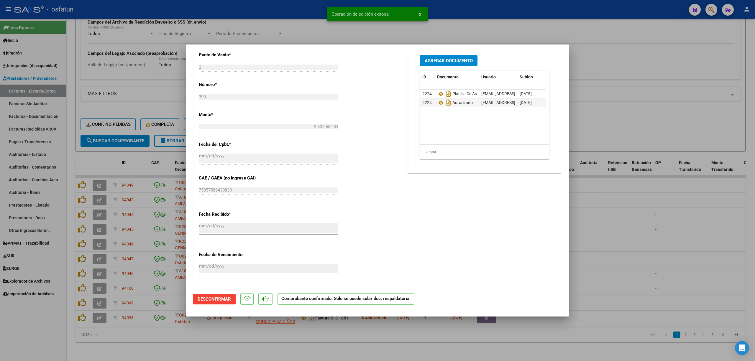
click at [255, 25] on div at bounding box center [377, 180] width 755 height 361
type input "$ 0,00"
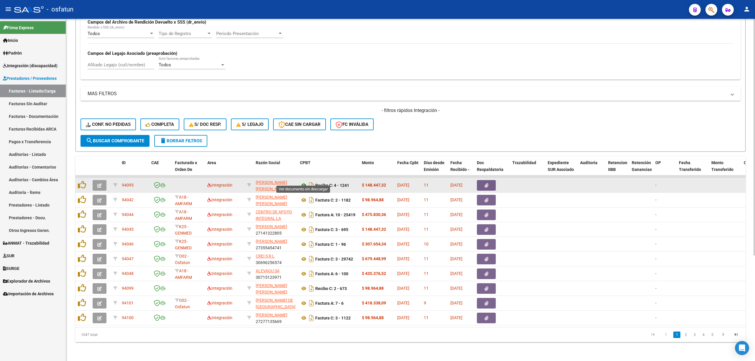
click at [305, 182] on icon at bounding box center [304, 185] width 8 height 7
click at [101, 183] on icon "button" at bounding box center [99, 185] width 4 height 4
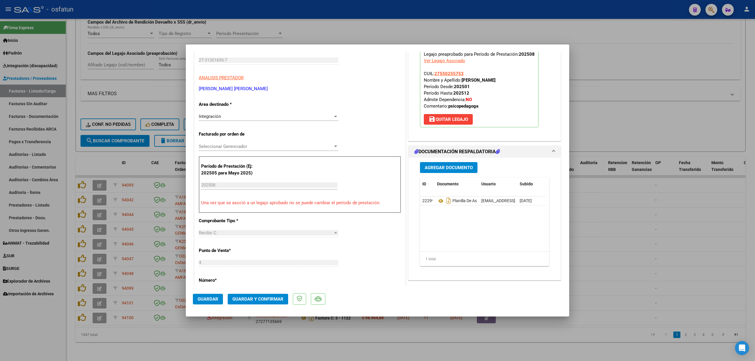
scroll to position [118, 0]
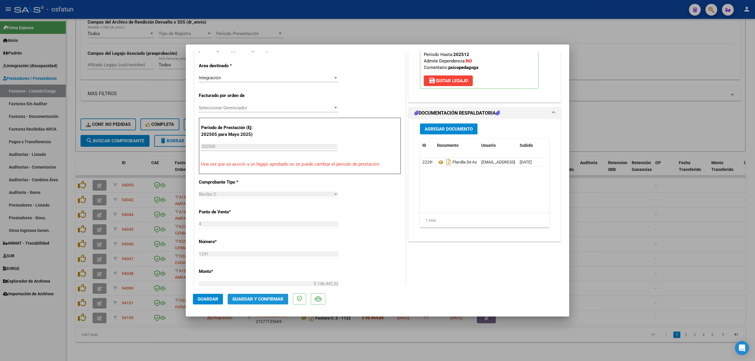
click at [244, 300] on span "Guardar y Confirmar" at bounding box center [257, 299] width 51 height 5
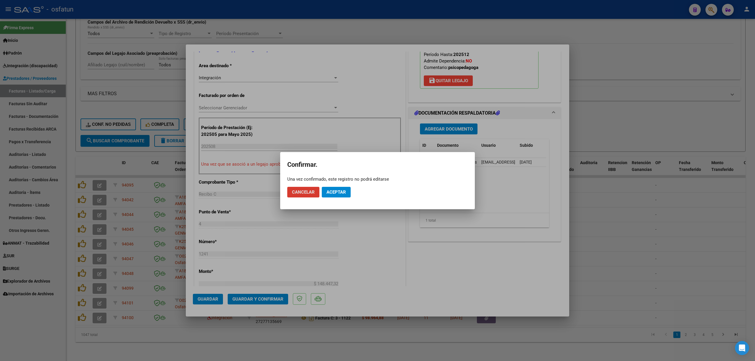
click at [333, 187] on button "Aceptar" at bounding box center [336, 192] width 29 height 11
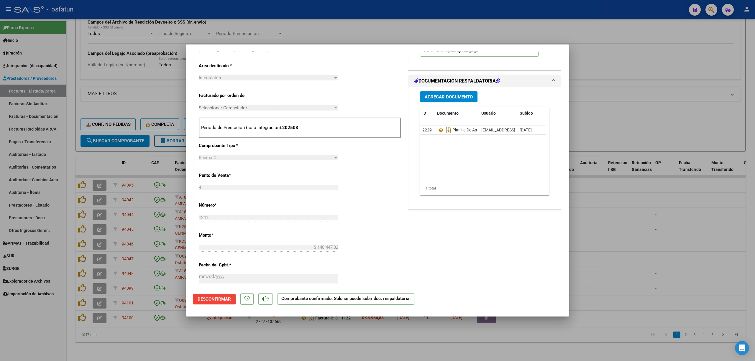
click at [646, 270] on div at bounding box center [377, 180] width 755 height 361
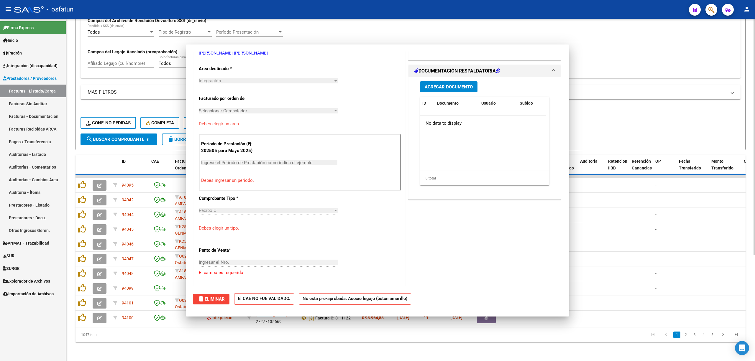
scroll to position [0, 0]
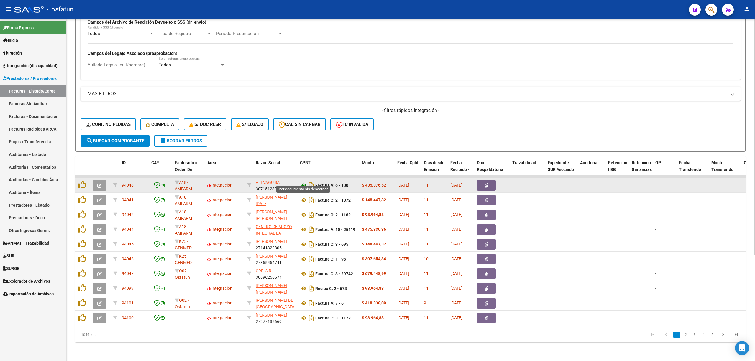
click at [305, 182] on icon at bounding box center [304, 185] width 8 height 7
click at [98, 183] on icon "button" at bounding box center [99, 185] width 4 height 4
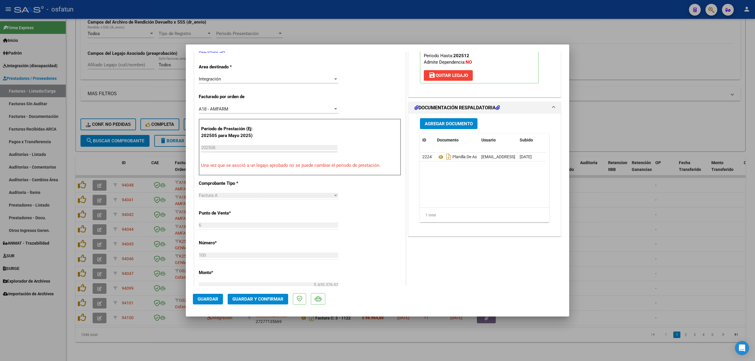
scroll to position [118, 0]
click at [279, 297] on span "Guardar y Confirmar" at bounding box center [257, 299] width 51 height 5
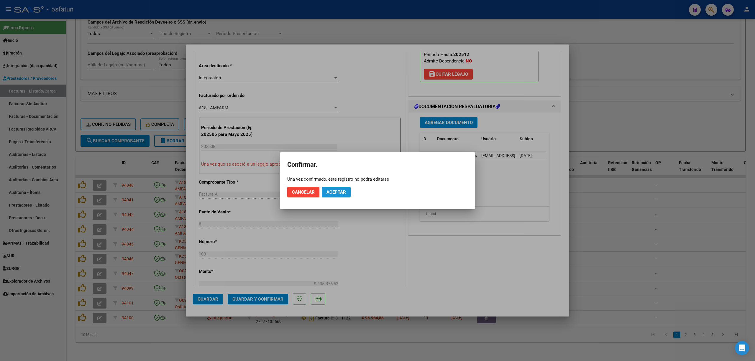
click at [332, 191] on span "Aceptar" at bounding box center [335, 192] width 19 height 5
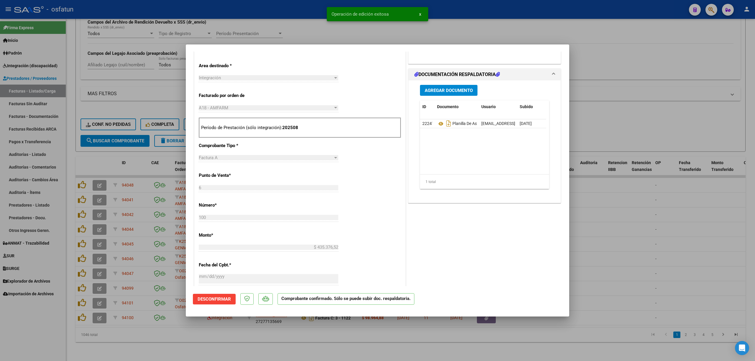
click at [295, 26] on div at bounding box center [377, 180] width 755 height 361
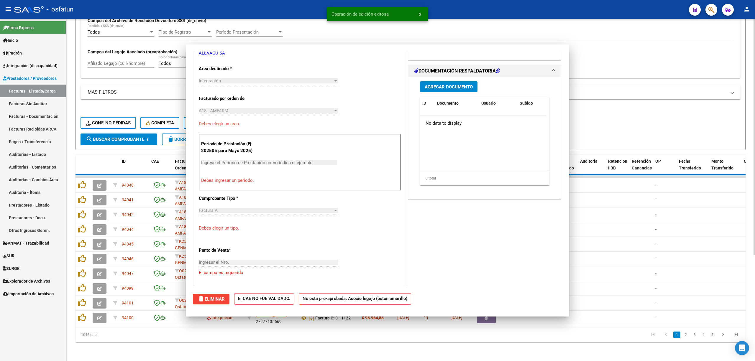
scroll to position [0, 0]
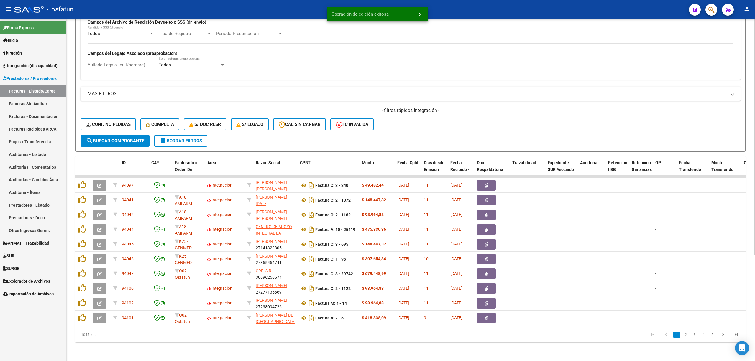
click at [102, 138] on span "search Buscar Comprobante" at bounding box center [115, 140] width 58 height 5
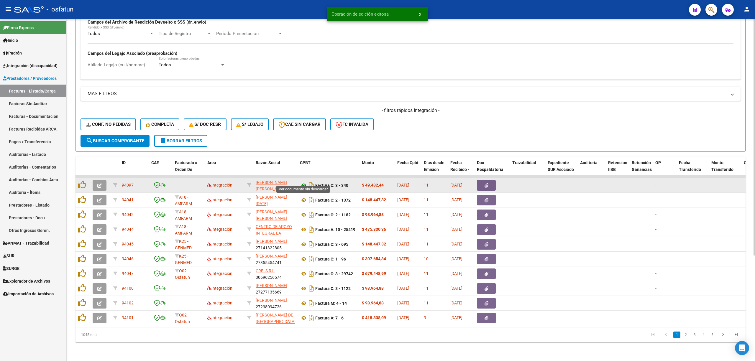
click at [300, 182] on icon at bounding box center [304, 185] width 8 height 7
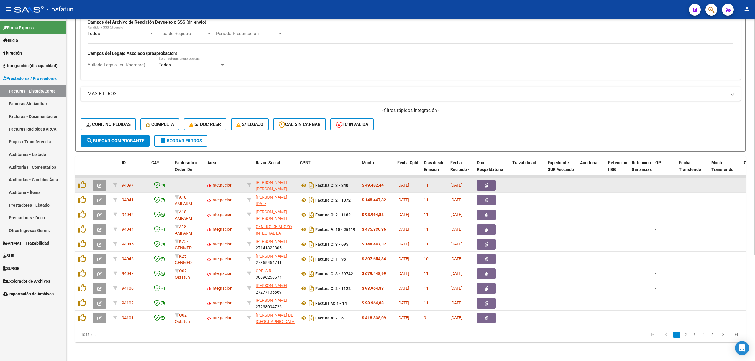
click at [102, 180] on button "button" at bounding box center [100, 185] width 14 height 11
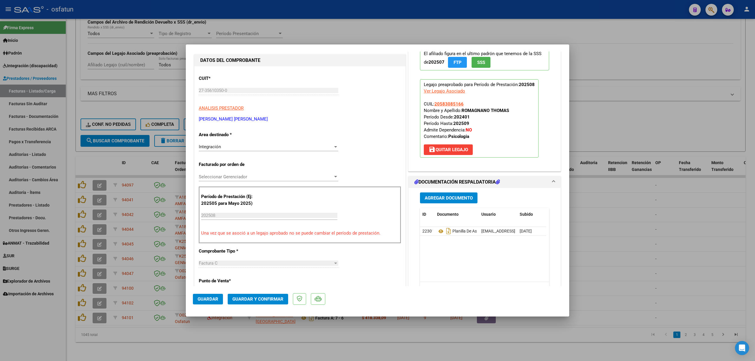
scroll to position [118, 0]
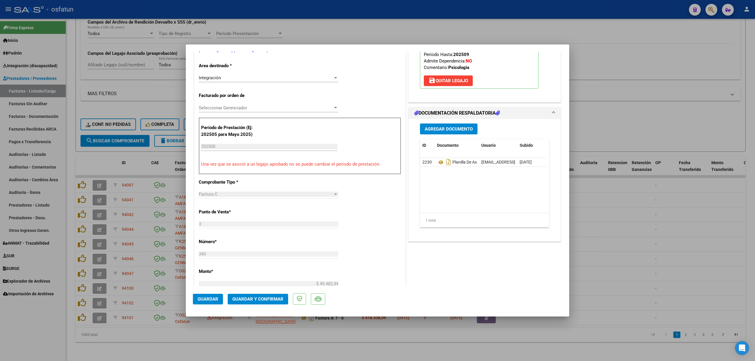
click at [269, 292] on mat-dialog-actions "Guardar Guardar y Confirmar" at bounding box center [377, 297] width 369 height 23
click at [269, 293] on mat-dialog-actions "Guardar Guardar y Confirmar" at bounding box center [377, 297] width 369 height 23
click at [268, 299] on span "Guardar y Confirmar" at bounding box center [257, 299] width 51 height 5
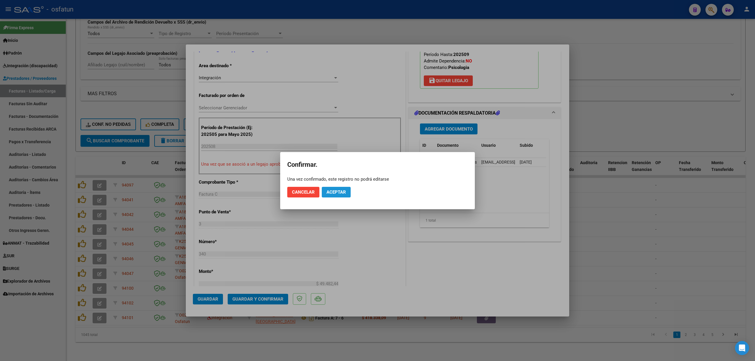
click at [349, 191] on button "Aceptar" at bounding box center [336, 192] width 29 height 11
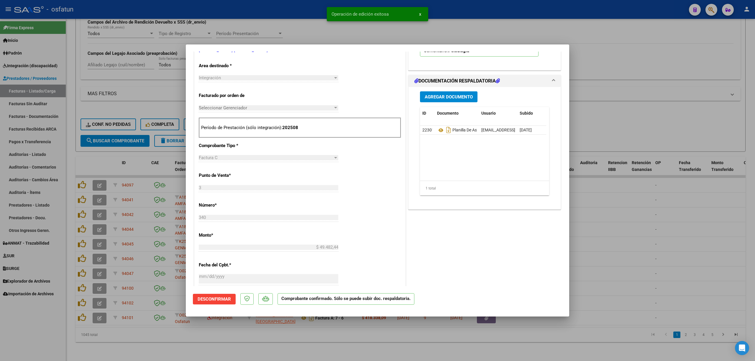
click at [639, 223] on div at bounding box center [377, 180] width 755 height 361
type input "$ 0,00"
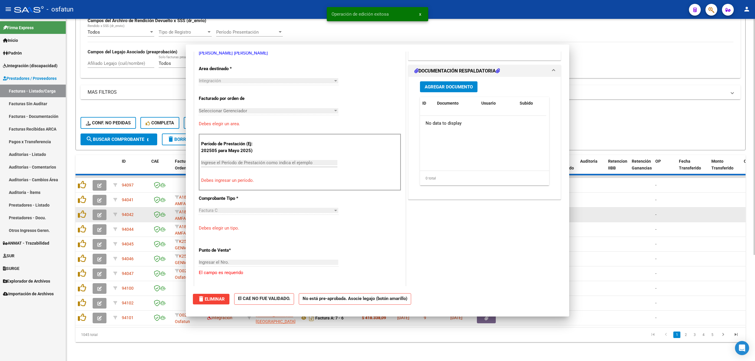
scroll to position [121, 0]
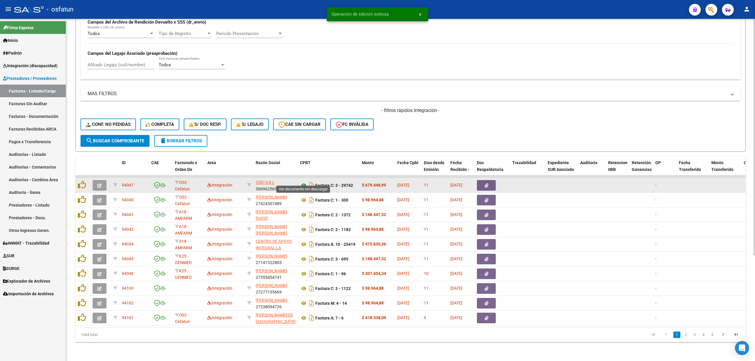
click at [305, 182] on icon at bounding box center [304, 185] width 8 height 7
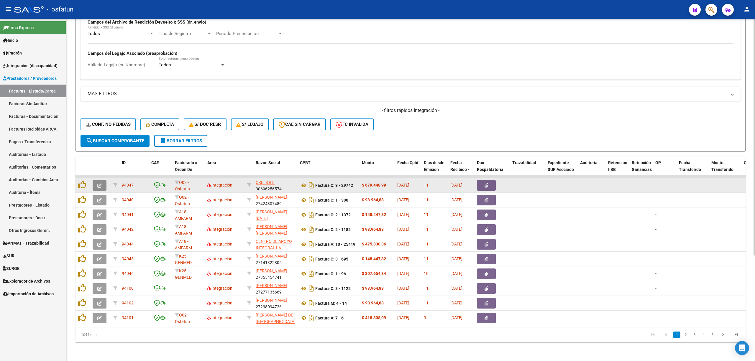
click at [100, 183] on icon "button" at bounding box center [99, 185] width 4 height 4
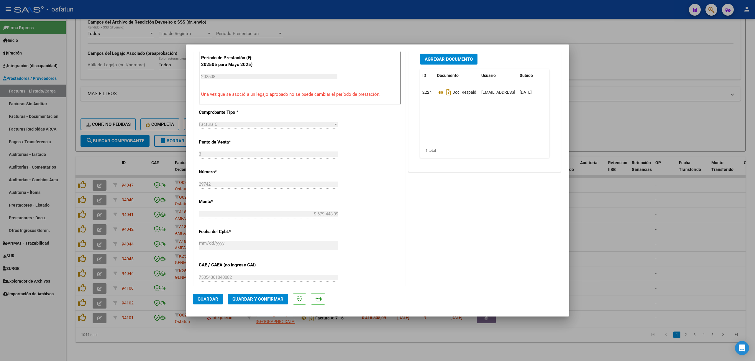
scroll to position [196, 0]
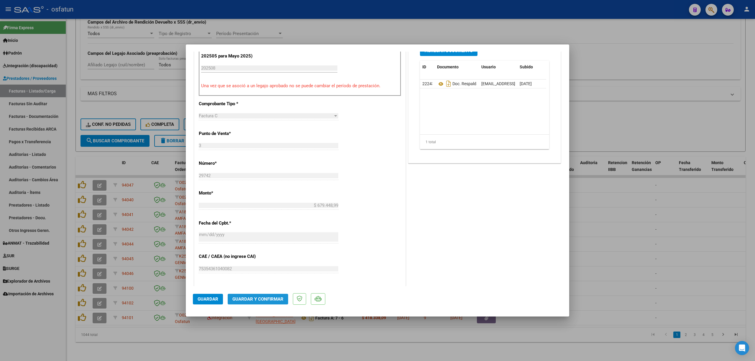
click at [286, 295] on button "Guardar y Confirmar" at bounding box center [258, 299] width 60 height 11
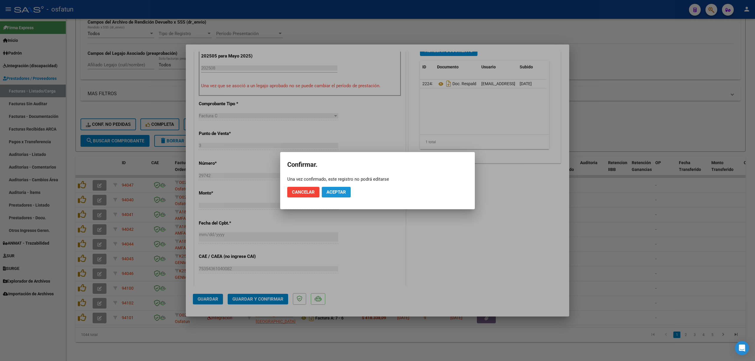
click at [342, 189] on button "Aceptar" at bounding box center [336, 192] width 29 height 11
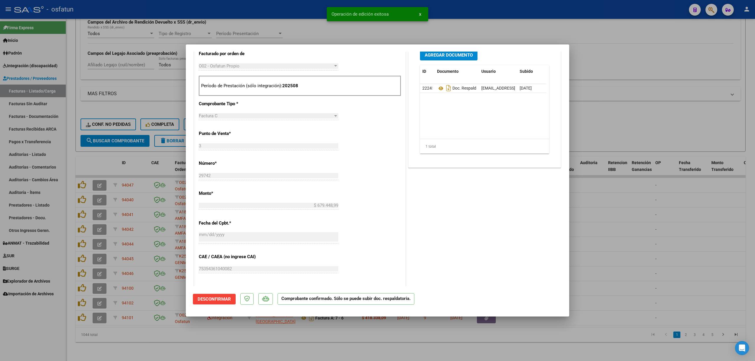
click at [275, 20] on div at bounding box center [377, 180] width 755 height 361
type input "$ 0,00"
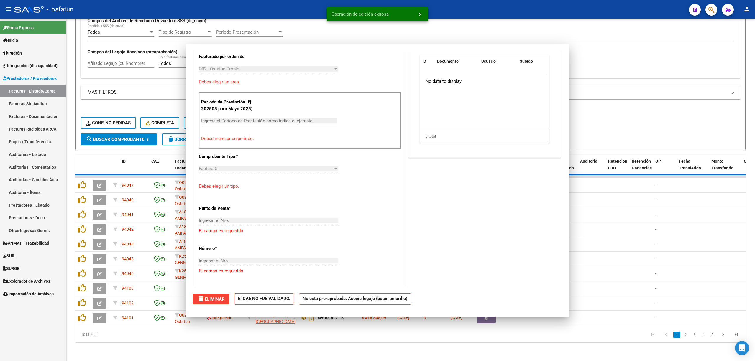
scroll to position [269, 0]
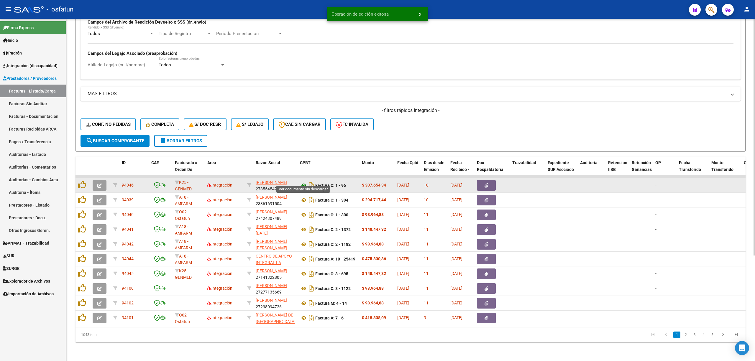
click at [304, 182] on icon at bounding box center [304, 185] width 8 height 7
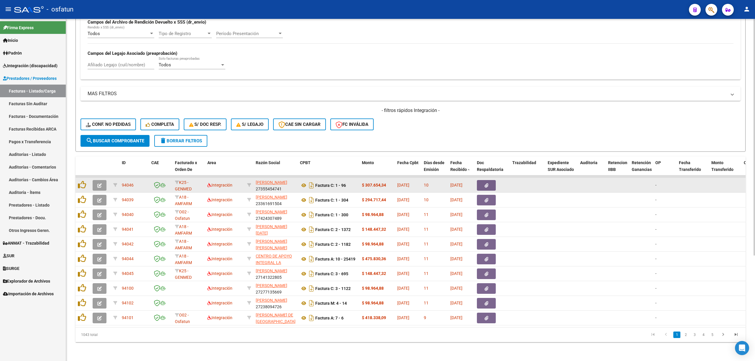
click at [101, 183] on icon "button" at bounding box center [99, 185] width 4 height 4
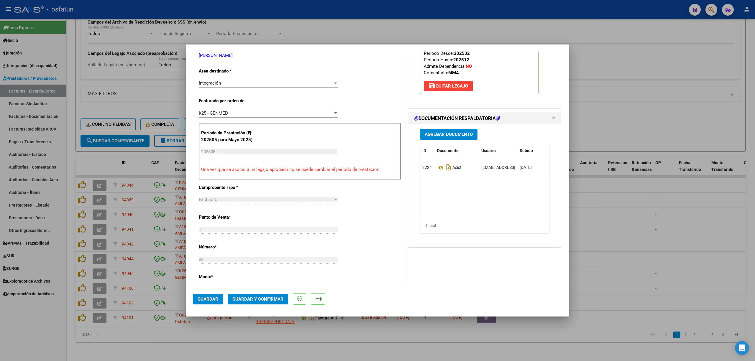
scroll to position [118, 0]
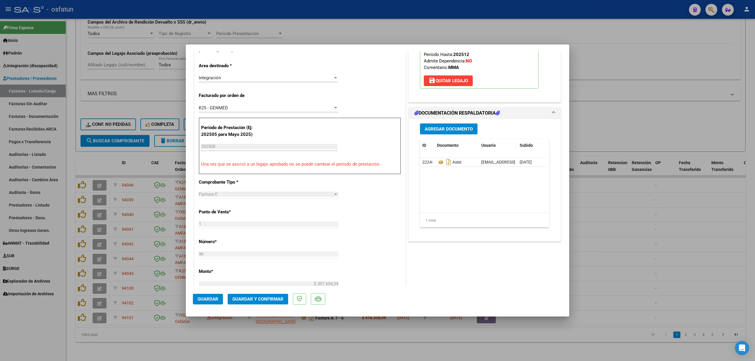
click at [266, 305] on mat-dialog-actions "Guardar Guardar y Confirmar" at bounding box center [377, 297] width 369 height 23
click at [265, 302] on button "Guardar y Confirmar" at bounding box center [258, 299] width 60 height 11
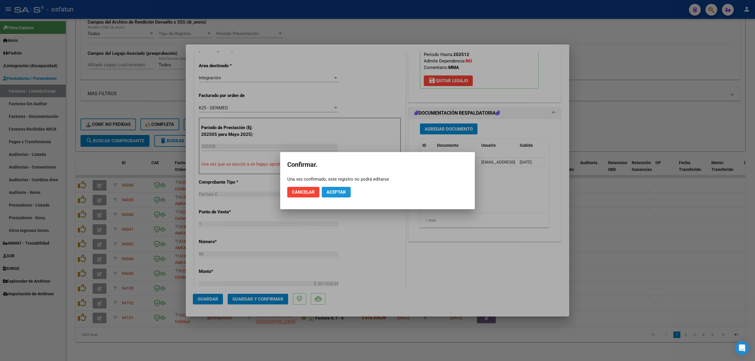
click at [335, 192] on span "Aceptar" at bounding box center [335, 192] width 19 height 5
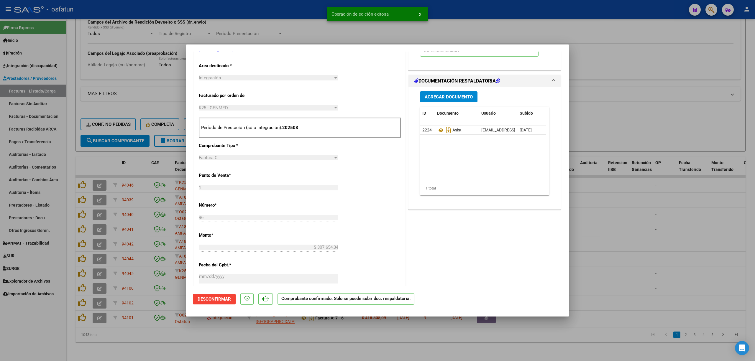
click at [275, 16] on div at bounding box center [377, 180] width 755 height 361
type input "$ 0,00"
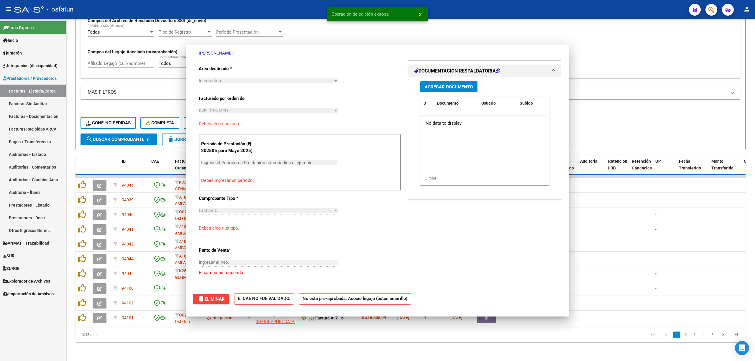
scroll to position [121, 0]
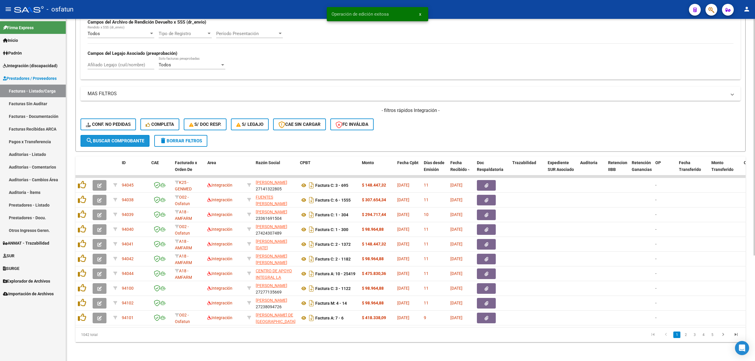
click at [105, 138] on span "search Buscar Comprobante" at bounding box center [115, 140] width 58 height 5
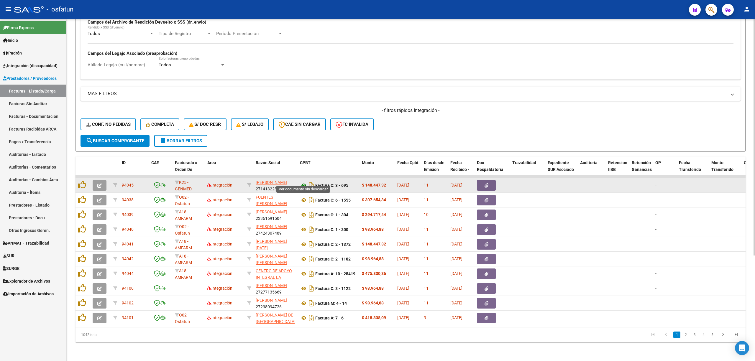
click at [302, 182] on icon at bounding box center [304, 185] width 8 height 7
click at [99, 183] on icon "button" at bounding box center [99, 185] width 4 height 4
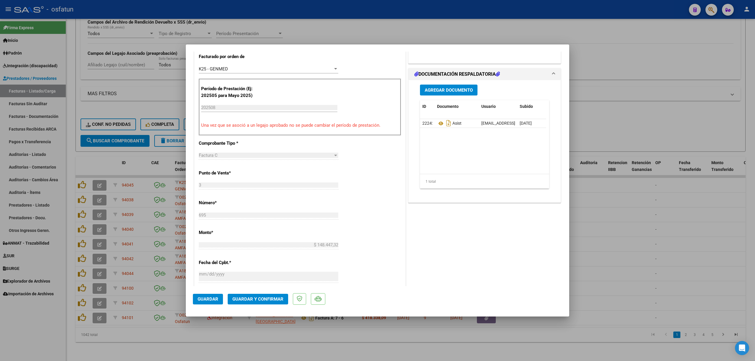
scroll to position [157, 0]
click at [262, 301] on span "Guardar y Confirmar" at bounding box center [257, 299] width 51 height 5
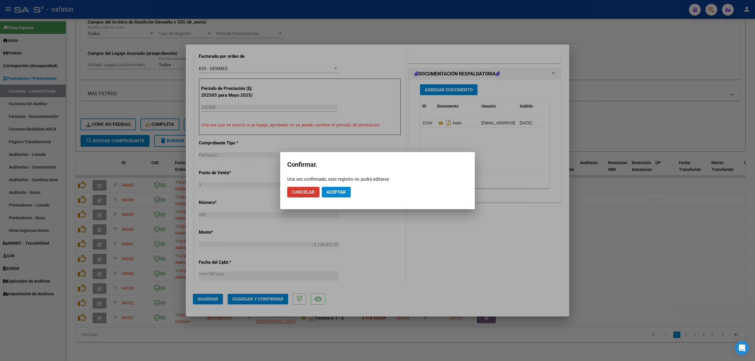
click at [338, 192] on span "Aceptar" at bounding box center [335, 192] width 19 height 5
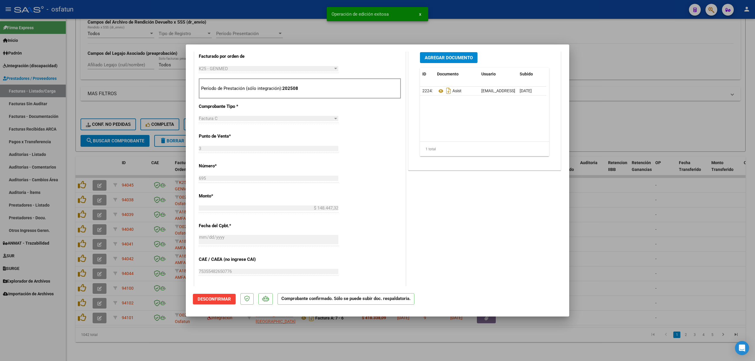
click at [624, 220] on div at bounding box center [377, 180] width 755 height 361
type input "$ 0,00"
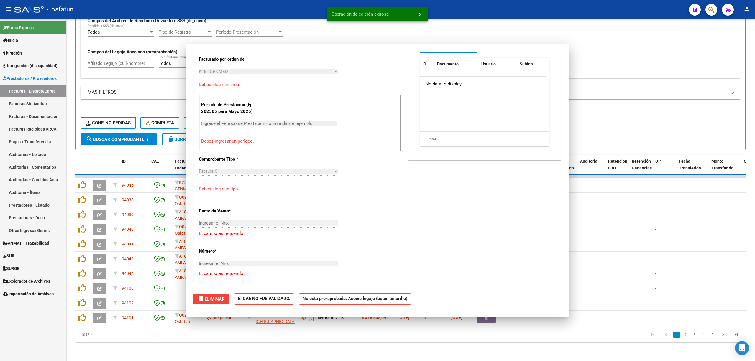
scroll to position [168, 0]
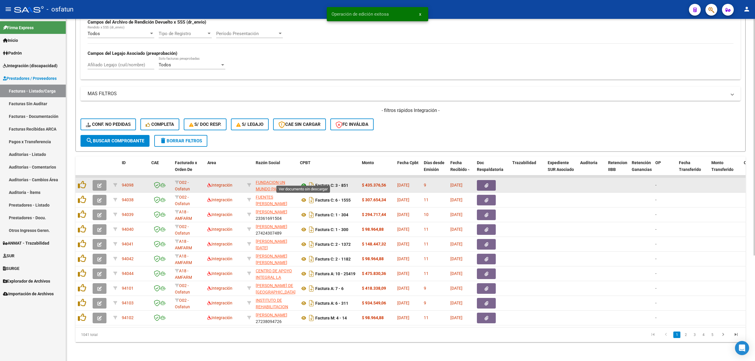
click at [305, 182] on icon at bounding box center [304, 185] width 8 height 7
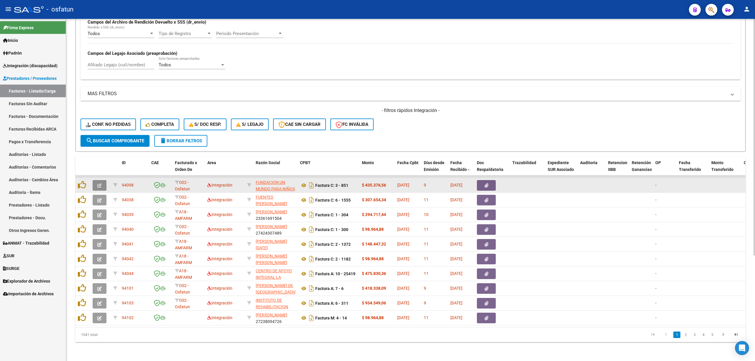
click at [104, 180] on button "button" at bounding box center [100, 185] width 14 height 11
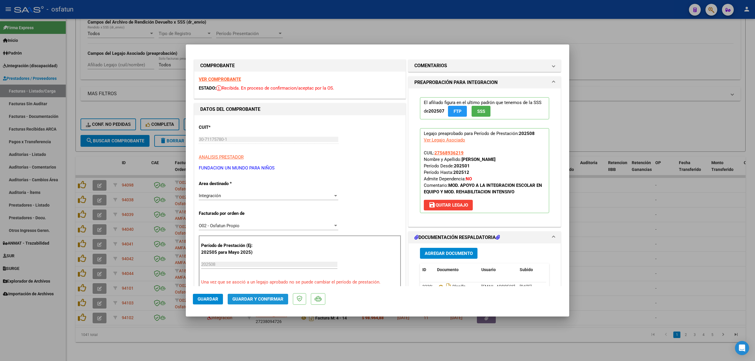
click at [263, 302] on button "Guardar y Confirmar" at bounding box center [258, 299] width 60 height 11
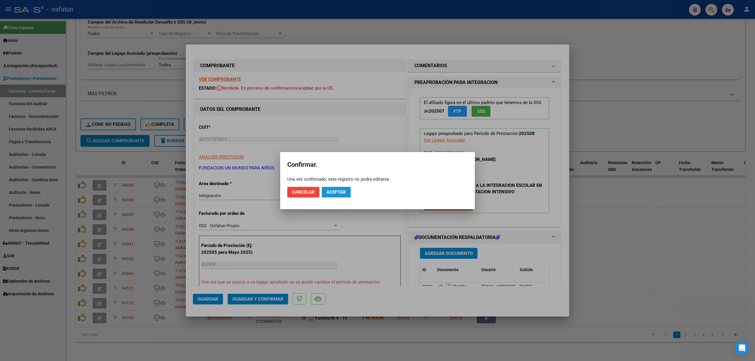
click at [335, 190] on span "Aceptar" at bounding box center [335, 192] width 19 height 5
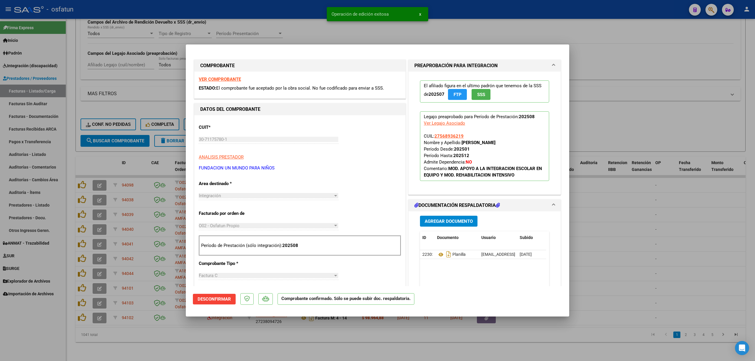
click at [645, 216] on div at bounding box center [377, 180] width 755 height 361
type input "$ 0,00"
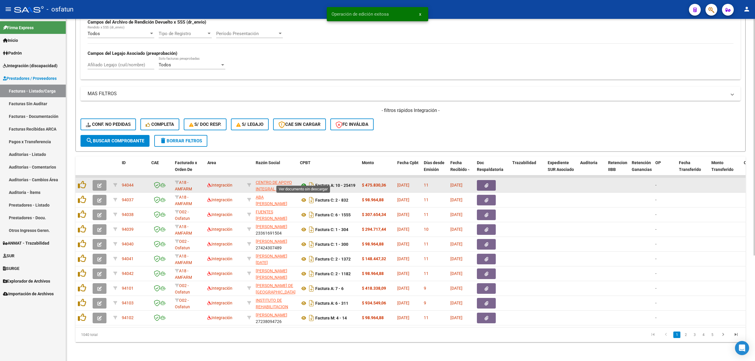
click at [305, 182] on icon at bounding box center [304, 185] width 8 height 7
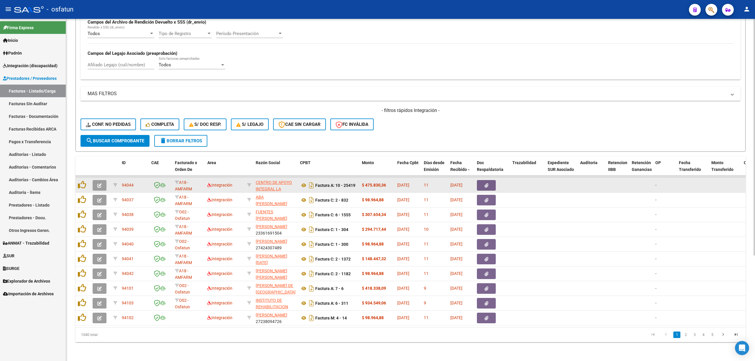
click at [103, 183] on button "button" at bounding box center [100, 185] width 14 height 11
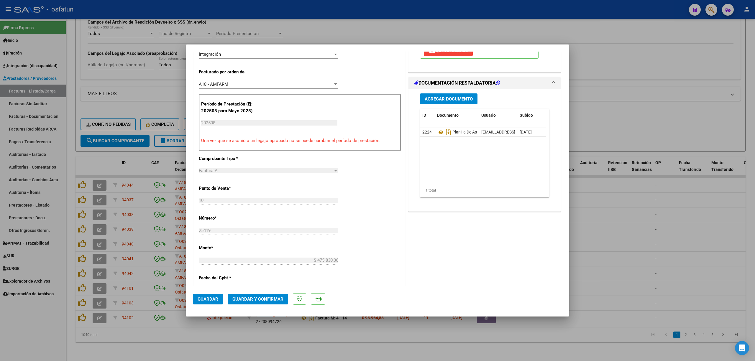
scroll to position [157, 0]
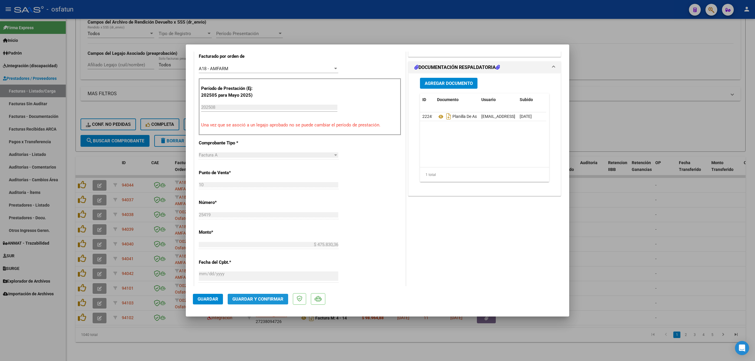
click at [283, 294] on button "Guardar y Confirmar" at bounding box center [258, 299] width 60 height 11
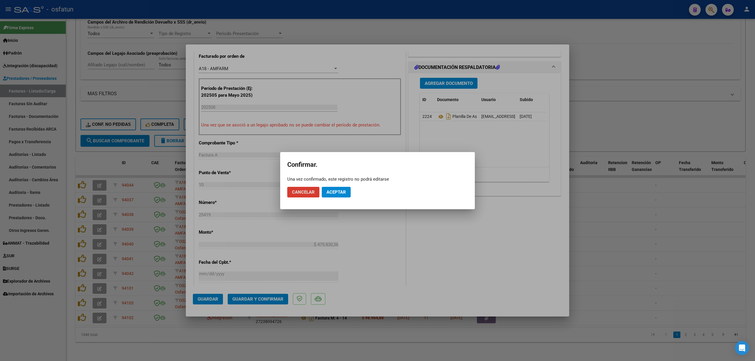
click at [337, 189] on button "Aceptar" at bounding box center [336, 192] width 29 height 11
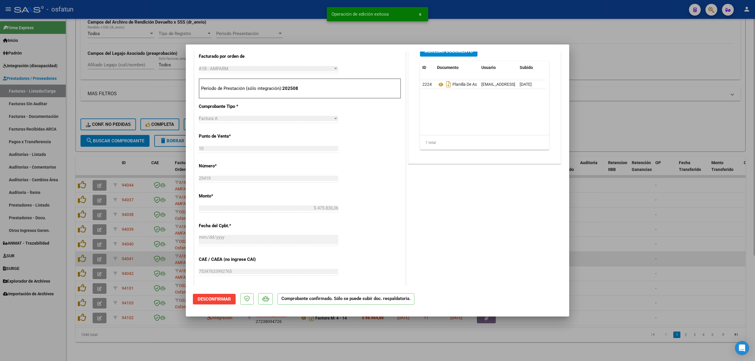
drag, startPoint x: 616, startPoint y: 258, endPoint x: 629, endPoint y: 255, distance: 13.7
click at [622, 257] on div at bounding box center [377, 180] width 755 height 361
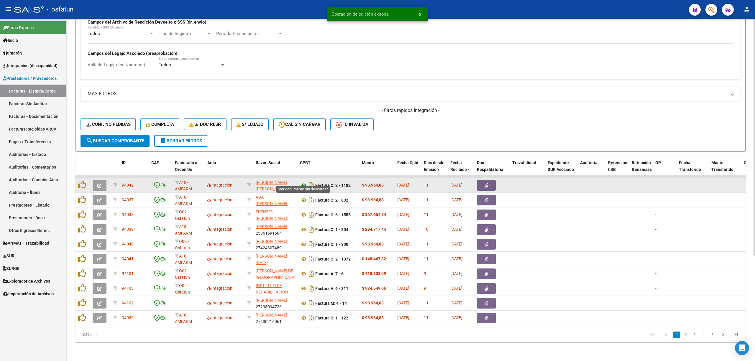
click at [306, 182] on icon at bounding box center [304, 185] width 8 height 7
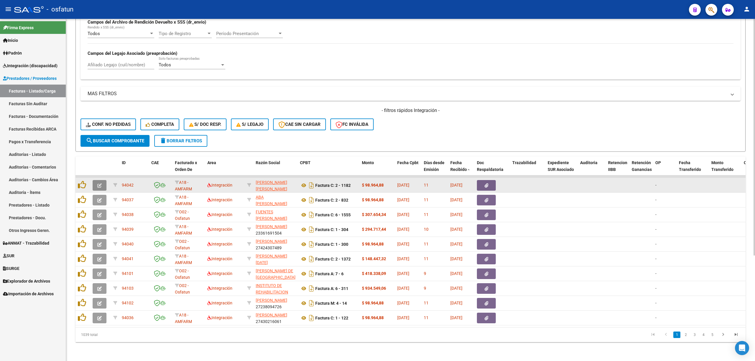
click at [98, 183] on icon "button" at bounding box center [99, 185] width 4 height 4
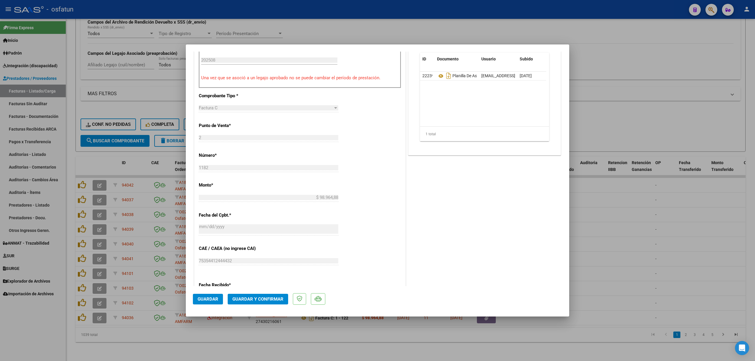
scroll to position [236, 0]
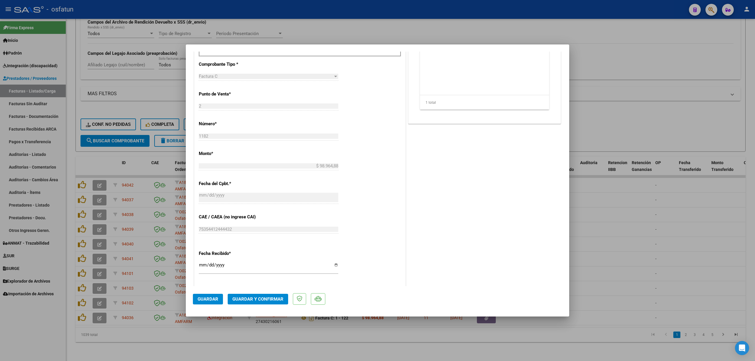
click at [297, 15] on div at bounding box center [377, 180] width 755 height 361
type input "$ 0,00"
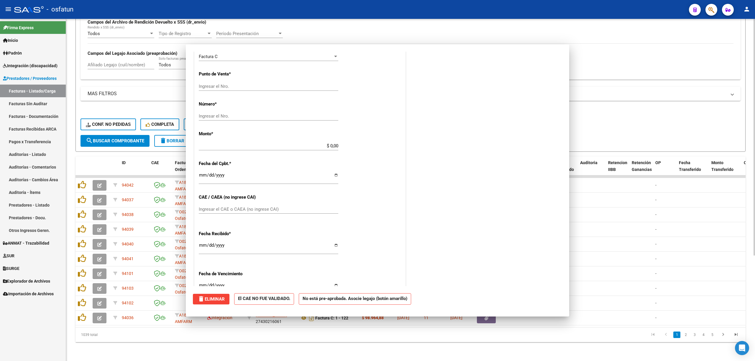
scroll to position [0, 0]
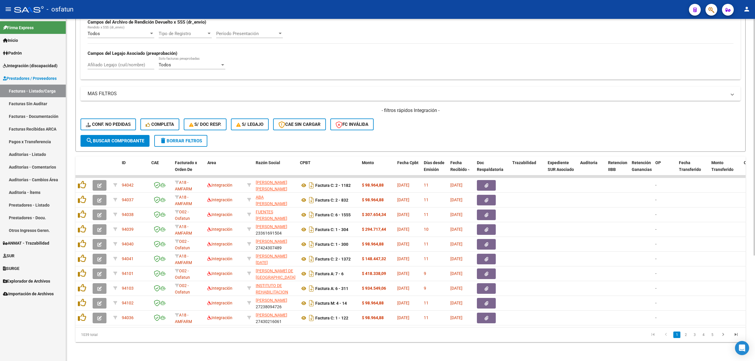
click at [111, 138] on span "search Buscar Comprobante" at bounding box center [115, 140] width 58 height 5
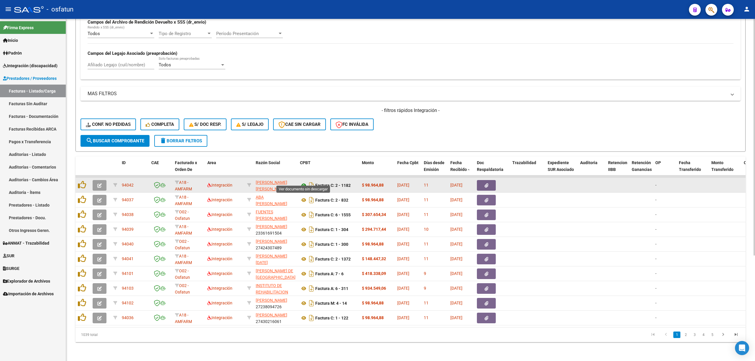
click at [302, 182] on icon at bounding box center [304, 185] width 8 height 7
click at [102, 180] on button "button" at bounding box center [100, 185] width 14 height 11
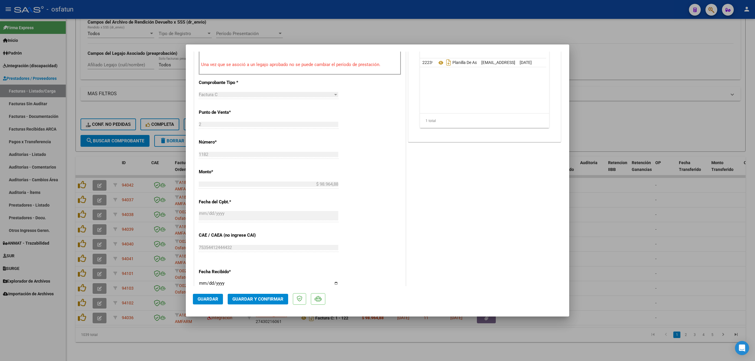
scroll to position [236, 0]
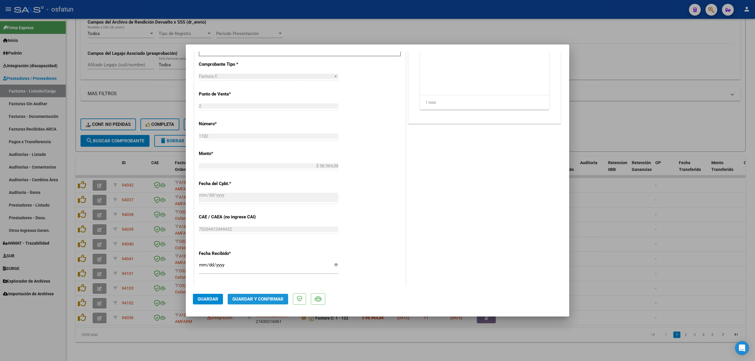
click at [245, 297] on span "Guardar y Confirmar" at bounding box center [257, 299] width 51 height 5
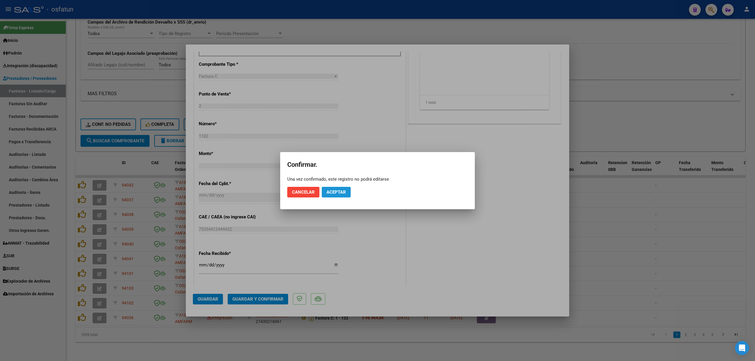
click at [322, 194] on button "Aceptar" at bounding box center [336, 192] width 29 height 11
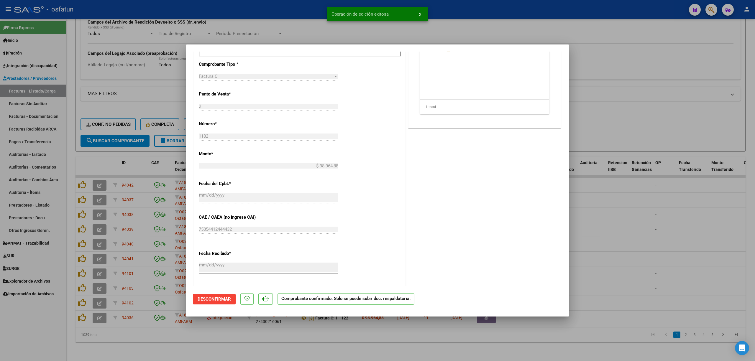
click at [620, 223] on div at bounding box center [377, 180] width 755 height 361
type input "$ 0,00"
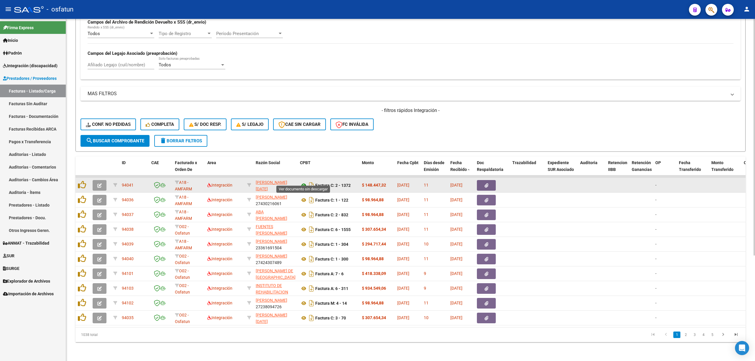
click at [304, 182] on icon at bounding box center [304, 185] width 8 height 7
click at [104, 180] on button "button" at bounding box center [100, 185] width 14 height 11
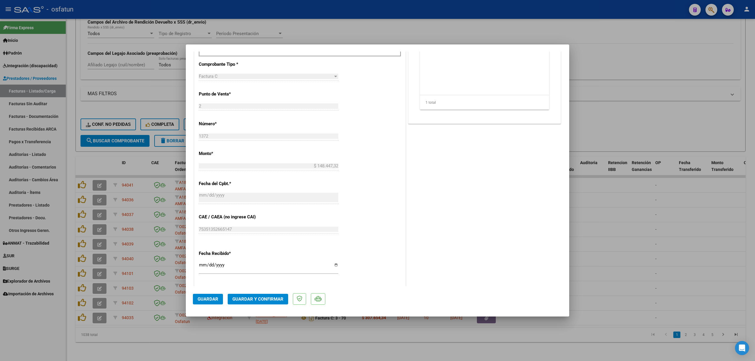
scroll to position [78, 0]
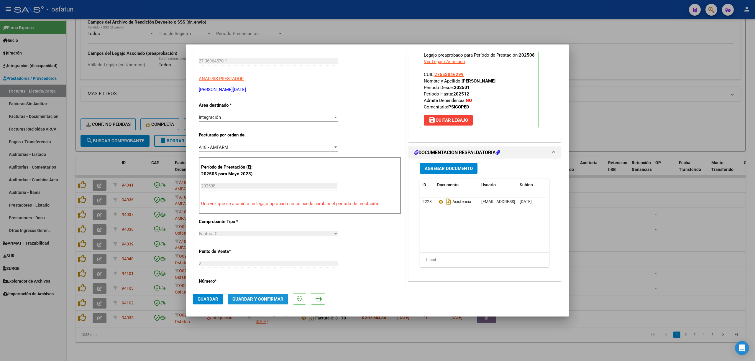
click at [256, 301] on span "Guardar y Confirmar" at bounding box center [257, 299] width 51 height 5
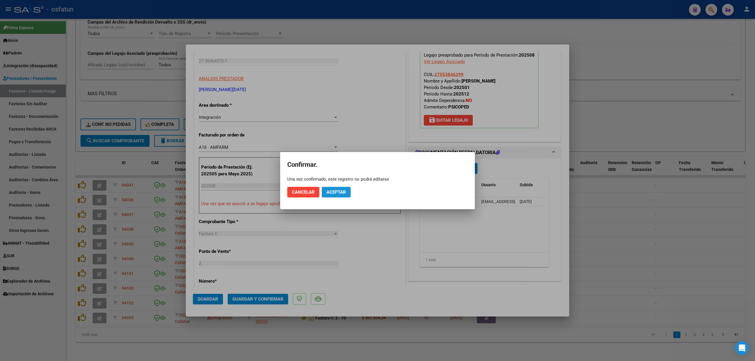
click at [334, 195] on button "Aceptar" at bounding box center [336, 192] width 29 height 11
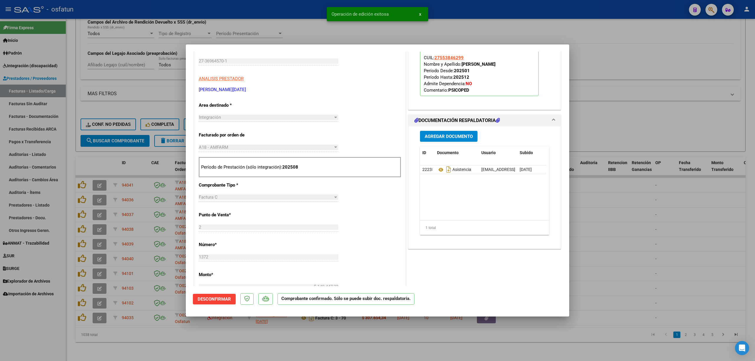
click at [310, 25] on div at bounding box center [377, 180] width 755 height 361
type input "$ 0,00"
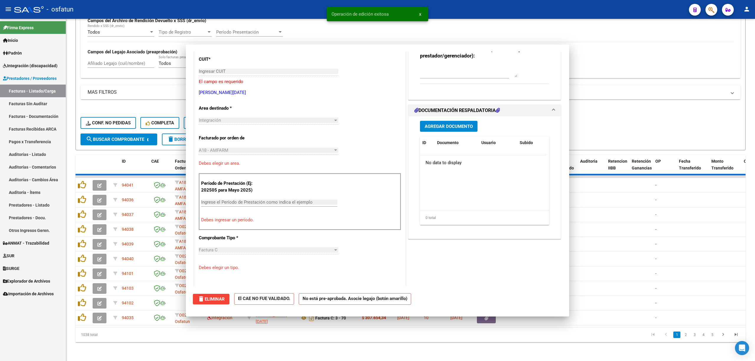
scroll to position [89, 0]
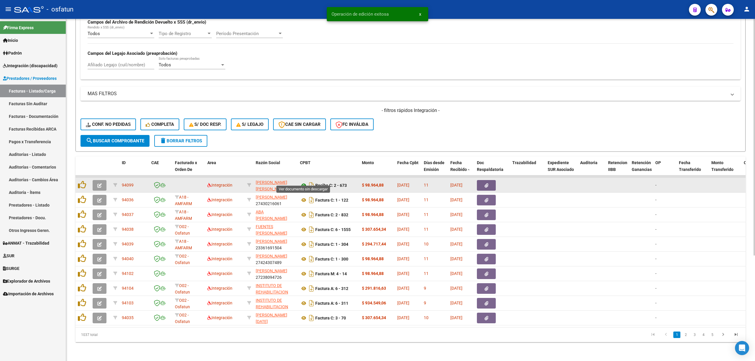
click at [304, 182] on icon at bounding box center [304, 185] width 8 height 7
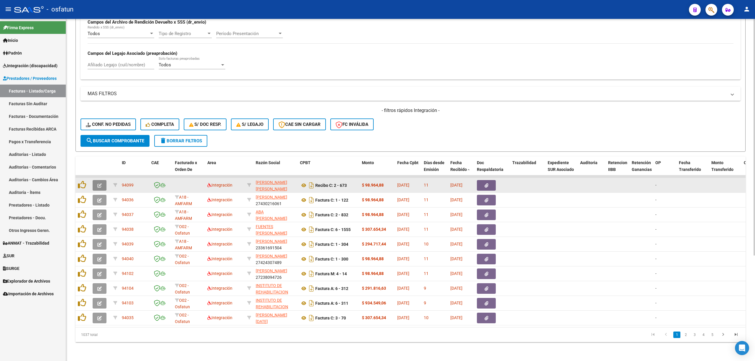
click at [102, 180] on button "button" at bounding box center [100, 185] width 14 height 11
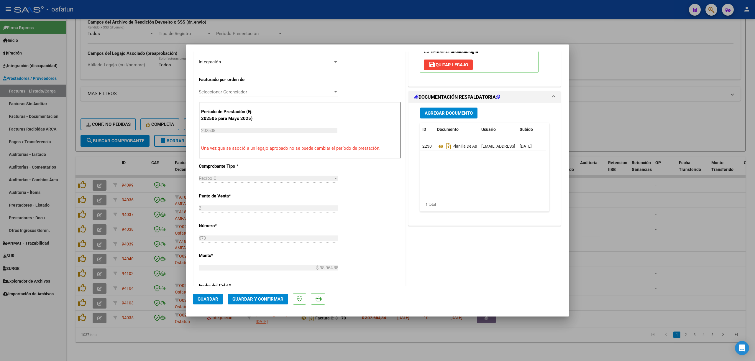
scroll to position [157, 0]
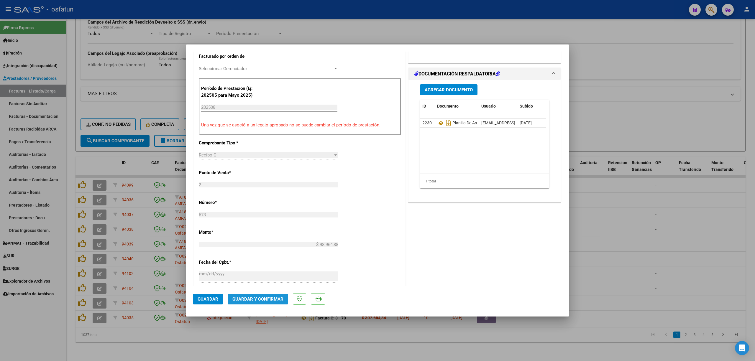
click at [259, 298] on span "Guardar y Confirmar" at bounding box center [257, 299] width 51 height 5
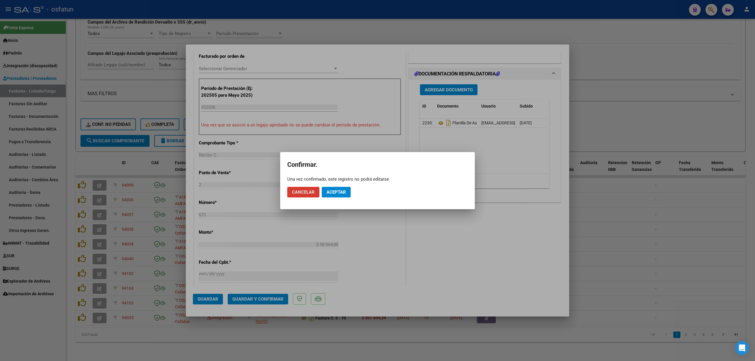
click at [340, 194] on span "Aceptar" at bounding box center [335, 192] width 19 height 5
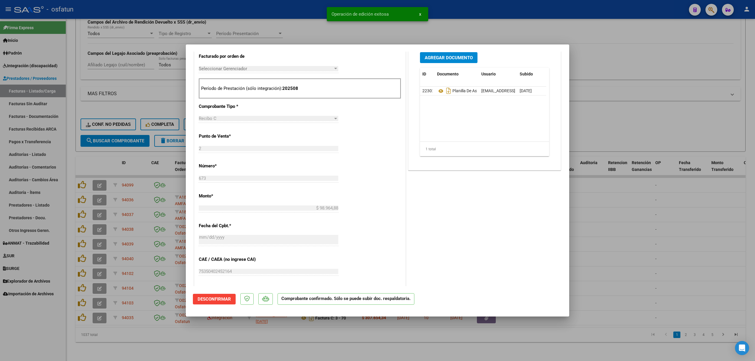
click at [658, 196] on div at bounding box center [377, 180] width 755 height 361
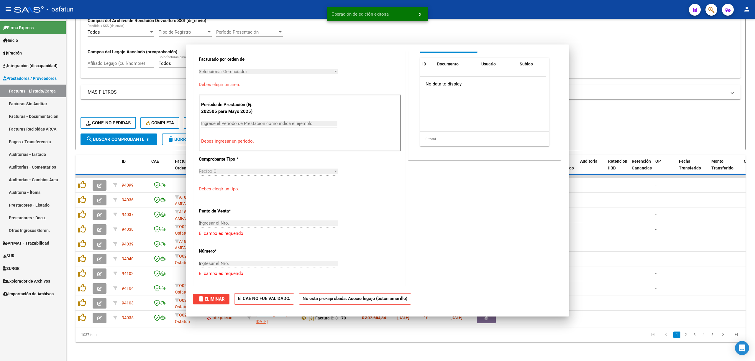
type input "$ 0,00"
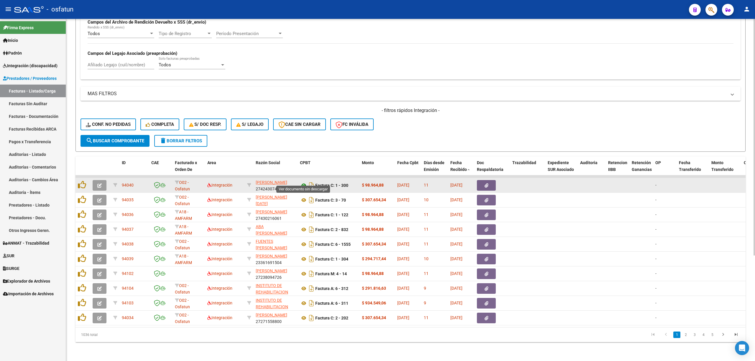
click at [300, 182] on icon at bounding box center [304, 185] width 8 height 7
click at [103, 180] on button "button" at bounding box center [100, 185] width 14 height 11
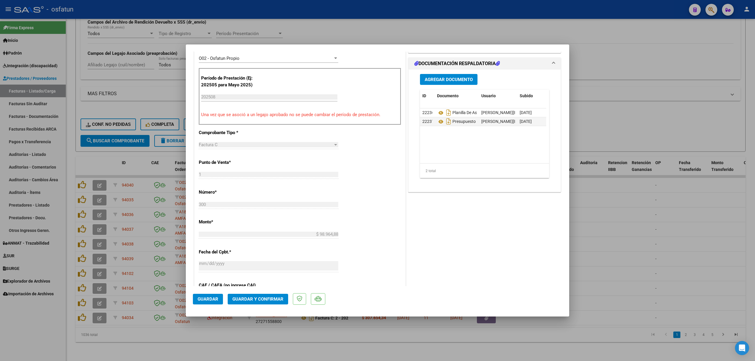
scroll to position [196, 0]
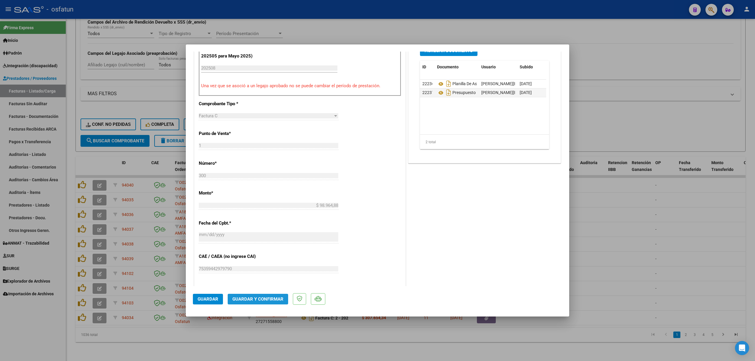
click at [282, 303] on button "Guardar y Confirmar" at bounding box center [258, 299] width 60 height 11
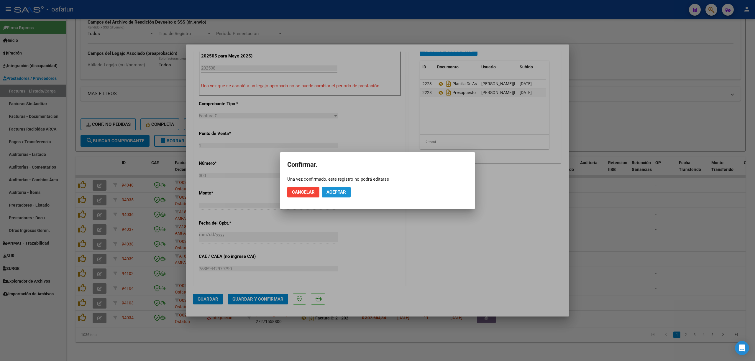
click at [332, 190] on span "Aceptar" at bounding box center [335, 192] width 19 height 5
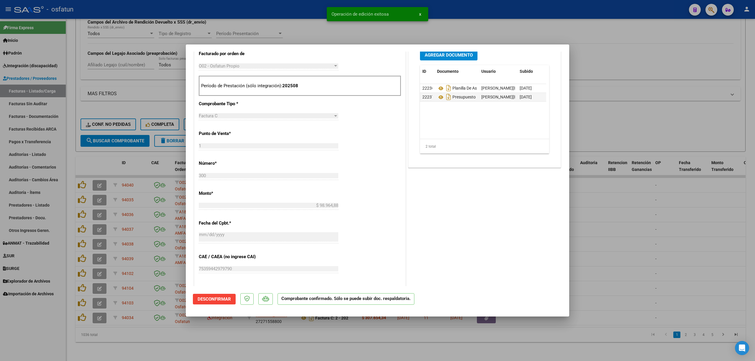
click at [296, 14] on div at bounding box center [377, 180] width 755 height 361
type input "$ 0,00"
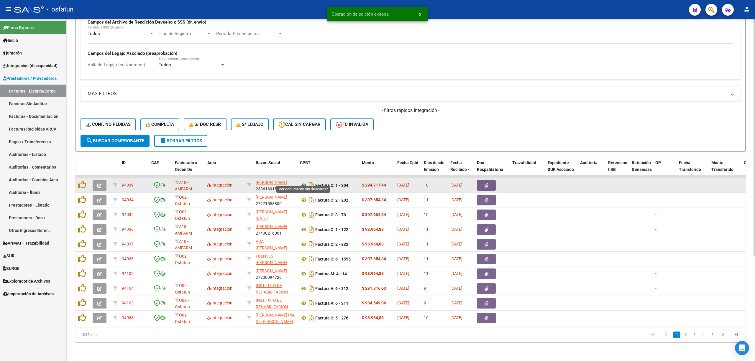
click at [302, 182] on icon at bounding box center [304, 185] width 8 height 7
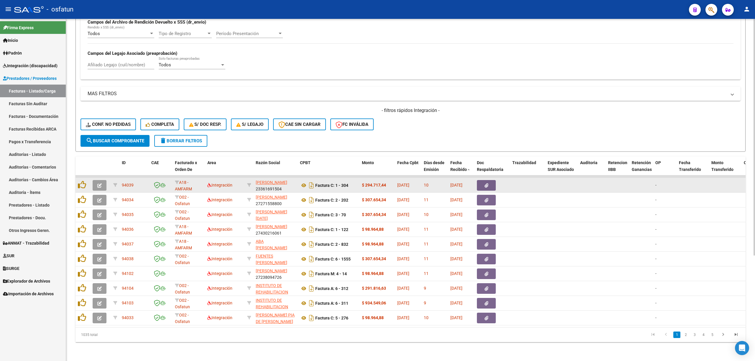
click at [96, 180] on button "button" at bounding box center [100, 185] width 14 height 11
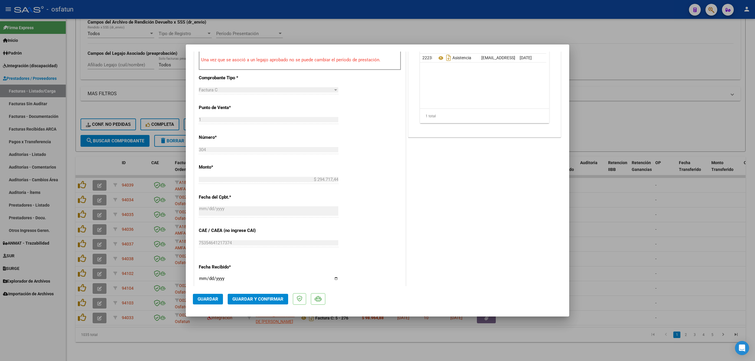
scroll to position [236, 0]
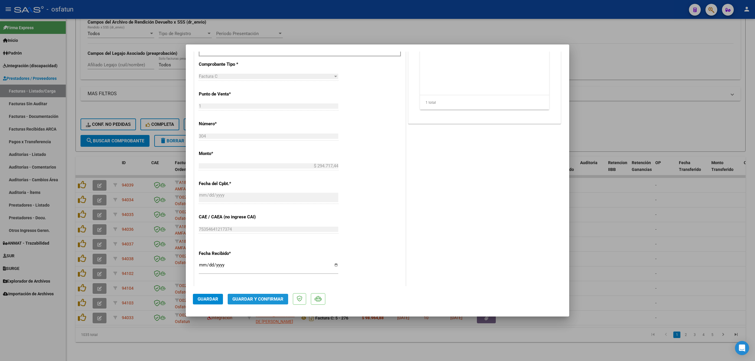
click at [262, 301] on span "Guardar y Confirmar" at bounding box center [257, 299] width 51 height 5
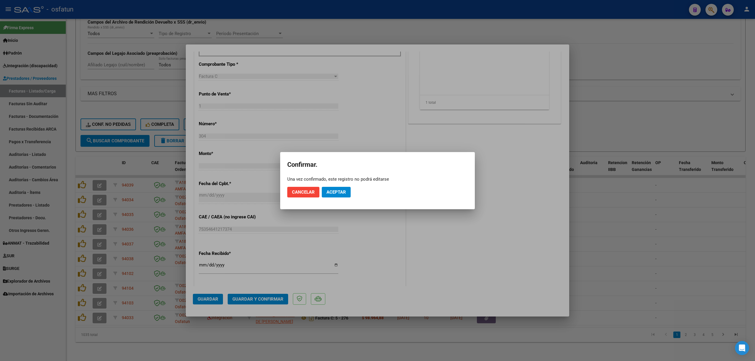
click at [329, 185] on mat-dialog-actions "Cancelar Aceptar" at bounding box center [377, 192] width 180 height 20
click at [336, 190] on span "Aceptar" at bounding box center [335, 192] width 19 height 5
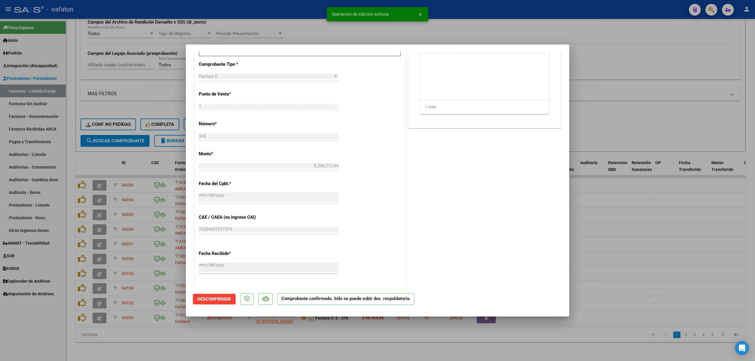
click at [693, 243] on div at bounding box center [377, 180] width 755 height 361
type input "$ 0,00"
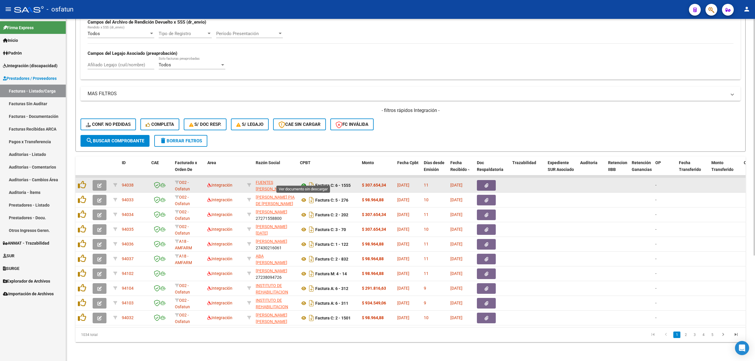
click at [301, 182] on icon at bounding box center [304, 185] width 8 height 7
click at [97, 180] on button "button" at bounding box center [100, 185] width 14 height 11
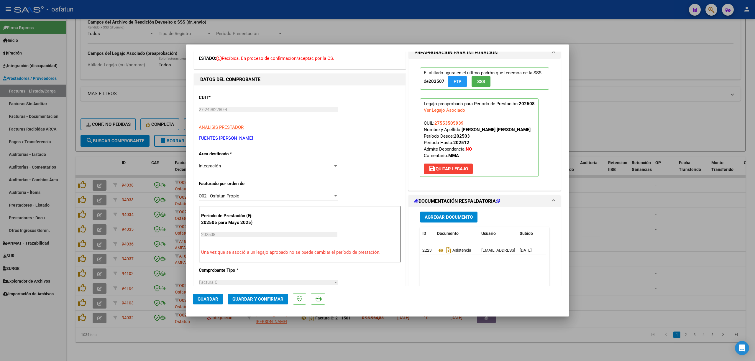
scroll to position [157, 0]
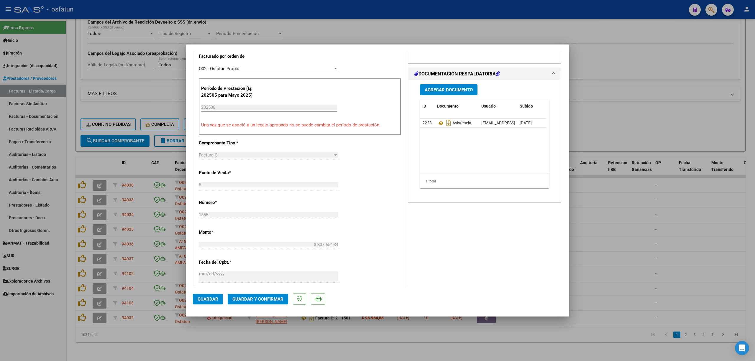
click at [281, 302] on button "Guardar y Confirmar" at bounding box center [258, 299] width 60 height 11
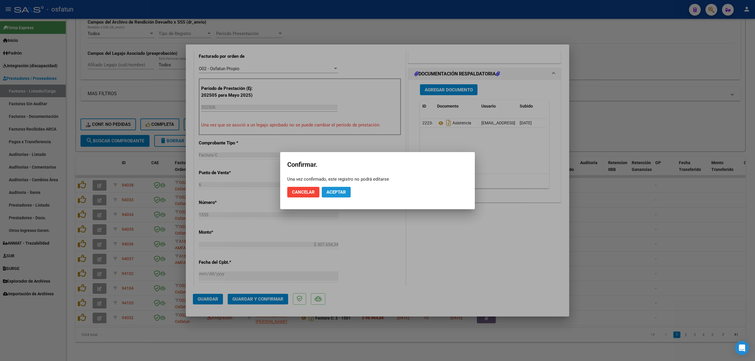
click at [348, 197] on button "Aceptar" at bounding box center [336, 192] width 29 height 11
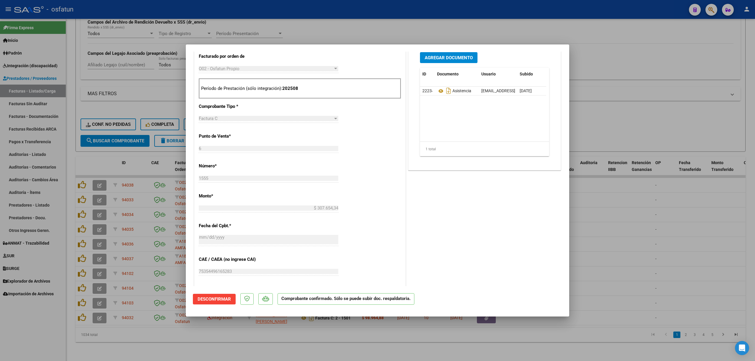
click at [575, 258] on div at bounding box center [377, 180] width 755 height 361
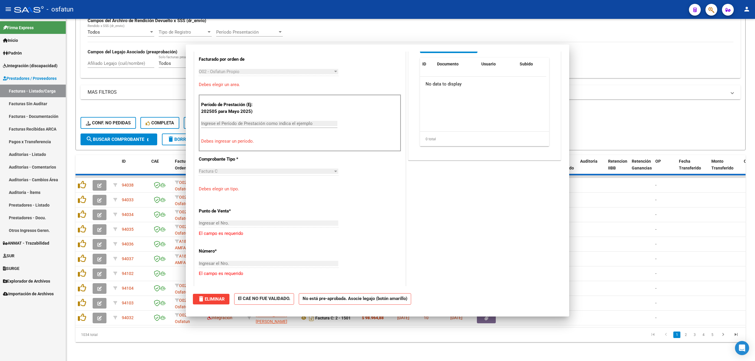
scroll to position [0, 0]
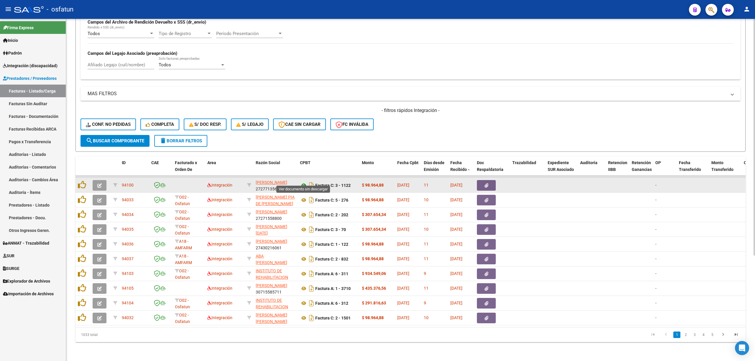
click at [305, 182] on icon at bounding box center [304, 185] width 8 height 7
click at [96, 180] on button "button" at bounding box center [100, 185] width 14 height 11
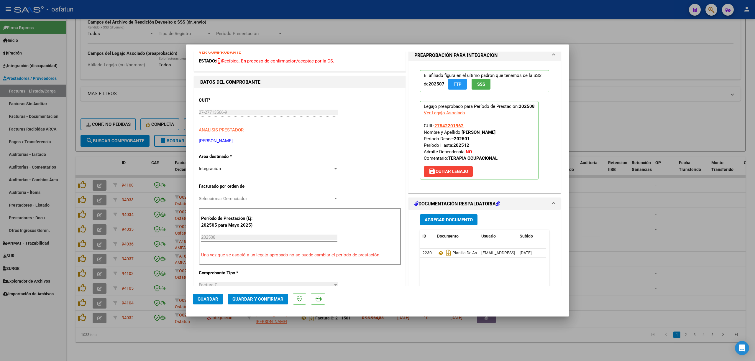
scroll to position [78, 0]
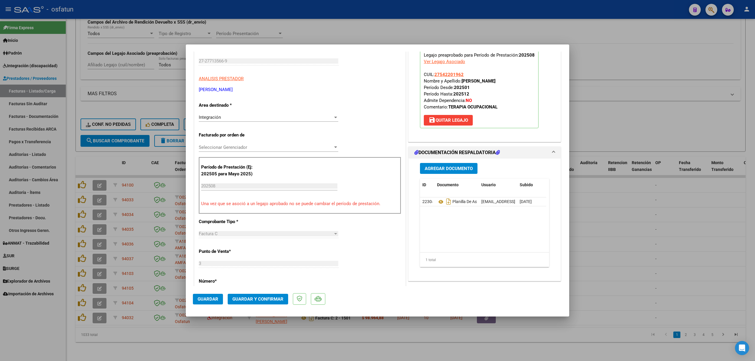
click at [257, 299] on span "Guardar y Confirmar" at bounding box center [257, 299] width 51 height 5
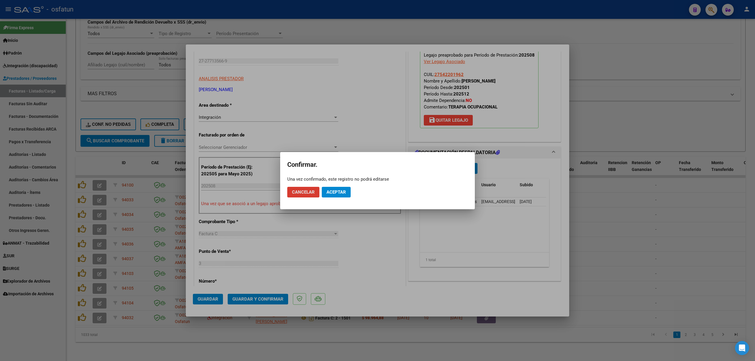
click at [338, 196] on button "Aceptar" at bounding box center [336, 192] width 29 height 11
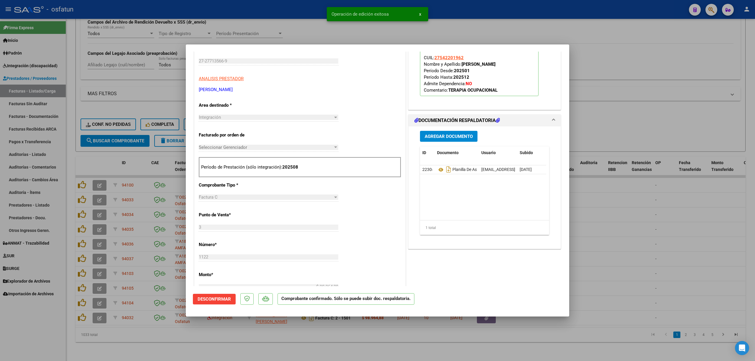
click at [286, 4] on div at bounding box center [377, 180] width 755 height 361
type input "$ 0,00"
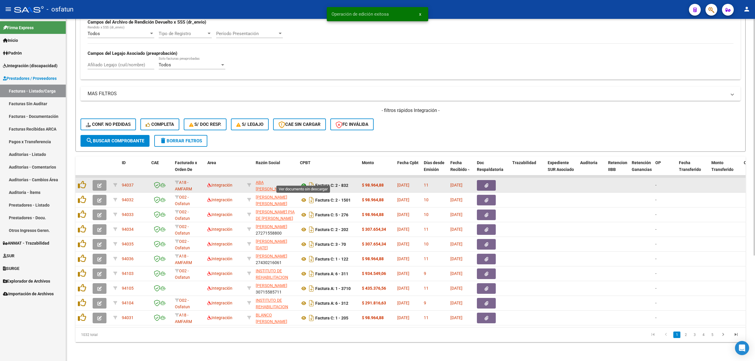
click at [305, 182] on icon at bounding box center [304, 185] width 8 height 7
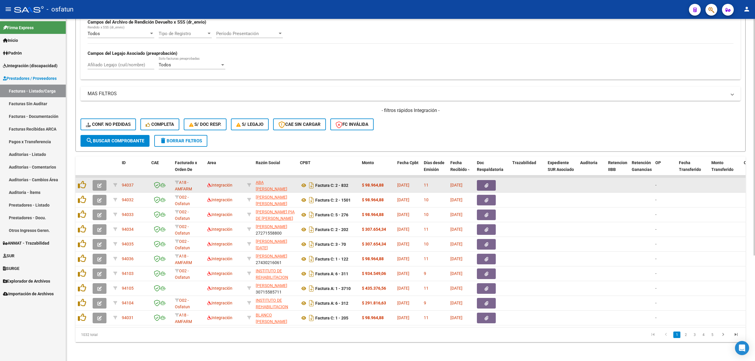
click at [96, 181] on button "button" at bounding box center [100, 185] width 14 height 11
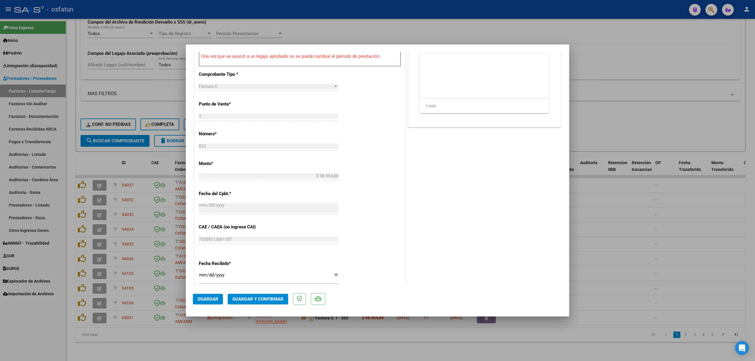
scroll to position [236, 0]
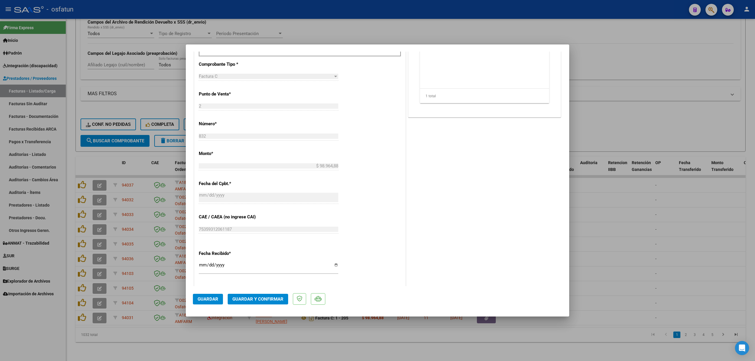
click at [274, 289] on mat-dialog-actions "Guardar Guardar y Confirmar" at bounding box center [377, 297] width 369 height 23
click at [273, 295] on button "Guardar y Confirmar" at bounding box center [258, 299] width 60 height 11
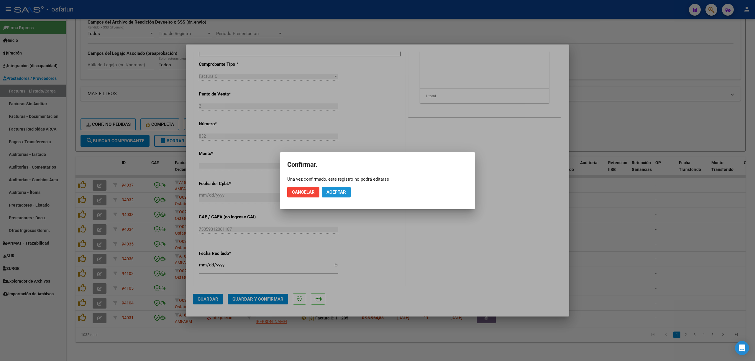
click at [347, 192] on button "Aceptar" at bounding box center [336, 192] width 29 height 11
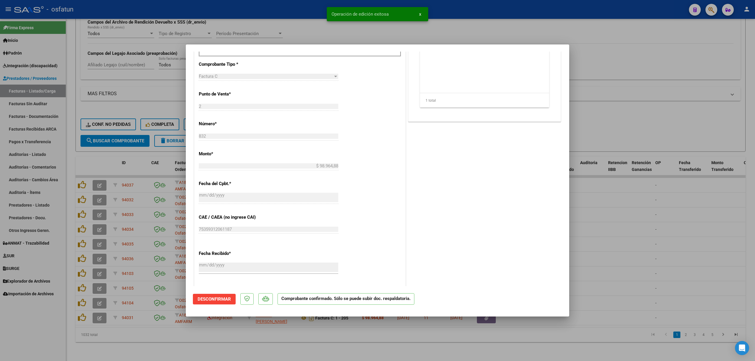
click at [303, 38] on div at bounding box center [377, 180] width 755 height 361
type input "$ 0,00"
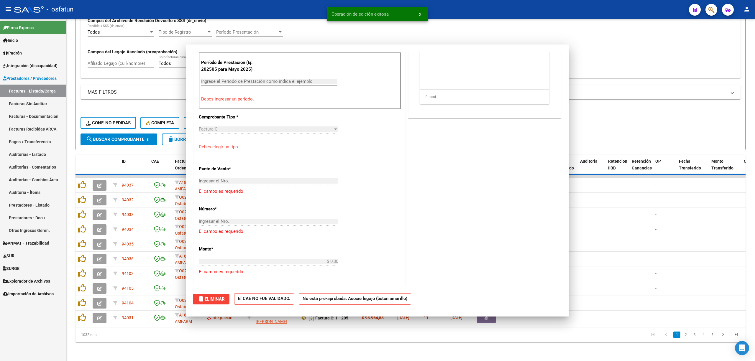
scroll to position [308, 0]
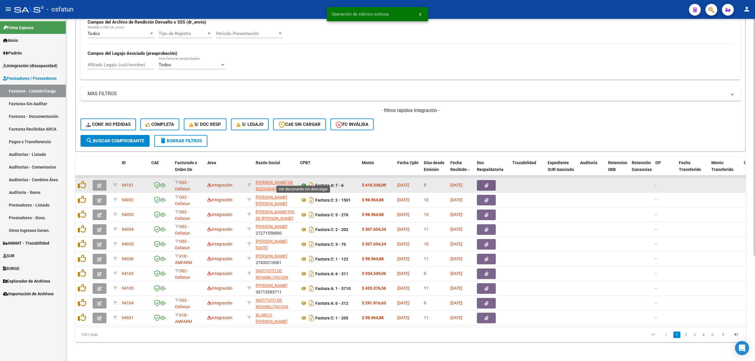
click at [305, 182] on icon at bounding box center [304, 185] width 8 height 7
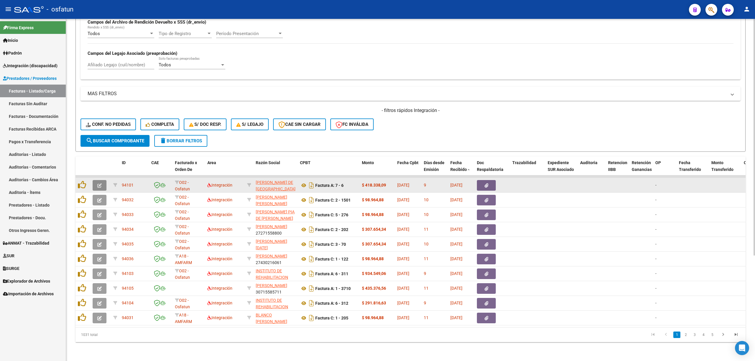
click at [102, 184] on button "button" at bounding box center [100, 185] width 14 height 11
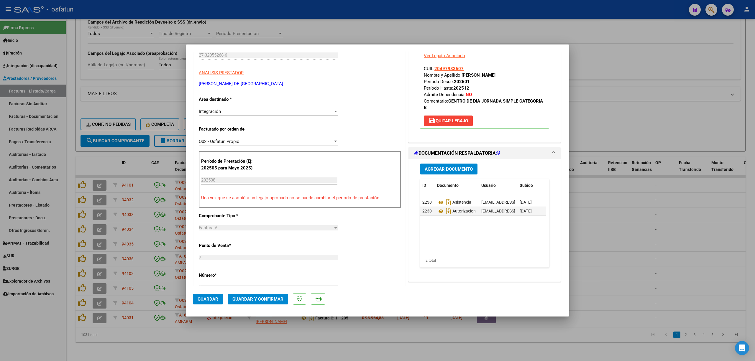
scroll to position [157, 0]
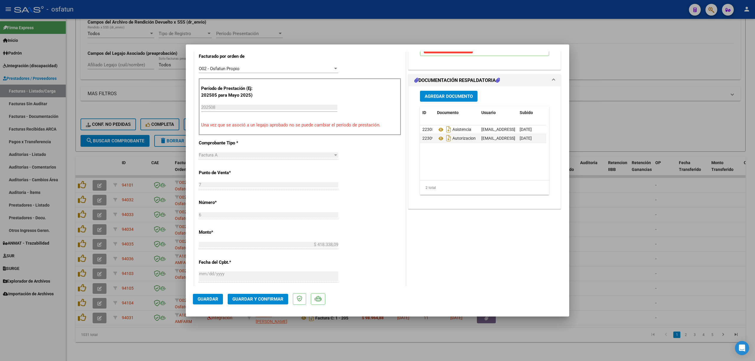
click at [251, 297] on span "Guardar y Confirmar" at bounding box center [257, 299] width 51 height 5
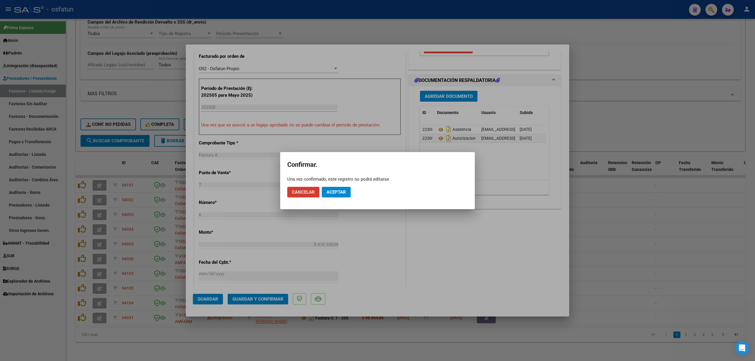
drag, startPoint x: 341, startPoint y: 181, endPoint x: 340, endPoint y: 185, distance: 4.8
click at [340, 184] on app-popup "Confirmar. Una vez confirmado, este registro no podrá editarse Cancelar Aceptar" at bounding box center [377, 180] width 180 height 43
drag, startPoint x: 339, startPoint y: 188, endPoint x: 339, endPoint y: 192, distance: 4.4
click at [339, 189] on button "Aceptar" at bounding box center [336, 192] width 29 height 11
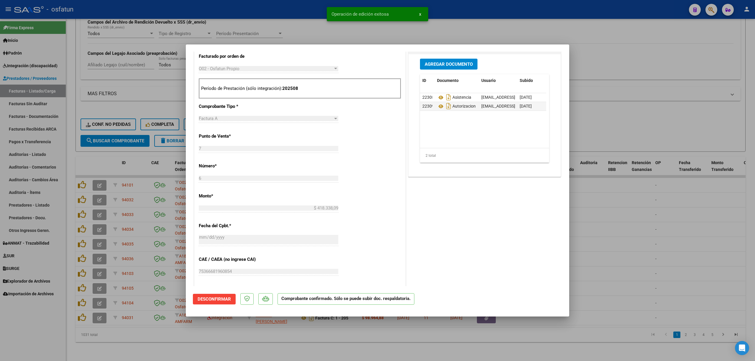
click at [693, 218] on div at bounding box center [377, 180] width 755 height 361
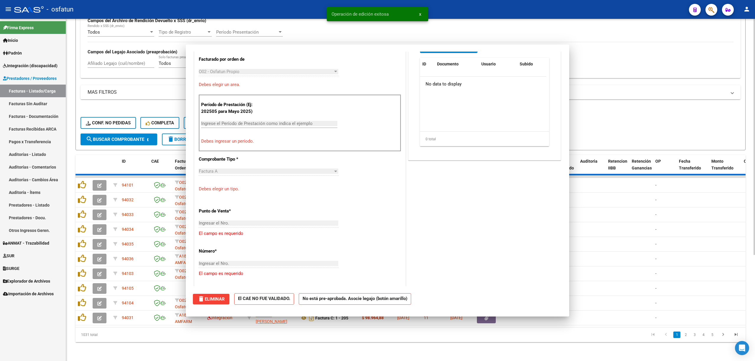
scroll to position [0, 0]
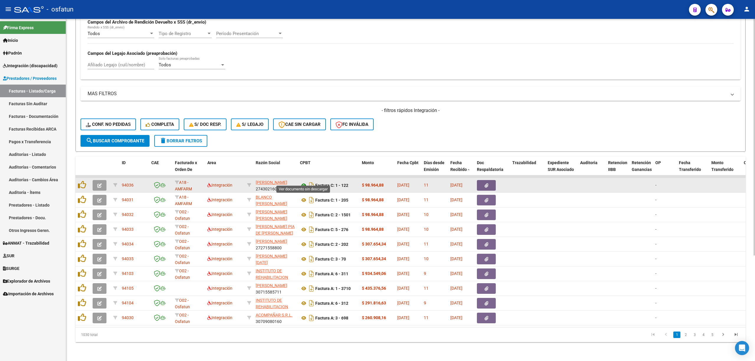
click at [303, 183] on icon at bounding box center [304, 185] width 8 height 7
click at [102, 180] on button "button" at bounding box center [100, 185] width 14 height 11
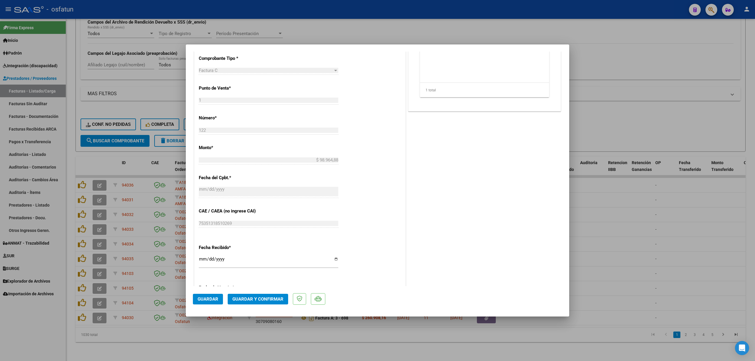
scroll to position [275, 0]
click at [269, 292] on mat-dialog-actions "Guardar Guardar y Confirmar" at bounding box center [377, 297] width 369 height 23
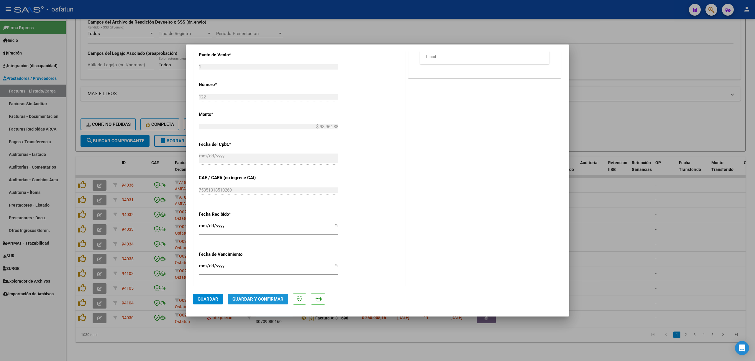
click at [271, 294] on button "Guardar y Confirmar" at bounding box center [258, 299] width 60 height 11
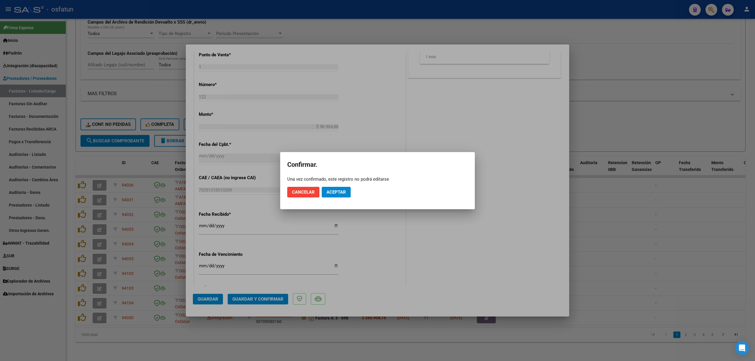
drag, startPoint x: 333, startPoint y: 185, endPoint x: 335, endPoint y: 190, distance: 5.8
click at [334, 186] on mat-dialog-actions "Cancelar Aceptar" at bounding box center [377, 192] width 180 height 20
click at [336, 191] on span "Aceptar" at bounding box center [335, 192] width 19 height 5
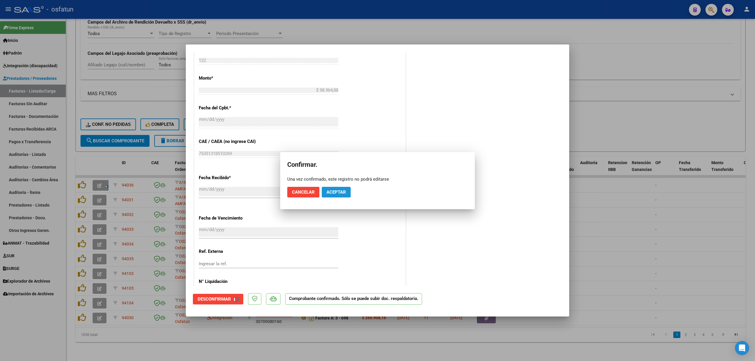
scroll to position [238, 0]
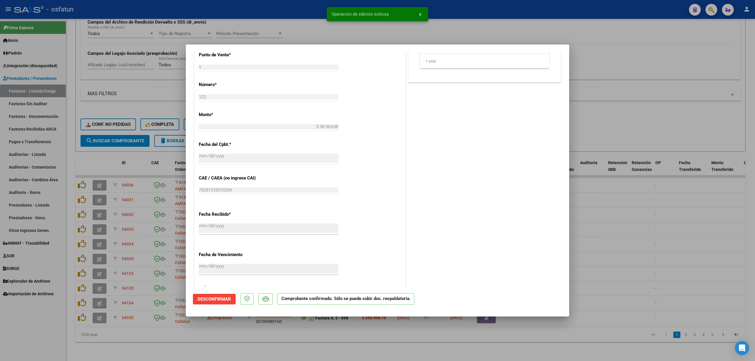
click at [627, 193] on div at bounding box center [377, 180] width 755 height 361
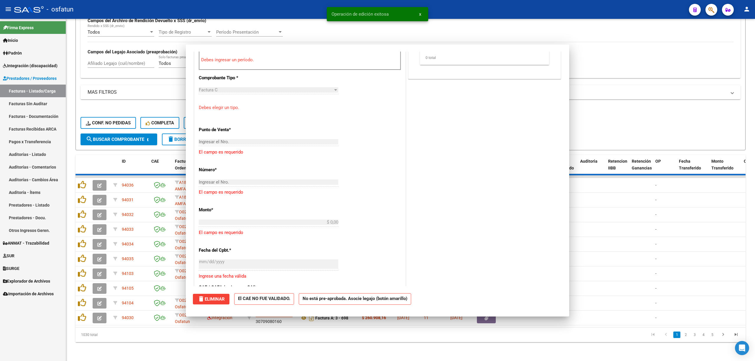
scroll to position [0, 0]
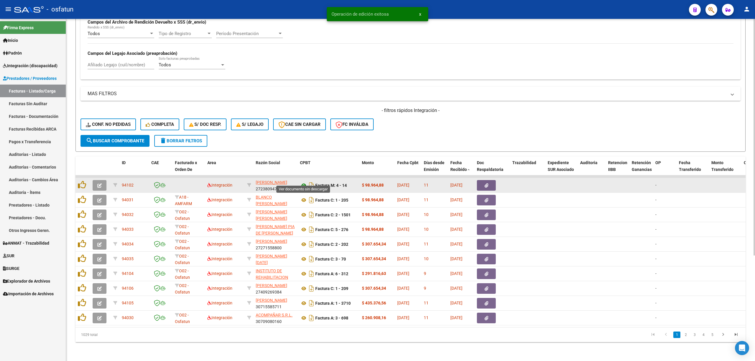
click at [304, 183] on icon at bounding box center [304, 185] width 8 height 7
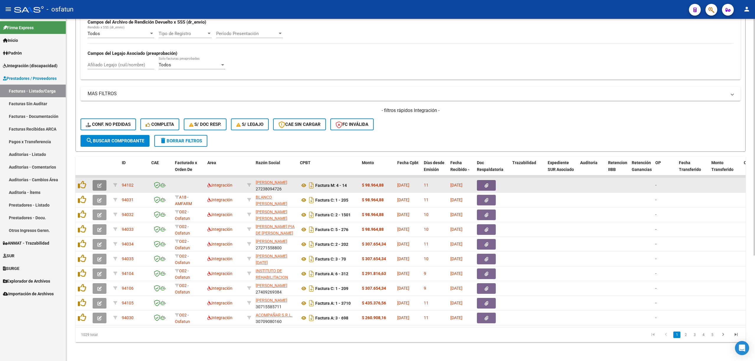
click at [100, 183] on icon "button" at bounding box center [99, 185] width 4 height 4
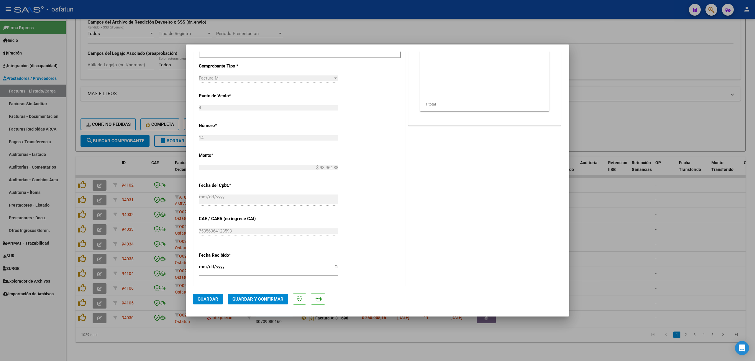
scroll to position [236, 0]
click at [264, 299] on span "Guardar y Confirmar" at bounding box center [257, 299] width 51 height 5
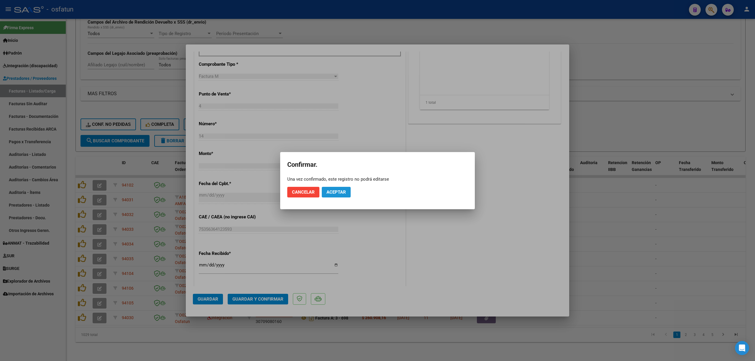
click at [335, 190] on span "Aceptar" at bounding box center [335, 192] width 19 height 5
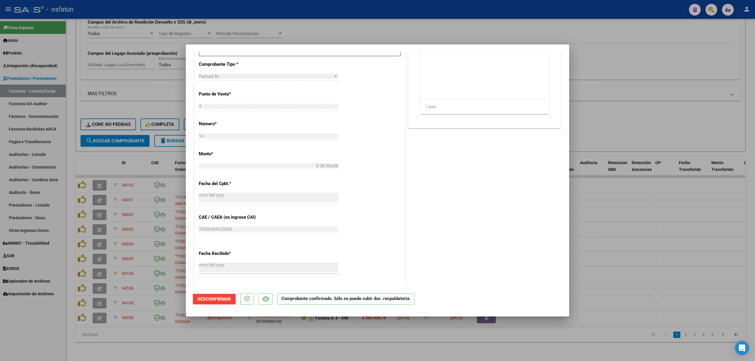
click at [598, 67] on div at bounding box center [377, 180] width 755 height 361
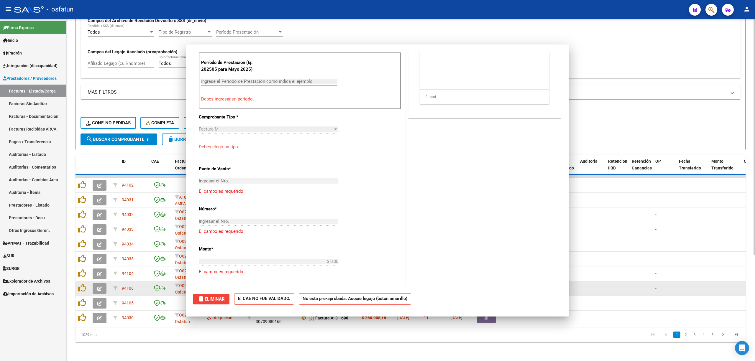
scroll to position [0, 0]
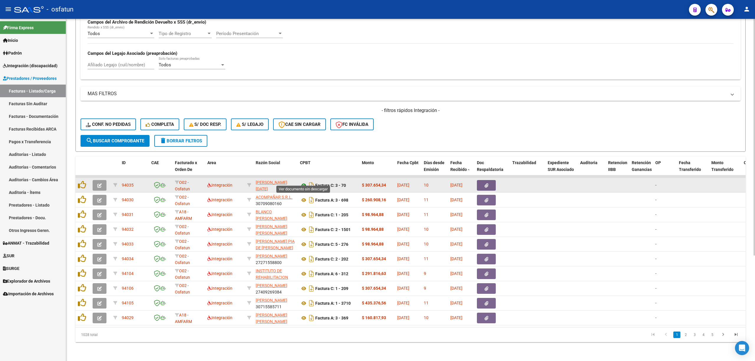
click at [301, 182] on icon at bounding box center [304, 185] width 8 height 7
click at [105, 180] on button "button" at bounding box center [100, 185] width 14 height 11
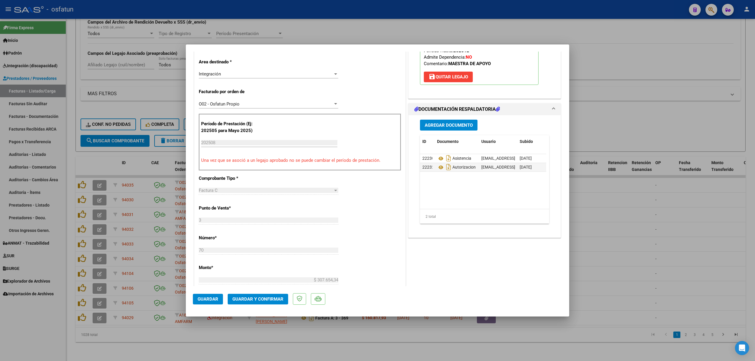
scroll to position [157, 0]
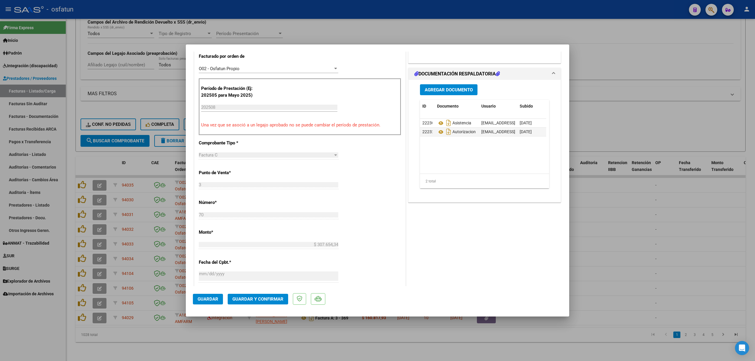
click at [251, 301] on span "Guardar y Confirmar" at bounding box center [257, 299] width 51 height 5
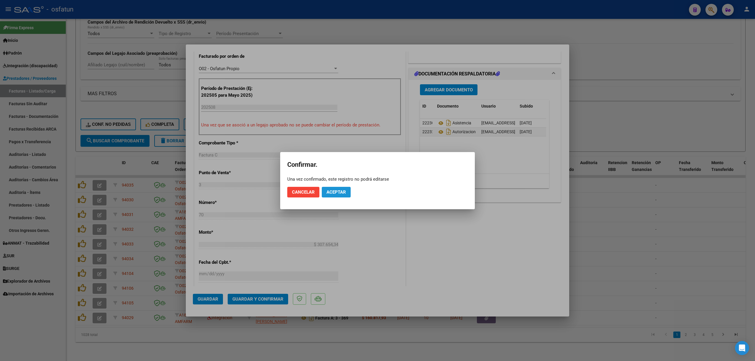
click at [335, 194] on span "Aceptar" at bounding box center [335, 192] width 19 height 5
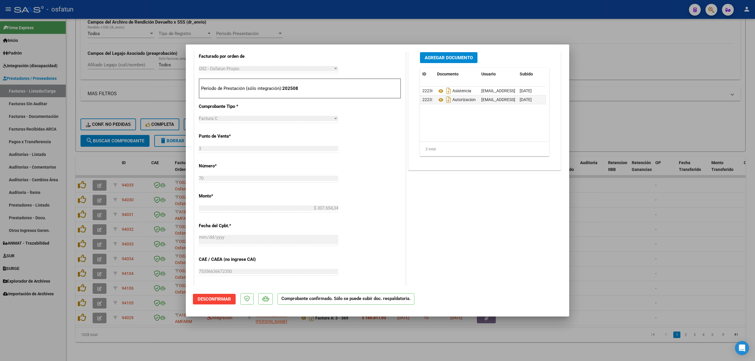
click at [649, 231] on div at bounding box center [377, 180] width 755 height 361
type input "$ 0,00"
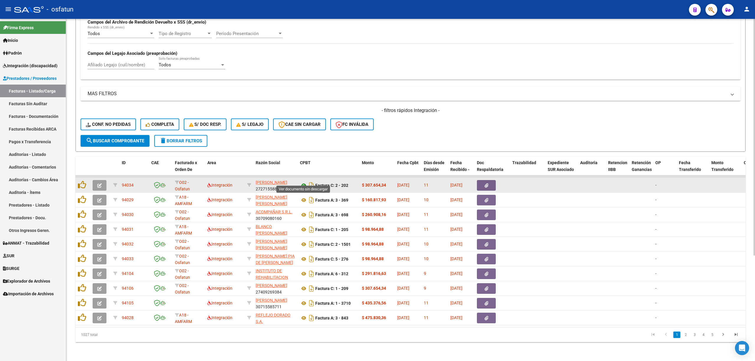
click at [305, 182] on icon at bounding box center [304, 185] width 8 height 7
click at [104, 180] on button "button" at bounding box center [100, 185] width 14 height 11
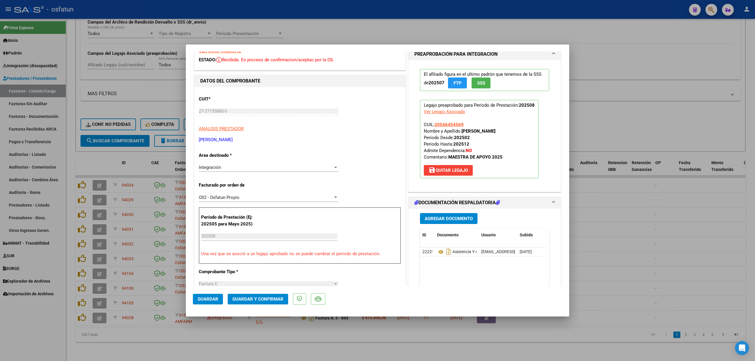
scroll to position [39, 0]
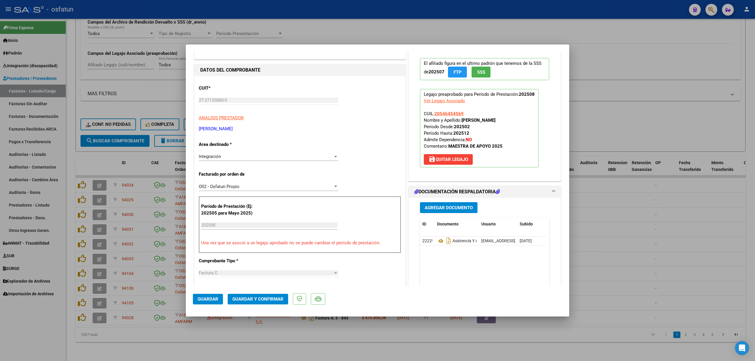
click at [274, 302] on button "Guardar y Confirmar" at bounding box center [258, 299] width 60 height 11
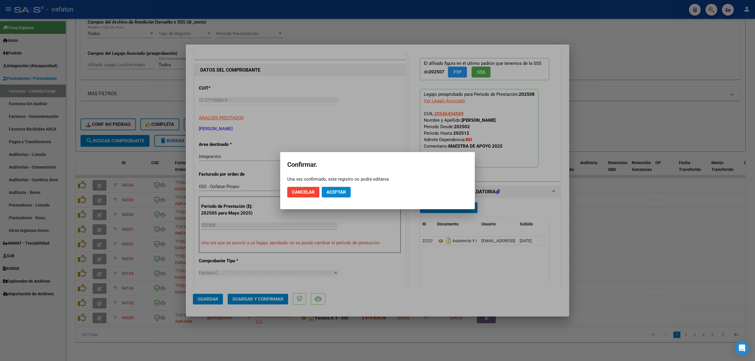
click at [326, 198] on mat-dialog-actions "Cancelar Aceptar" at bounding box center [377, 192] width 180 height 20
click at [330, 190] on span "Aceptar" at bounding box center [335, 192] width 19 height 5
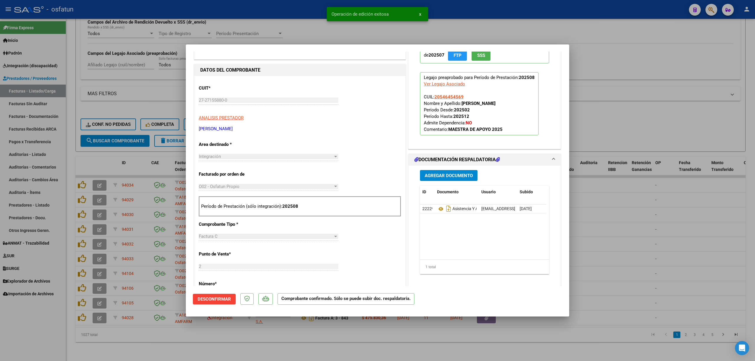
click at [297, 17] on div at bounding box center [377, 180] width 755 height 361
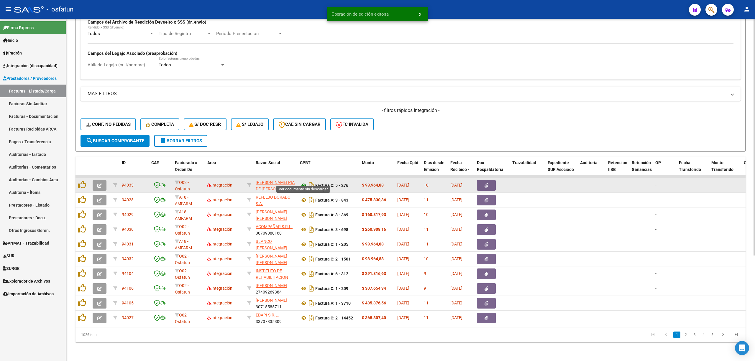
click at [306, 182] on icon at bounding box center [304, 185] width 8 height 7
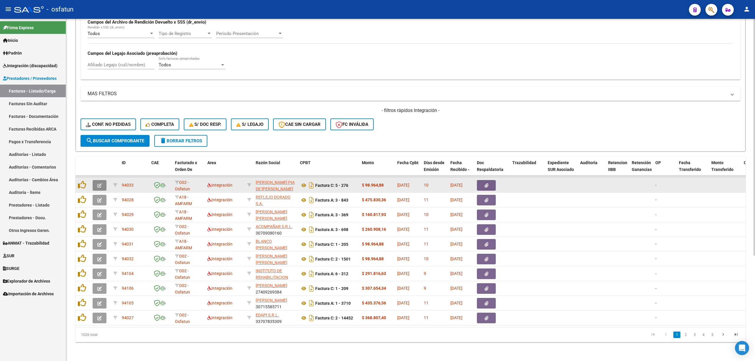
click at [97, 183] on icon "button" at bounding box center [99, 185] width 4 height 4
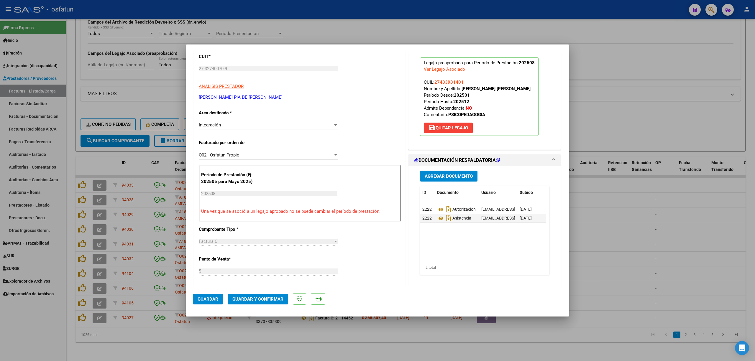
scroll to position [78, 0]
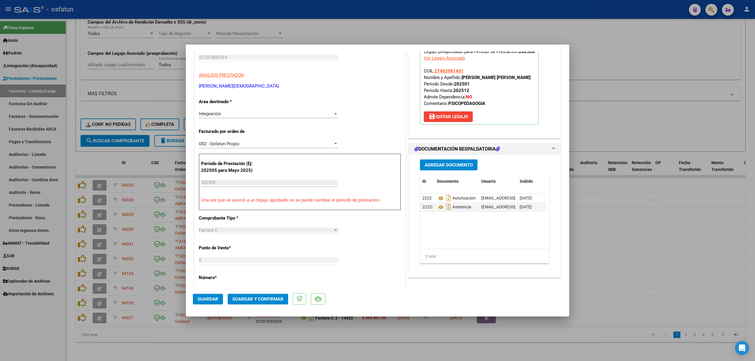
scroll to position [196, 0]
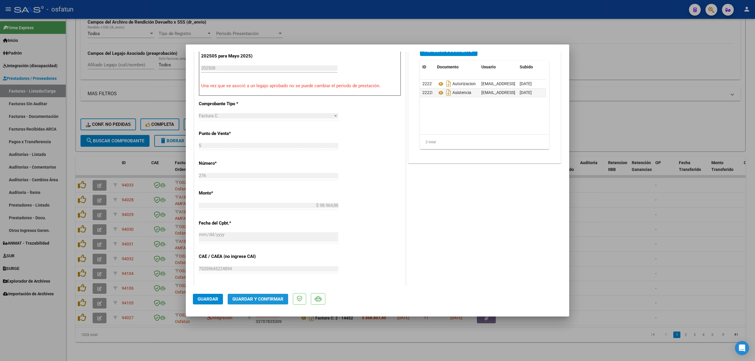
click at [275, 301] on span "Guardar y Confirmar" at bounding box center [257, 299] width 51 height 5
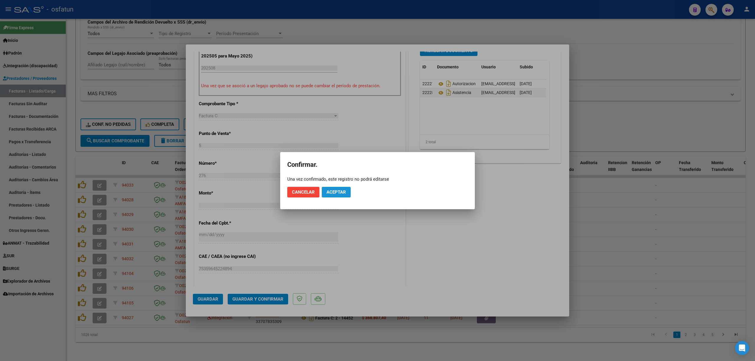
click at [339, 190] on span "Aceptar" at bounding box center [335, 192] width 19 height 5
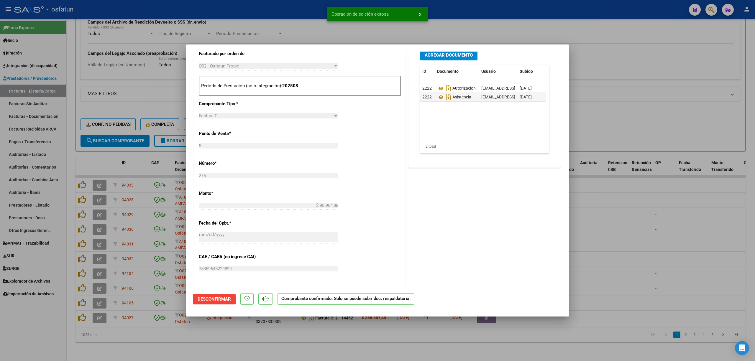
click at [280, 28] on div at bounding box center [377, 180] width 755 height 361
type input "$ 0,00"
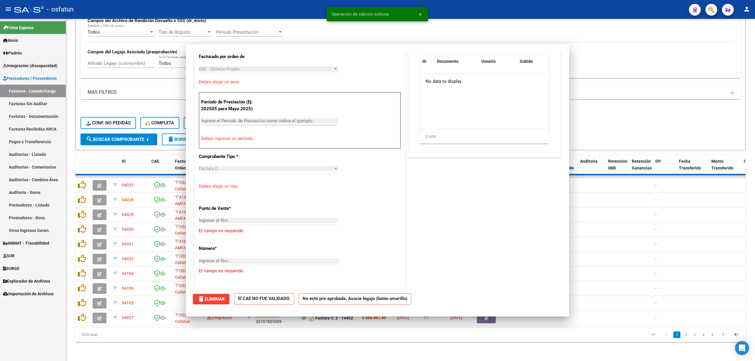
scroll to position [269, 0]
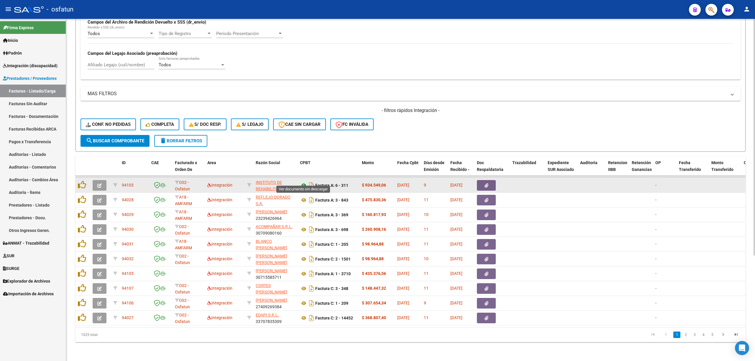
click at [301, 182] on icon at bounding box center [304, 185] width 8 height 7
click at [103, 180] on button "button" at bounding box center [100, 185] width 14 height 11
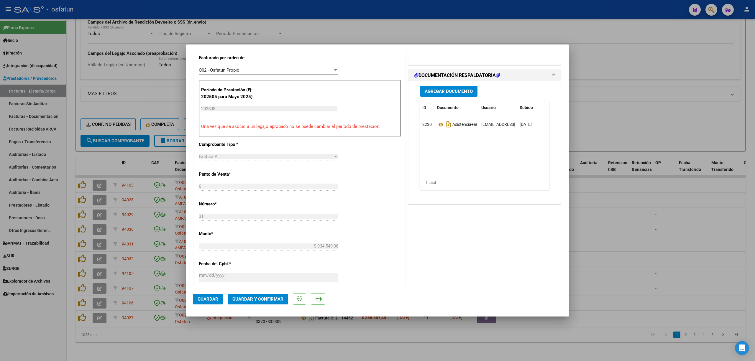
scroll to position [157, 0]
click at [261, 304] on button "Guardar y Confirmar" at bounding box center [258, 299] width 60 height 11
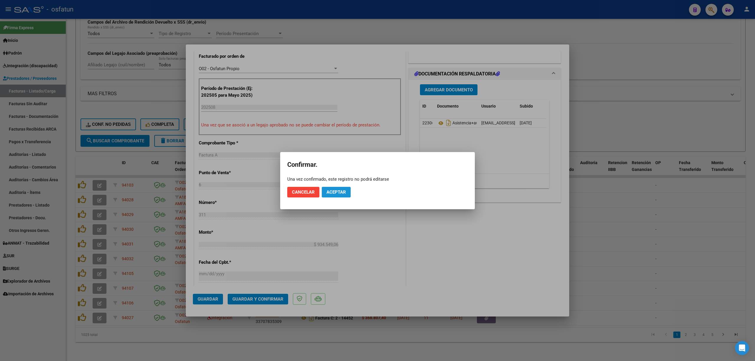
drag, startPoint x: 334, startPoint y: 193, endPoint x: 334, endPoint y: 189, distance: 3.6
click at [334, 190] on span "Aceptar" at bounding box center [335, 192] width 19 height 5
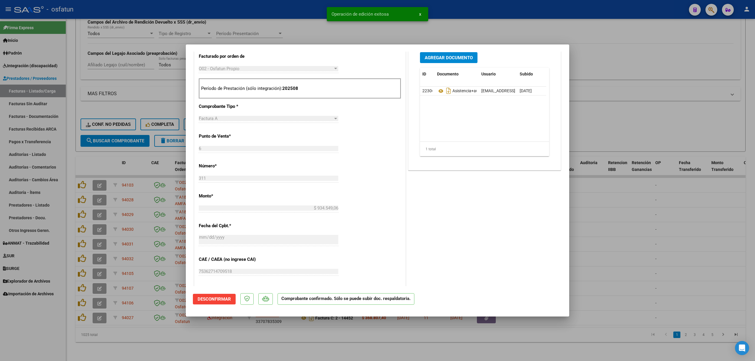
click at [272, 26] on div at bounding box center [377, 180] width 755 height 361
type input "$ 0,00"
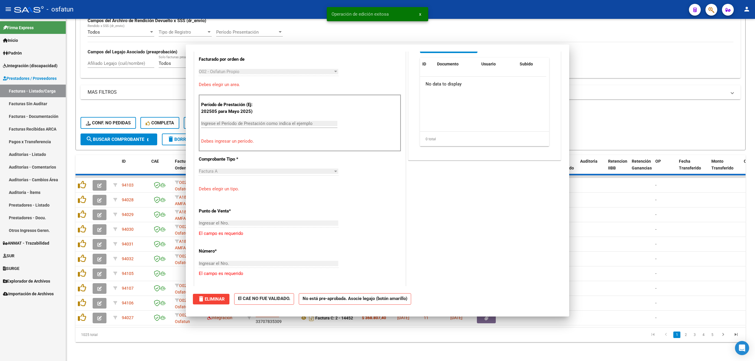
scroll to position [168, 0]
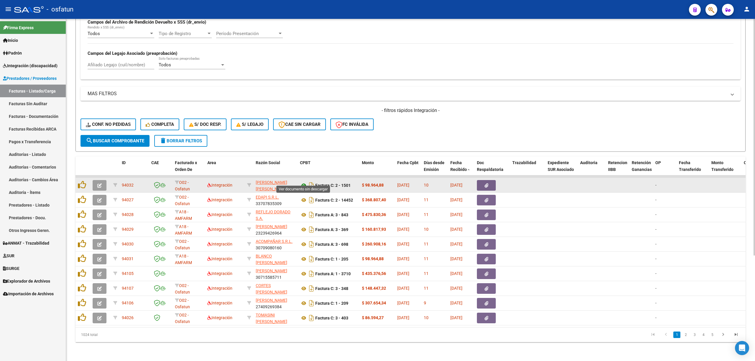
click at [305, 182] on icon at bounding box center [304, 185] width 8 height 7
click at [97, 183] on button "button" at bounding box center [100, 185] width 14 height 11
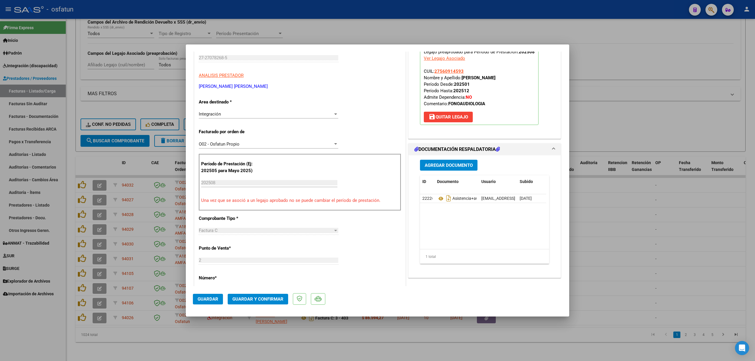
scroll to position [78, 0]
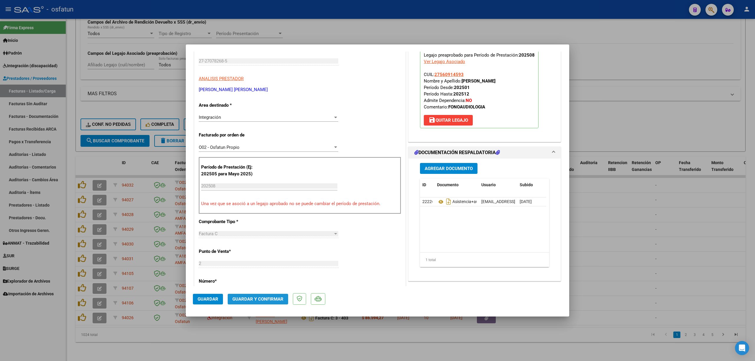
click at [249, 302] on button "Guardar y Confirmar" at bounding box center [258, 299] width 60 height 11
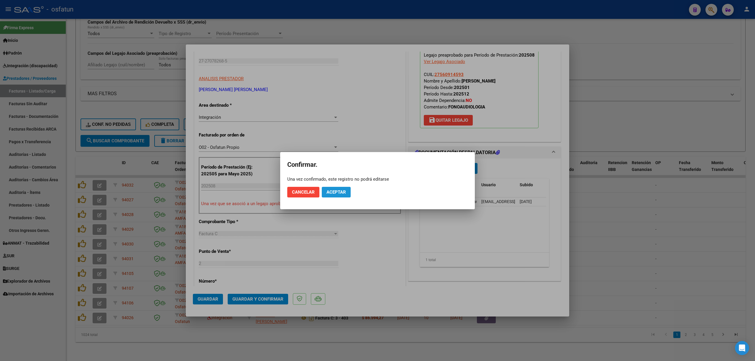
click at [340, 190] on span "Aceptar" at bounding box center [335, 192] width 19 height 5
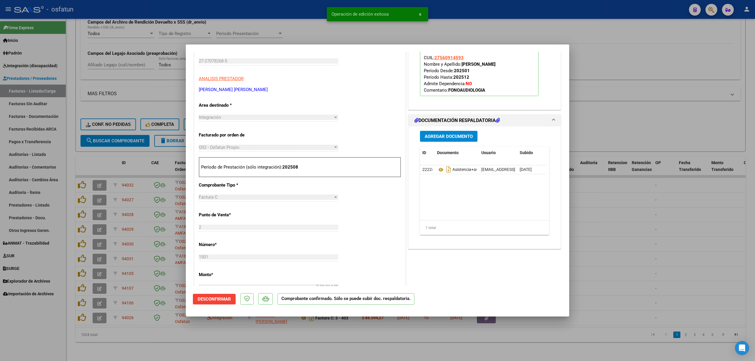
click at [285, 12] on div at bounding box center [377, 180] width 755 height 361
type input "$ 0,00"
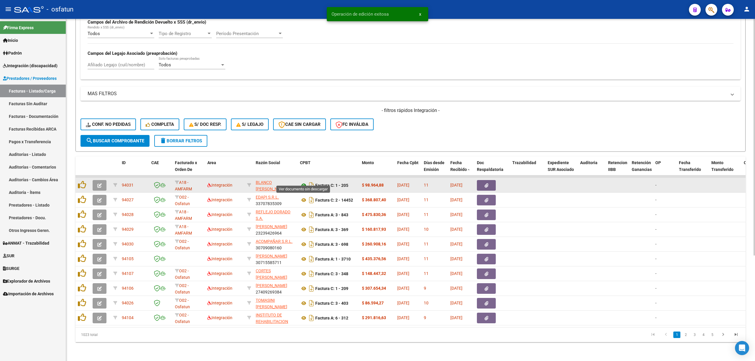
click at [303, 182] on icon at bounding box center [304, 185] width 8 height 7
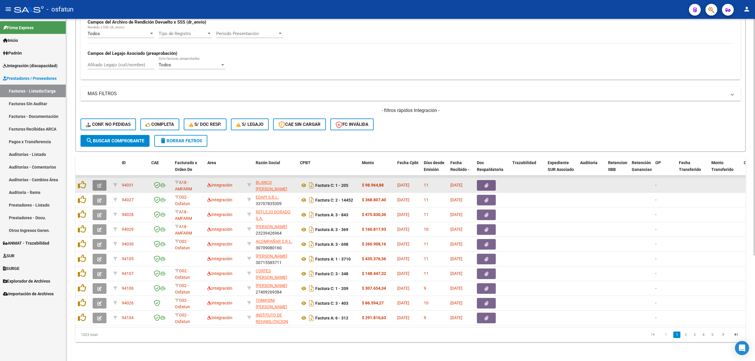
click at [102, 182] on button "button" at bounding box center [100, 185] width 14 height 11
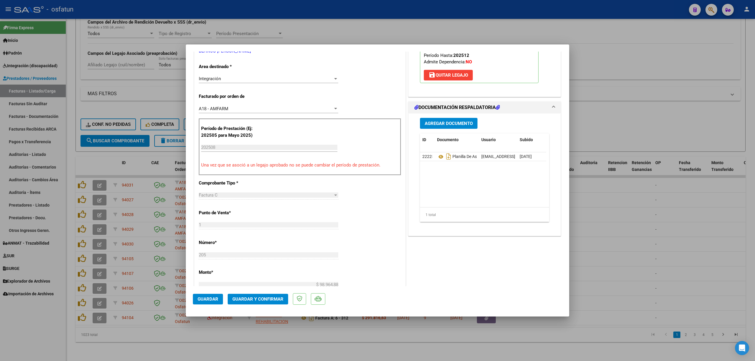
scroll to position [118, 0]
click at [266, 301] on span "Guardar y Confirmar" at bounding box center [257, 299] width 51 height 5
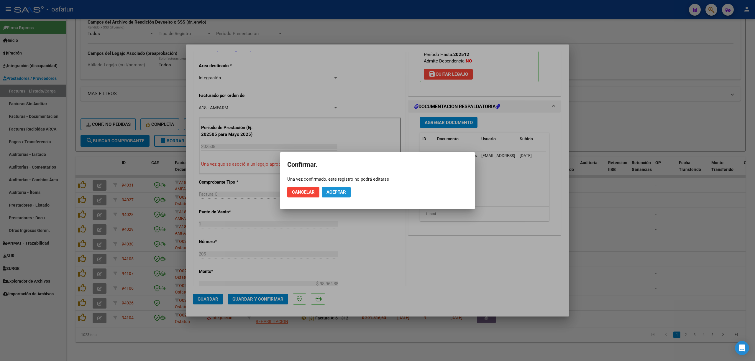
click at [345, 191] on span "Aceptar" at bounding box center [335, 192] width 19 height 5
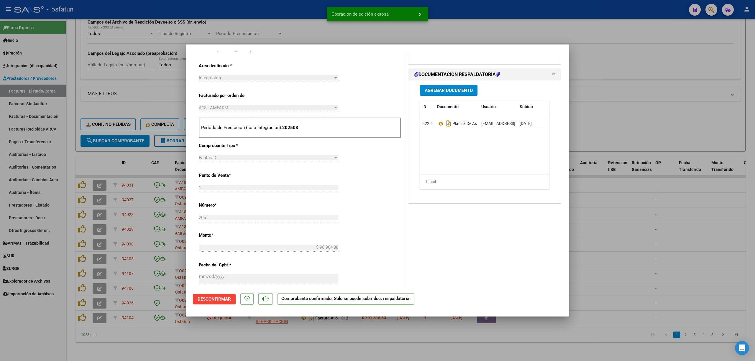
click at [310, 34] on div at bounding box center [377, 180] width 755 height 361
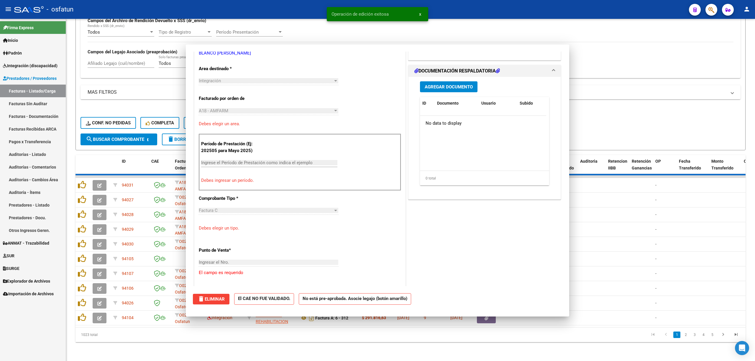
scroll to position [0, 0]
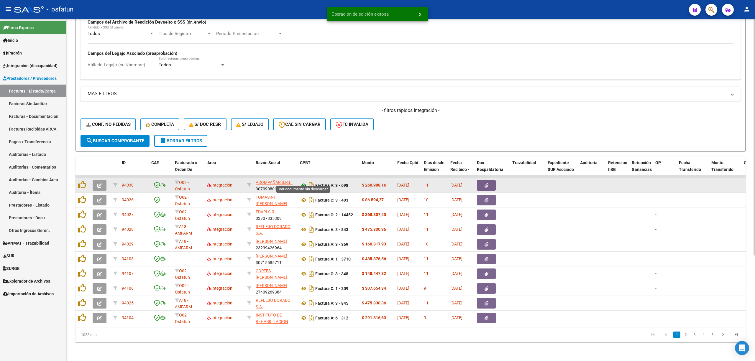
click at [304, 182] on icon at bounding box center [304, 185] width 8 height 7
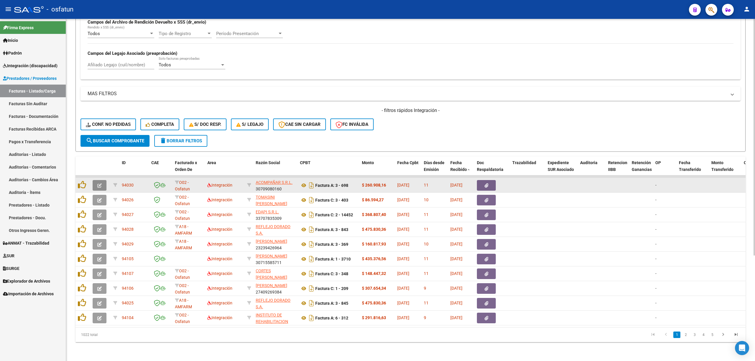
click at [98, 183] on icon "button" at bounding box center [99, 185] width 4 height 4
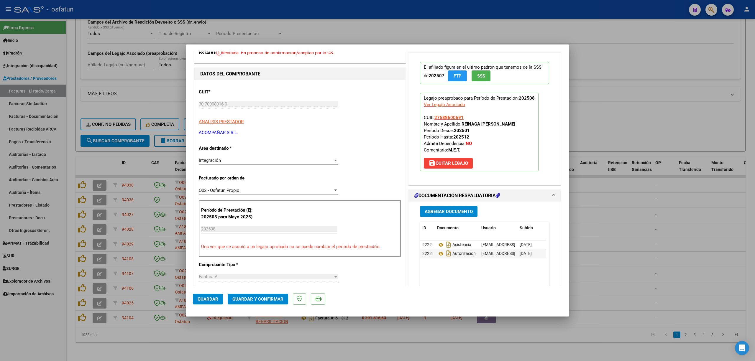
scroll to position [39, 0]
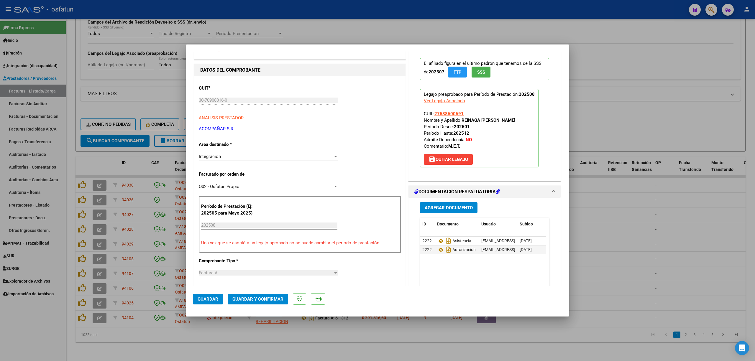
click at [265, 294] on button "Guardar y Confirmar" at bounding box center [258, 299] width 60 height 11
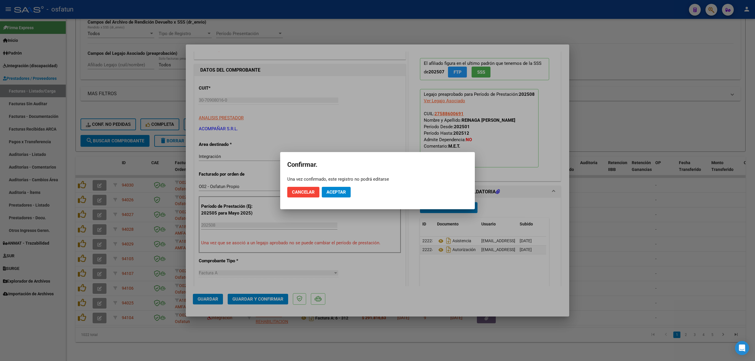
drag, startPoint x: 334, startPoint y: 200, endPoint x: 335, endPoint y: 195, distance: 4.8
click at [334, 199] on mat-dialog-actions "Cancelar Aceptar" at bounding box center [377, 192] width 180 height 20
click at [335, 195] on button "Aceptar" at bounding box center [336, 192] width 29 height 11
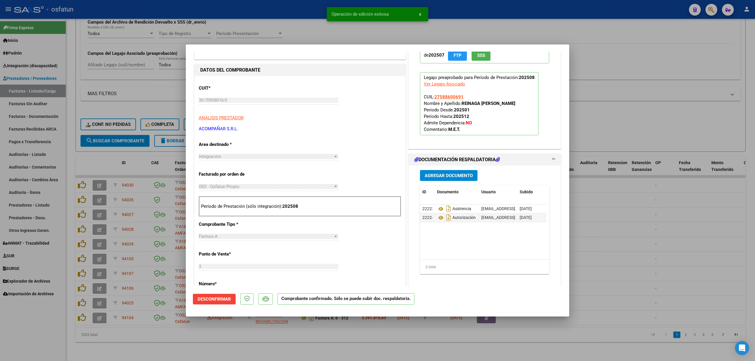
click at [610, 231] on div at bounding box center [377, 180] width 755 height 361
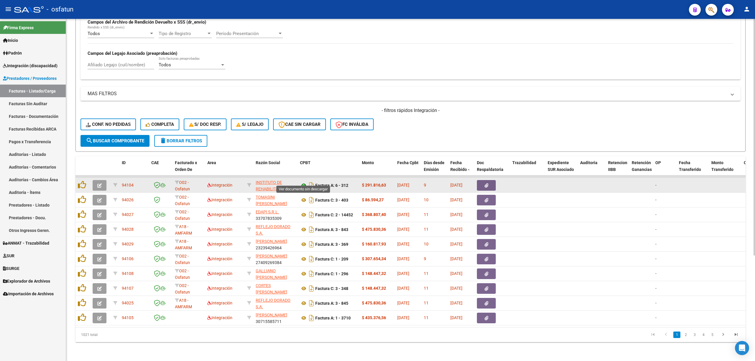
click at [302, 182] on icon at bounding box center [304, 185] width 8 height 7
click at [102, 182] on button "button" at bounding box center [100, 185] width 14 height 11
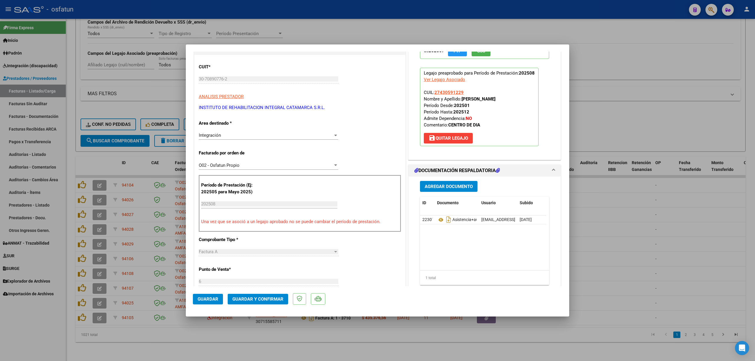
scroll to position [196, 0]
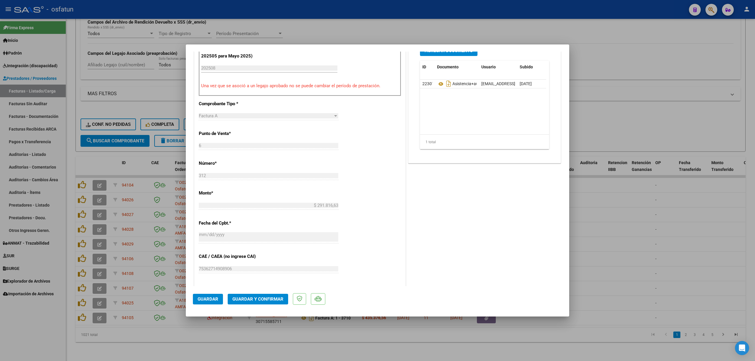
click at [268, 308] on mat-dialog-actions "Guardar Guardar y Confirmar" at bounding box center [377, 297] width 369 height 23
click at [270, 303] on button "Guardar y Confirmar" at bounding box center [258, 299] width 60 height 11
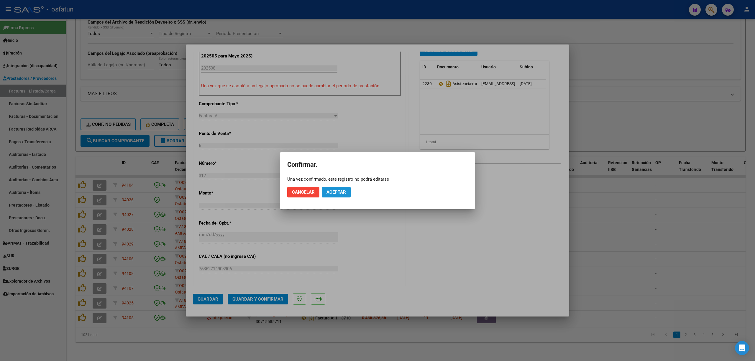
click at [325, 194] on button "Aceptar" at bounding box center [336, 192] width 29 height 11
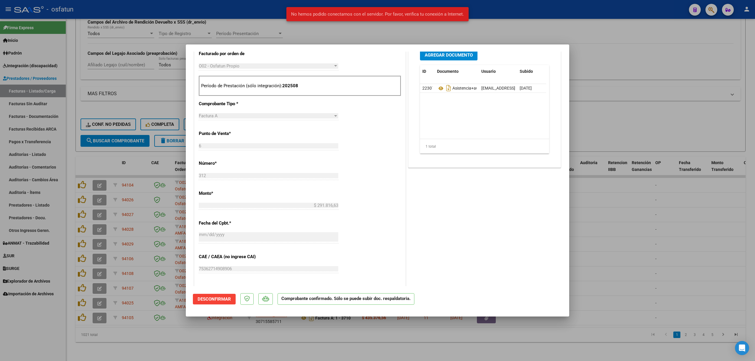
click at [325, 34] on div at bounding box center [377, 180] width 755 height 361
type input "$ 0,00"
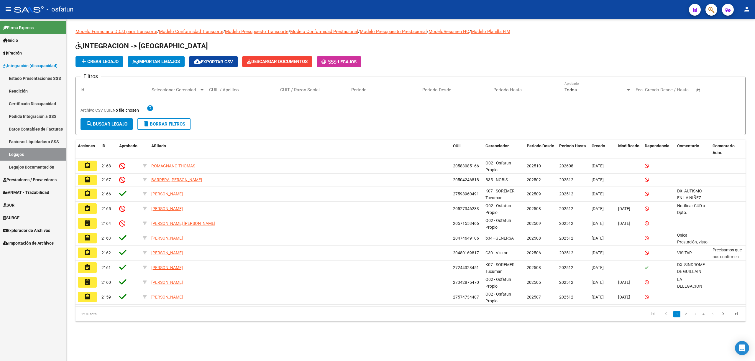
click at [259, 87] on div "CUIL / Apellido" at bounding box center [242, 88] width 67 height 13
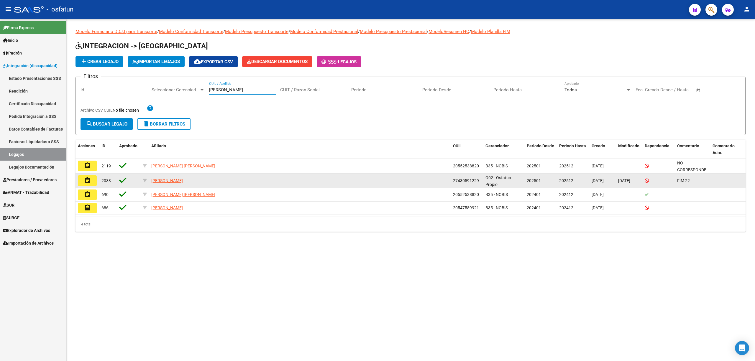
type input "[PERSON_NAME]"
click at [88, 183] on mat-icon "assignment" at bounding box center [87, 180] width 7 height 7
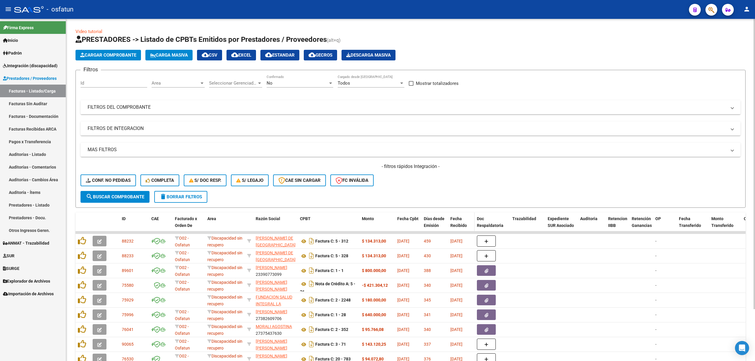
click at [466, 219] on div "Fecha Recibido" at bounding box center [461, 222] width 22 height 14
click at [461, 221] on div "Fecha Recibido" at bounding box center [461, 222] width 22 height 14
click at [454, 221] on div "Fecha Recibido" at bounding box center [461, 222] width 22 height 14
click at [456, 218] on span "Fecha Recibido" at bounding box center [458, 221] width 17 height 11
click at [123, 107] on mat-panel-title "FILTROS DEL COMPROBANTE" at bounding box center [407, 107] width 639 height 6
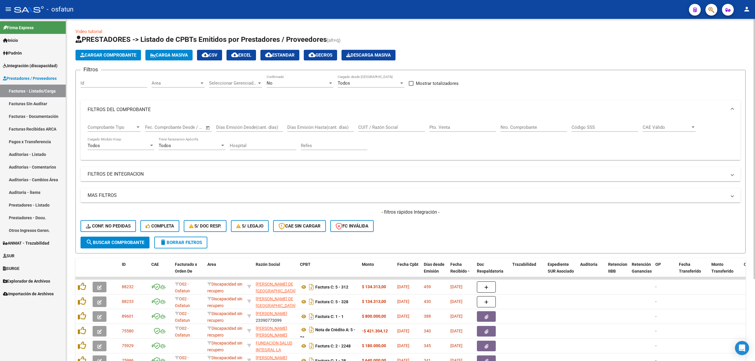
click at [131, 172] on mat-panel-title "FILTROS DE INTEGRACION" at bounding box center [407, 174] width 639 height 6
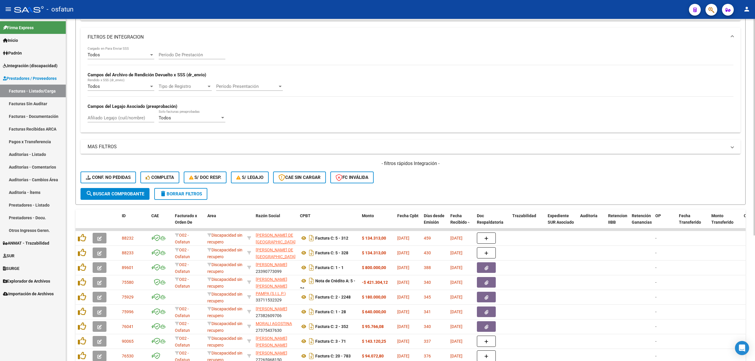
scroll to position [80, 0]
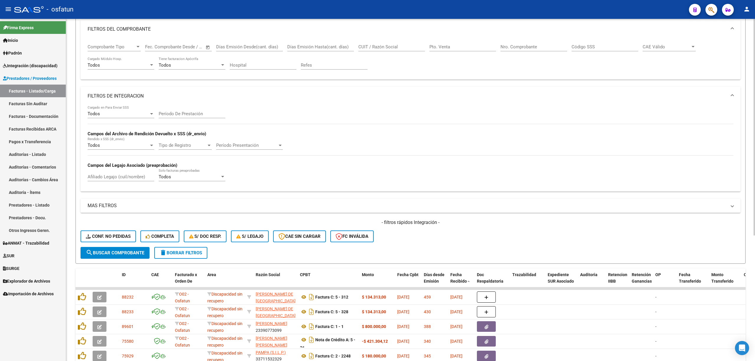
click at [172, 109] on div "Período De Prestación" at bounding box center [192, 112] width 67 height 13
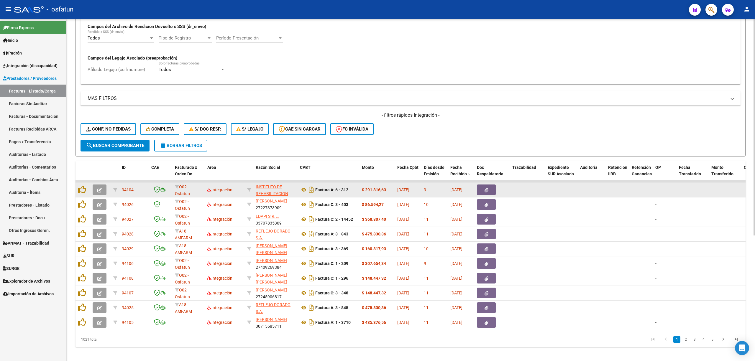
scroll to position [198, 0]
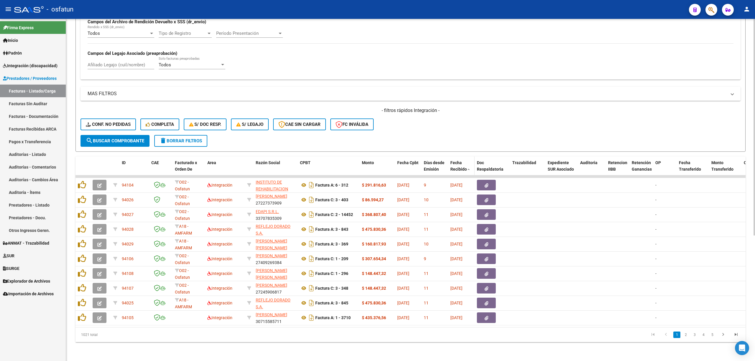
type input "202508"
click at [458, 162] on span "Fecha Recibido" at bounding box center [458, 165] width 17 height 11
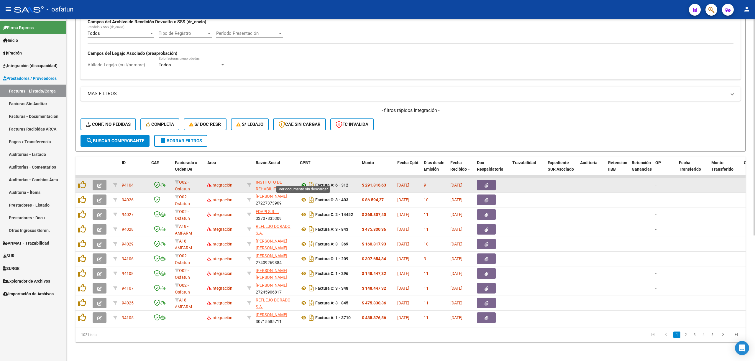
click at [302, 182] on icon at bounding box center [304, 185] width 8 height 7
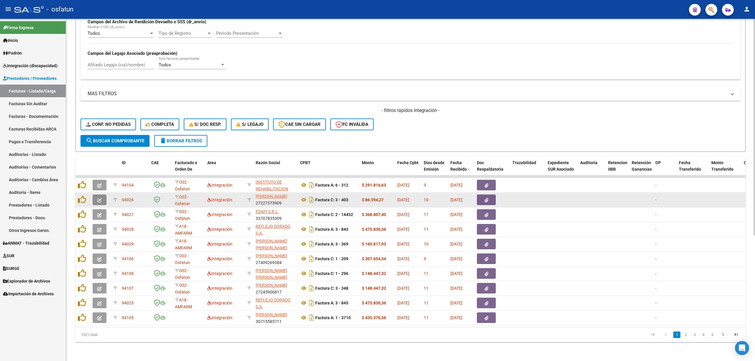
click at [96, 195] on button "button" at bounding box center [100, 200] width 14 height 11
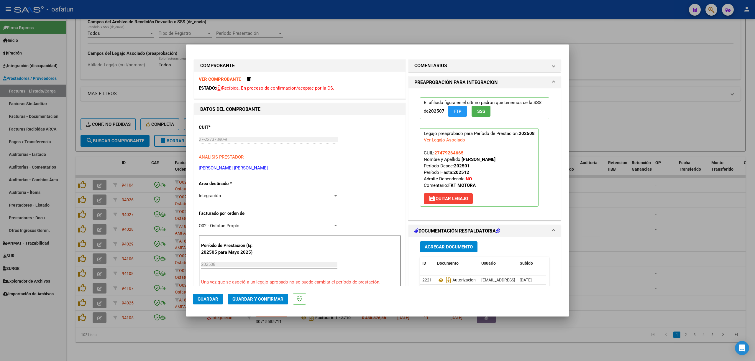
click at [613, 84] on div at bounding box center [377, 180] width 755 height 361
type input "$ 0,00"
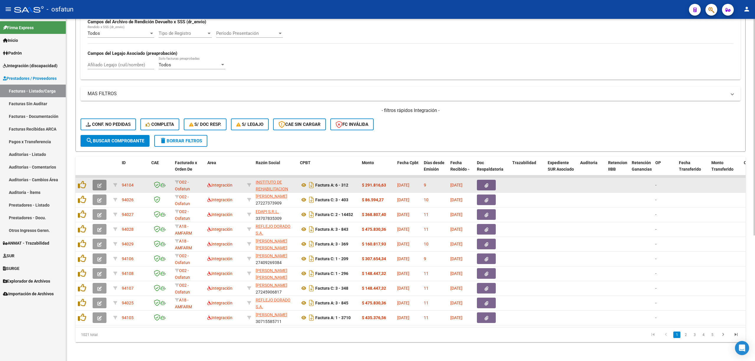
click at [97, 180] on button "button" at bounding box center [100, 185] width 14 height 11
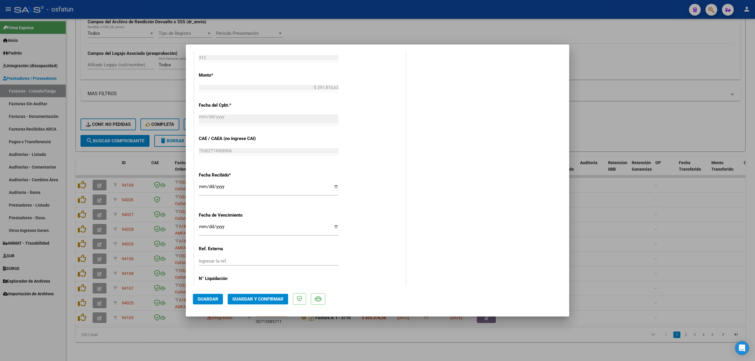
scroll to position [275, 0]
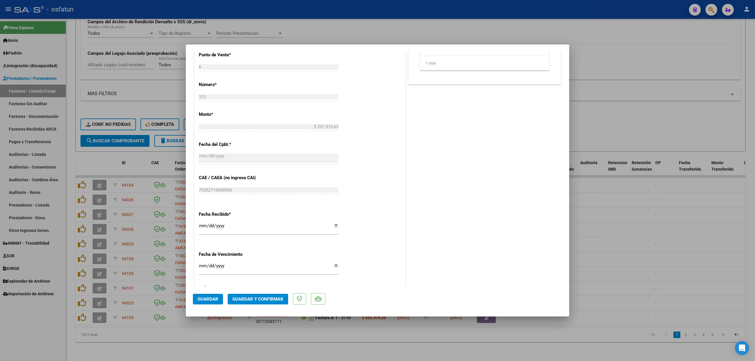
click at [269, 301] on span "Guardar y Confirmar" at bounding box center [257, 299] width 51 height 5
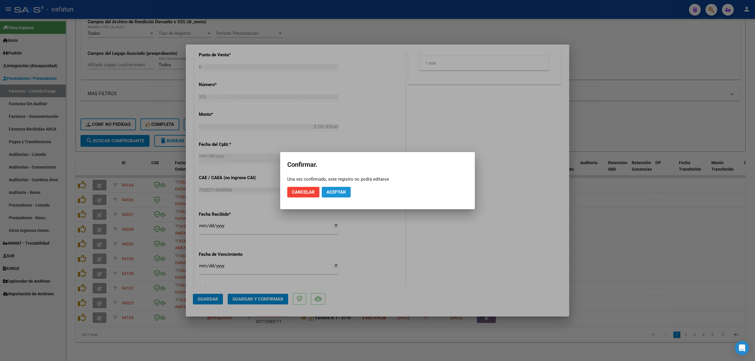
click at [341, 190] on span "Aceptar" at bounding box center [335, 192] width 19 height 5
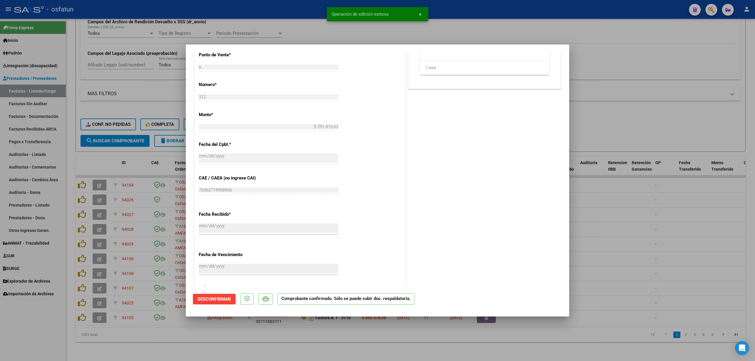
click at [595, 104] on div at bounding box center [377, 180] width 755 height 361
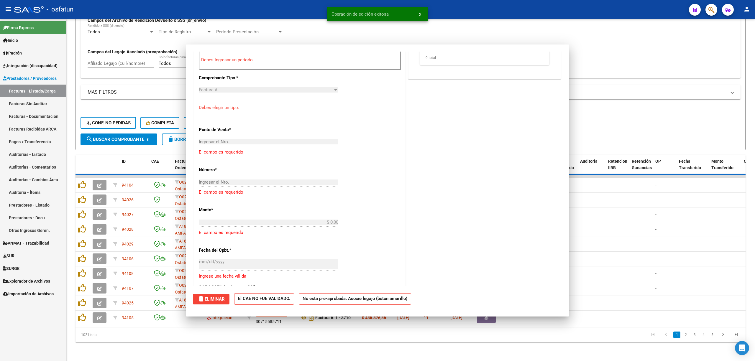
scroll to position [0, 0]
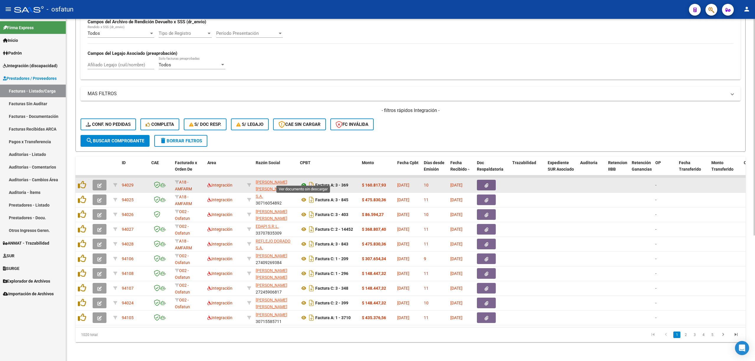
click at [303, 182] on icon at bounding box center [304, 185] width 8 height 7
click at [104, 180] on div at bounding box center [101, 185] width 16 height 11
click at [103, 180] on button "button" at bounding box center [100, 185] width 14 height 11
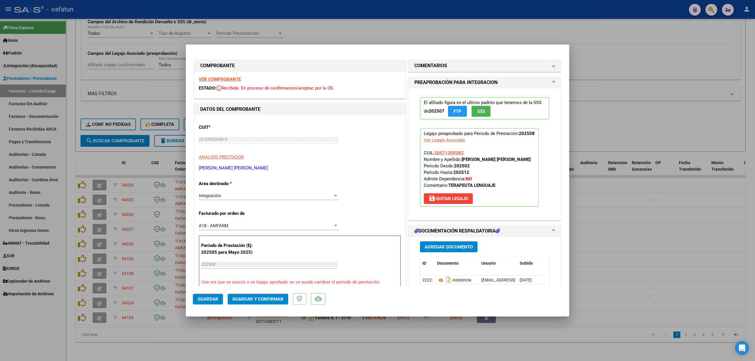
click at [272, 301] on span "Guardar y Confirmar" at bounding box center [257, 299] width 51 height 5
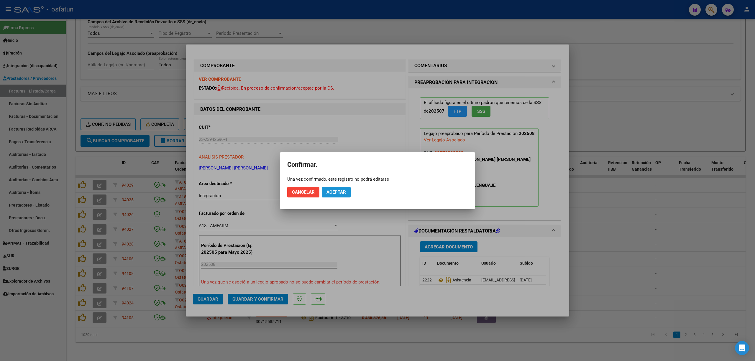
click at [342, 190] on span "Aceptar" at bounding box center [335, 192] width 19 height 5
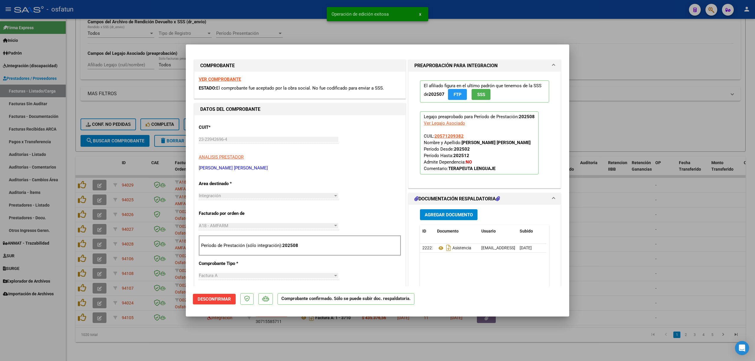
click at [290, 38] on div at bounding box center [377, 180] width 755 height 361
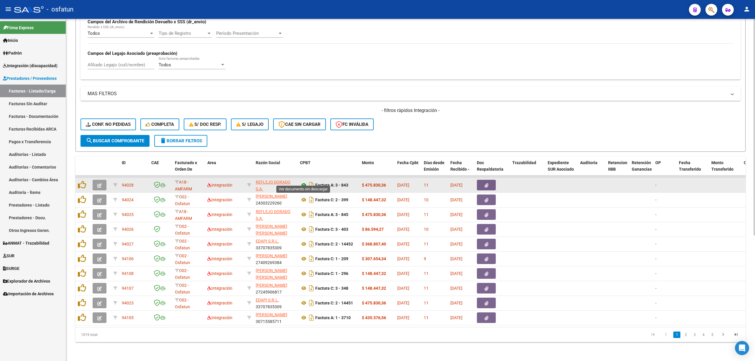
click at [306, 182] on icon at bounding box center [304, 185] width 8 height 7
click at [101, 180] on button "button" at bounding box center [100, 185] width 14 height 11
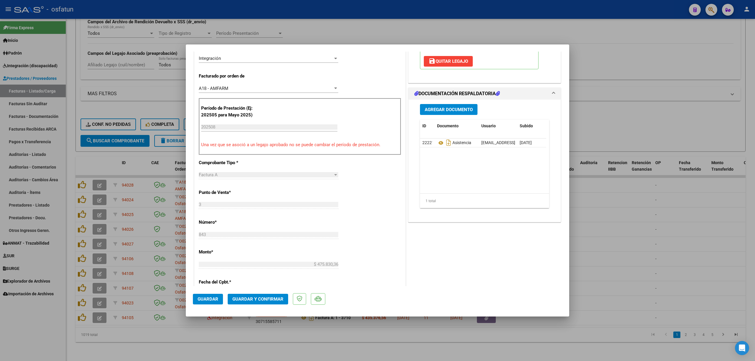
scroll to position [196, 0]
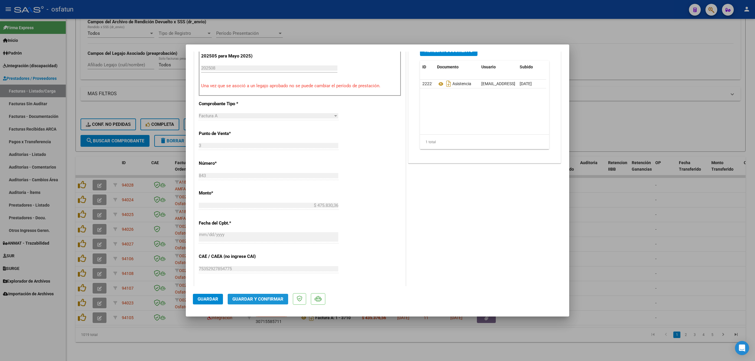
click at [251, 304] on button "Guardar y Confirmar" at bounding box center [258, 299] width 60 height 11
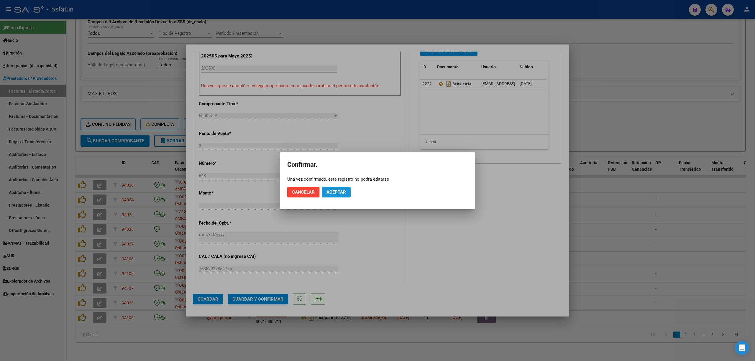
drag, startPoint x: 338, startPoint y: 194, endPoint x: 306, endPoint y: 136, distance: 66.2
click at [336, 193] on span "Aceptar" at bounding box center [335, 192] width 19 height 5
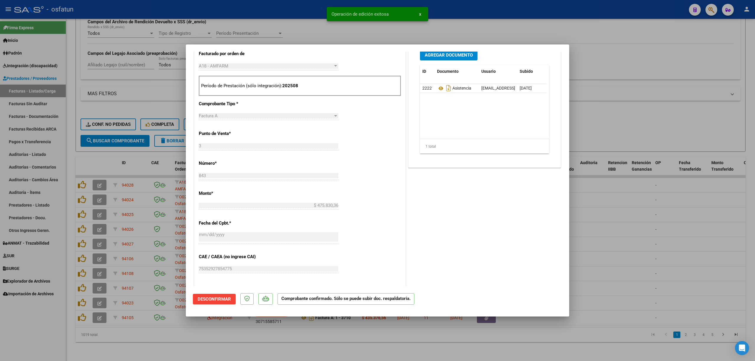
click at [283, 4] on div at bounding box center [377, 180] width 755 height 361
type input "$ 0,00"
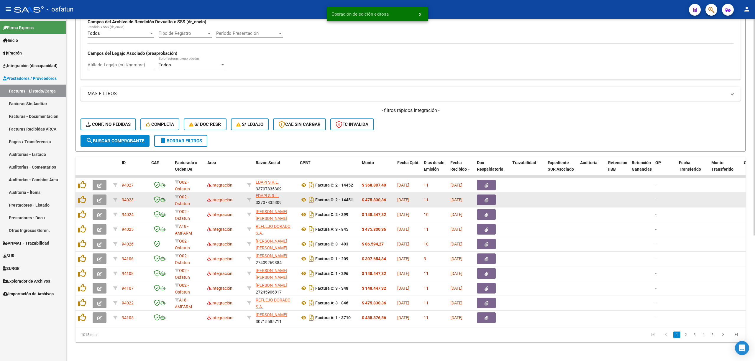
scroll to position [1, 0]
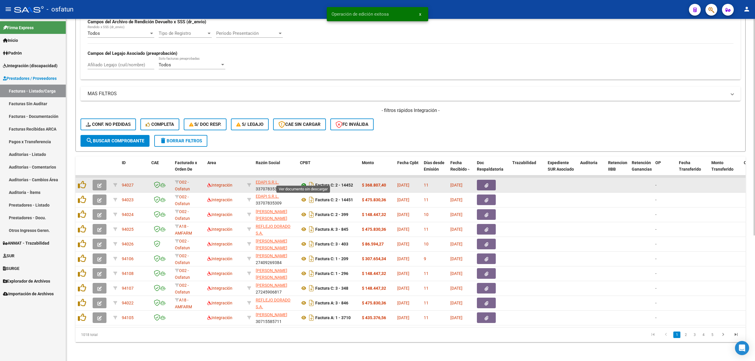
click at [304, 182] on icon at bounding box center [304, 185] width 8 height 7
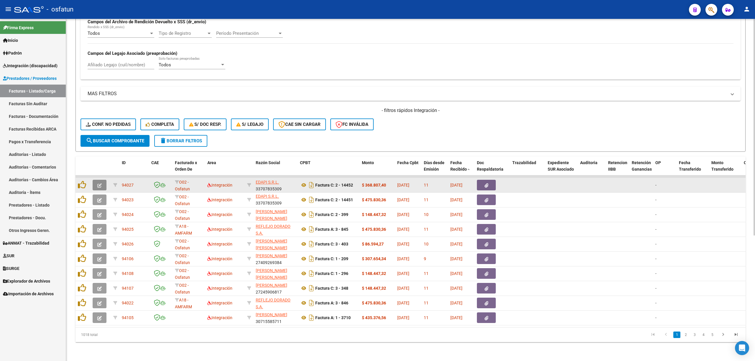
click at [98, 183] on icon "button" at bounding box center [99, 185] width 4 height 4
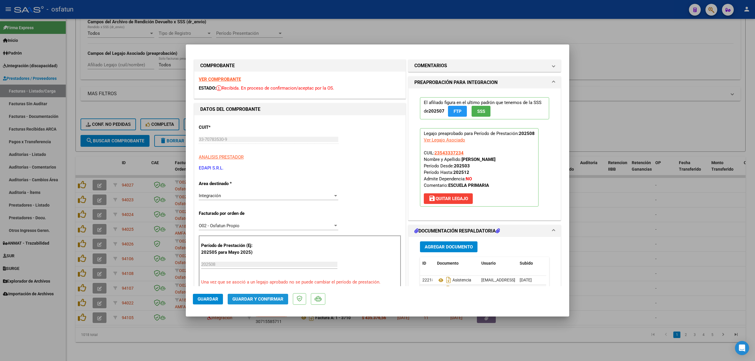
click at [270, 298] on span "Guardar y Confirmar" at bounding box center [257, 299] width 51 height 5
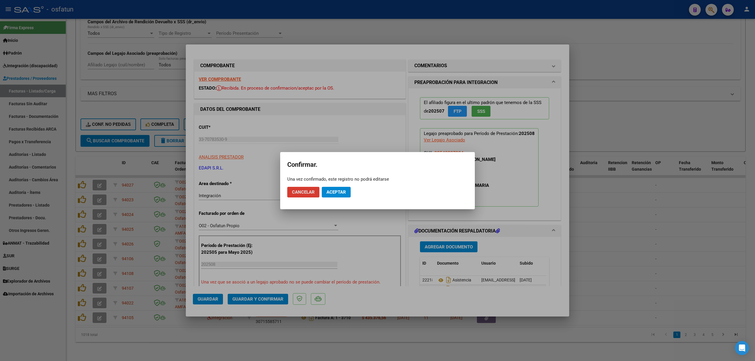
click at [335, 198] on mat-dialog-actions "Cancelar Aceptar" at bounding box center [377, 192] width 180 height 20
click at [339, 191] on span "Aceptar" at bounding box center [335, 192] width 19 height 5
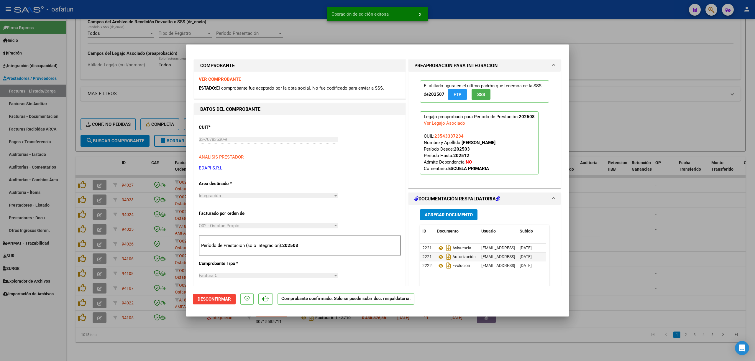
click at [618, 95] on div at bounding box center [377, 180] width 755 height 361
type input "$ 0,00"
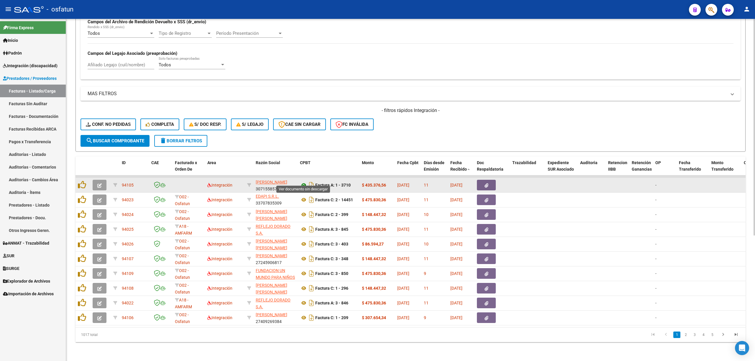
click at [302, 182] on icon at bounding box center [304, 185] width 8 height 7
click at [100, 186] on datatable-body-cell at bounding box center [100, 185] width 21 height 14
click at [98, 183] on icon "button" at bounding box center [99, 185] width 4 height 4
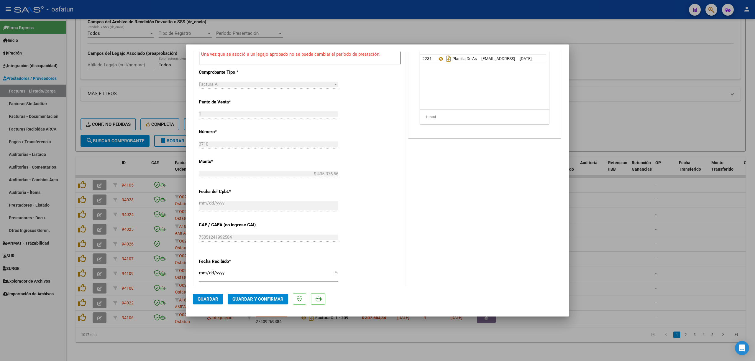
scroll to position [236, 0]
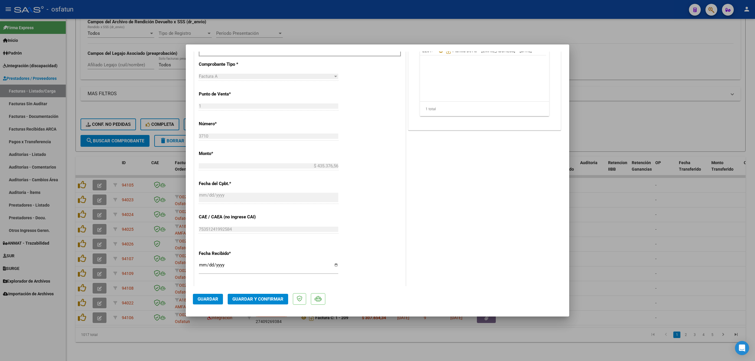
click at [275, 297] on span "Guardar y Confirmar" at bounding box center [257, 299] width 51 height 5
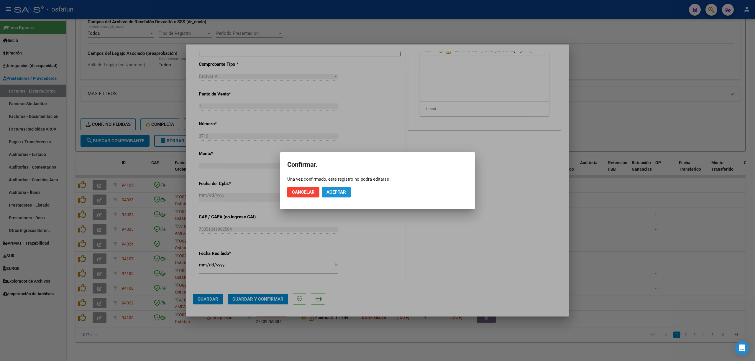
click at [327, 193] on span "Aceptar" at bounding box center [335, 192] width 19 height 5
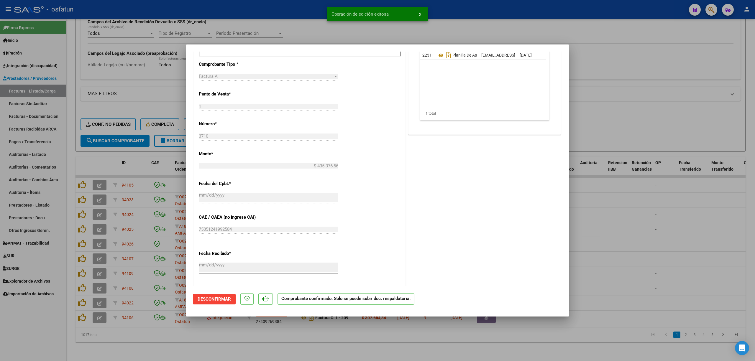
drag, startPoint x: 268, startPoint y: 25, endPoint x: 266, endPoint y: 0, distance: 24.5
click at [268, 23] on div at bounding box center [377, 180] width 755 height 361
type input "$ 0,00"
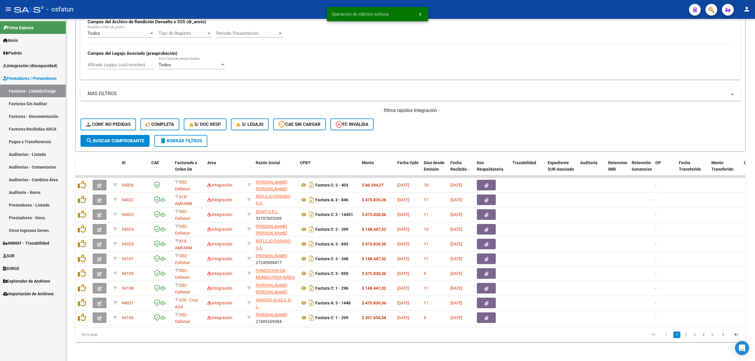
scroll to position [7, 0]
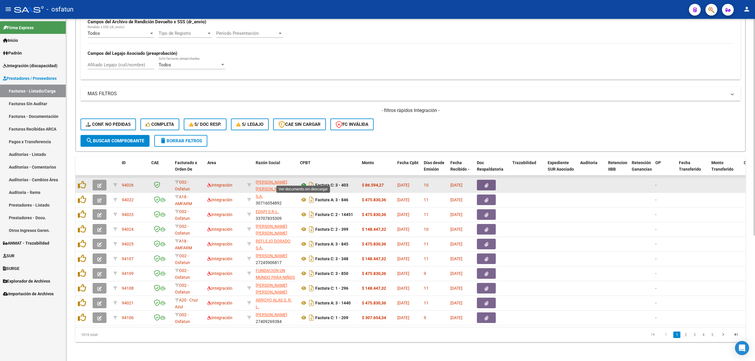
click at [306, 182] on icon at bounding box center [304, 185] width 8 height 7
click at [101, 183] on icon "button" at bounding box center [99, 185] width 4 height 4
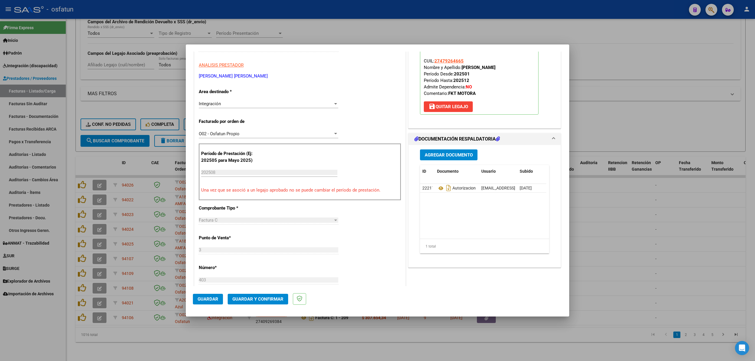
scroll to position [39, 0]
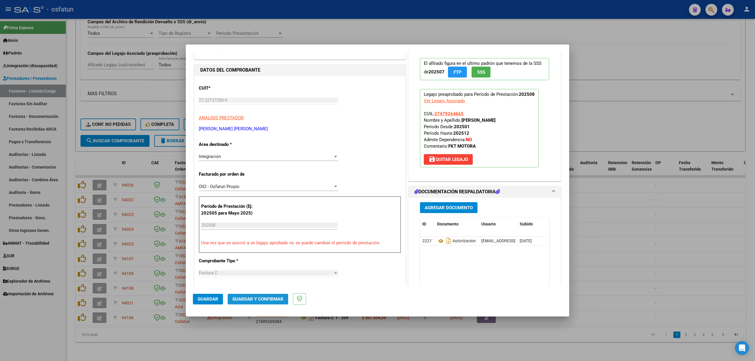
click at [257, 299] on span "Guardar y Confirmar" at bounding box center [257, 299] width 51 height 5
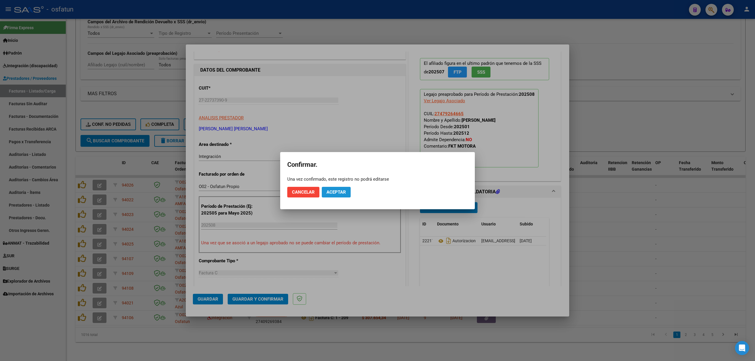
click at [335, 191] on span "Aceptar" at bounding box center [335, 192] width 19 height 5
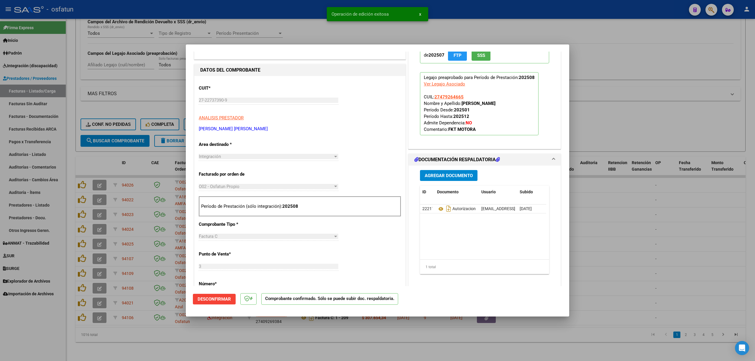
click at [684, 245] on div at bounding box center [377, 180] width 755 height 361
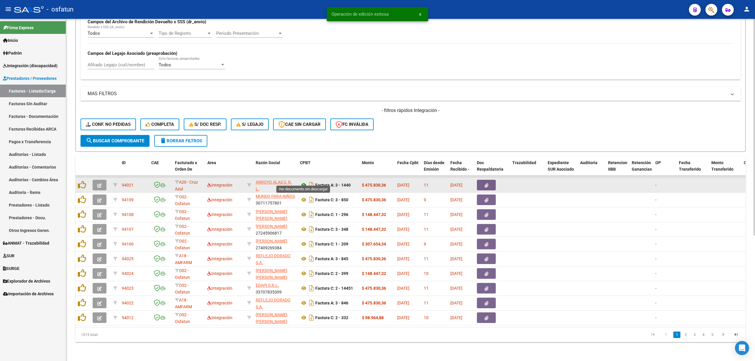
click at [304, 182] on icon at bounding box center [304, 185] width 8 height 7
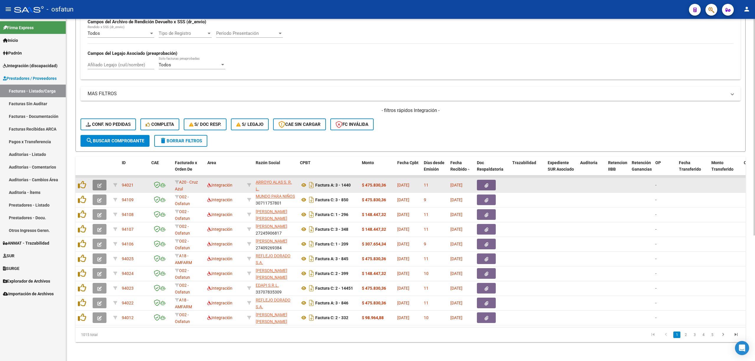
click at [98, 183] on icon "button" at bounding box center [99, 185] width 4 height 4
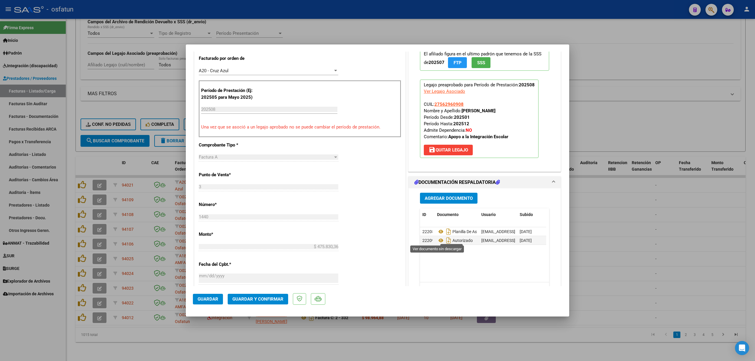
scroll to position [157, 0]
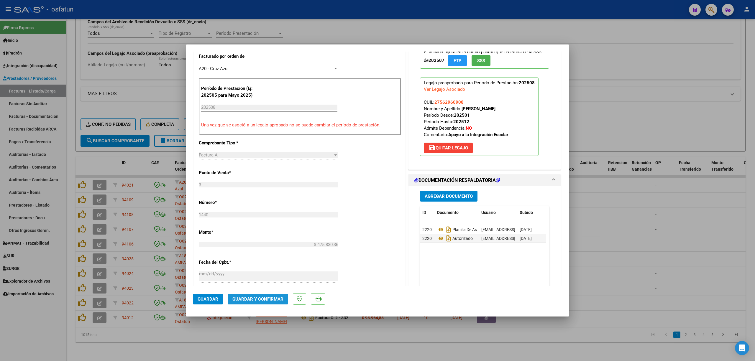
click at [251, 297] on span "Guardar y Confirmar" at bounding box center [257, 299] width 51 height 5
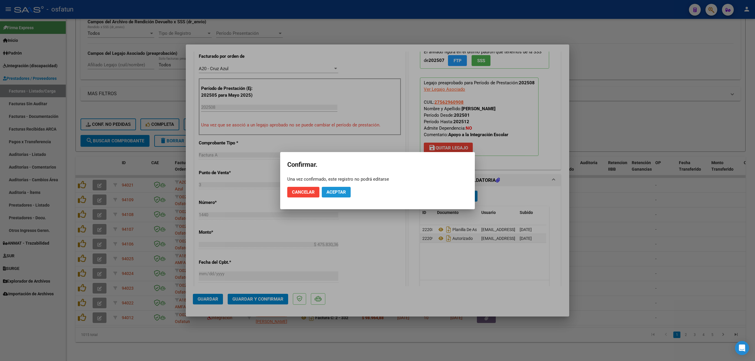
click at [334, 190] on span "Aceptar" at bounding box center [335, 192] width 19 height 5
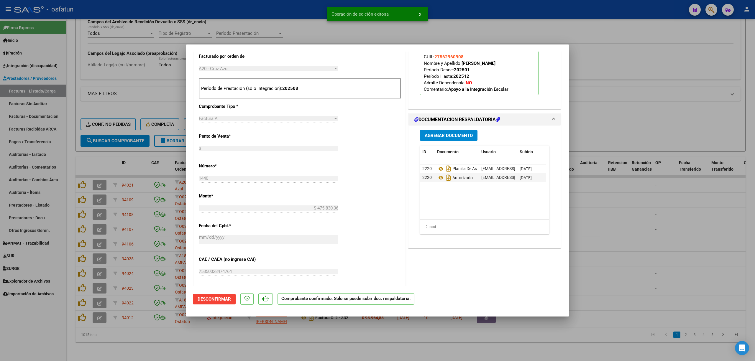
click at [684, 219] on div at bounding box center [377, 180] width 755 height 361
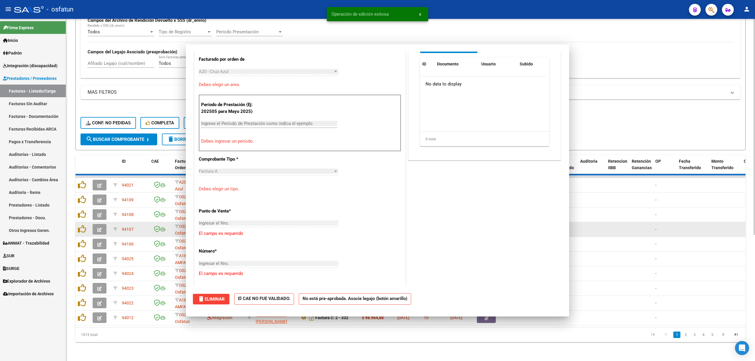
scroll to position [0, 0]
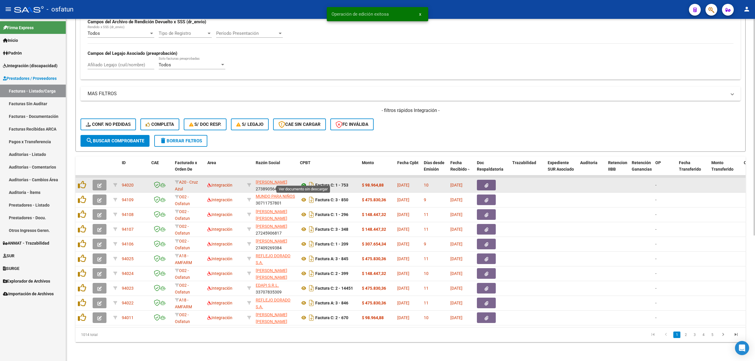
click at [301, 182] on icon at bounding box center [304, 185] width 8 height 7
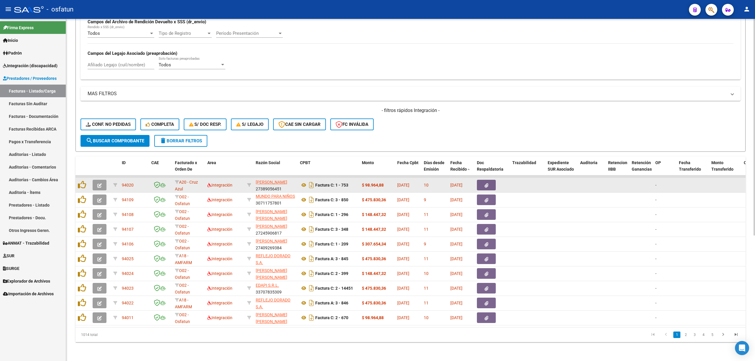
click at [101, 183] on icon "button" at bounding box center [99, 185] width 4 height 4
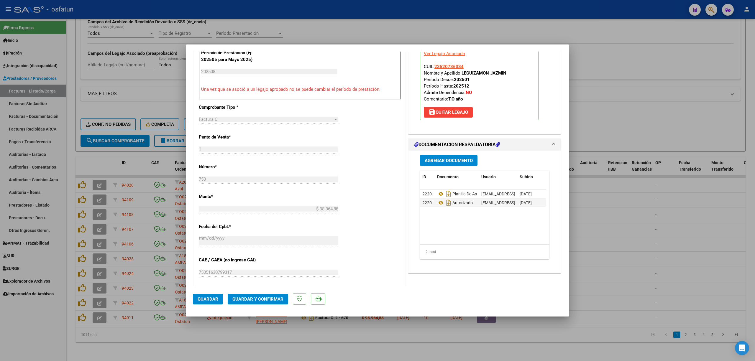
scroll to position [196, 0]
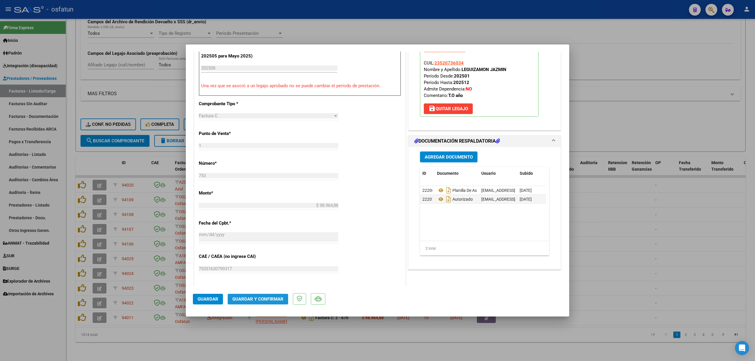
click at [269, 297] on span "Guardar y Confirmar" at bounding box center [257, 299] width 51 height 5
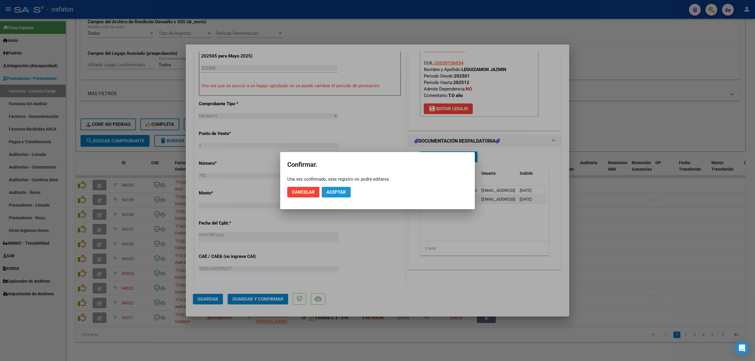
click at [347, 192] on button "Aceptar" at bounding box center [336, 192] width 29 height 11
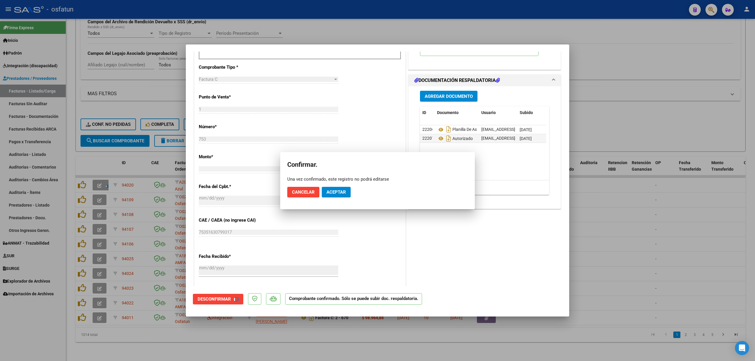
scroll to position [160, 0]
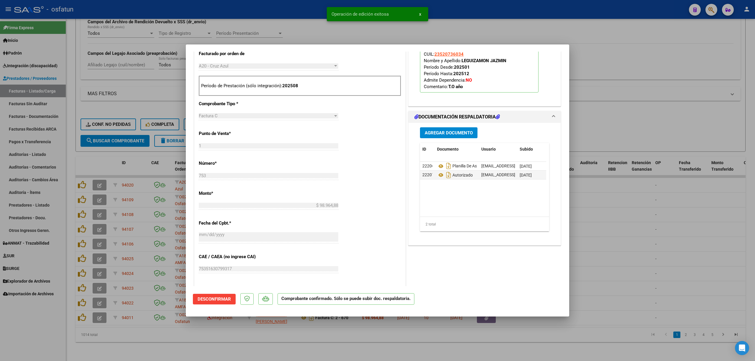
drag, startPoint x: 648, startPoint y: 103, endPoint x: 562, endPoint y: 124, distance: 87.7
click at [640, 106] on div at bounding box center [377, 180] width 755 height 361
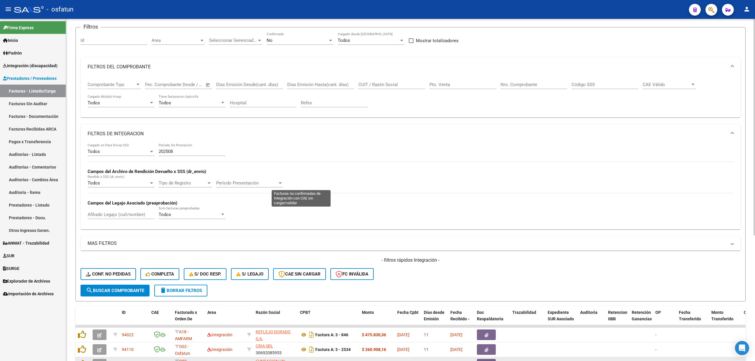
scroll to position [196, 0]
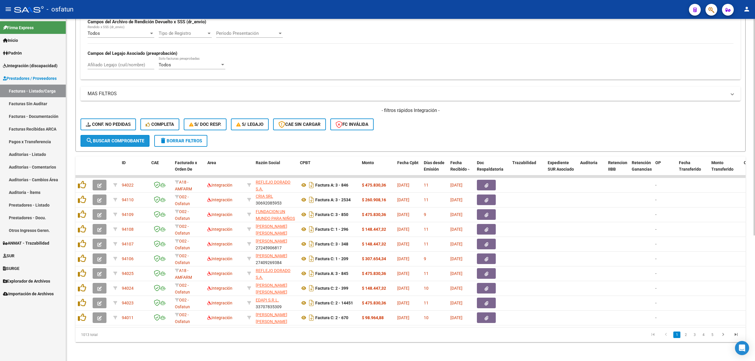
click at [117, 138] on span "search Buscar Comprobante" at bounding box center [115, 140] width 58 height 5
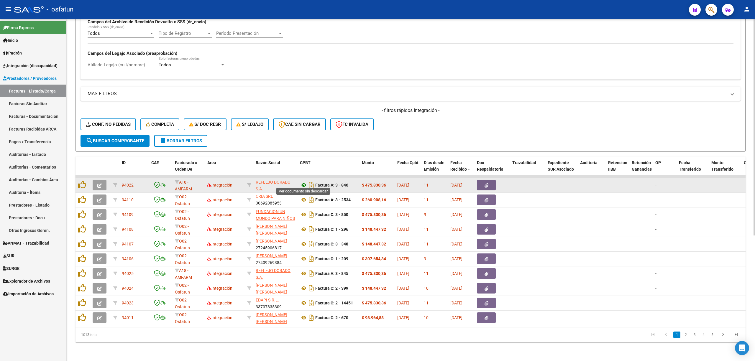
click at [304, 182] on icon at bounding box center [304, 185] width 8 height 7
click at [101, 180] on button "button" at bounding box center [100, 185] width 14 height 11
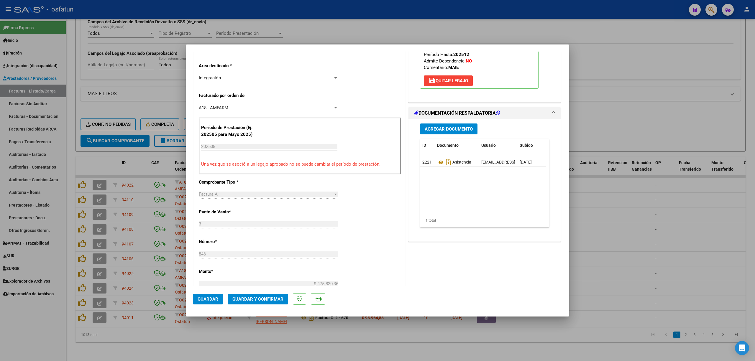
scroll to position [78, 0]
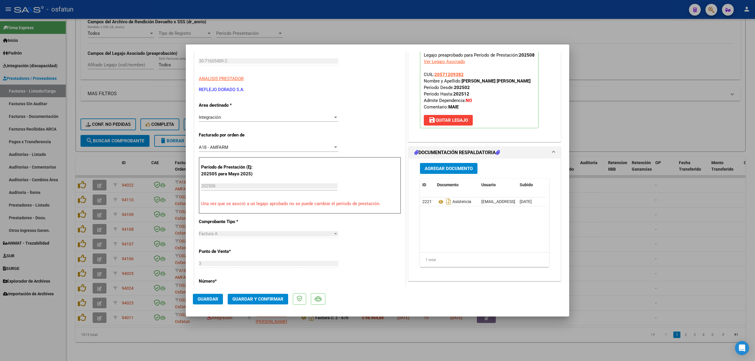
click at [261, 297] on span "Guardar y Confirmar" at bounding box center [257, 299] width 51 height 5
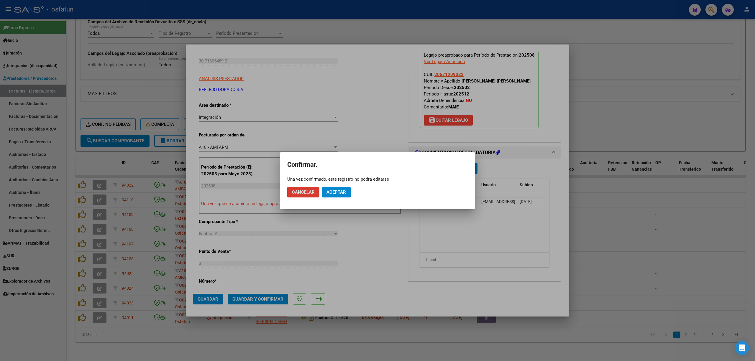
click at [340, 197] on button "Aceptar" at bounding box center [336, 192] width 29 height 11
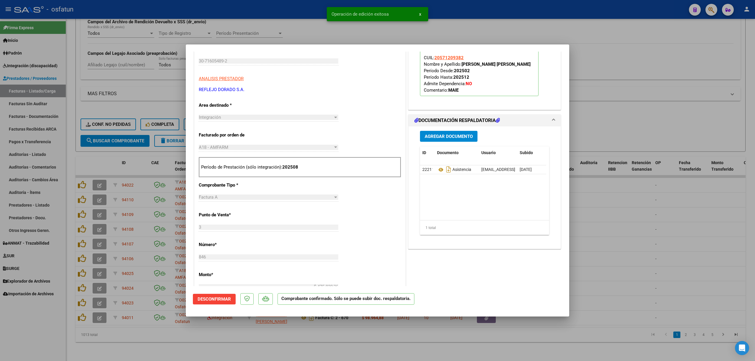
click at [276, 32] on div at bounding box center [377, 180] width 755 height 361
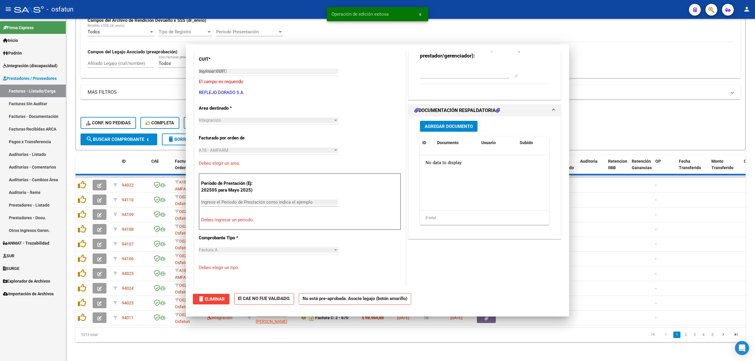
type input "$ 0,00"
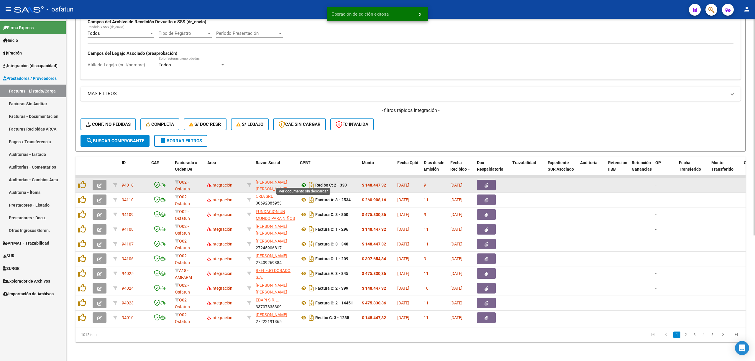
click at [302, 182] on icon at bounding box center [304, 185] width 8 height 7
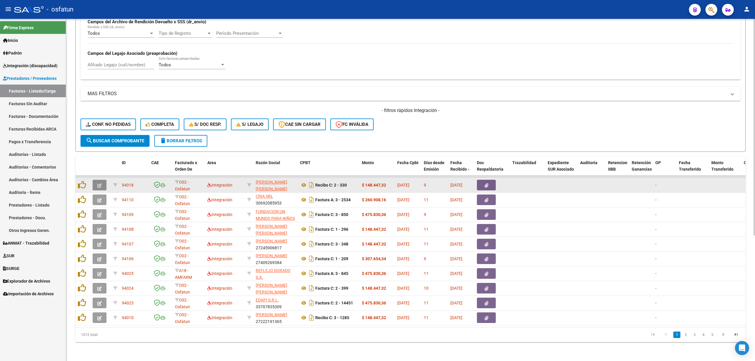
click at [96, 180] on button "button" at bounding box center [100, 185] width 14 height 11
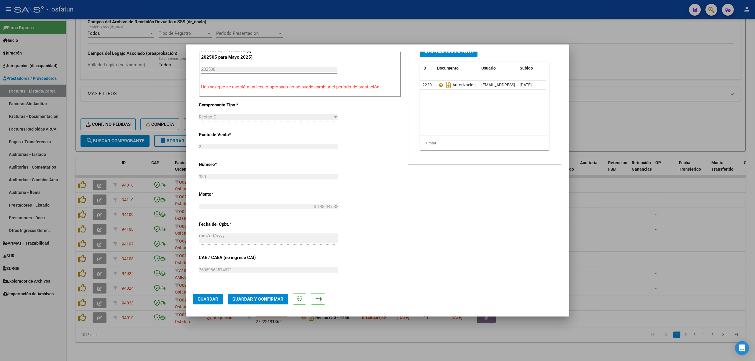
scroll to position [196, 0]
click at [259, 295] on button "Guardar y Confirmar" at bounding box center [258, 299] width 60 height 11
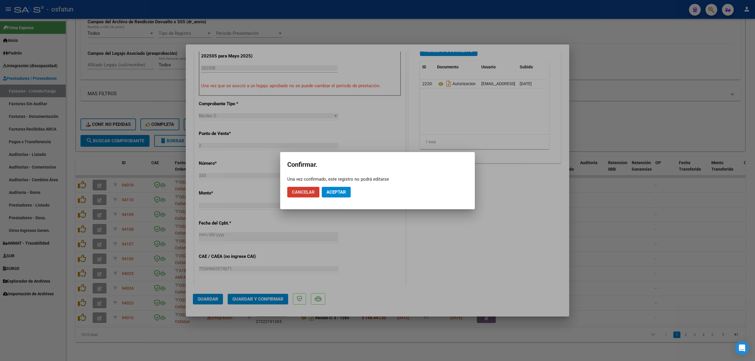
click at [327, 187] on button "Aceptar" at bounding box center [336, 192] width 29 height 11
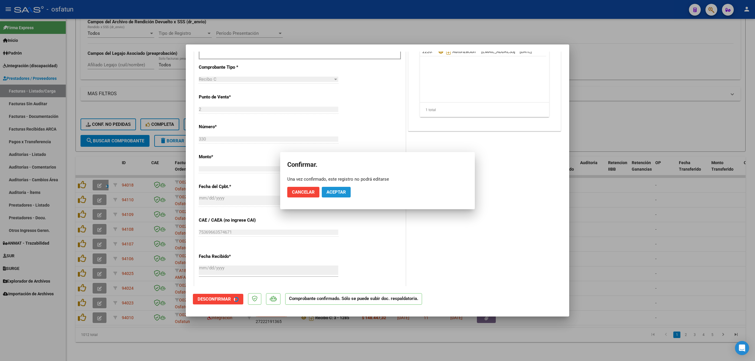
scroll to position [160, 0]
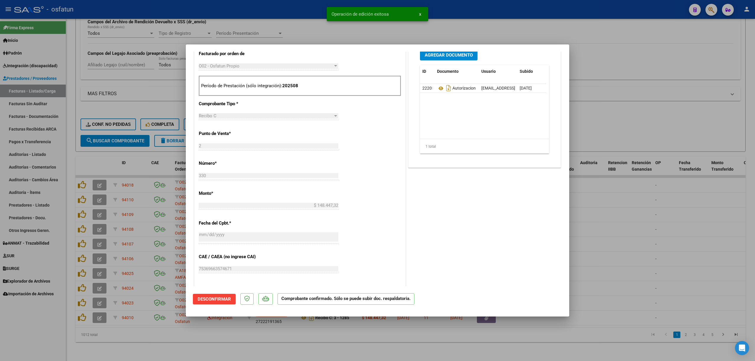
click at [642, 263] on div at bounding box center [377, 180] width 755 height 361
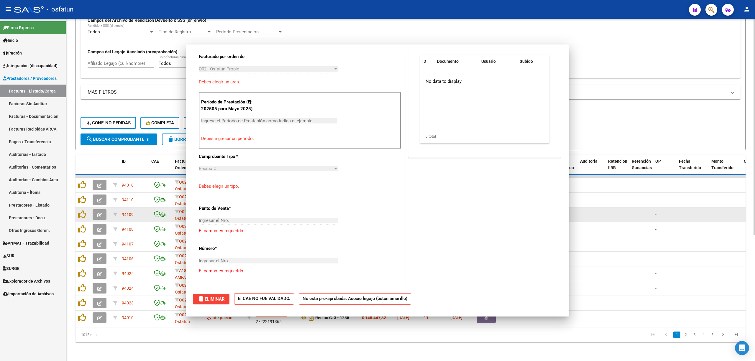
scroll to position [0, 0]
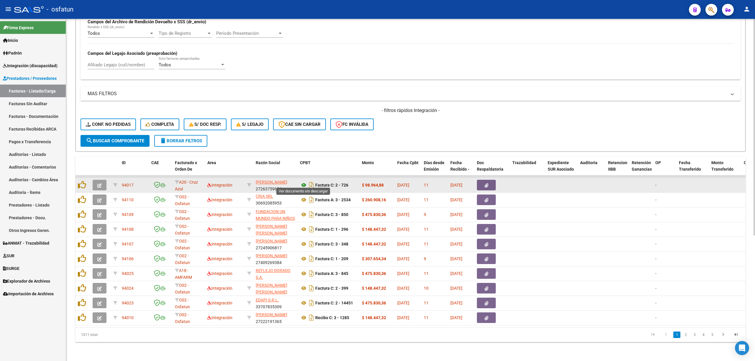
click at [303, 182] on icon at bounding box center [304, 185] width 8 height 7
click at [97, 183] on icon "button" at bounding box center [99, 185] width 4 height 4
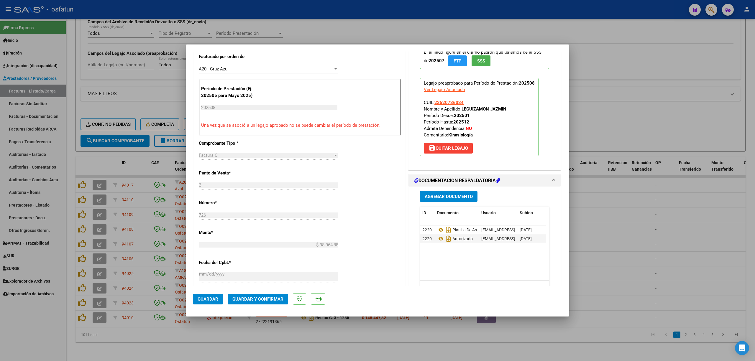
scroll to position [157, 0]
click at [268, 309] on mat-dialog-actions "Guardar Guardar y Confirmar" at bounding box center [377, 297] width 369 height 23
click at [274, 298] on span "Guardar y Confirmar" at bounding box center [257, 299] width 51 height 5
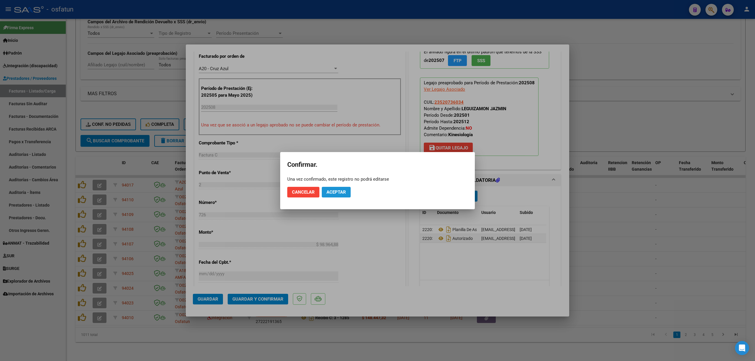
click at [337, 197] on button "Aceptar" at bounding box center [336, 192] width 29 height 11
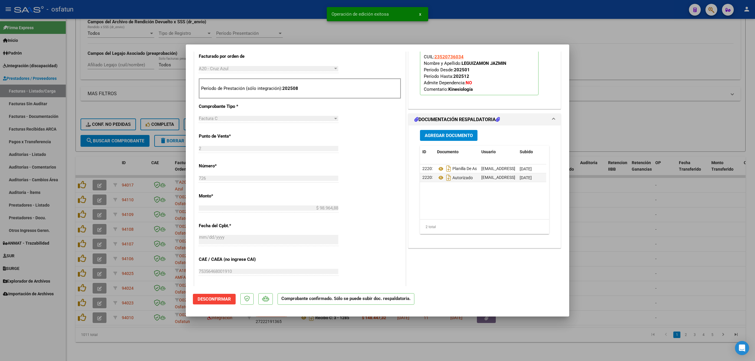
click at [732, 255] on div at bounding box center [377, 180] width 755 height 361
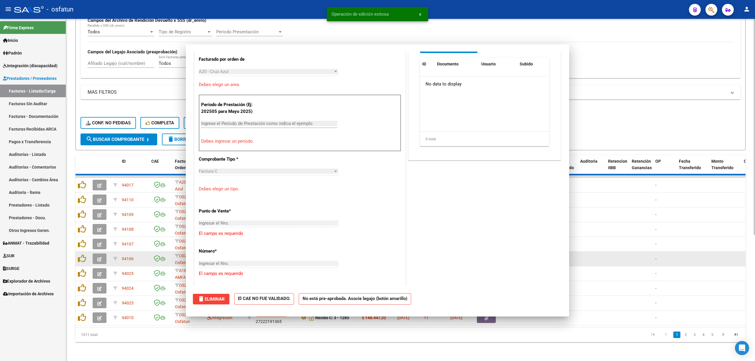
scroll to position [0, 0]
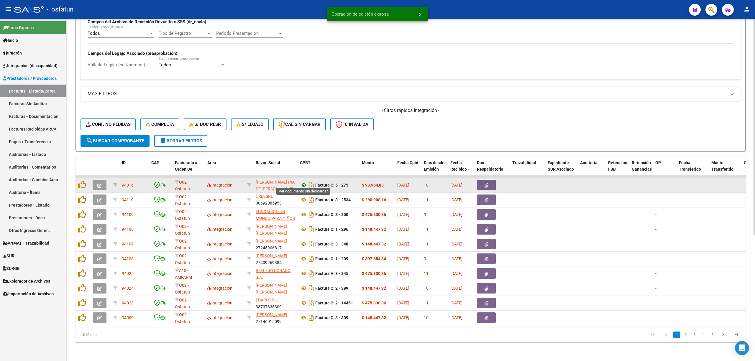
click at [302, 182] on icon at bounding box center [304, 185] width 8 height 7
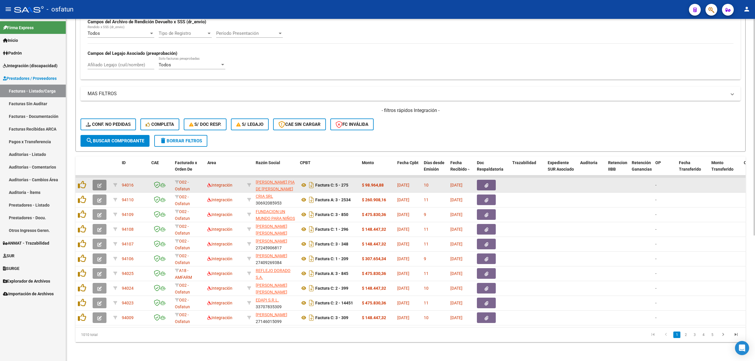
click at [99, 183] on icon "button" at bounding box center [99, 185] width 4 height 4
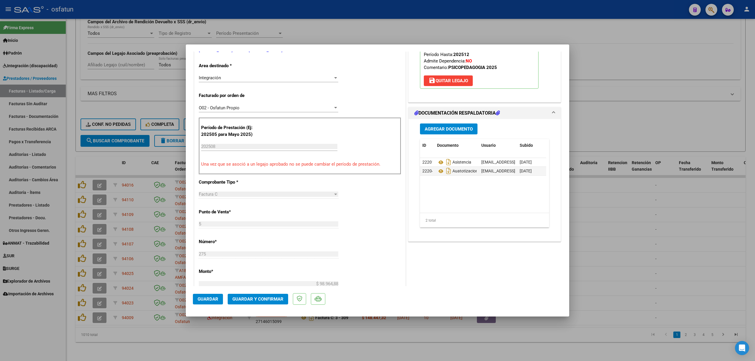
scroll to position [157, 0]
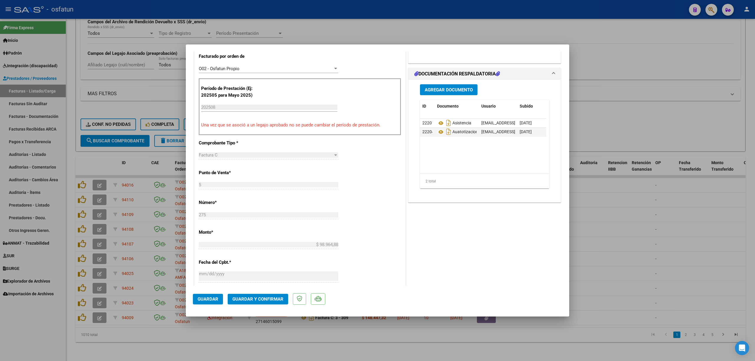
click at [254, 300] on span "Guardar y Confirmar" at bounding box center [257, 299] width 51 height 5
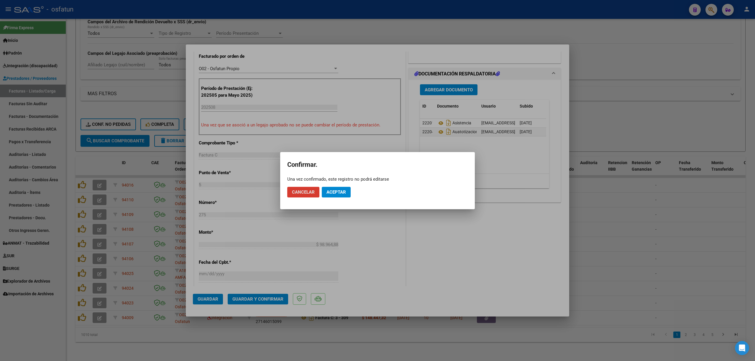
click at [329, 190] on span "Aceptar" at bounding box center [335, 192] width 19 height 5
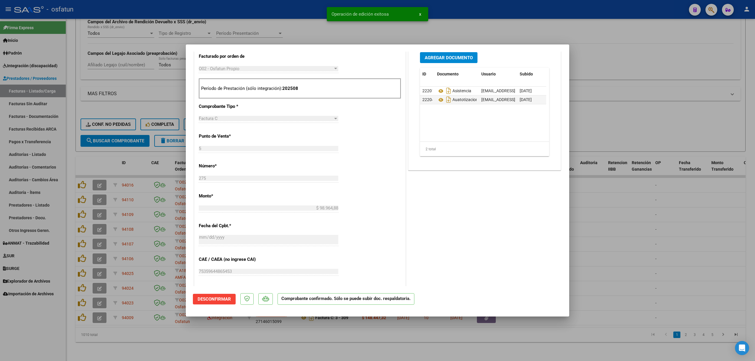
click at [646, 204] on div at bounding box center [377, 180] width 755 height 361
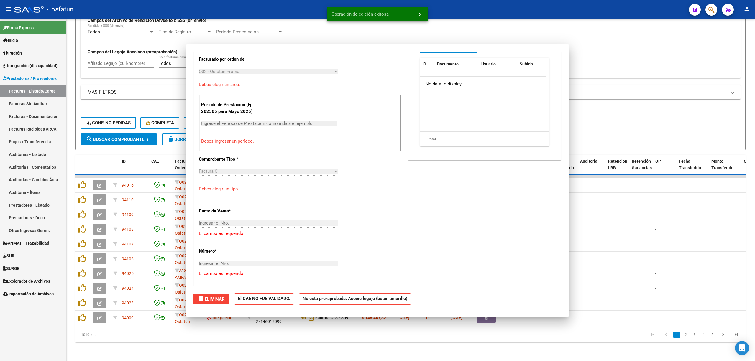
scroll to position [0, 0]
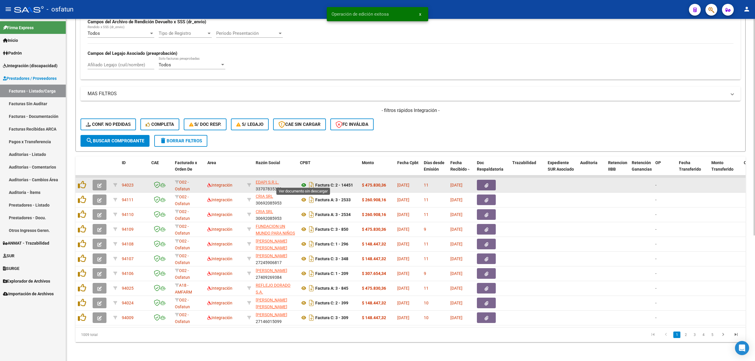
click at [303, 183] on icon at bounding box center [304, 185] width 8 height 7
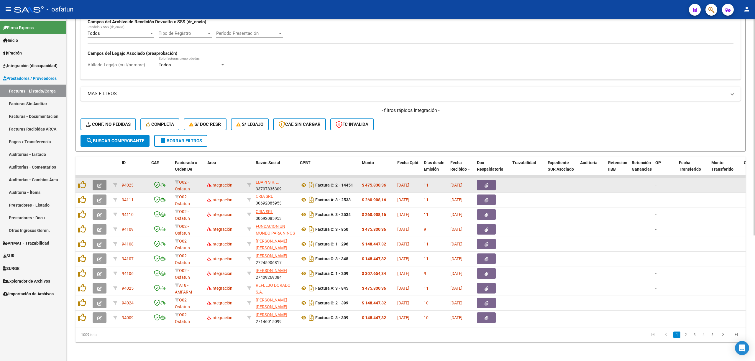
click at [103, 180] on button "button" at bounding box center [100, 185] width 14 height 11
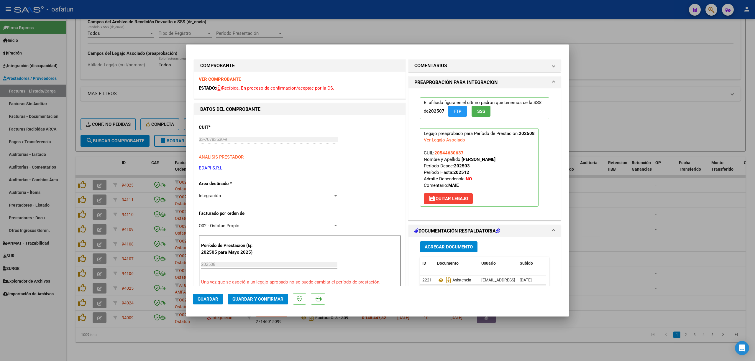
scroll to position [118, 0]
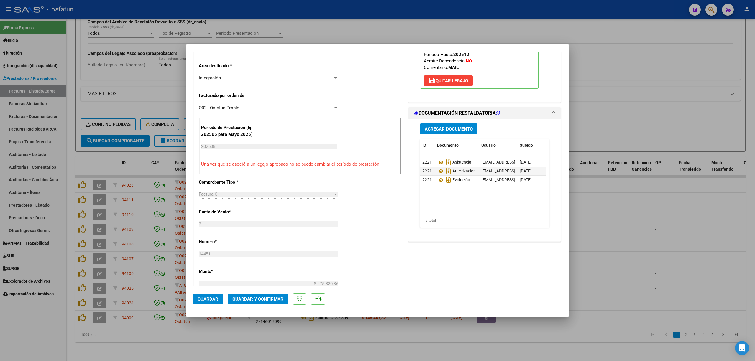
click at [263, 297] on span "Guardar y Confirmar" at bounding box center [257, 299] width 51 height 5
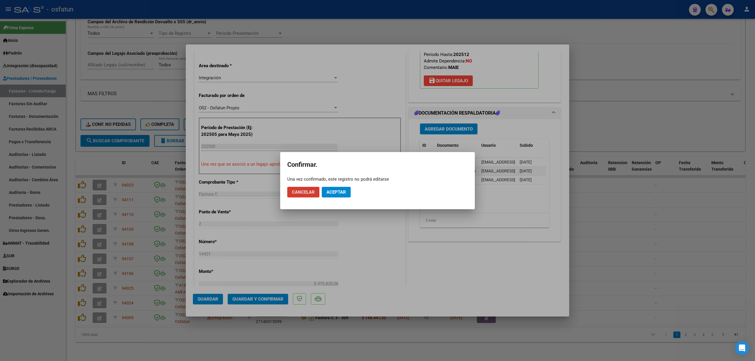
click at [334, 194] on span "Aceptar" at bounding box center [335, 192] width 19 height 5
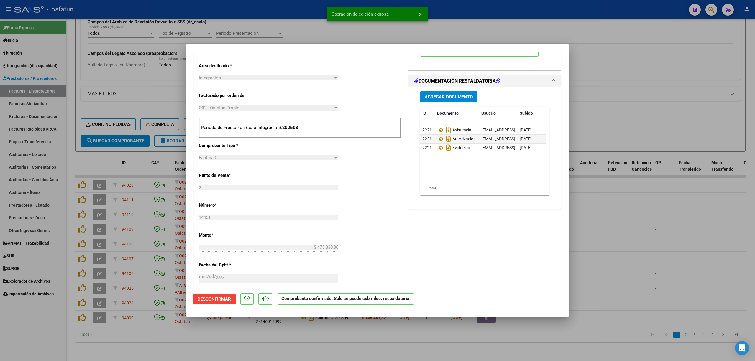
click at [167, 93] on div at bounding box center [377, 180] width 755 height 361
type input "$ 0,00"
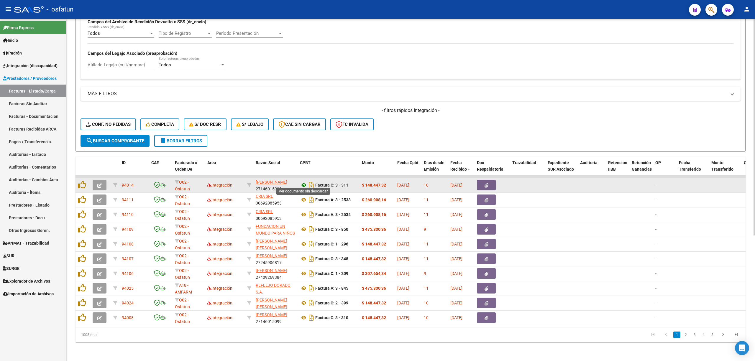
click at [302, 182] on icon at bounding box center [304, 185] width 8 height 7
click at [103, 180] on button "button" at bounding box center [100, 185] width 14 height 11
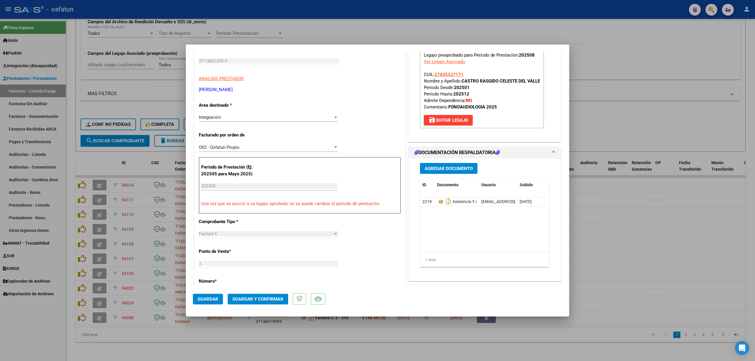
scroll to position [118, 0]
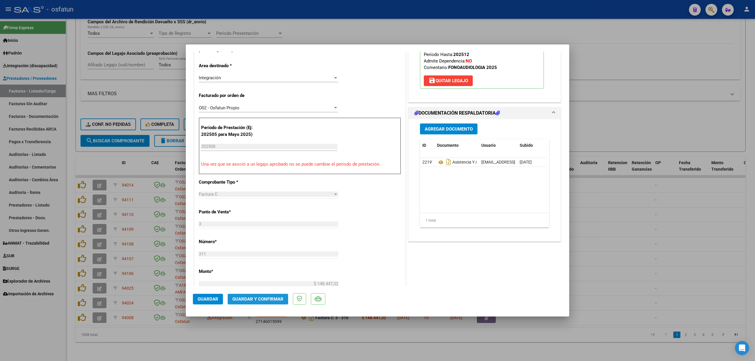
click at [255, 302] on button "Guardar y Confirmar" at bounding box center [258, 299] width 60 height 11
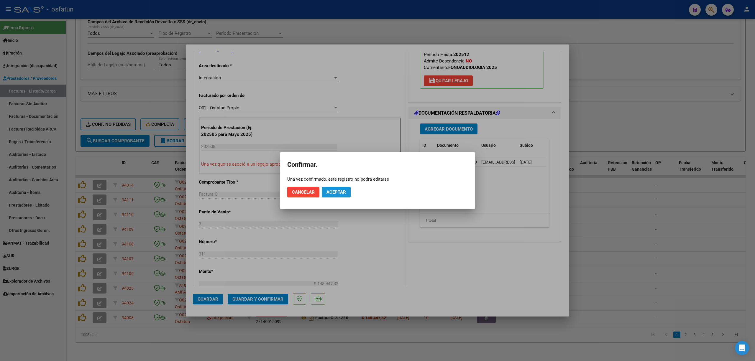
click at [325, 192] on button "Aceptar" at bounding box center [336, 192] width 29 height 11
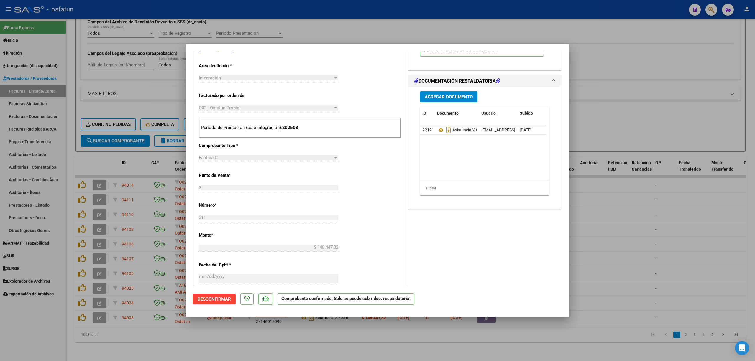
click at [631, 119] on div at bounding box center [377, 180] width 755 height 361
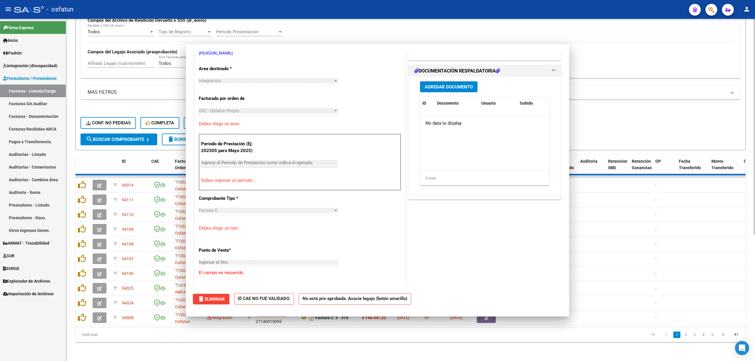
scroll to position [0, 0]
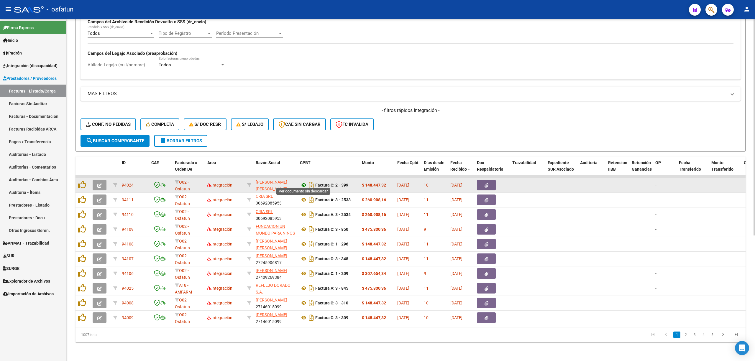
click at [301, 182] on icon at bounding box center [304, 185] width 8 height 7
click at [97, 185] on button "button" at bounding box center [100, 185] width 14 height 11
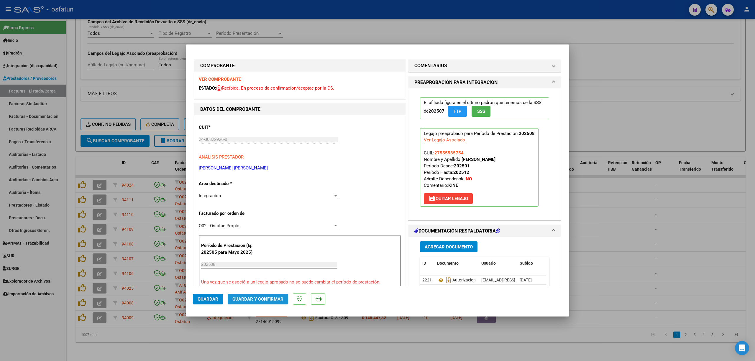
click at [263, 301] on span "Guardar y Confirmar" at bounding box center [257, 299] width 51 height 5
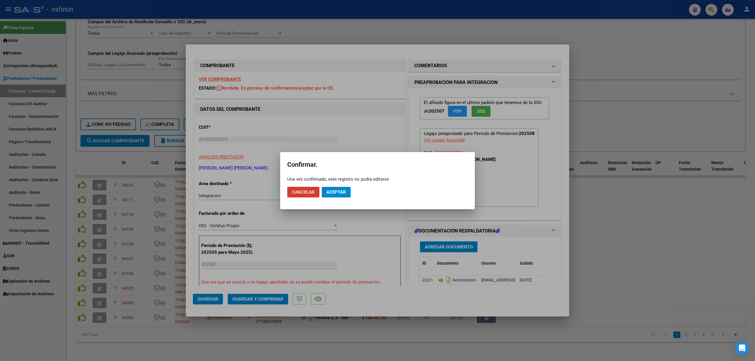
click at [339, 190] on span "Aceptar" at bounding box center [335, 192] width 19 height 5
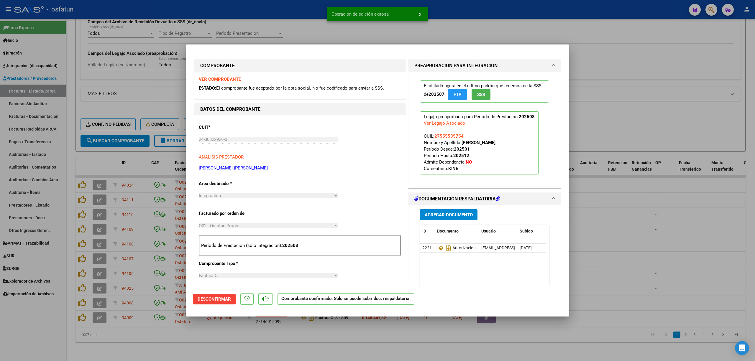
click at [641, 217] on div at bounding box center [377, 180] width 755 height 361
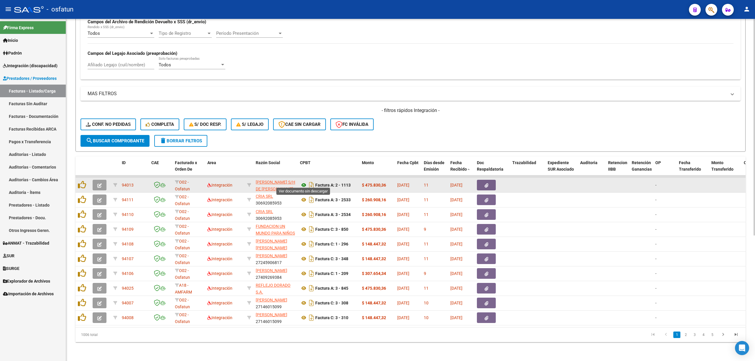
click at [304, 182] on icon at bounding box center [304, 185] width 8 height 7
click at [97, 183] on icon "button" at bounding box center [99, 185] width 4 height 4
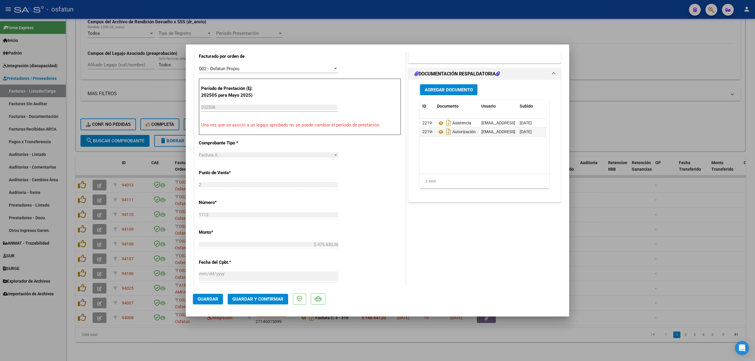
scroll to position [196, 0]
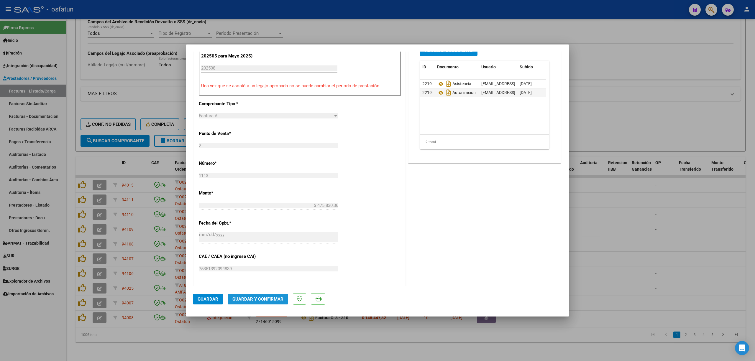
click at [247, 301] on span "Guardar y Confirmar" at bounding box center [257, 299] width 51 height 5
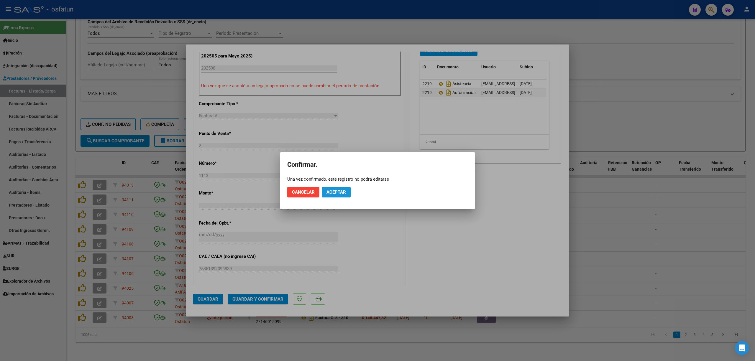
click at [338, 190] on span "Aceptar" at bounding box center [335, 192] width 19 height 5
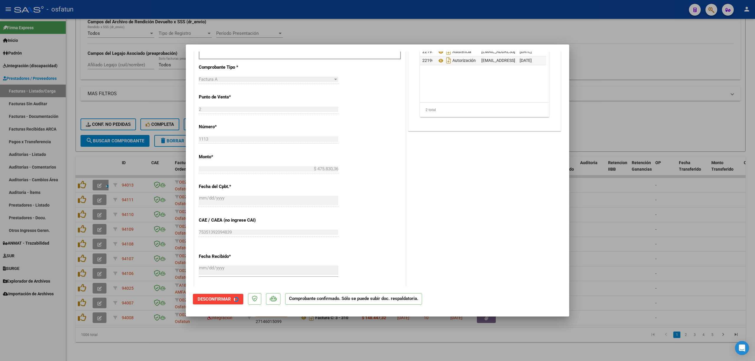
scroll to position [160, 0]
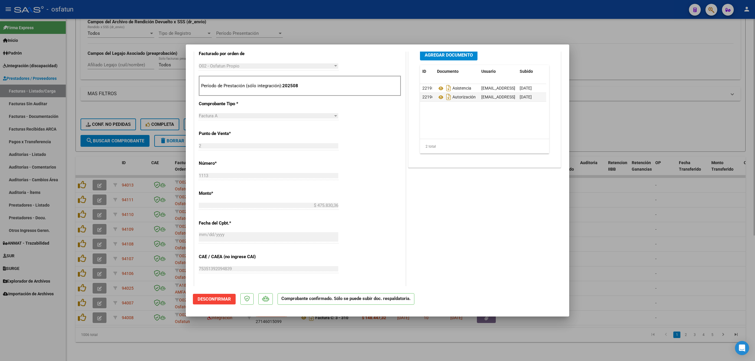
click at [348, 35] on div at bounding box center [377, 180] width 755 height 361
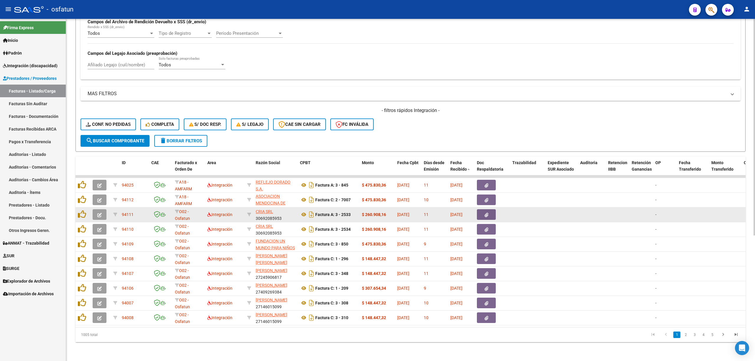
scroll to position [7, 0]
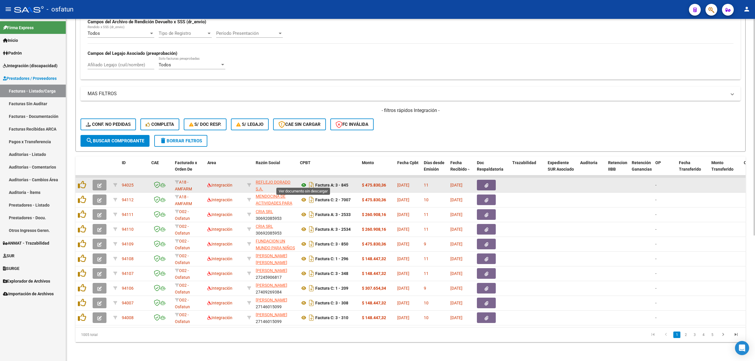
click at [303, 182] on icon at bounding box center [304, 185] width 8 height 7
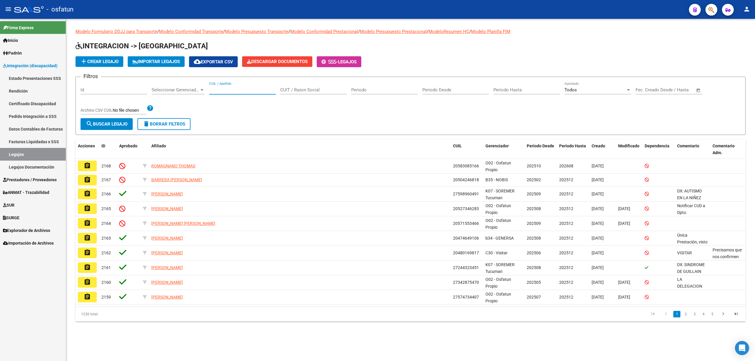
click at [255, 87] on input "CUIL / Apellido" at bounding box center [242, 89] width 67 height 5
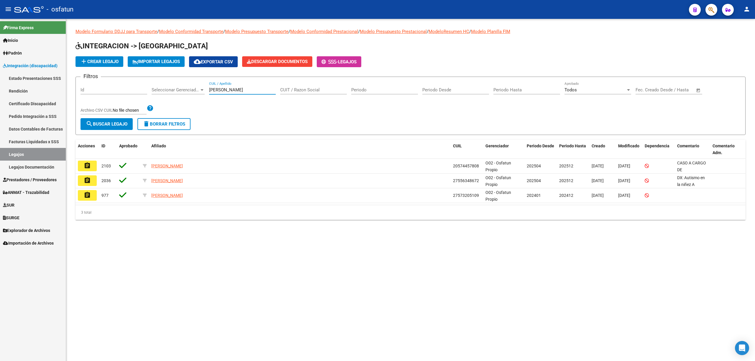
click at [217, 89] on input "[PERSON_NAME]" at bounding box center [242, 89] width 67 height 5
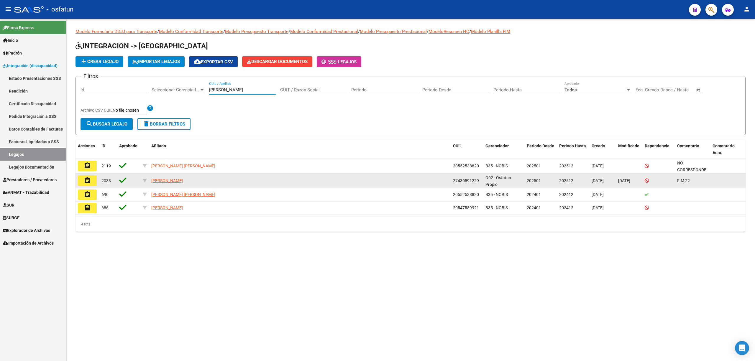
type input "[PERSON_NAME]"
click at [86, 180] on mat-icon "assignment" at bounding box center [87, 180] width 7 height 7
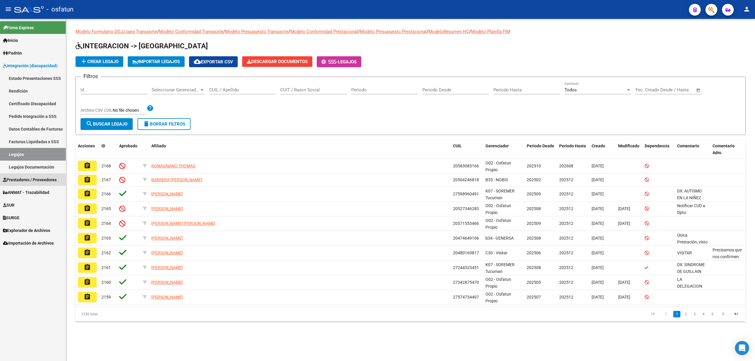
click at [44, 178] on span "Prestadores / Proveedores" at bounding box center [30, 180] width 54 height 6
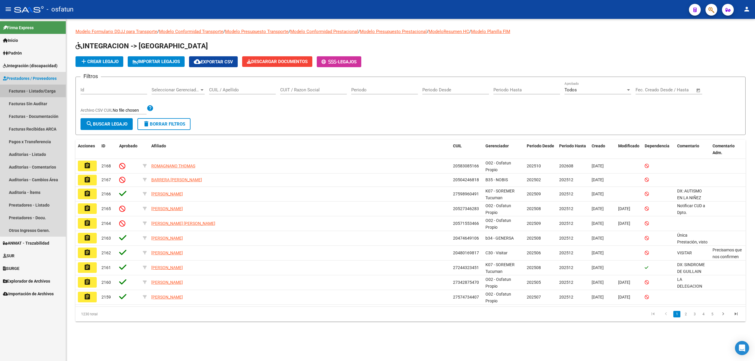
click at [40, 89] on link "Facturas - Listado/Carga" at bounding box center [33, 91] width 66 height 13
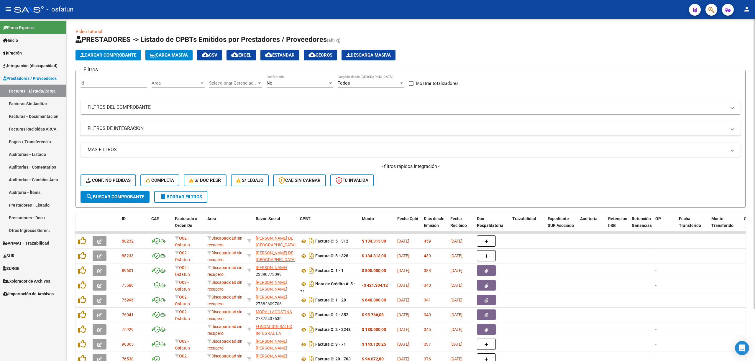
click at [163, 104] on mat-panel-title "FILTROS DEL COMPROBANTE" at bounding box center [407, 107] width 639 height 6
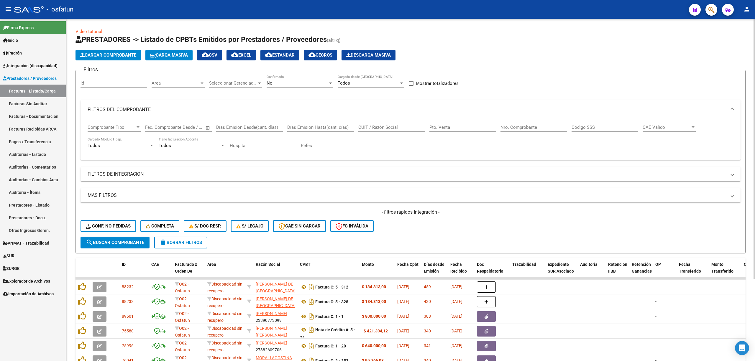
click at [152, 172] on mat-panel-title "FILTROS DE INTEGRACION" at bounding box center [407, 174] width 639 height 6
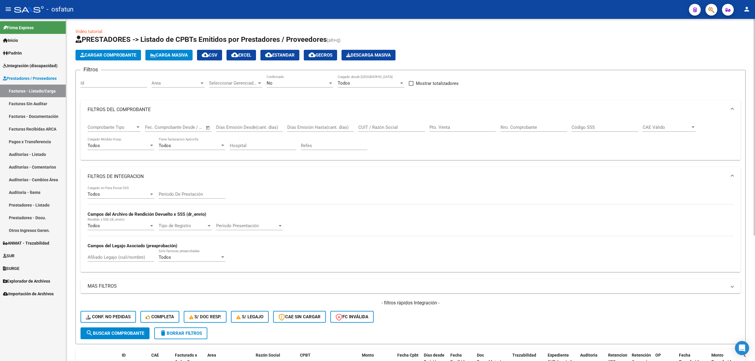
drag, startPoint x: 201, startPoint y: 199, endPoint x: 198, endPoint y: 196, distance: 4.4
click at [200, 199] on div "Período De Prestación" at bounding box center [192, 195] width 67 height 18
click at [198, 192] on input "Período De Prestación" at bounding box center [192, 194] width 67 height 5
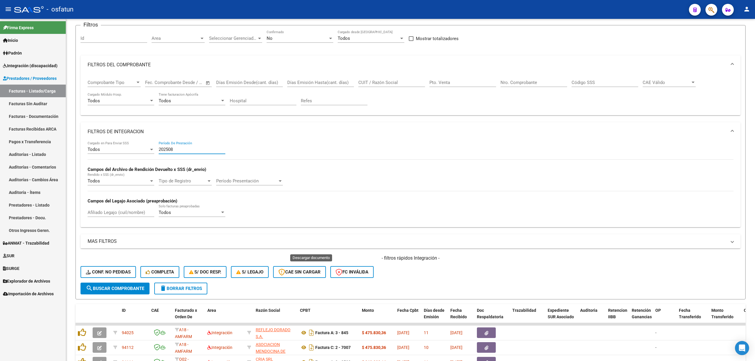
scroll to position [196, 0]
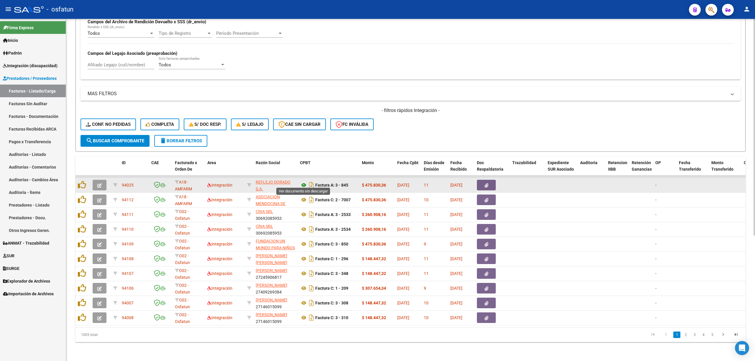
type input "202508"
click at [301, 183] on icon at bounding box center [304, 185] width 8 height 7
click at [93, 180] on button "button" at bounding box center [100, 185] width 14 height 11
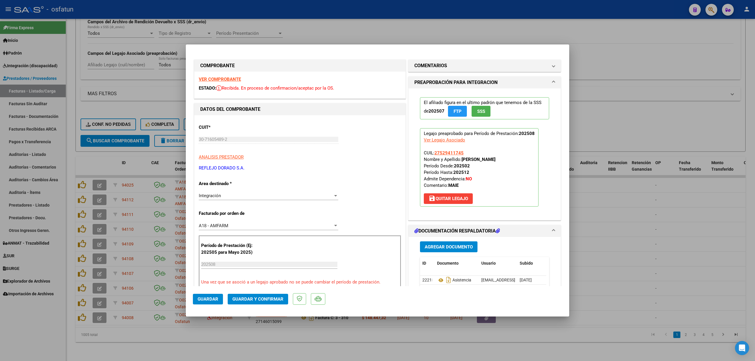
scroll to position [39, 0]
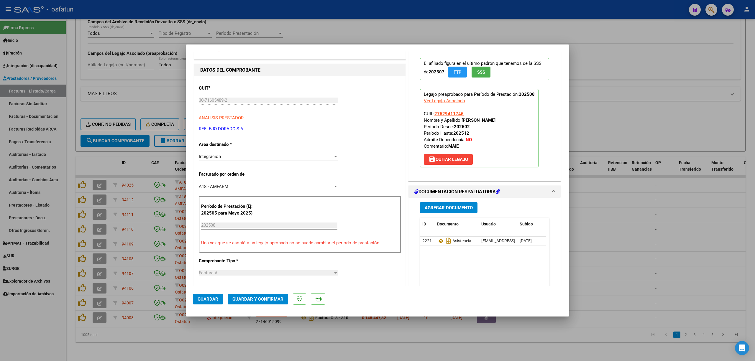
click at [256, 303] on button "Guardar y Confirmar" at bounding box center [258, 299] width 60 height 11
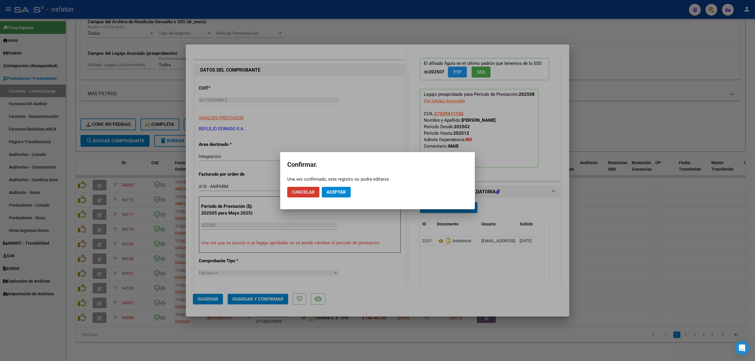
click at [332, 191] on span "Aceptar" at bounding box center [335, 192] width 19 height 5
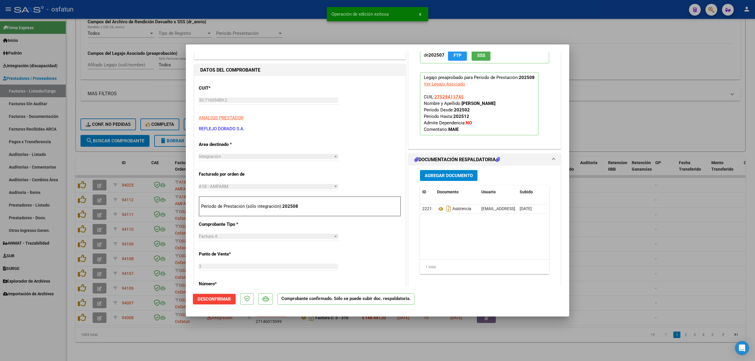
click at [271, 31] on div at bounding box center [377, 180] width 755 height 361
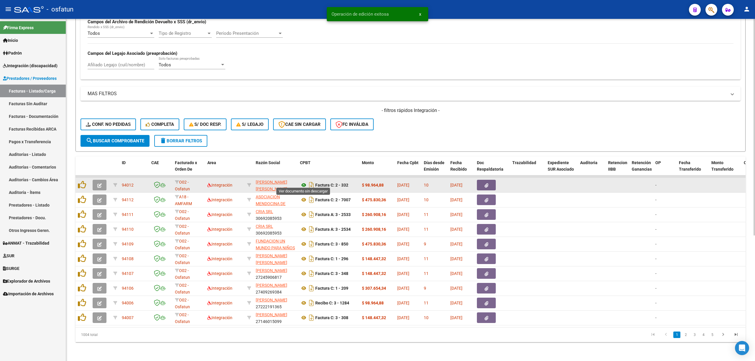
click at [302, 182] on icon at bounding box center [304, 185] width 8 height 7
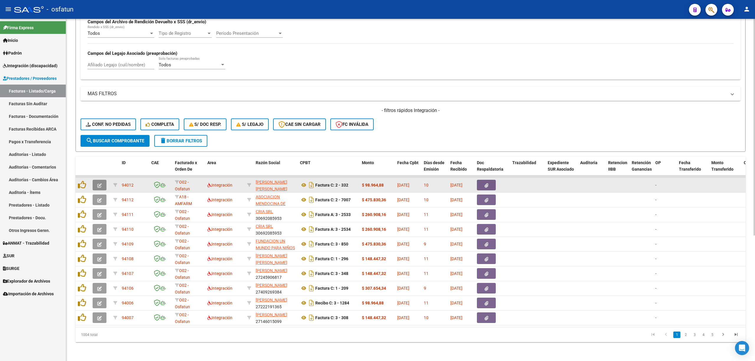
click at [93, 182] on button "button" at bounding box center [100, 185] width 14 height 11
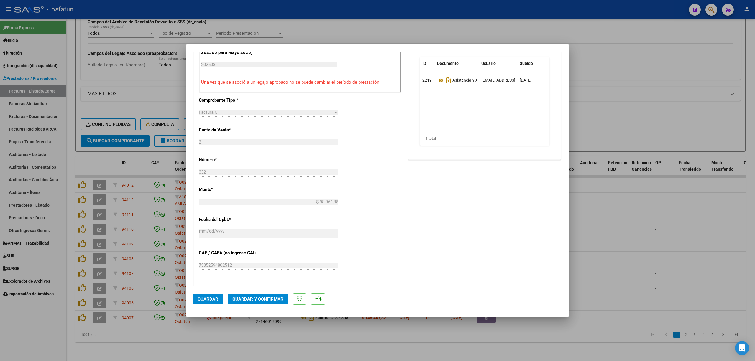
scroll to position [236, 0]
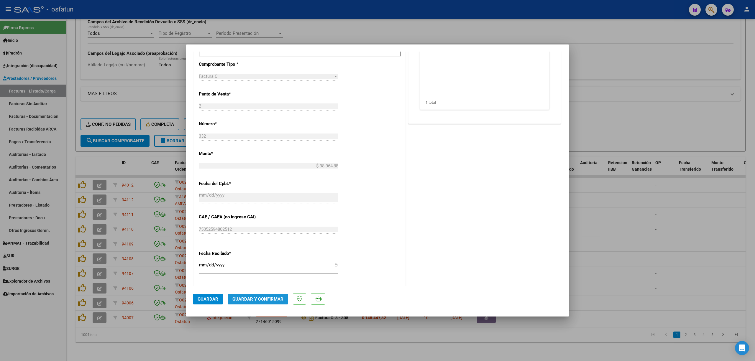
click at [268, 297] on span "Guardar y Confirmar" at bounding box center [257, 299] width 51 height 5
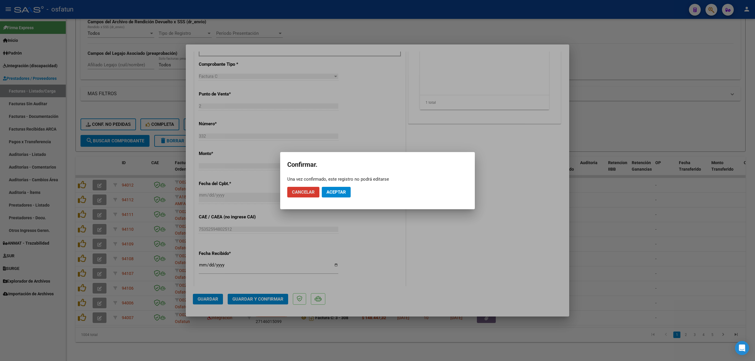
click at [344, 192] on span "Aceptar" at bounding box center [335, 192] width 19 height 5
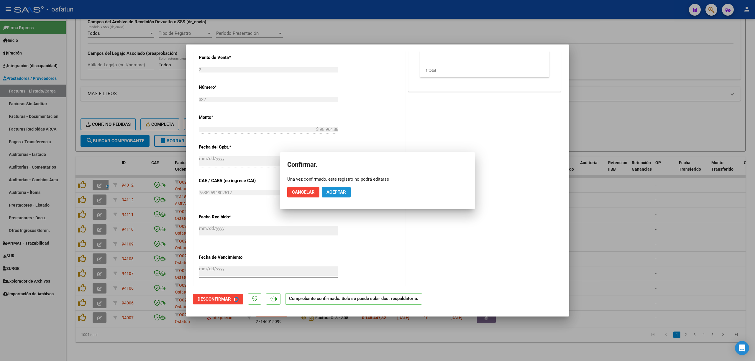
scroll to position [199, 0]
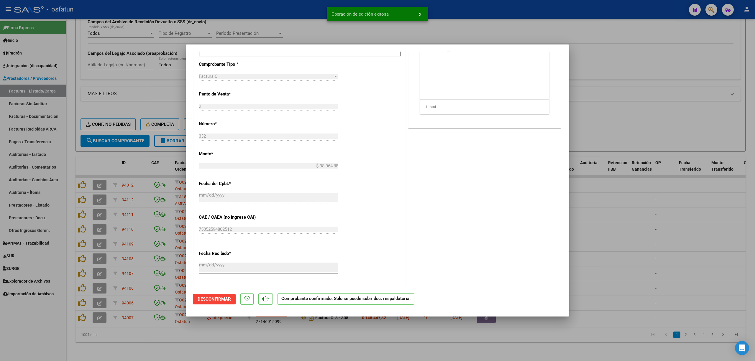
click at [660, 202] on div at bounding box center [377, 180] width 755 height 361
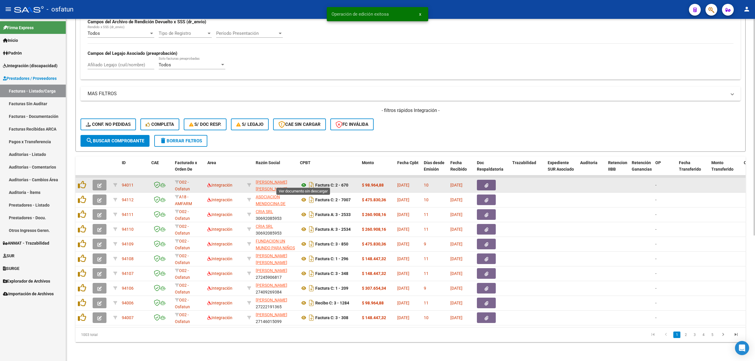
click at [305, 183] on icon at bounding box center [304, 185] width 8 height 7
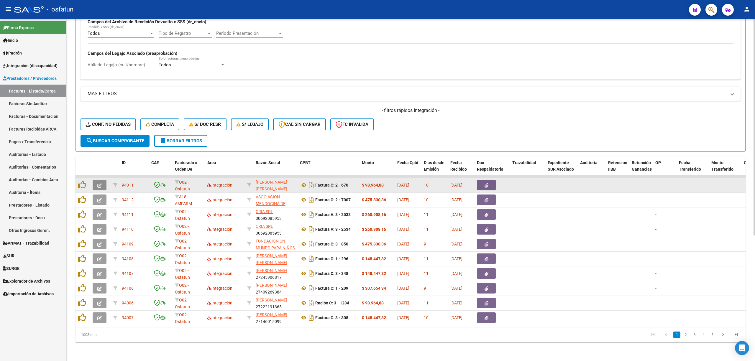
click at [102, 182] on button "button" at bounding box center [100, 185] width 14 height 11
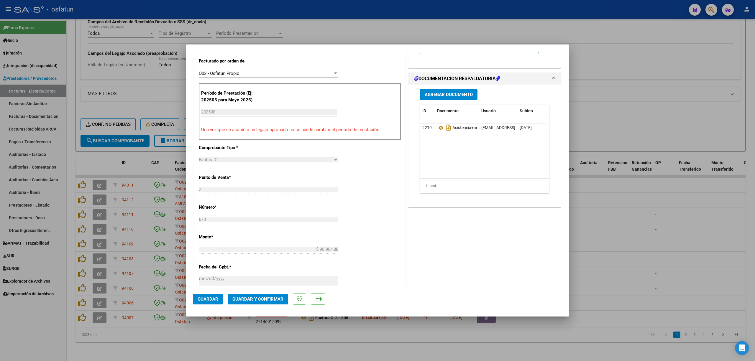
scroll to position [157, 0]
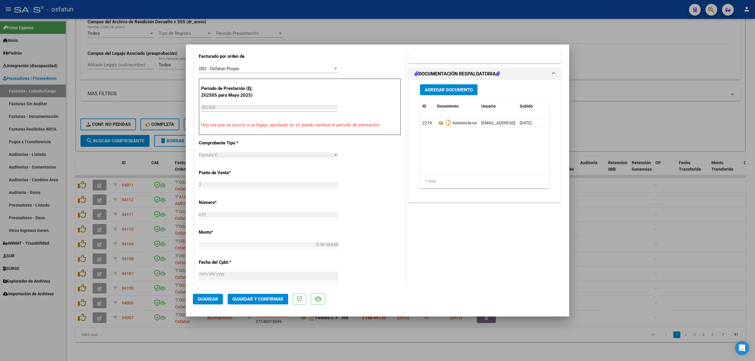
click at [271, 297] on span "Guardar y Confirmar" at bounding box center [257, 299] width 51 height 5
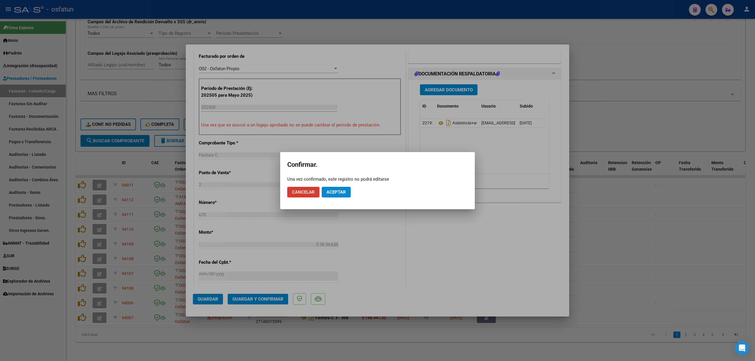
click at [340, 191] on span "Aceptar" at bounding box center [335, 192] width 19 height 5
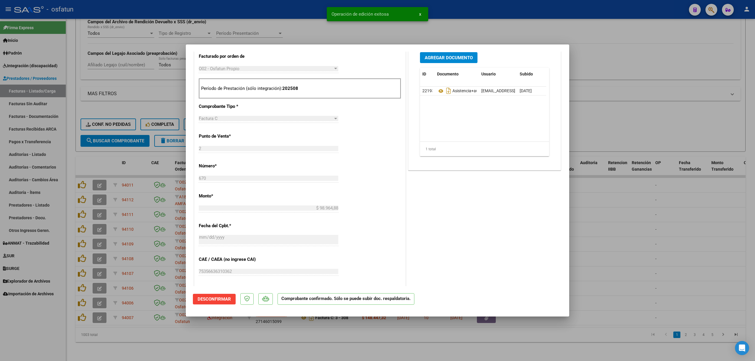
click at [633, 161] on div at bounding box center [377, 180] width 755 height 361
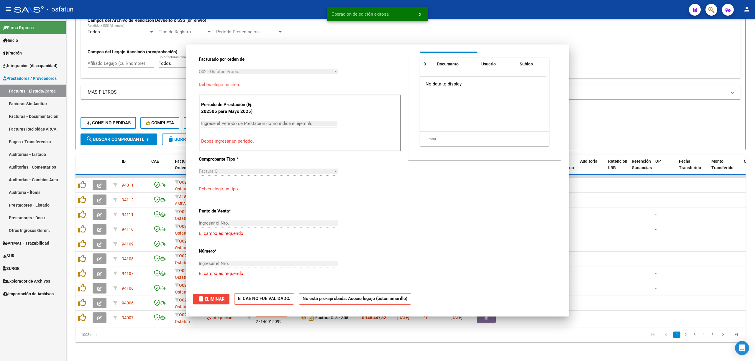
scroll to position [0, 0]
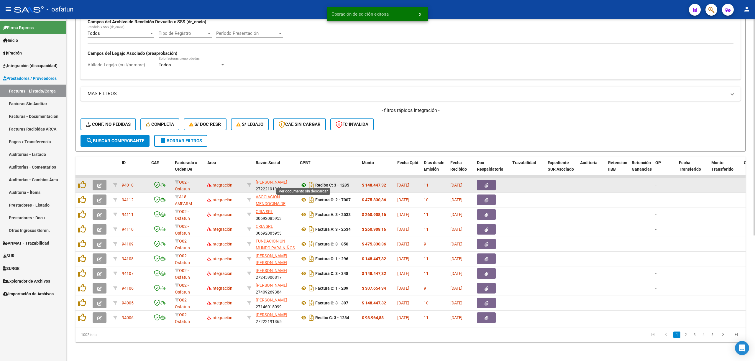
click at [305, 182] on icon at bounding box center [304, 185] width 8 height 7
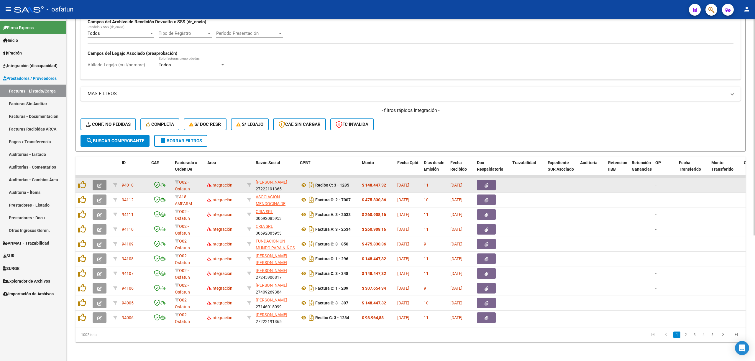
click at [105, 185] on button "button" at bounding box center [100, 185] width 14 height 11
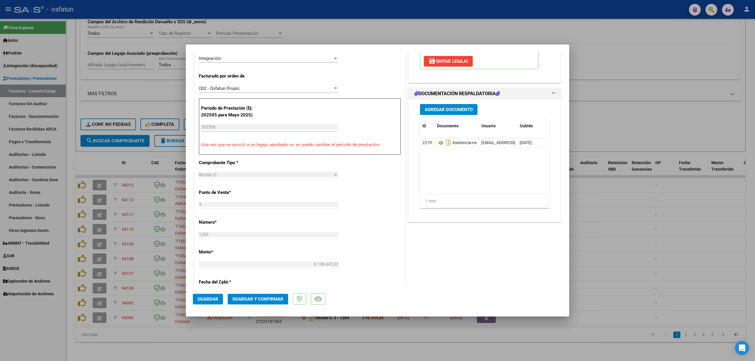
scroll to position [157, 0]
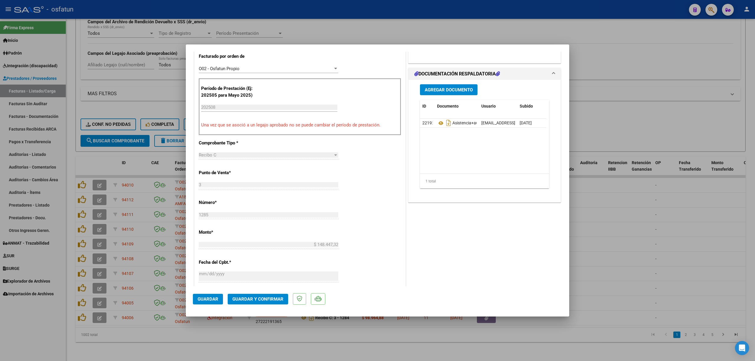
click at [250, 292] on mat-dialog-actions "Guardar Guardar y Confirmar" at bounding box center [377, 297] width 369 height 23
click at [253, 295] on button "Guardar y Confirmar" at bounding box center [258, 299] width 60 height 11
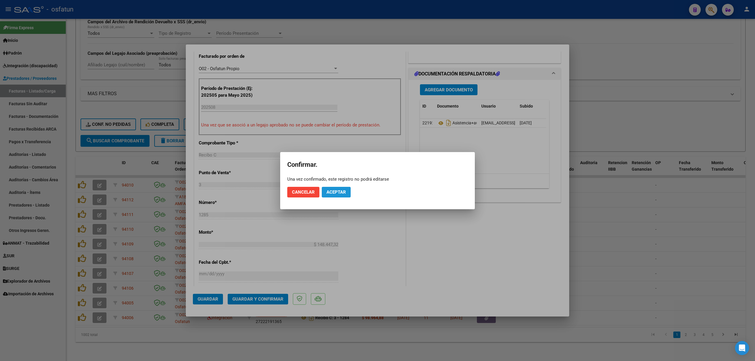
click at [339, 194] on span "Aceptar" at bounding box center [335, 192] width 19 height 5
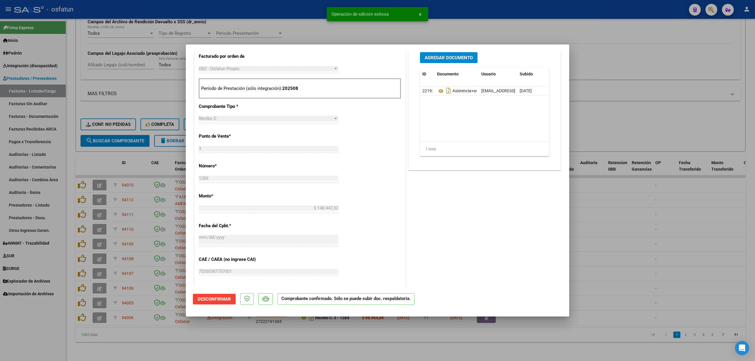
click at [613, 231] on div at bounding box center [377, 180] width 755 height 361
type input "$ 0,00"
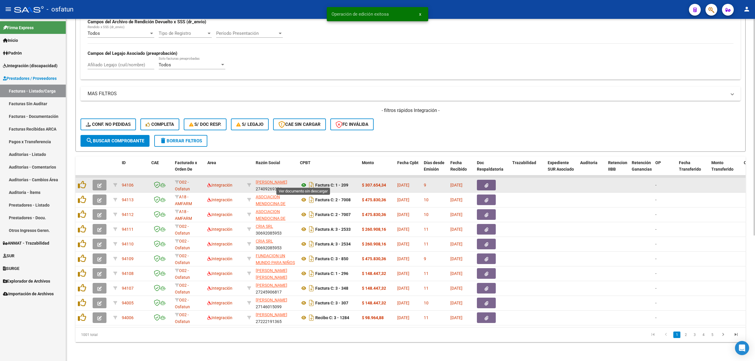
click at [305, 182] on icon at bounding box center [304, 185] width 8 height 7
click at [103, 182] on button "button" at bounding box center [100, 185] width 14 height 11
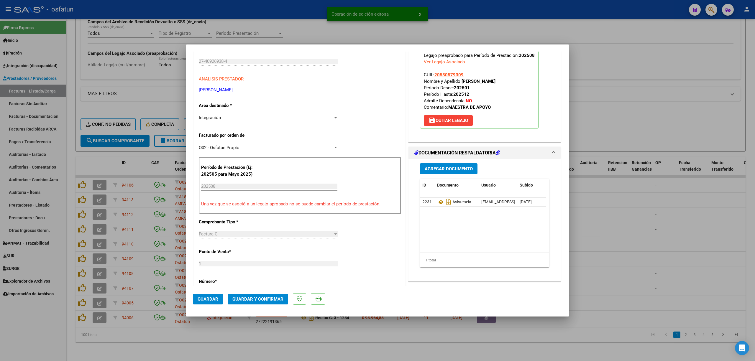
scroll to position [78, 0]
click at [248, 299] on span "Guardar y Confirmar" at bounding box center [257, 299] width 51 height 5
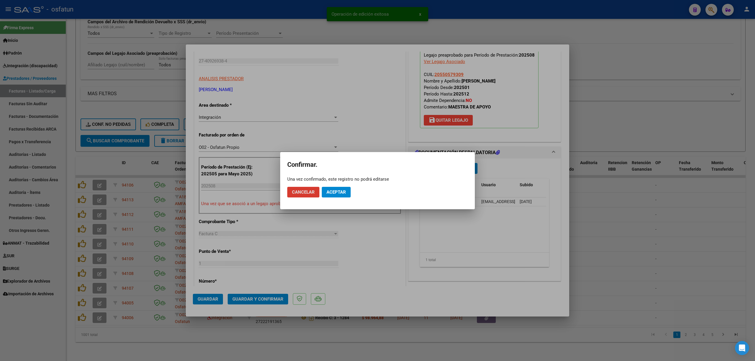
click at [345, 185] on mat-dialog-actions "Cancelar Aceptar" at bounding box center [377, 192] width 180 height 20
click at [345, 190] on span "Aceptar" at bounding box center [335, 192] width 19 height 5
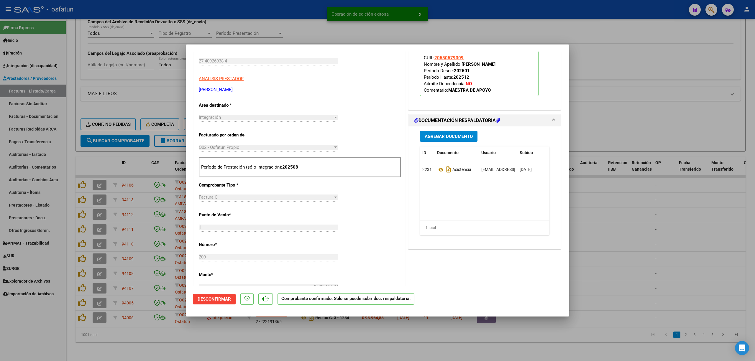
click at [663, 243] on div at bounding box center [377, 180] width 755 height 361
type input "$ 0,00"
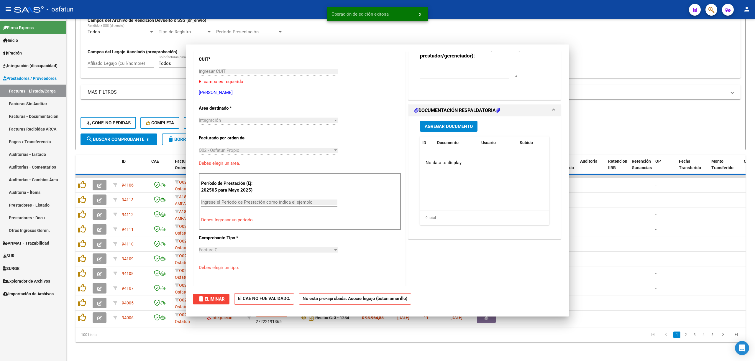
scroll to position [89, 0]
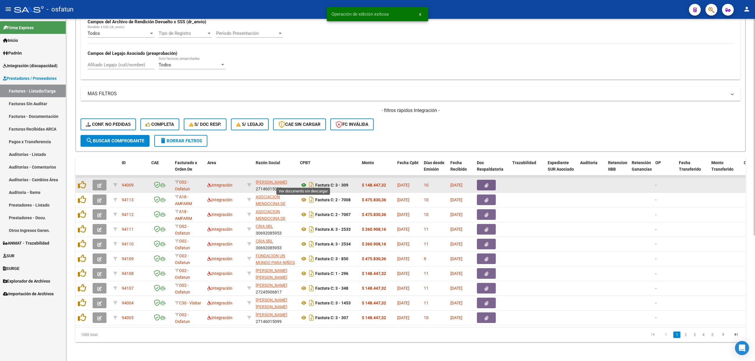
click at [302, 182] on icon at bounding box center [304, 185] width 8 height 7
click at [97, 182] on button "button" at bounding box center [100, 185] width 14 height 11
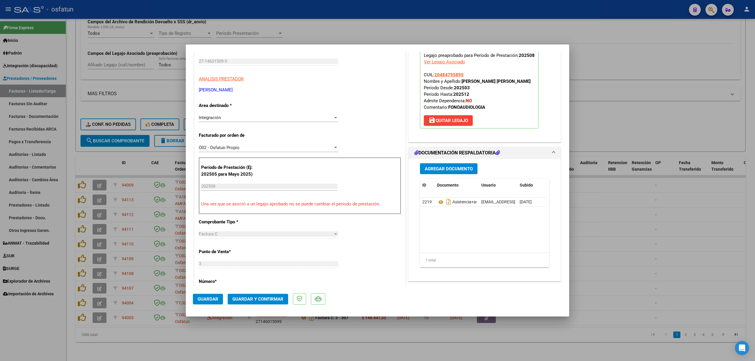
scroll to position [78, 0]
click at [246, 299] on span "Guardar y Confirmar" at bounding box center [257, 299] width 51 height 5
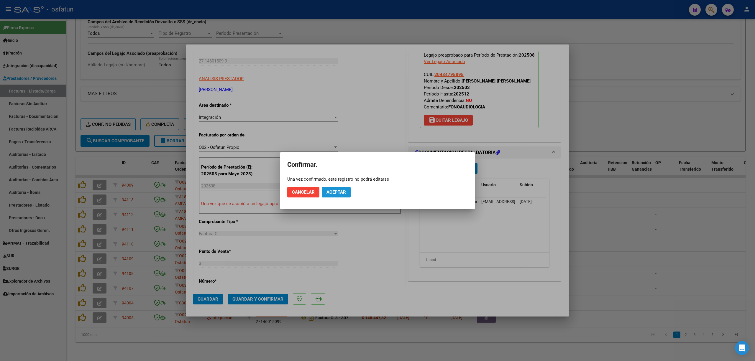
click at [331, 190] on span "Aceptar" at bounding box center [335, 192] width 19 height 5
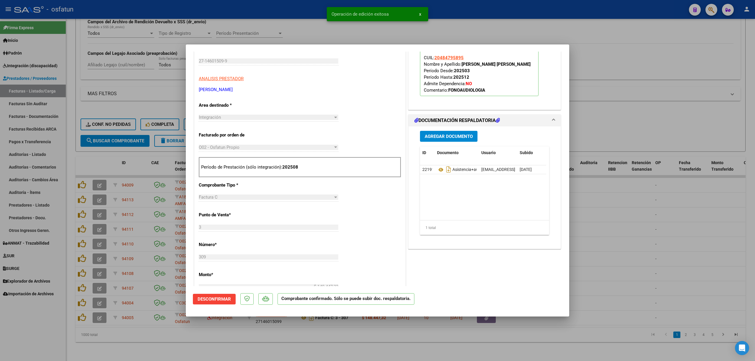
click at [265, 30] on div at bounding box center [377, 180] width 755 height 361
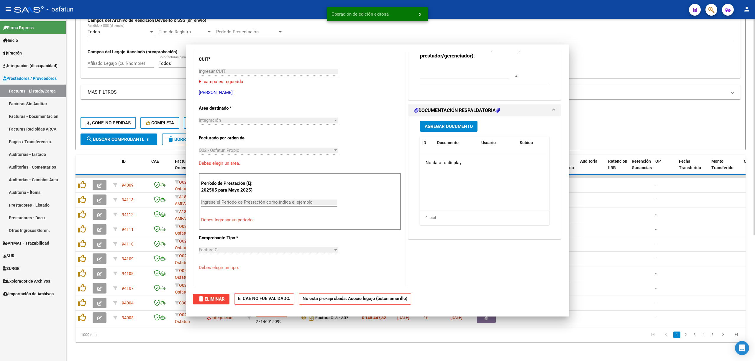
scroll to position [0, 0]
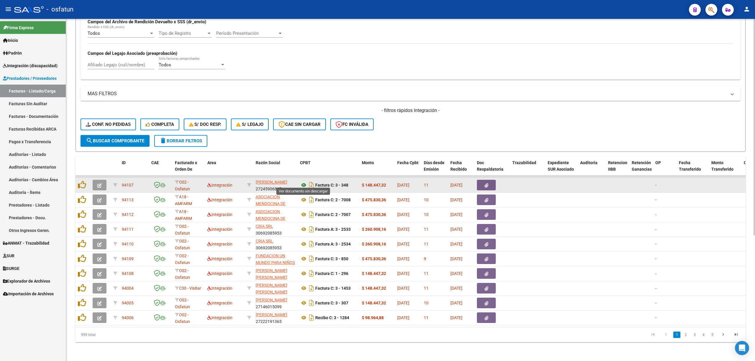
click at [302, 182] on icon at bounding box center [304, 185] width 8 height 7
click at [96, 182] on button "button" at bounding box center [100, 185] width 14 height 11
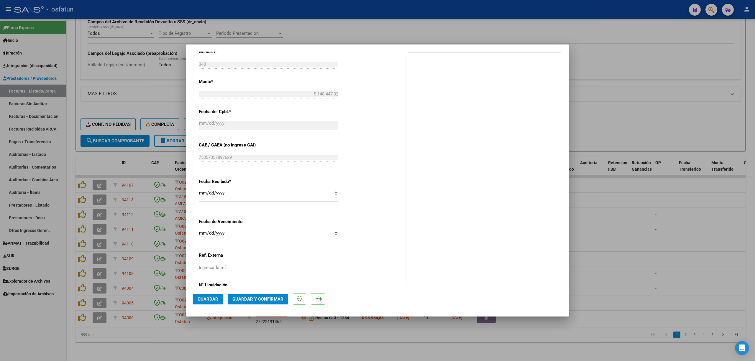
scroll to position [314, 0]
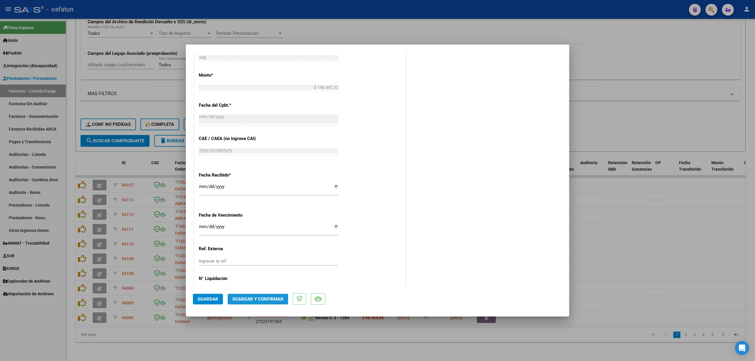
click at [259, 295] on button "Guardar y Confirmar" at bounding box center [258, 299] width 60 height 11
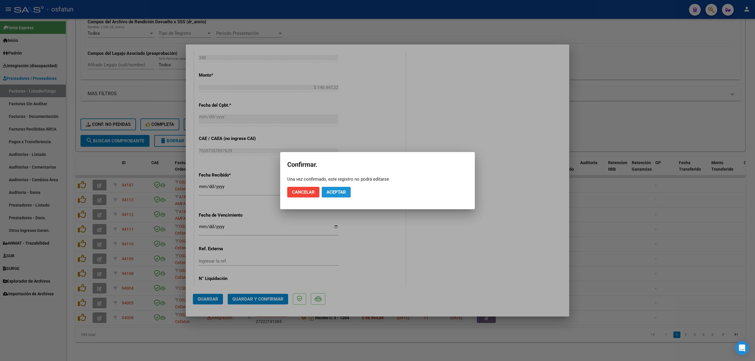
click at [333, 193] on span "Aceptar" at bounding box center [335, 192] width 19 height 5
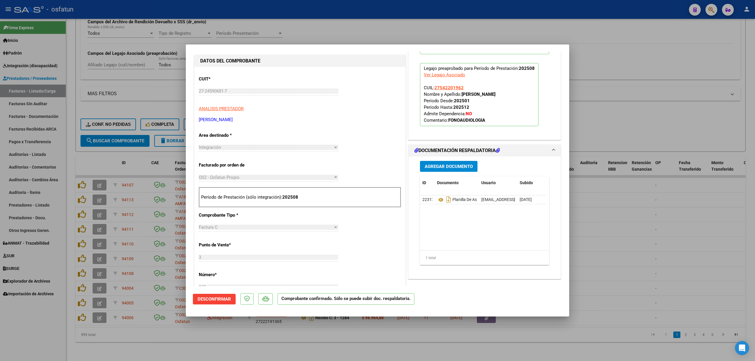
scroll to position [42, 0]
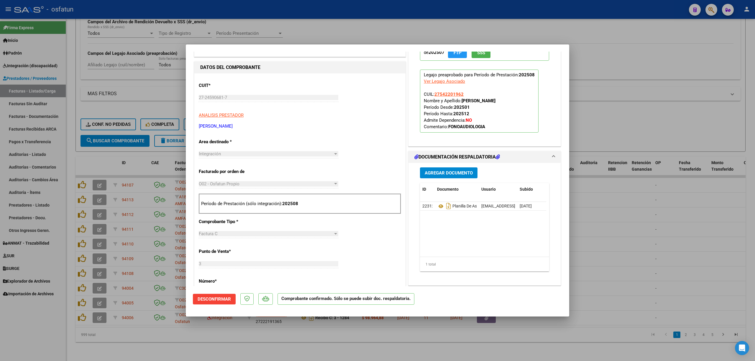
click at [630, 214] on div at bounding box center [377, 180] width 755 height 361
type input "$ 0,00"
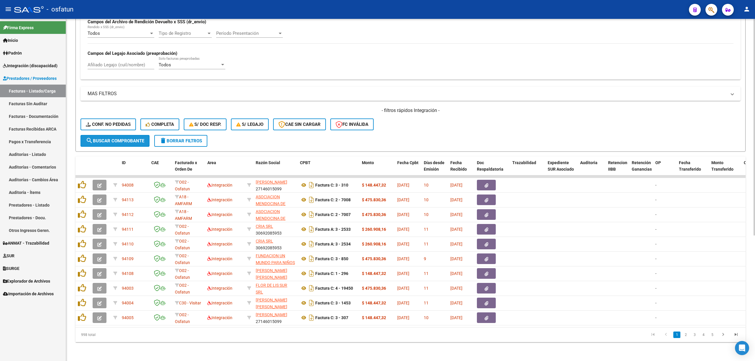
click at [138, 135] on button "search Buscar Comprobante" at bounding box center [114, 141] width 69 height 12
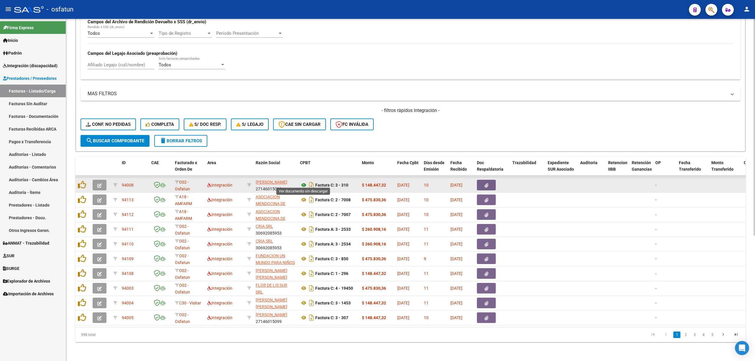
click icon
click icon "button"
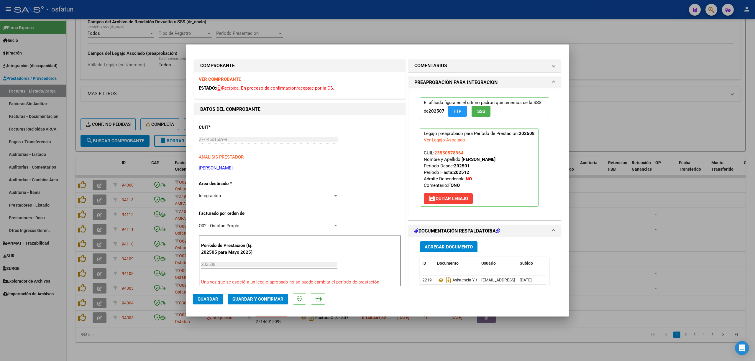
click div
type input "$ 0,00"
